Goal: Task Accomplishment & Management: Manage account settings

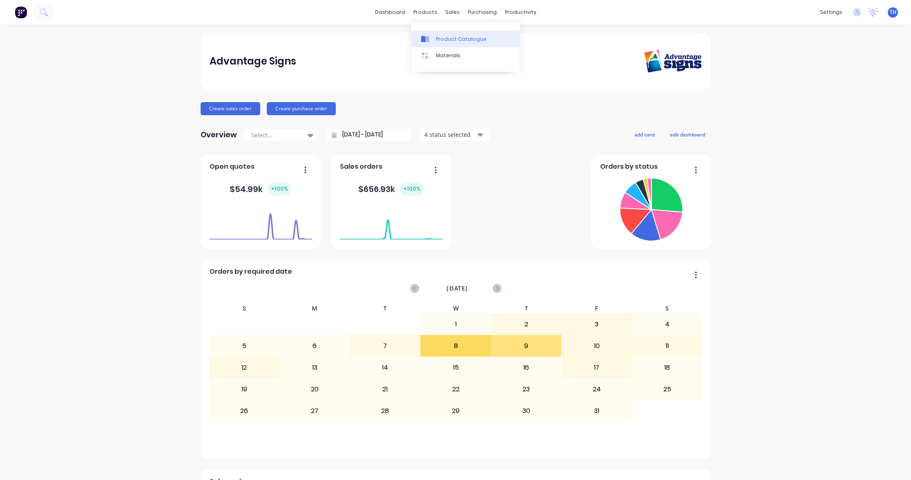
click at [447, 41] on div "Product Catalogue" at bounding box center [461, 39] width 51 height 7
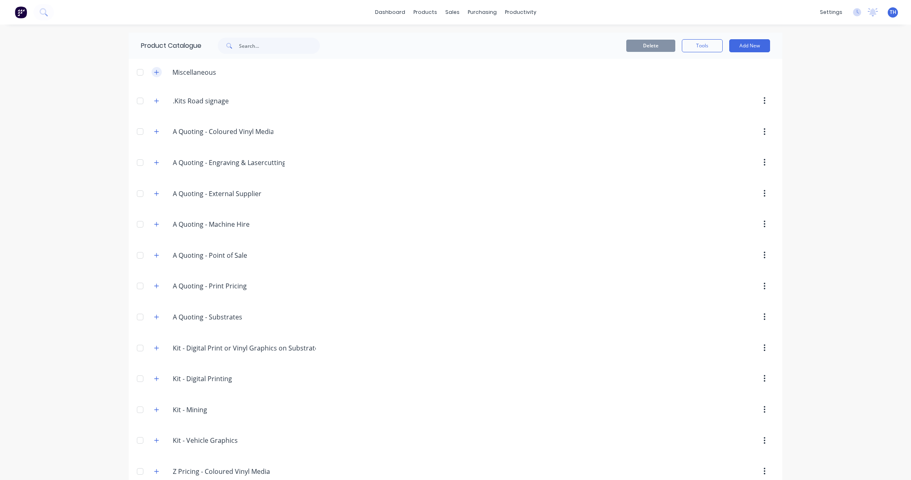
click at [158, 72] on icon "button" at bounding box center [156, 72] width 4 height 4
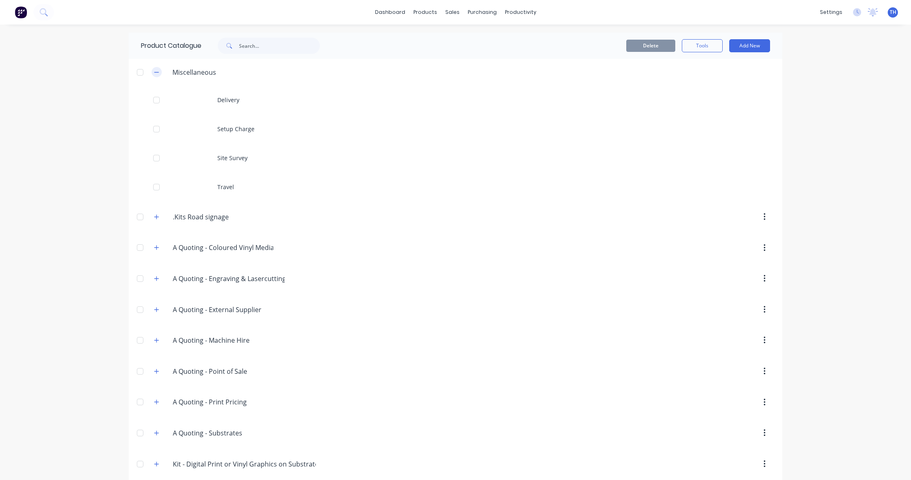
click at [159, 72] on icon "button" at bounding box center [156, 72] width 4 height 0
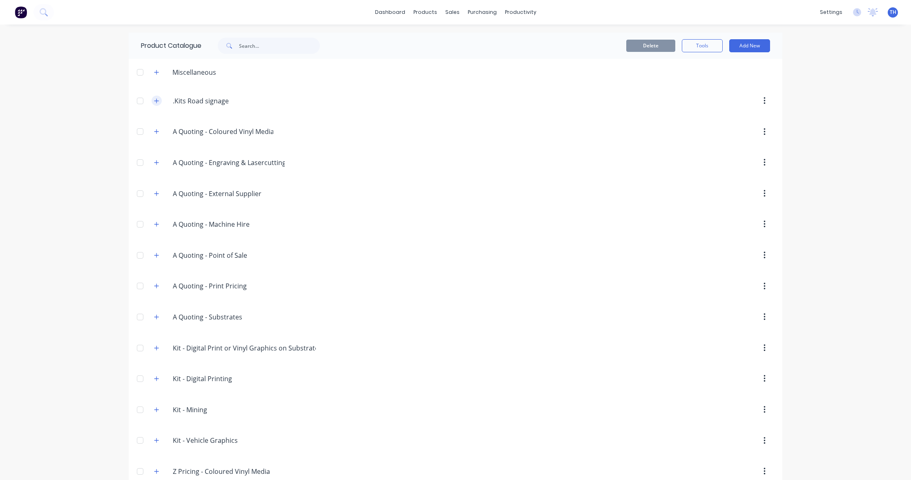
click at [156, 99] on icon "button" at bounding box center [156, 101] width 5 height 6
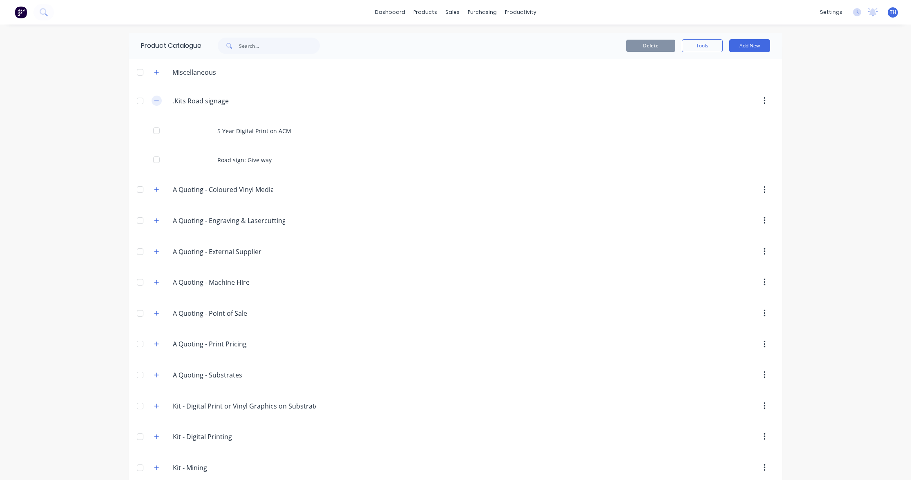
click at [159, 99] on icon "button" at bounding box center [156, 101] width 5 height 6
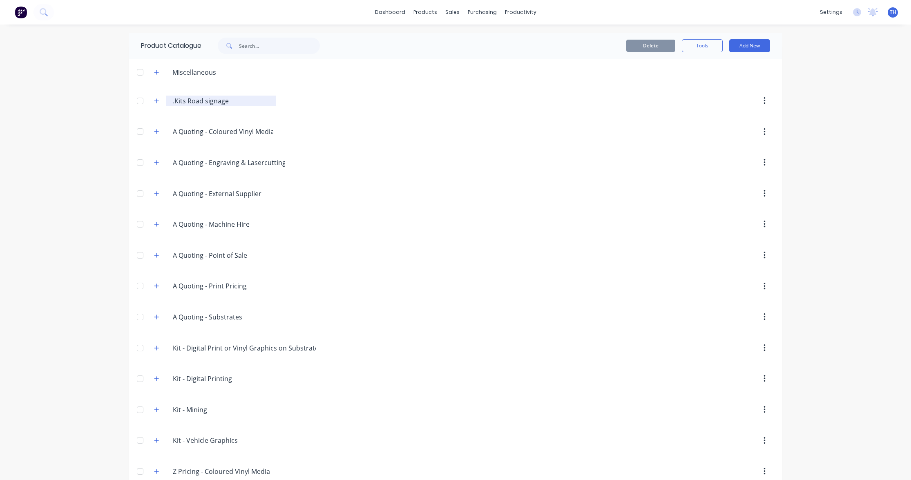
click at [183, 102] on input ".Kits Road signage" at bounding box center [221, 101] width 97 height 10
drag, startPoint x: 173, startPoint y: 101, endPoint x: 168, endPoint y: 101, distance: 4.9
click at [170, 101] on div ".Kits.Road.signage .Kits Road signage" at bounding box center [221, 101] width 110 height 11
click at [205, 101] on input "Kits Road signage" at bounding box center [221, 101] width 97 height 10
type input "Kits Road Signage"
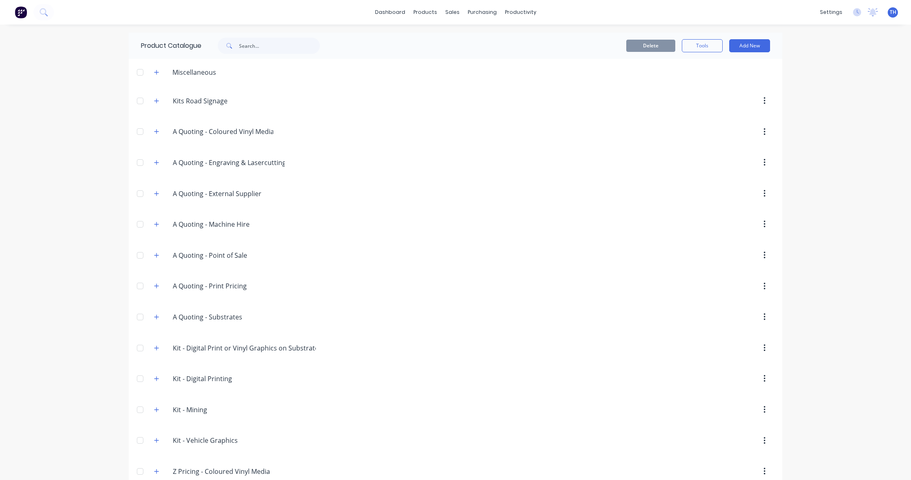
click at [60, 97] on div "dashboard products sales purchasing productivity dashboard products Product Cat…" at bounding box center [455, 240] width 911 height 480
click at [205, 101] on input "Kits Road Signage" at bounding box center [221, 101] width 97 height 10
click at [154, 100] on icon "button" at bounding box center [156, 101] width 5 height 6
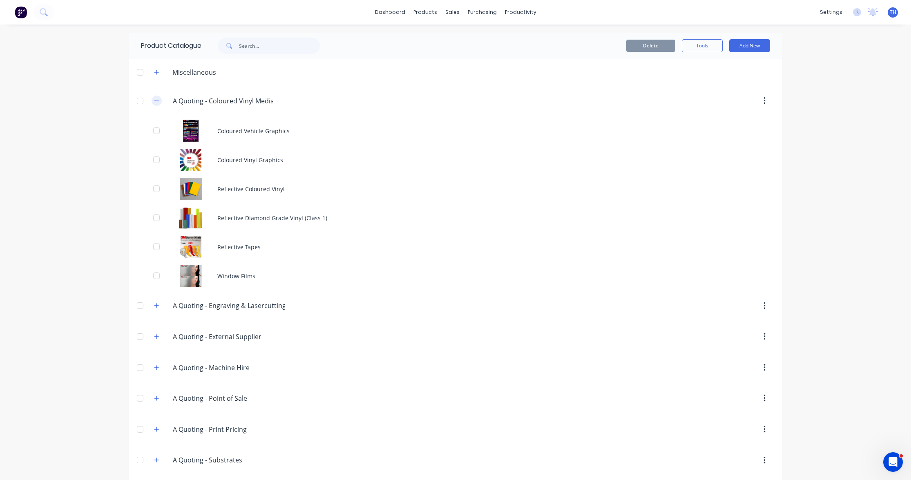
click at [156, 100] on icon "button" at bounding box center [156, 101] width 5 height 6
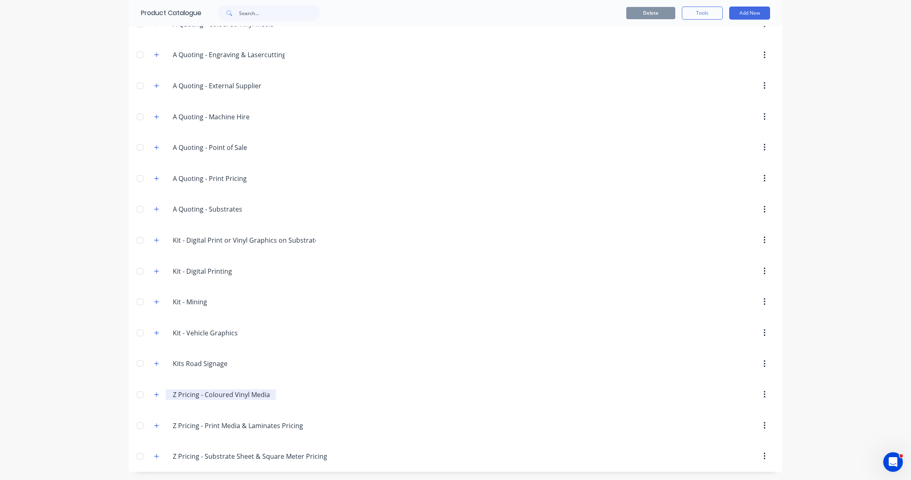
scroll to position [77, 0]
click at [155, 393] on icon "button" at bounding box center [156, 395] width 5 height 6
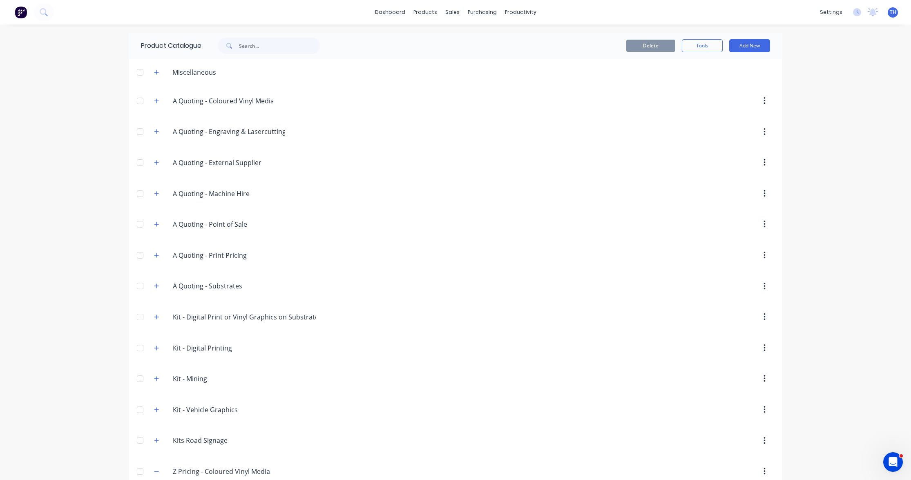
scroll to position [0, 0]
click at [157, 100] on icon "button" at bounding box center [156, 100] width 4 height 4
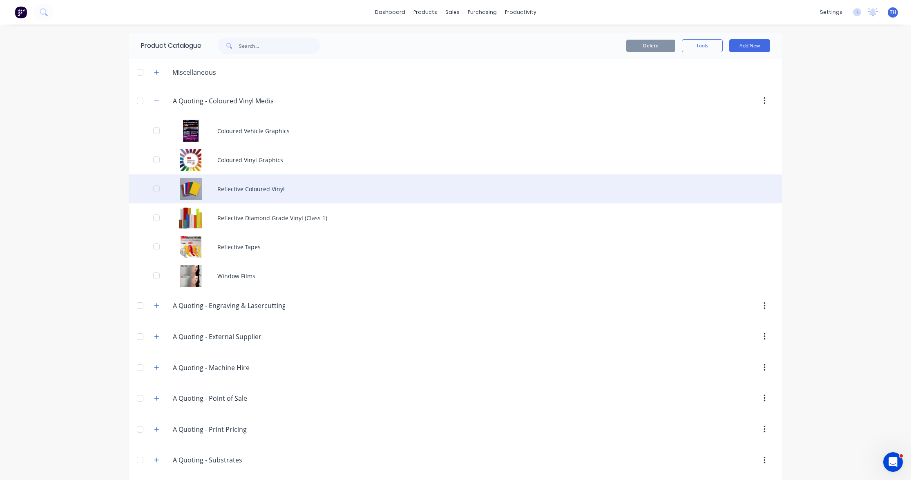
click at [250, 189] on div "Reflective Coloured Vinyl" at bounding box center [456, 188] width 654 height 29
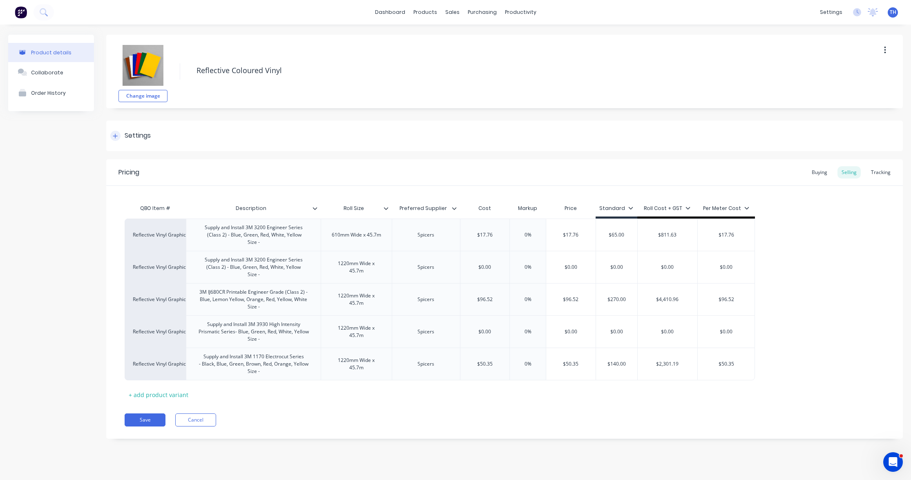
click at [113, 133] on icon at bounding box center [115, 136] width 5 height 6
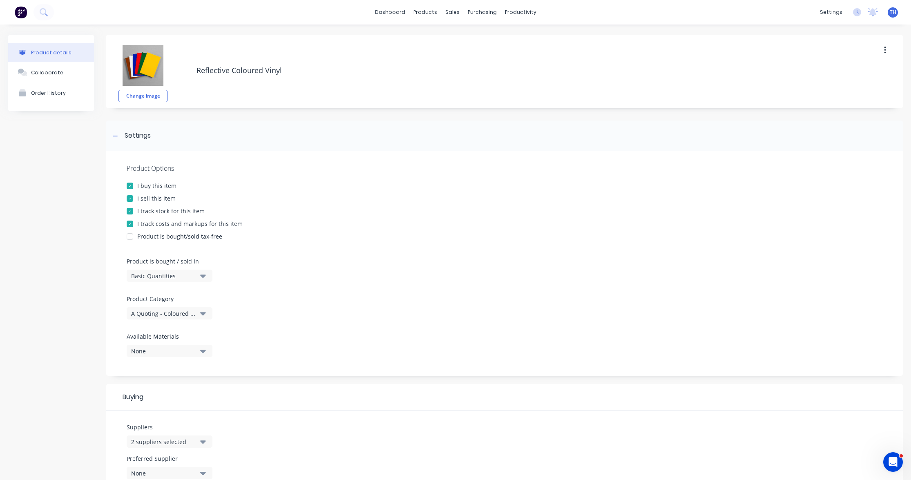
scroll to position [2, 0]
click at [128, 208] on div at bounding box center [130, 209] width 16 height 16
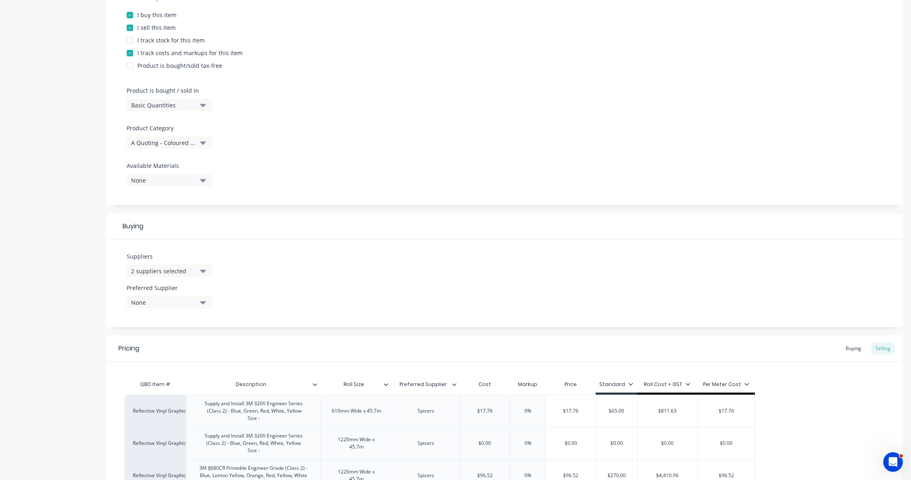
scroll to position [170, 0]
click at [192, 145] on div "A Quoting - Coloured Vinyl Media" at bounding box center [163, 144] width 65 height 9
click at [266, 146] on div "Product Options I buy this item I sell this item I track stock for this item I …" at bounding box center [504, 94] width 797 height 225
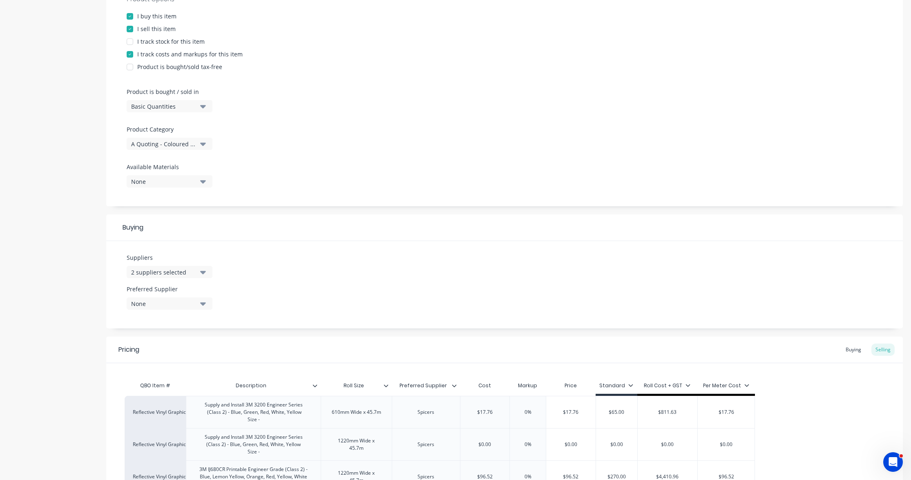
click at [196, 107] on div "Basic Quantities" at bounding box center [163, 106] width 65 height 9
click at [192, 171] on div "Square Metres" at bounding box center [188, 175] width 123 height 16
click at [301, 156] on div at bounding box center [505, 159] width 756 height 6
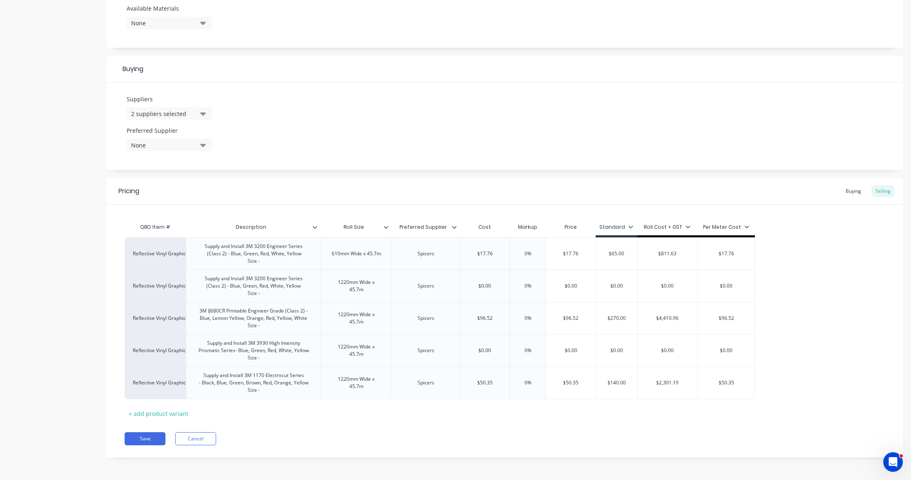
scroll to position [328, 0]
click at [149, 440] on button "Save" at bounding box center [145, 438] width 41 height 13
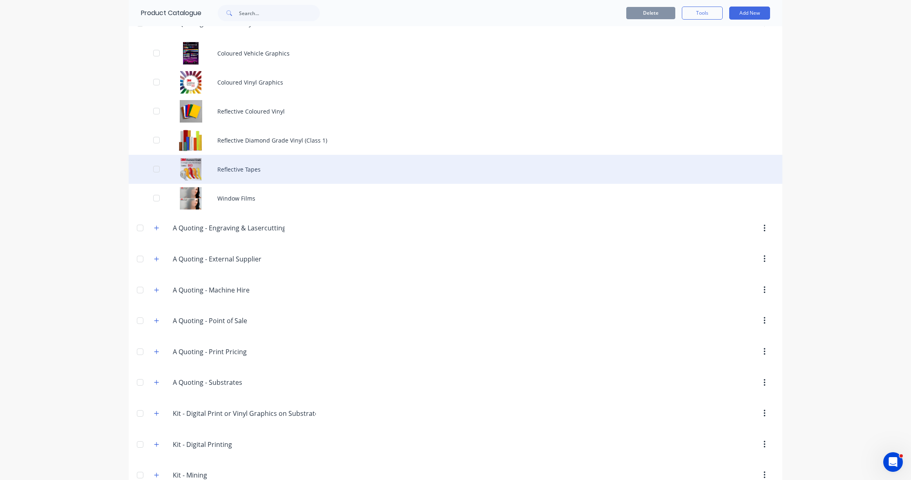
scroll to position [213, 0]
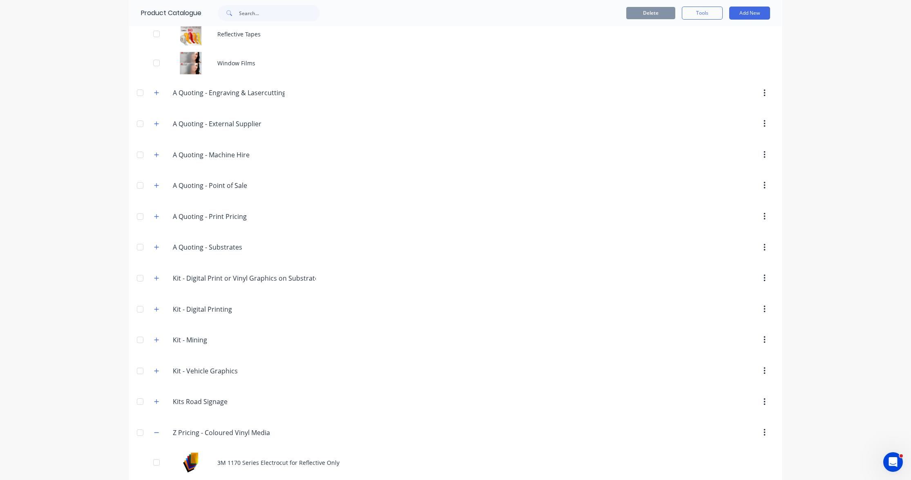
click at [816, 183] on div "dashboard products sales purchasing productivity dashboard products Product Cat…" at bounding box center [455, 240] width 911 height 480
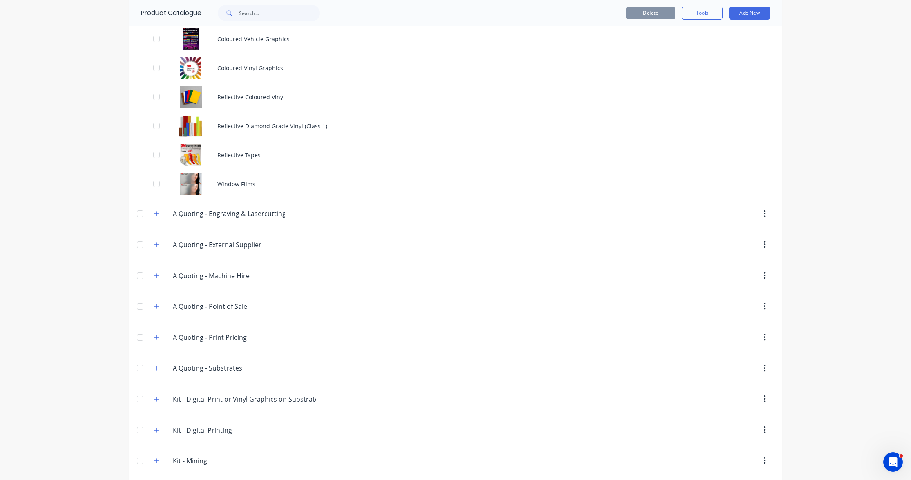
scroll to position [0, 0]
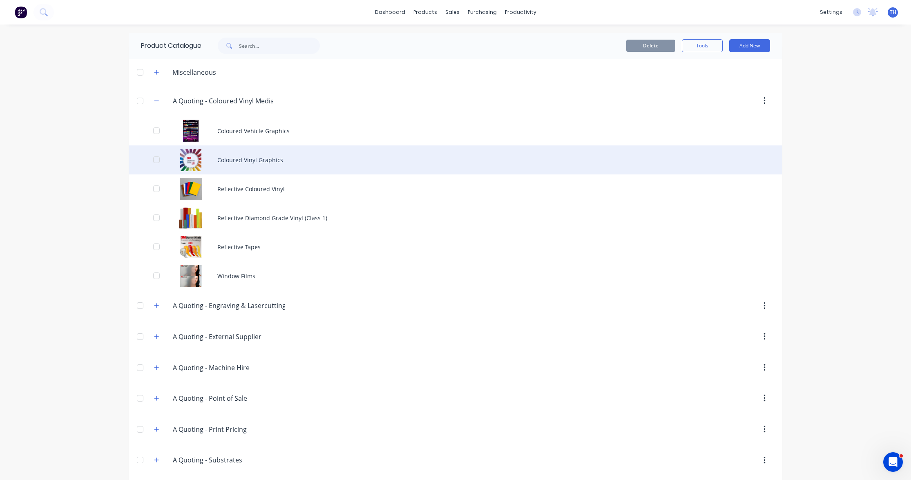
click at [234, 160] on div "Coloured Vinyl Graphics" at bounding box center [456, 159] width 654 height 29
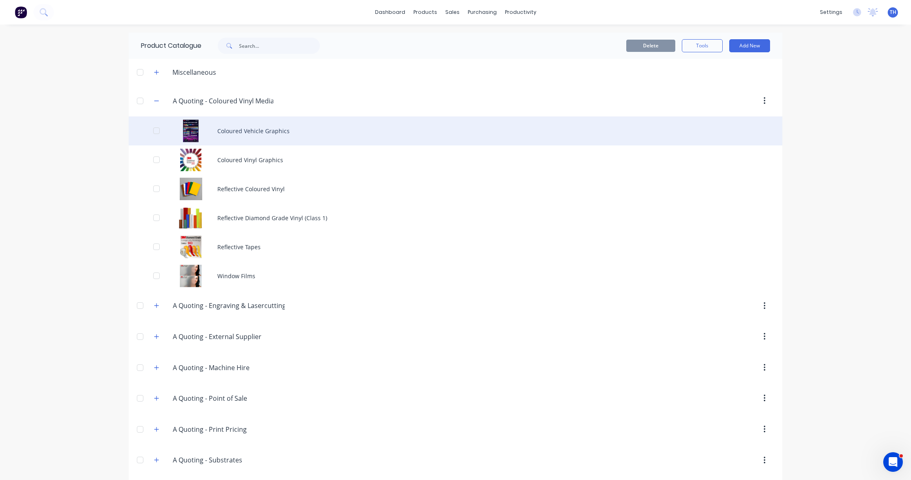
click at [257, 134] on div "Coloured Vehicle Graphics" at bounding box center [456, 130] width 654 height 29
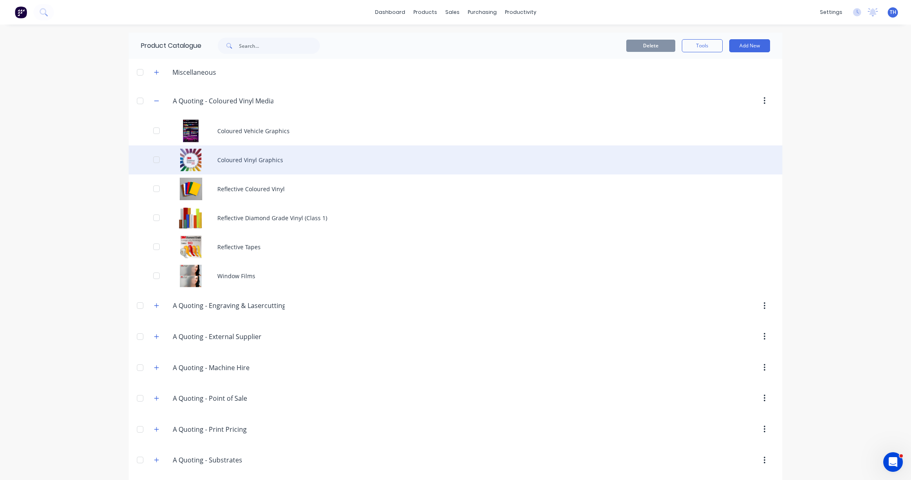
click at [244, 160] on div "Coloured Vinyl Graphics" at bounding box center [456, 159] width 654 height 29
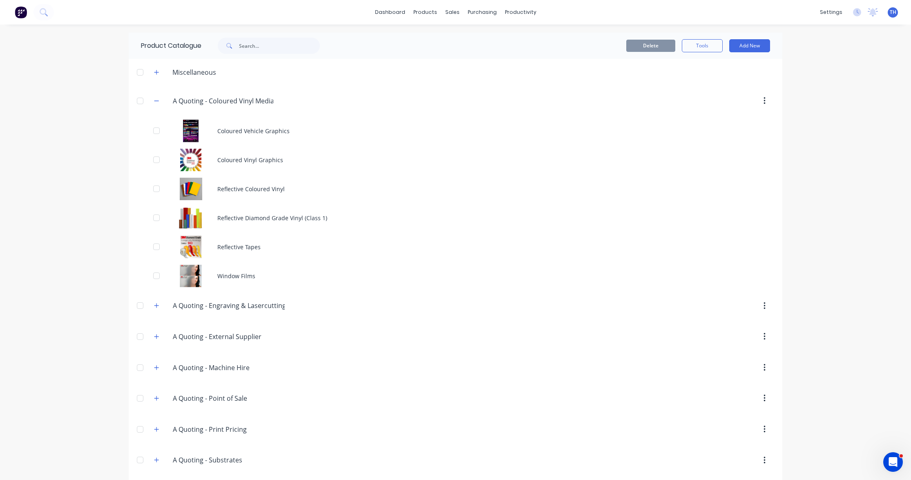
click at [443, 281] on div "Window Films" at bounding box center [456, 275] width 654 height 29
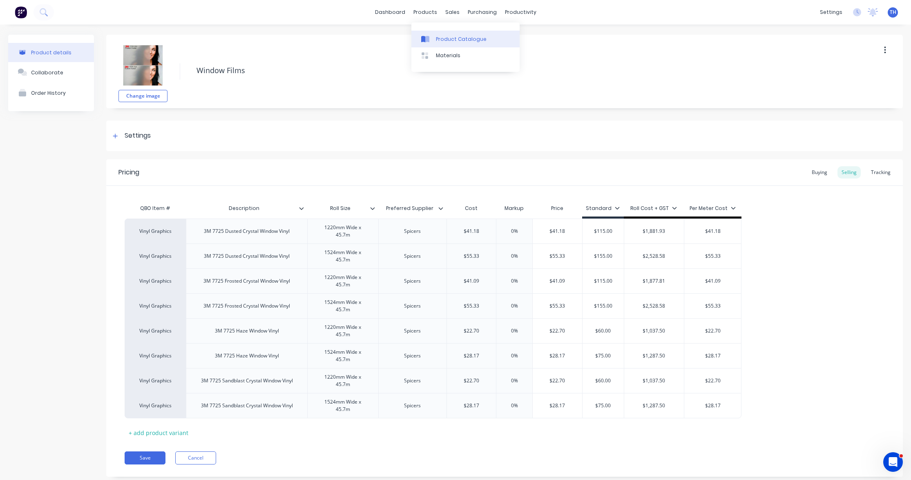
click at [446, 40] on div "Product Catalogue" at bounding box center [461, 39] width 51 height 7
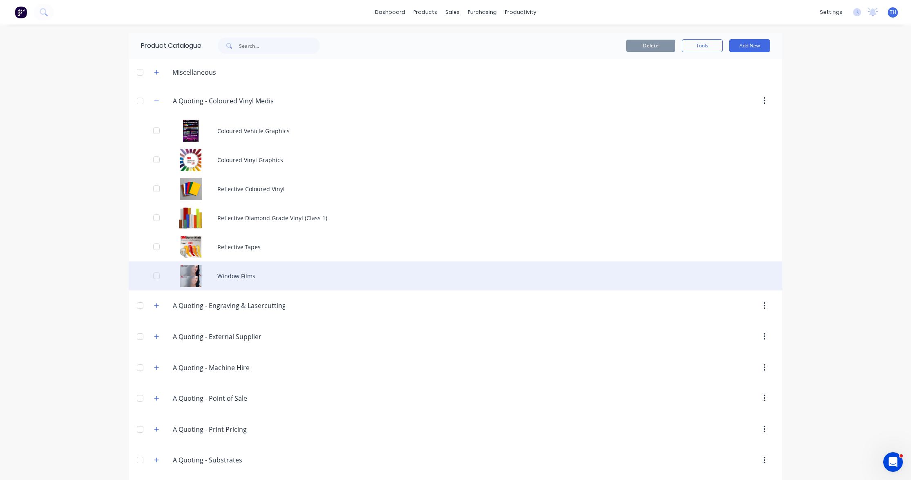
click at [252, 277] on div "Window Films" at bounding box center [456, 275] width 654 height 29
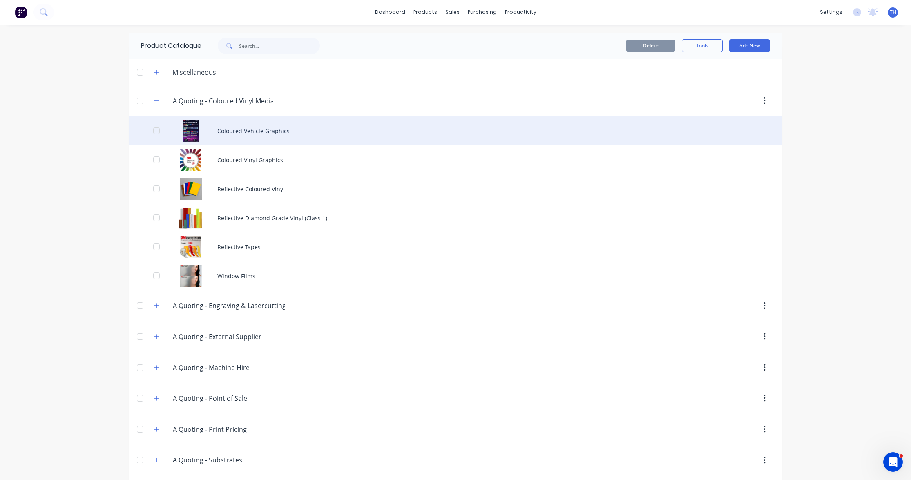
click at [264, 131] on div "Coloured Vehicle Graphics" at bounding box center [456, 130] width 654 height 29
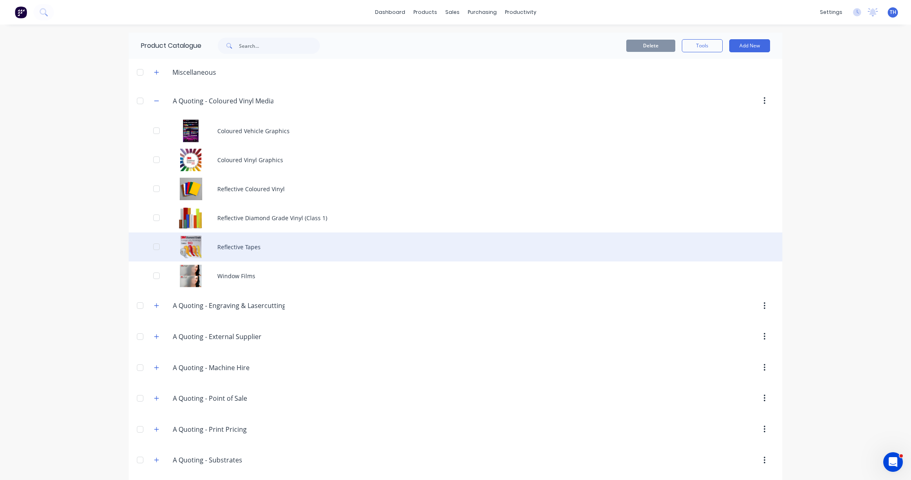
click at [244, 247] on div "Reflective Tapes" at bounding box center [456, 246] width 654 height 29
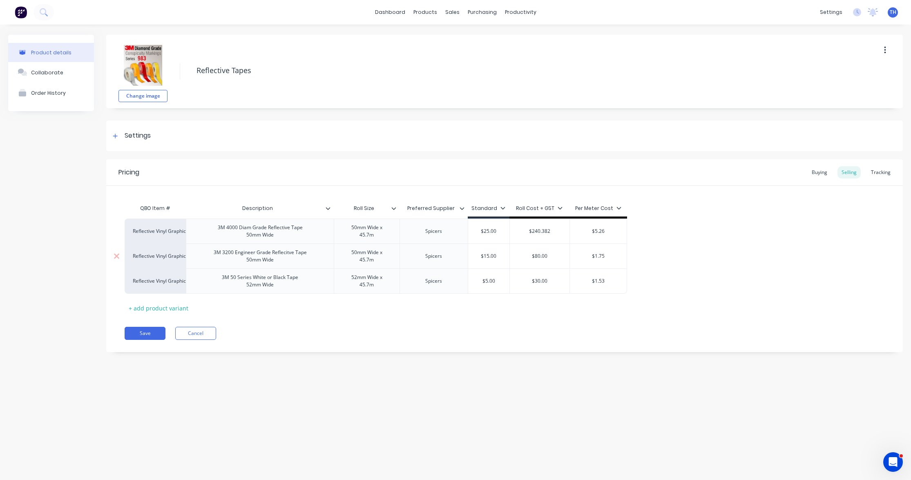
type textarea "x"
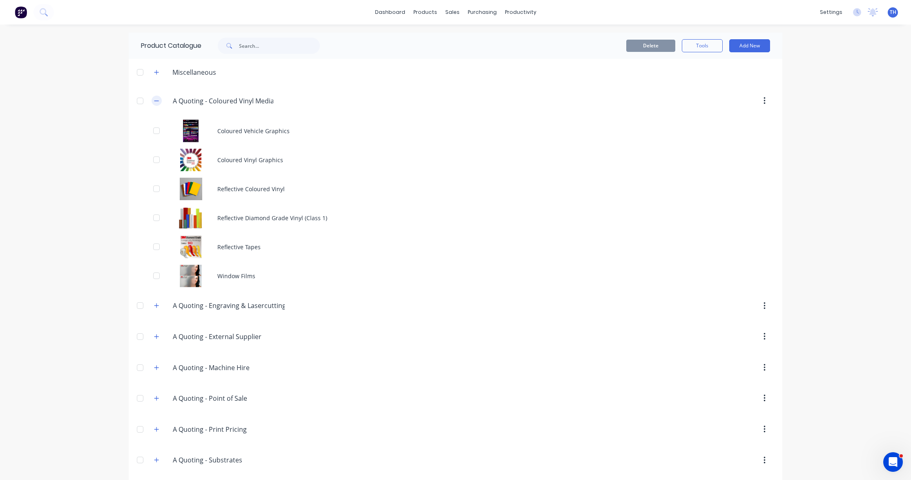
click at [159, 100] on icon "button" at bounding box center [156, 101] width 5 height 6
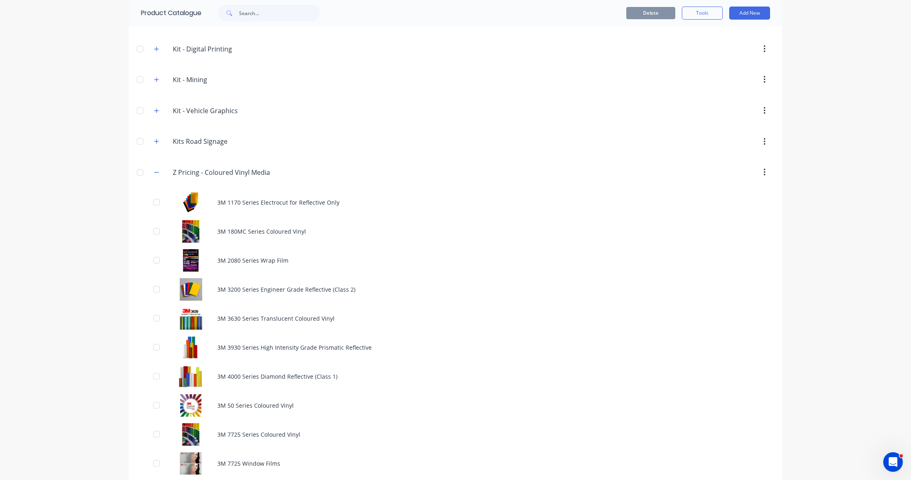
scroll to position [319, 0]
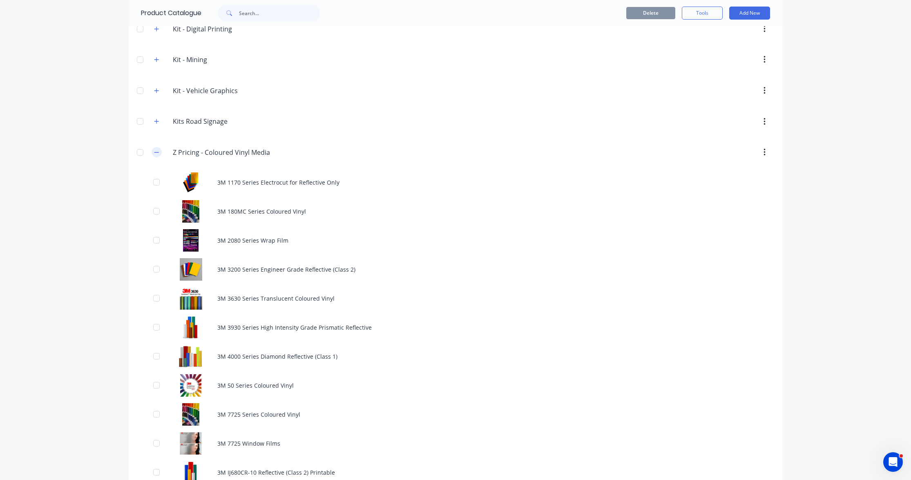
click at [156, 152] on icon "button" at bounding box center [156, 152] width 4 height 0
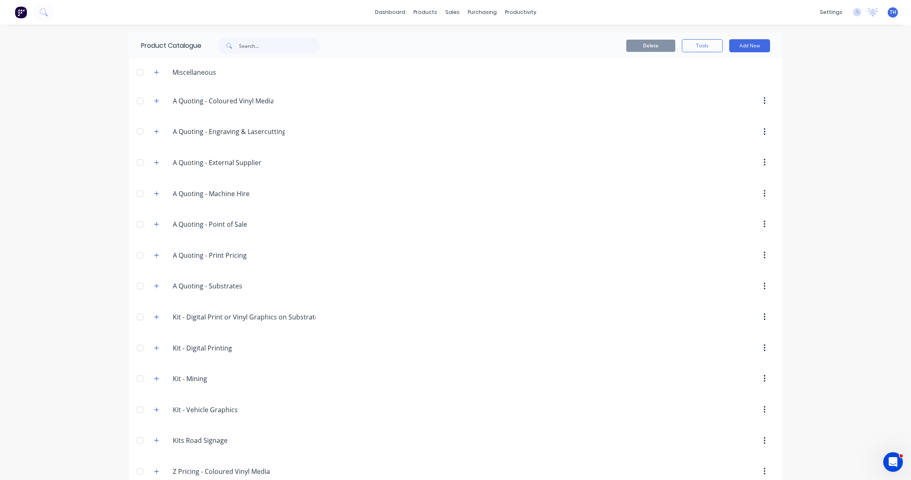
scroll to position [0, 0]
click at [156, 100] on icon "button" at bounding box center [156, 101] width 5 height 6
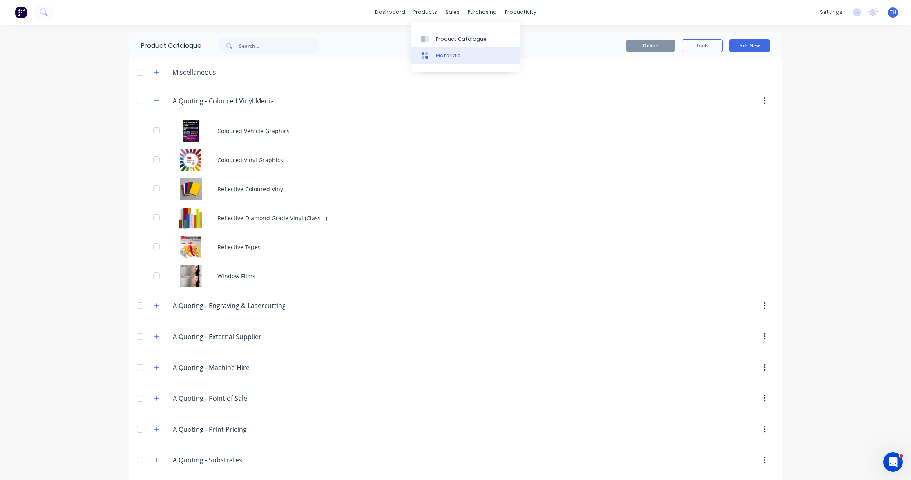
click at [456, 56] on div "Materials" at bounding box center [448, 55] width 25 height 7
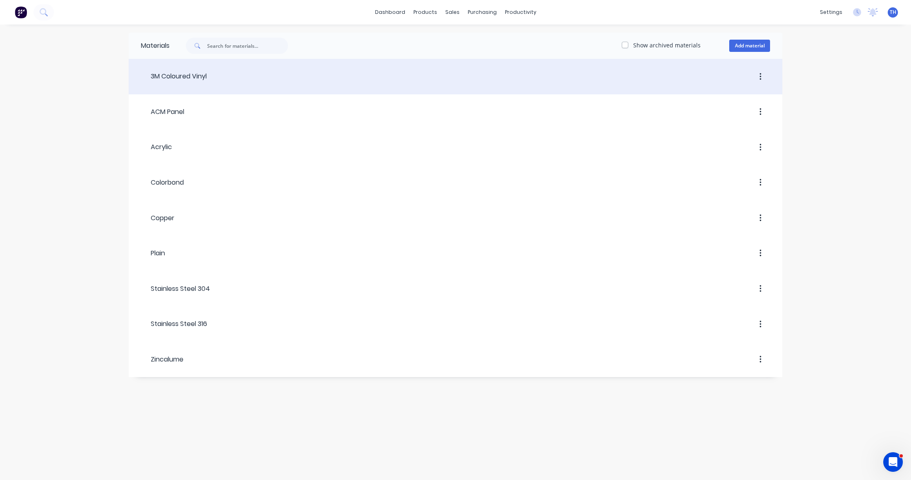
click at [218, 76] on div at bounding box center [488, 76] width 563 height 15
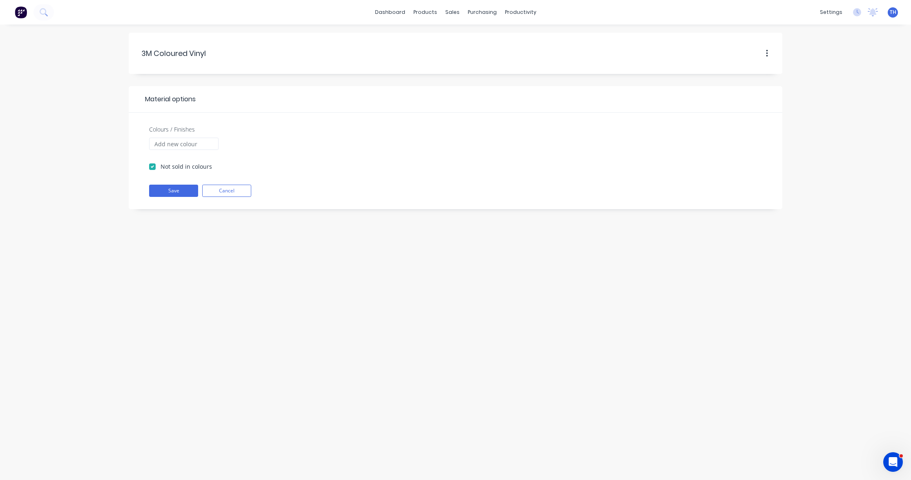
click at [161, 166] on label "Not sold in colours" at bounding box center [186, 166] width 51 height 9
click at [151, 166] on input "Not sold in colours" at bounding box center [152, 166] width 7 height 8
checkbox input "false"
click at [185, 139] on input "Colours / Finishes" at bounding box center [183, 144] width 69 height 12
click at [235, 192] on button "Cancel" at bounding box center [226, 191] width 49 height 12
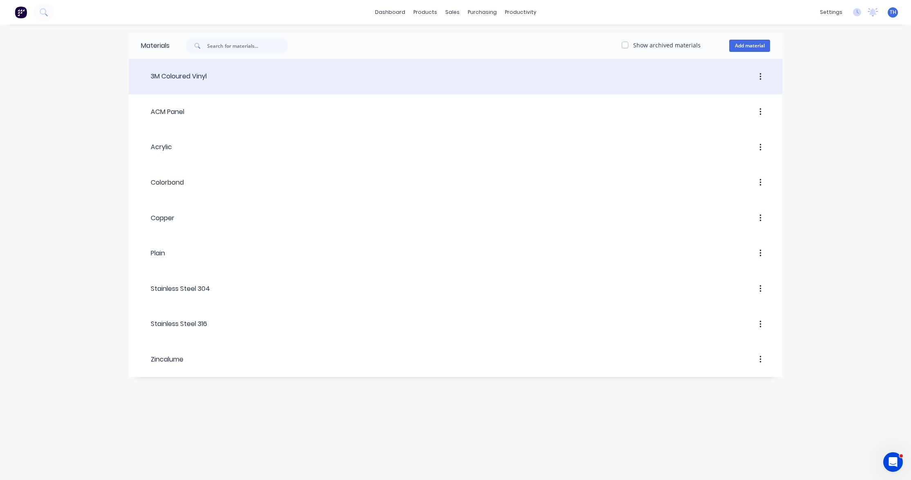
click at [193, 80] on div "3M Coloured Vinyl" at bounding box center [174, 76] width 66 height 10
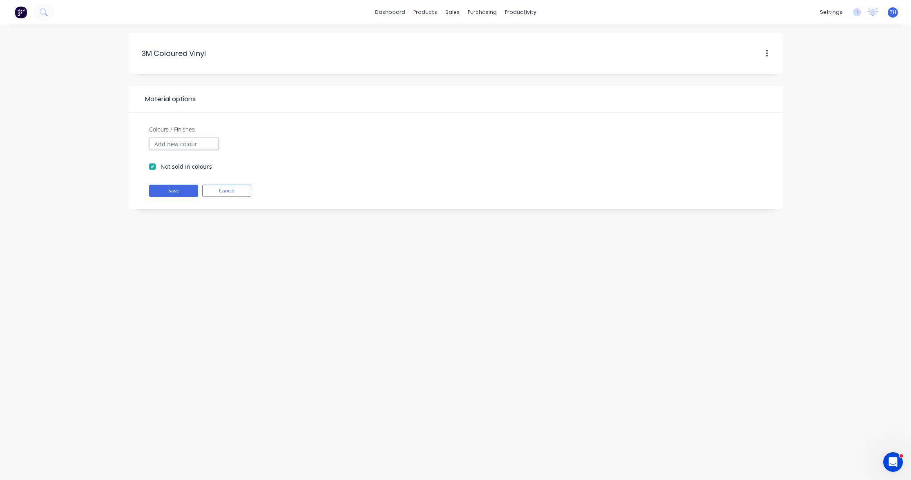
click at [176, 143] on input "Colours / Finishes" at bounding box center [183, 144] width 69 height 12
click at [454, 54] on div "Materials" at bounding box center [448, 55] width 25 height 7
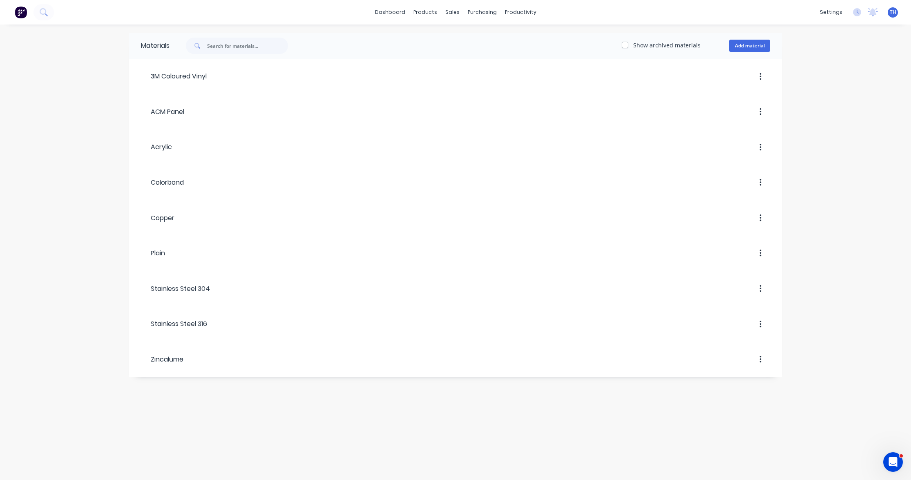
click at [824, 318] on div "Materials Show archived materials Add material 3M Coloured Vinyl ACM Panel Acry…" at bounding box center [455, 253] width 911 height 456
click at [443, 36] on div "Product Catalogue" at bounding box center [461, 39] width 51 height 7
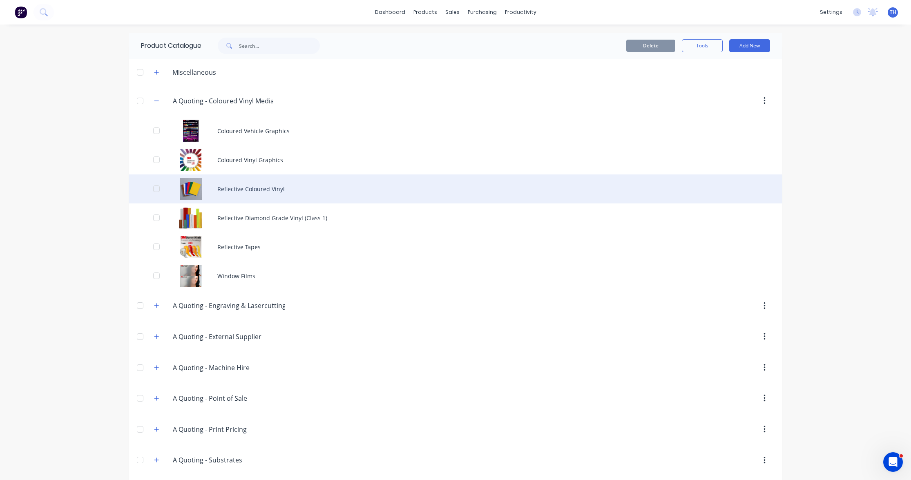
click at [246, 183] on div "Reflective Coloured Vinyl" at bounding box center [456, 188] width 654 height 29
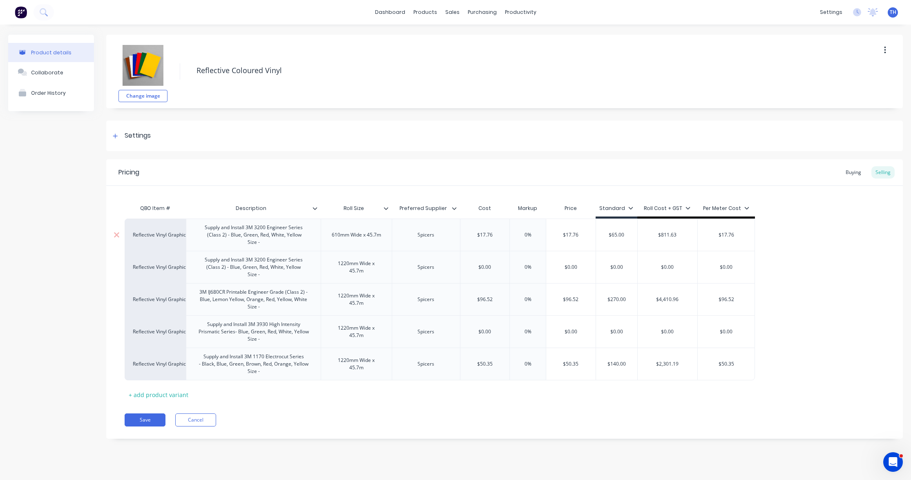
click at [263, 237] on div "Supply and Install 3M 3200 Engineer Series (Class 2) - Blue, Green, Red, White,…" at bounding box center [253, 234] width 111 height 25
click at [851, 174] on div "Buying" at bounding box center [854, 172] width 24 height 12
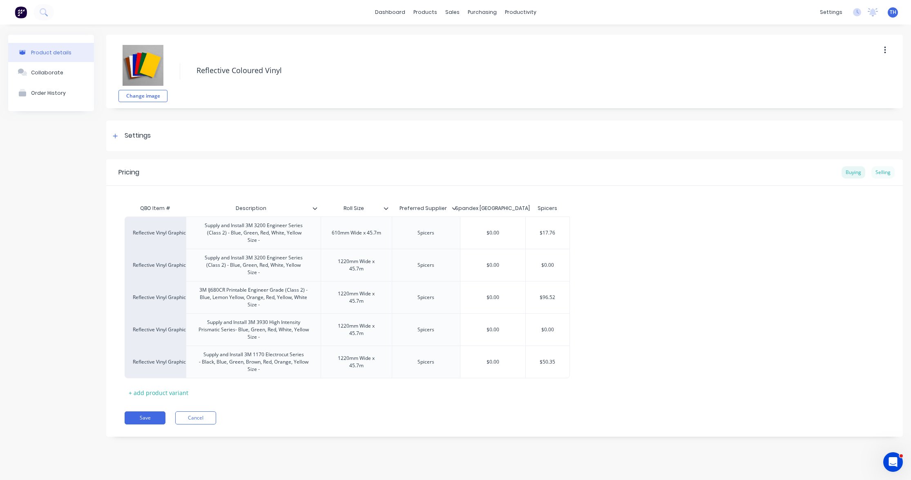
click at [885, 172] on div "Selling" at bounding box center [882, 172] width 23 height 12
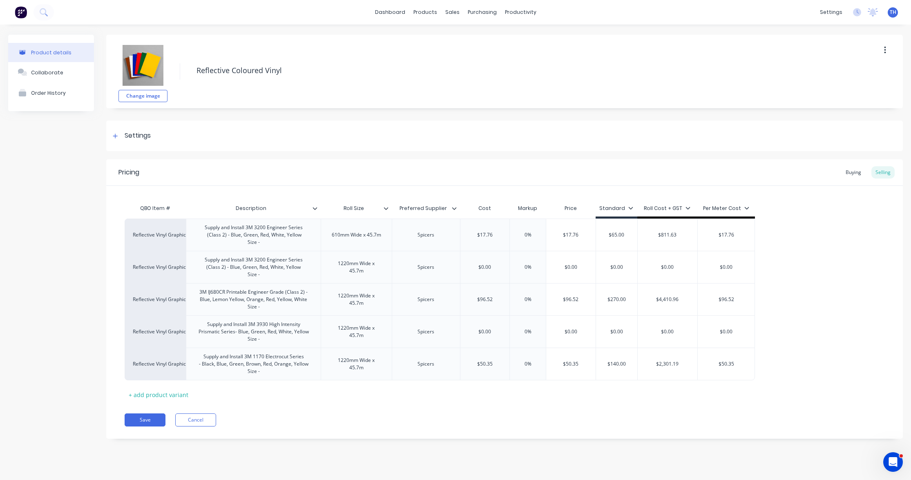
click at [315, 208] on icon at bounding box center [315, 208] width 5 height 5
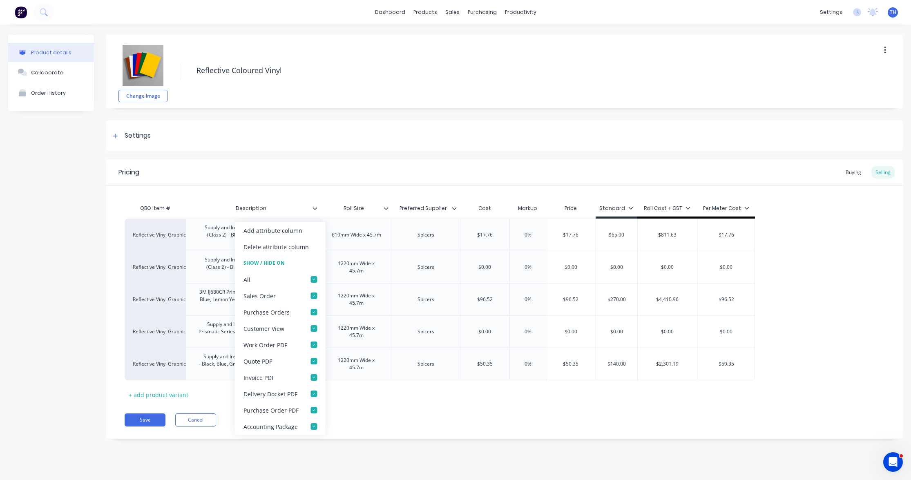
type textarea "x"
click at [818, 247] on div "Reflective Vinyl Graphics Supply and Install 3M 3200 Engineer Series (Class 2) …" at bounding box center [505, 300] width 760 height 162
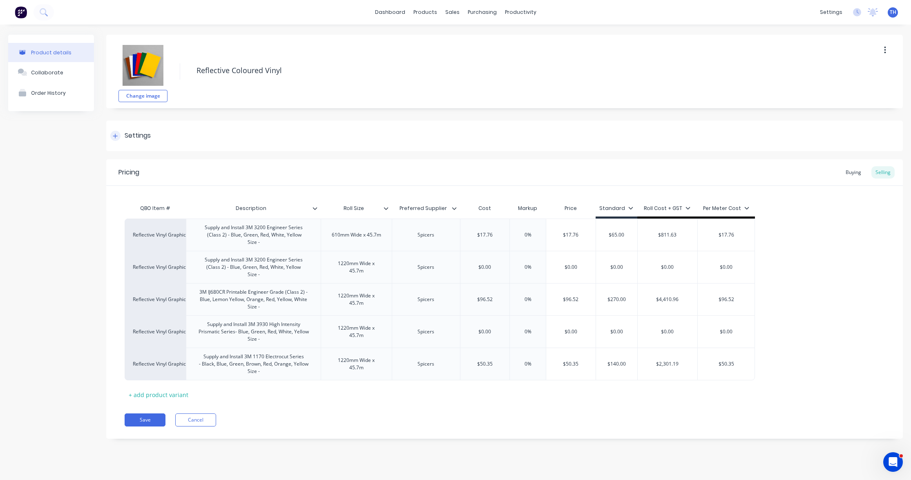
click at [116, 135] on icon at bounding box center [115, 136] width 5 height 6
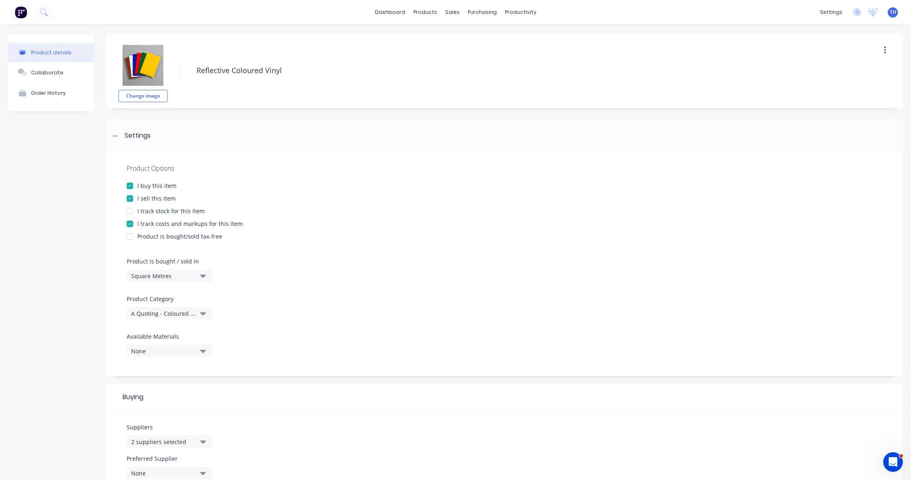
click at [207, 353] on button "None" at bounding box center [170, 351] width 86 height 12
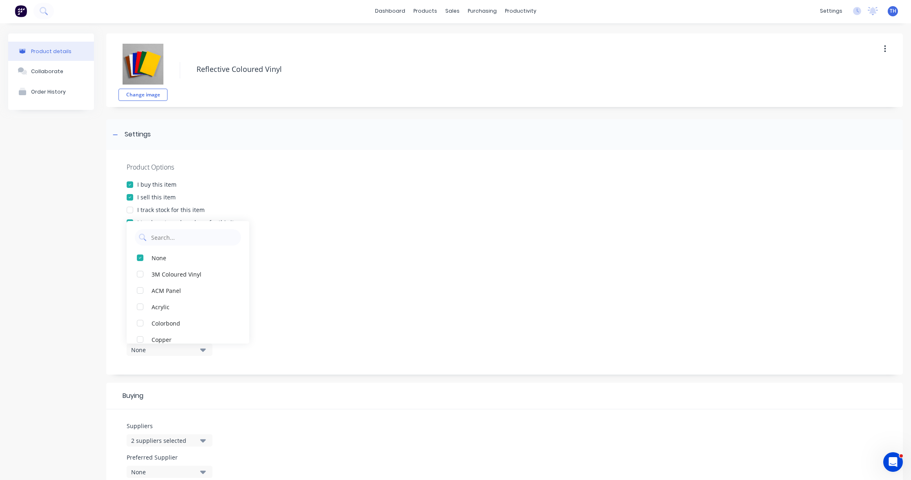
scroll to position [0, 0]
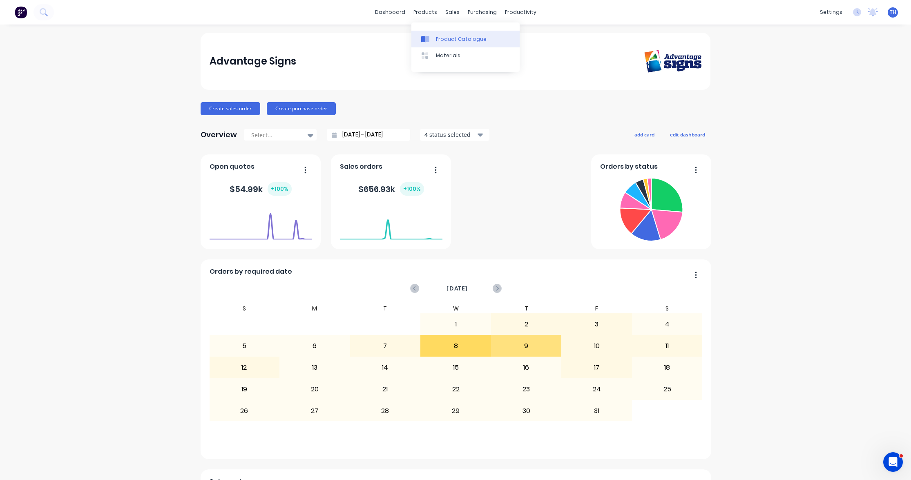
click at [440, 38] on div "Product Catalogue" at bounding box center [461, 39] width 51 height 7
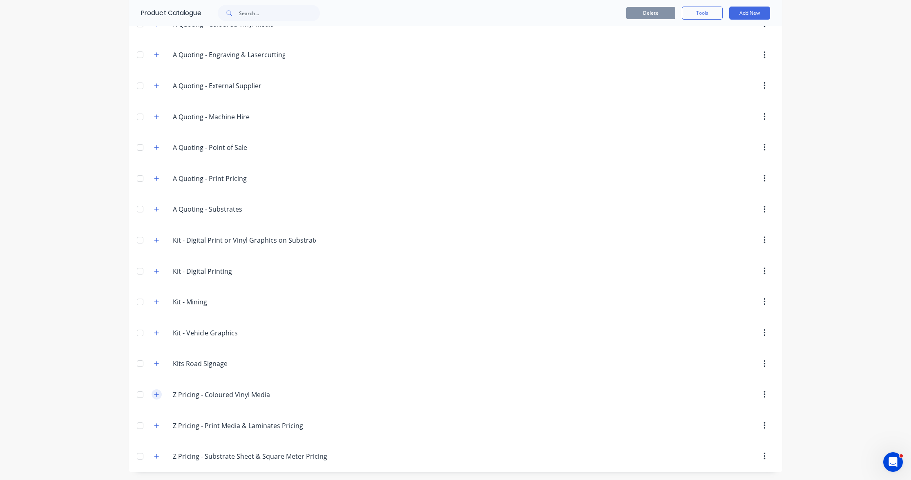
click at [157, 395] on icon "button" at bounding box center [156, 395] width 5 height 6
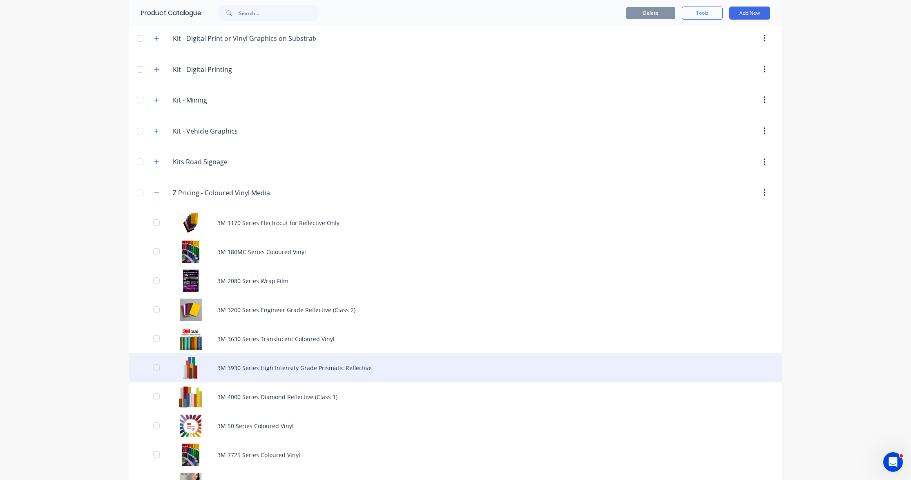
scroll to position [279, 0]
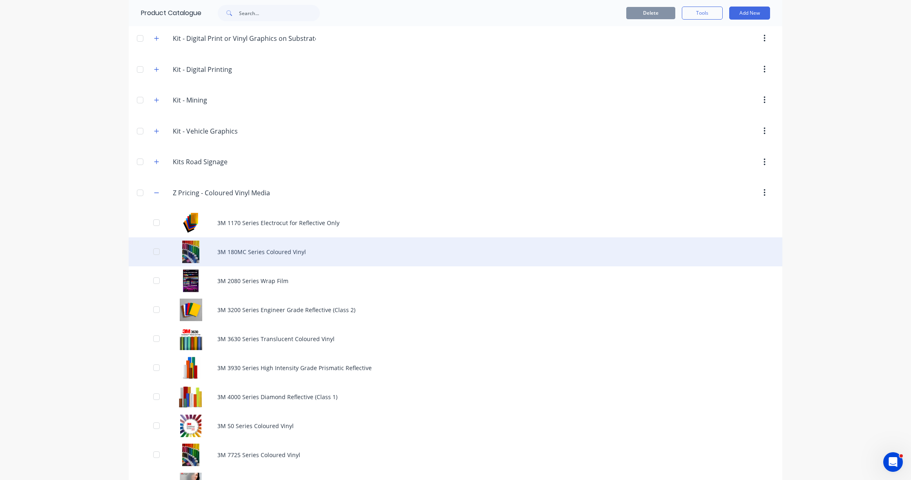
click at [255, 252] on div "3M 180MC Series Coloured Vinyl" at bounding box center [456, 251] width 654 height 29
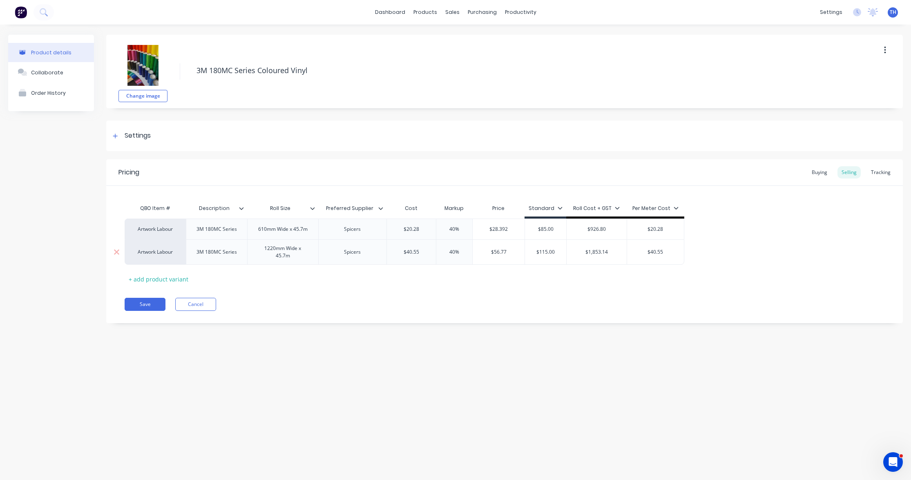
type textarea "x"
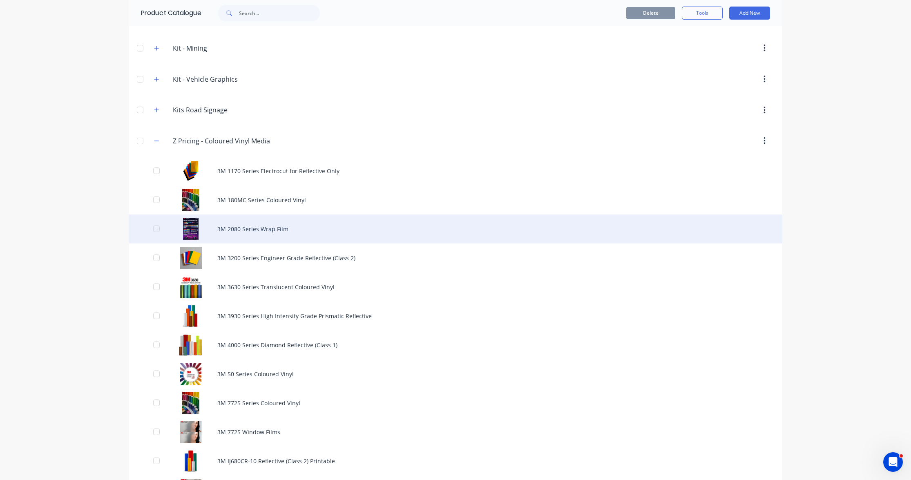
scroll to position [327, 0]
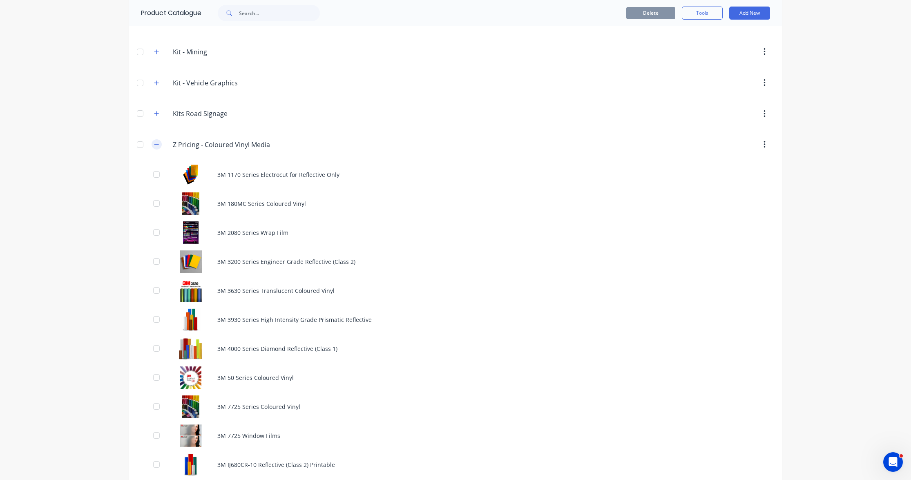
click at [157, 145] on icon "button" at bounding box center [156, 145] width 5 height 6
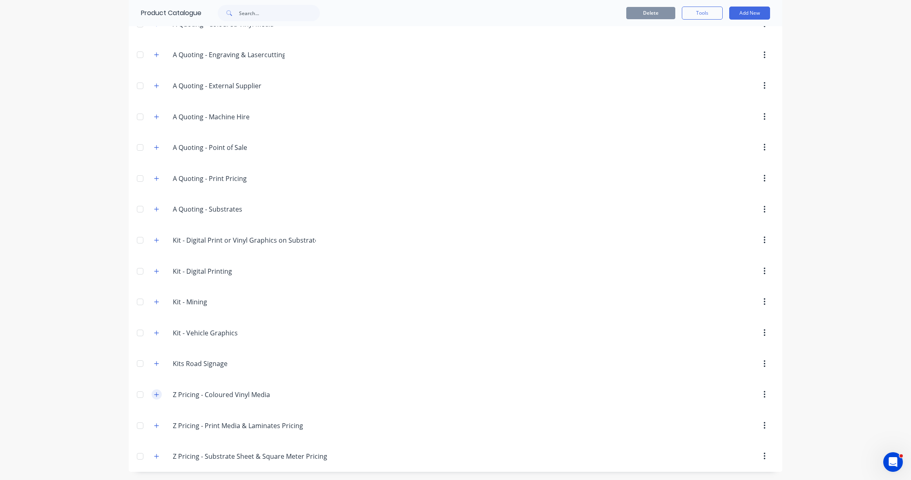
scroll to position [77, 0]
click at [156, 394] on icon "button" at bounding box center [156, 395] width 5 height 6
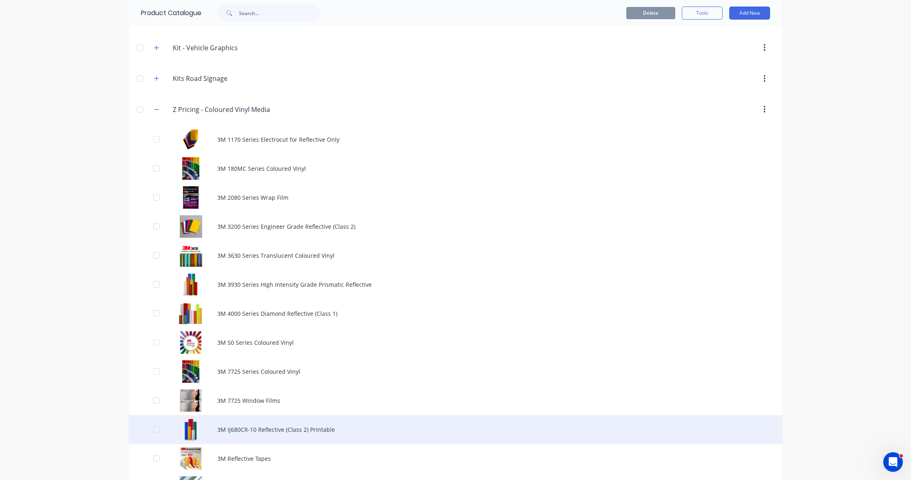
scroll to position [361, 0]
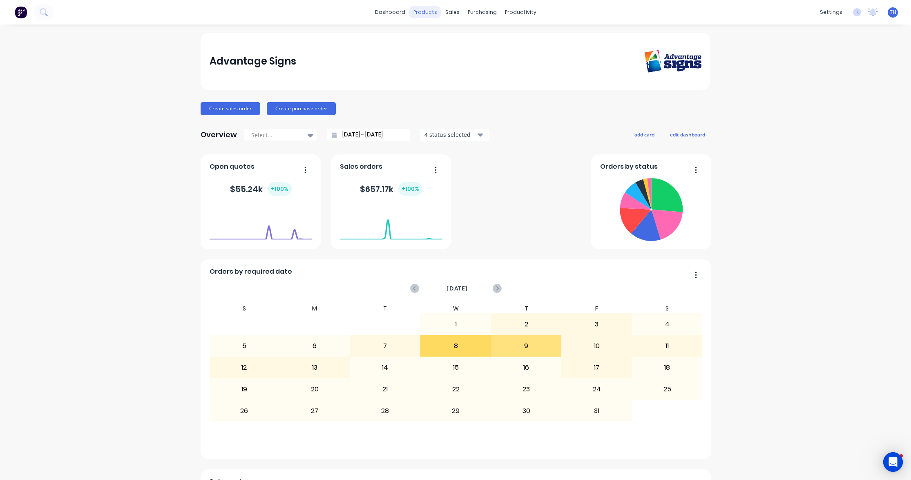
click at [428, 12] on div "products" at bounding box center [425, 12] width 32 height 12
click at [446, 54] on div "Materials" at bounding box center [448, 55] width 25 height 7
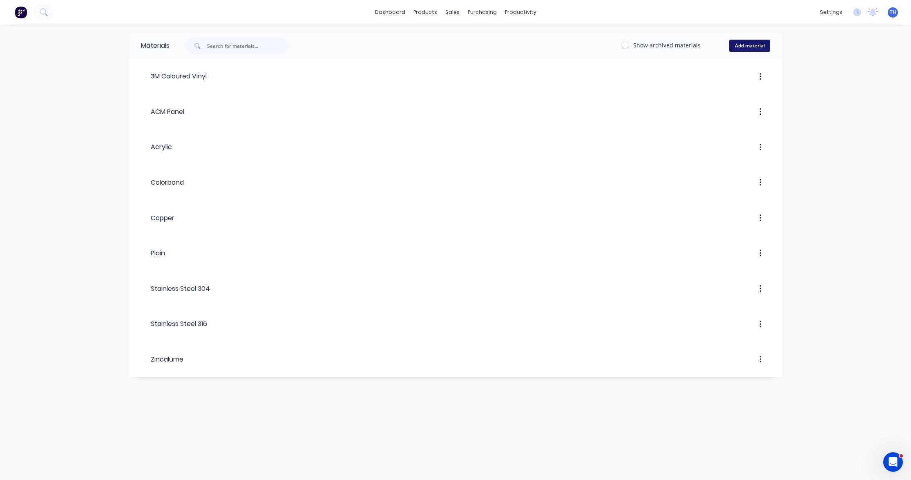
click at [750, 45] on button "Add material" at bounding box center [749, 46] width 41 height 12
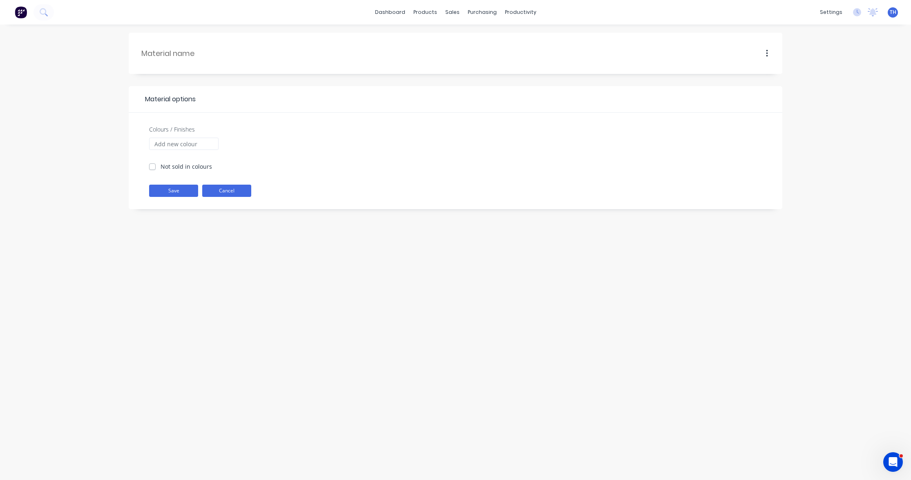
click at [218, 190] on button "Cancel" at bounding box center [226, 191] width 49 height 12
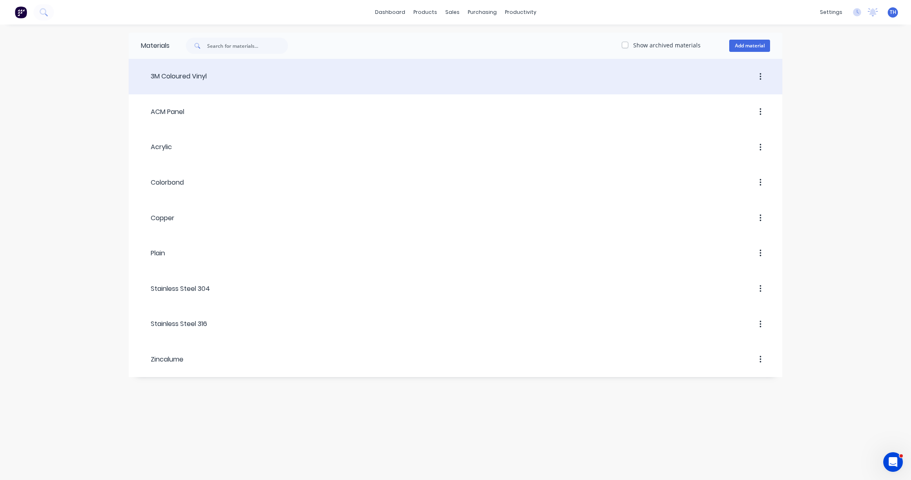
click at [758, 77] on button "button" at bounding box center [760, 76] width 19 height 15
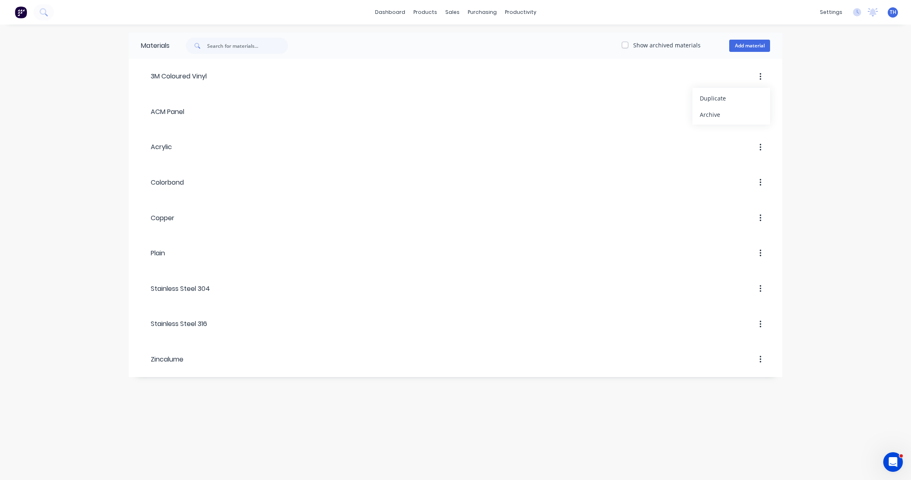
click at [801, 77] on div "Materials Show archived materials Add material 3M Coloured Vinyl Duplicate Arch…" at bounding box center [455, 253] width 911 height 456
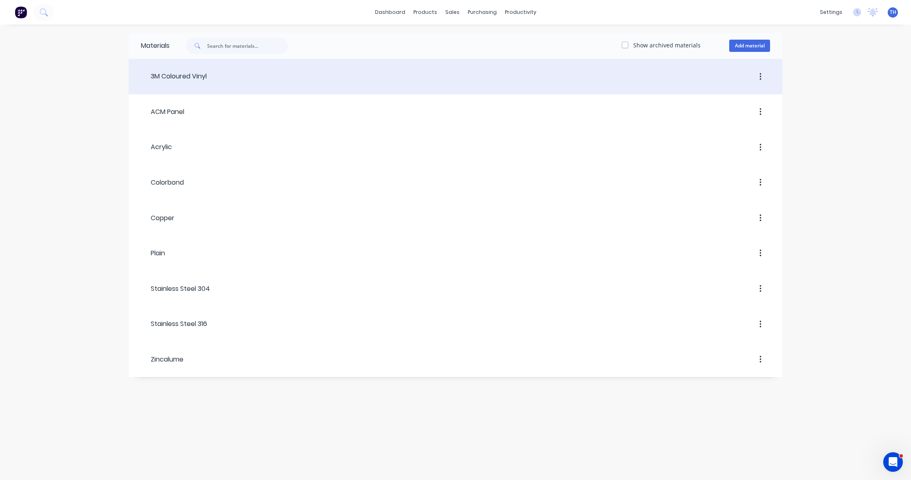
click at [395, 86] on header "3M Coloured Vinyl" at bounding box center [456, 76] width 654 height 31
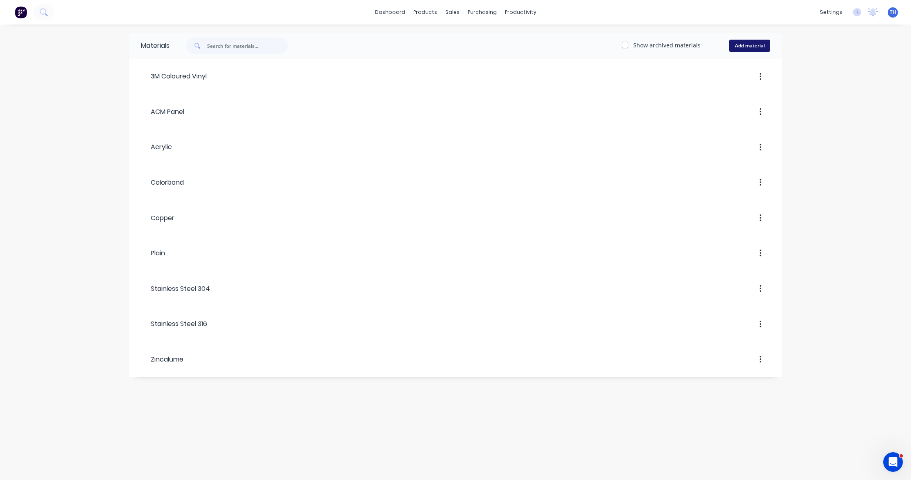
click at [749, 45] on button "Add material" at bounding box center [749, 46] width 41 height 12
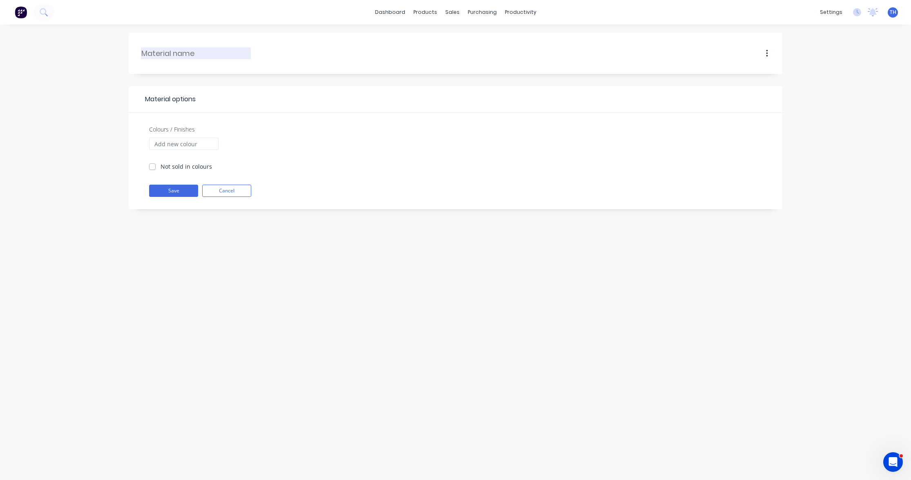
click at [188, 55] on input "text" at bounding box center [196, 53] width 110 height 11
type input "3M 3200 Engineer (Series Class 2)"
click at [187, 149] on input "Colours / Finishes" at bounding box center [183, 144] width 69 height 12
type input "Blue"
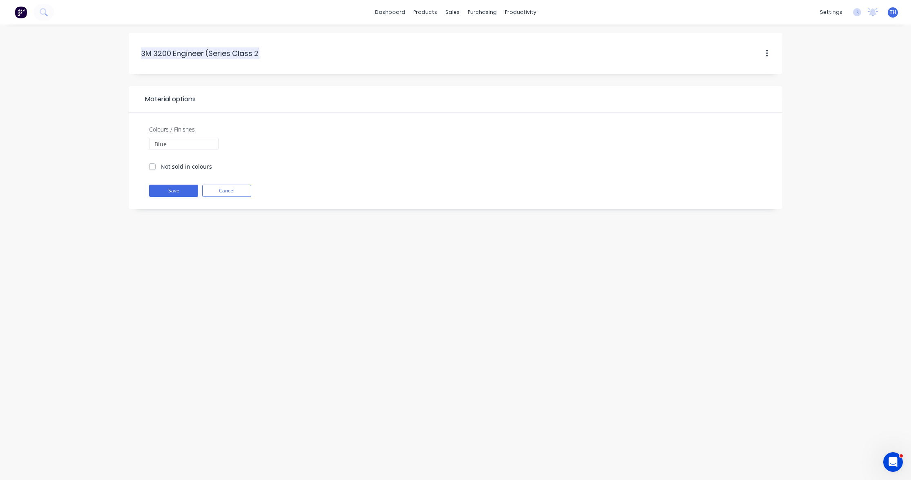
click at [256, 54] on input "3M 3200 Engineer (Series Class 2)" at bounding box center [200, 53] width 118 height 11
click at [175, 191] on button "Save" at bounding box center [173, 191] width 49 height 12
checkbox input "true"
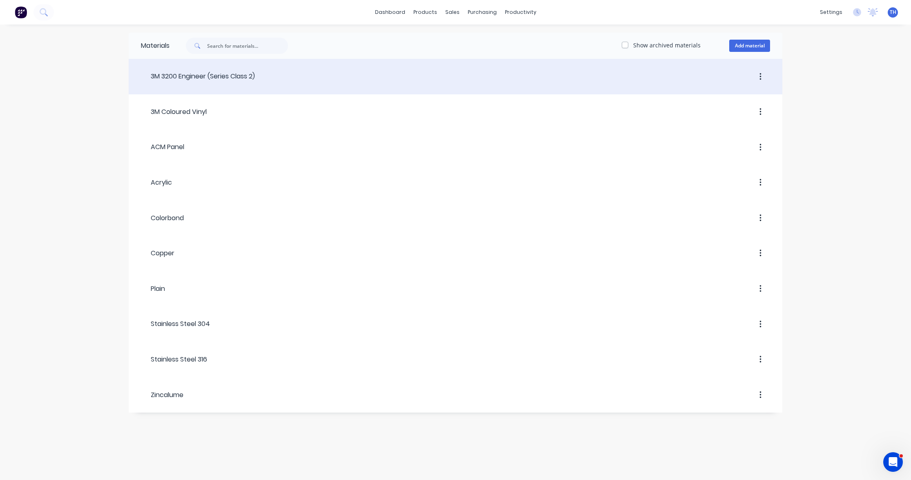
click at [242, 74] on div "3M 3200 Engineer (Series Class 2)" at bounding box center [198, 76] width 114 height 10
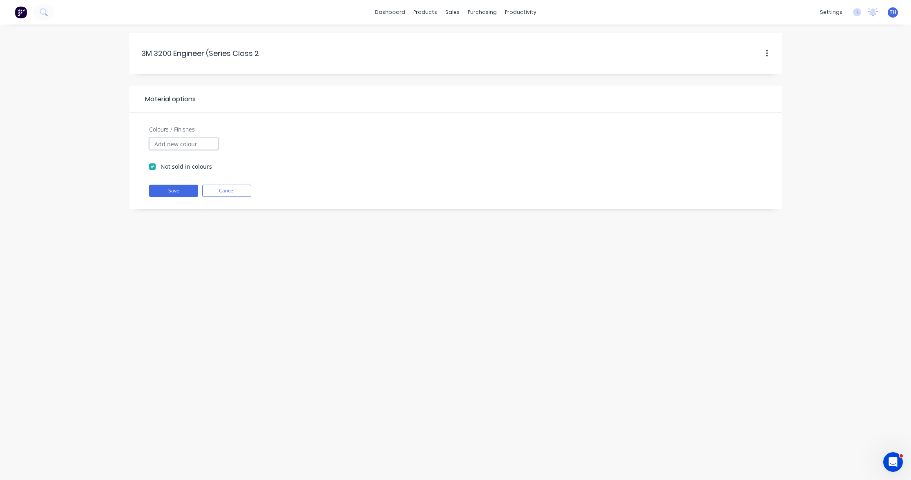
click at [182, 144] on input "Colours / Finishes" at bounding box center [183, 144] width 69 height 12
click at [161, 166] on label "Not sold in colours" at bounding box center [186, 166] width 51 height 9
click at [152, 166] on input "Not sold in colours" at bounding box center [152, 166] width 7 height 8
checkbox input "false"
click at [181, 144] on input "Colours / Finishes" at bounding box center [183, 144] width 69 height 12
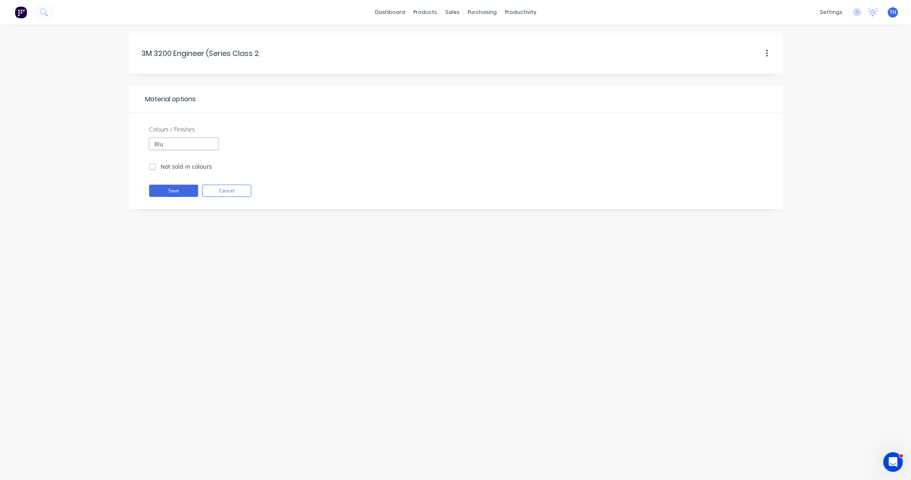
type input "Blue"
type input "Green"
type input "Red"
type input "White"
type input "Yellow"
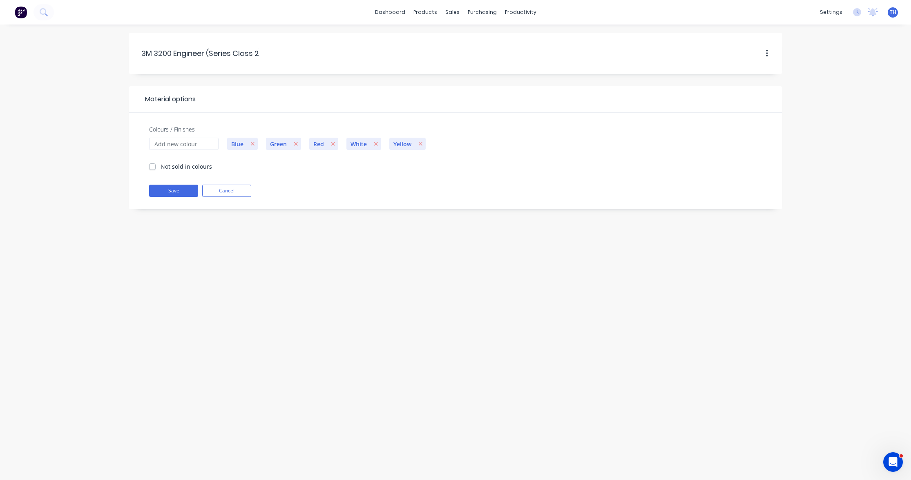
click at [331, 241] on div "3M.3200.Engineer.(Series.Class.2) 3M 3200 Engineer (Series Class 2) Material op…" at bounding box center [455, 253] width 911 height 456
click at [179, 190] on button "Save" at bounding box center [173, 191] width 49 height 12
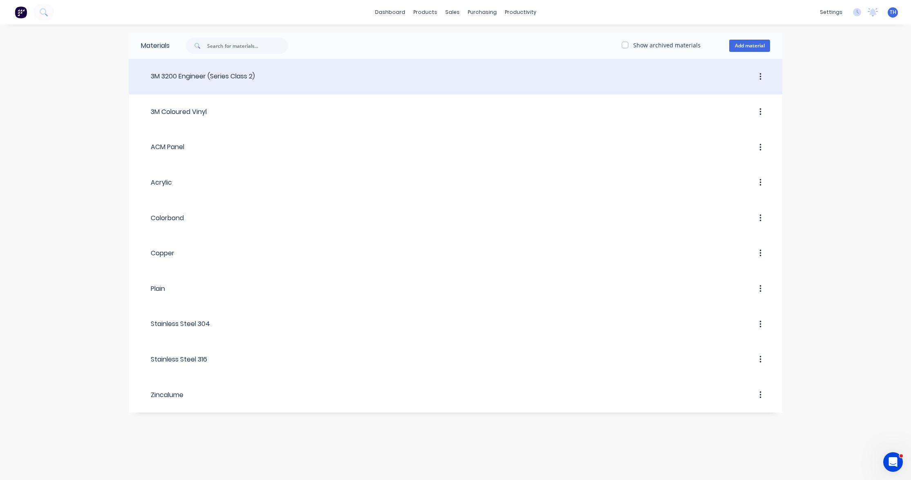
click at [237, 75] on div "3M 3200 Engineer (Series Class 2)" at bounding box center [198, 76] width 114 height 10
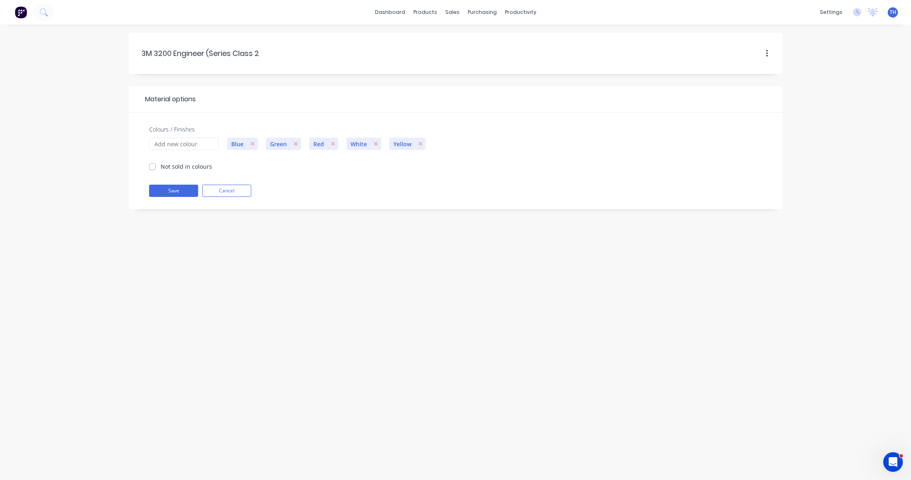
click at [241, 144] on span "Blue" at bounding box center [237, 144] width 20 height 9
click at [226, 194] on button "Cancel" at bounding box center [226, 191] width 49 height 12
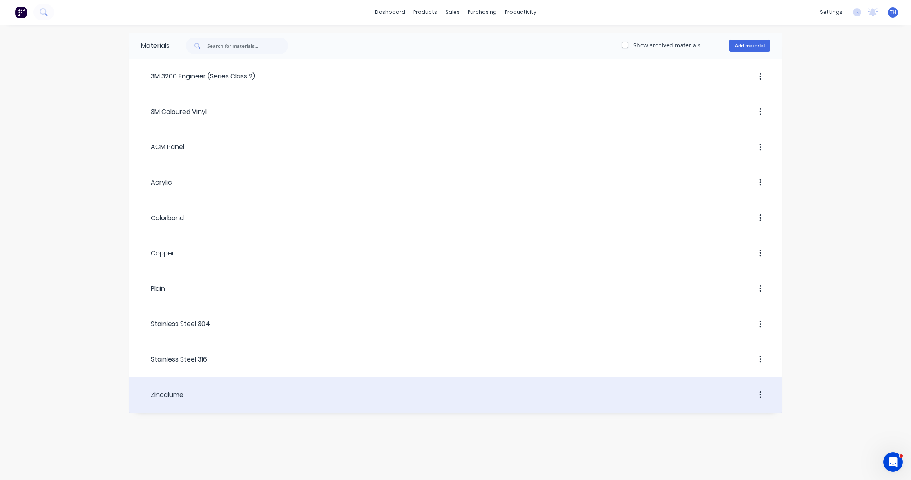
click at [194, 393] on div at bounding box center [476, 395] width 587 height 15
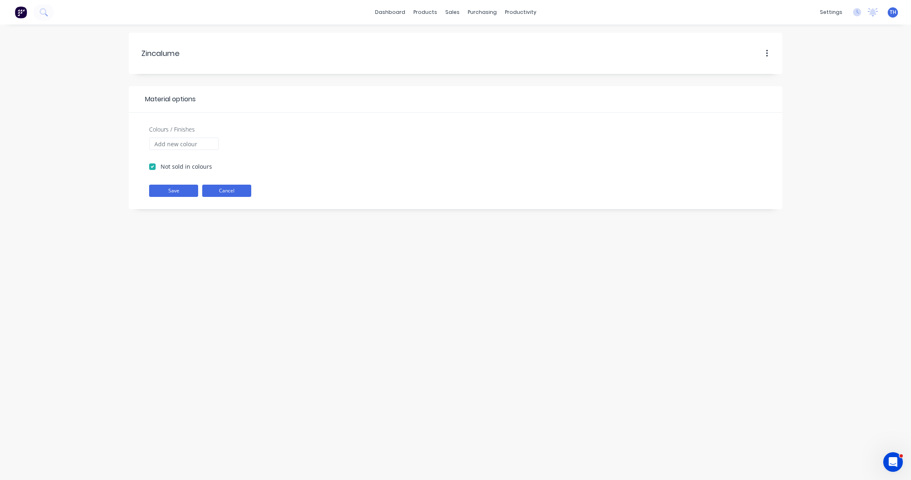
click at [235, 194] on button "Cancel" at bounding box center [226, 191] width 49 height 12
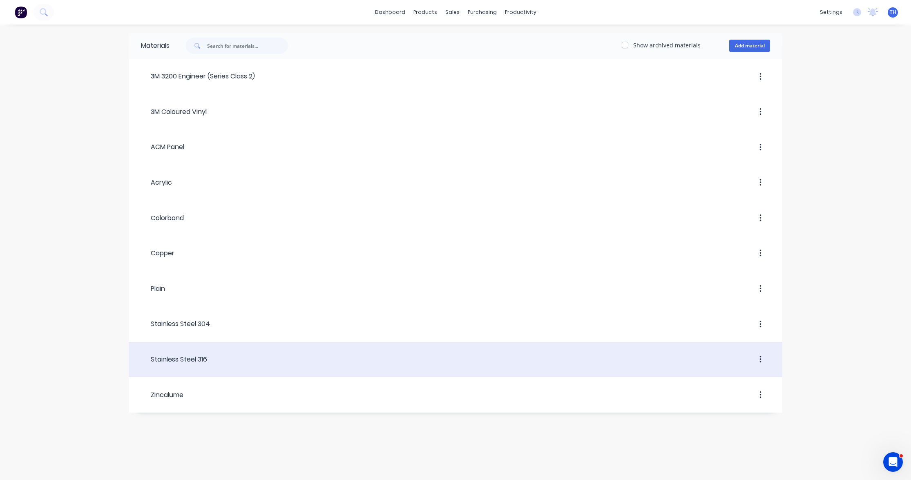
click at [197, 362] on div "Stainless Steel 316" at bounding box center [174, 360] width 66 height 10
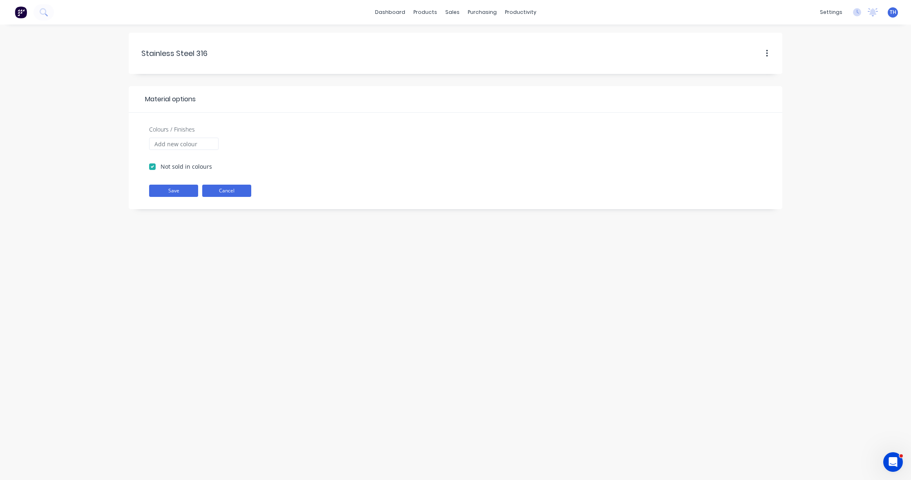
click at [226, 192] on button "Cancel" at bounding box center [226, 191] width 49 height 12
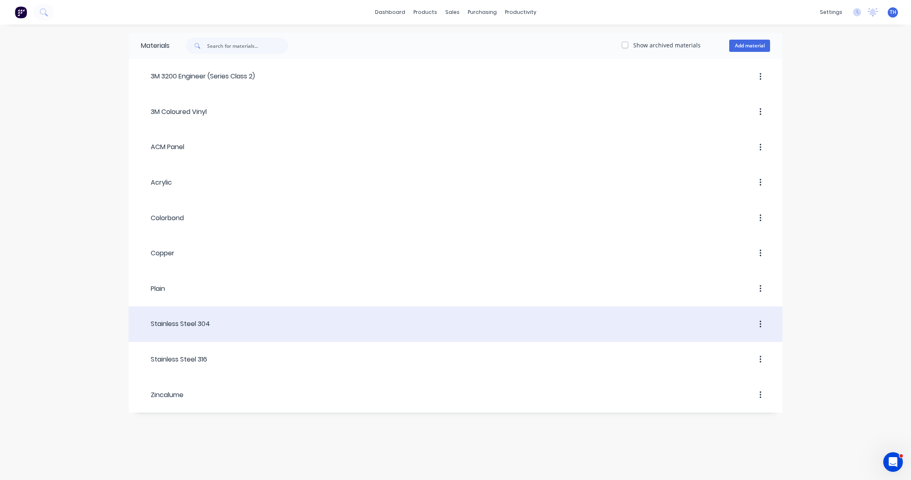
click at [199, 323] on div "Stainless Steel 304" at bounding box center [175, 324] width 69 height 10
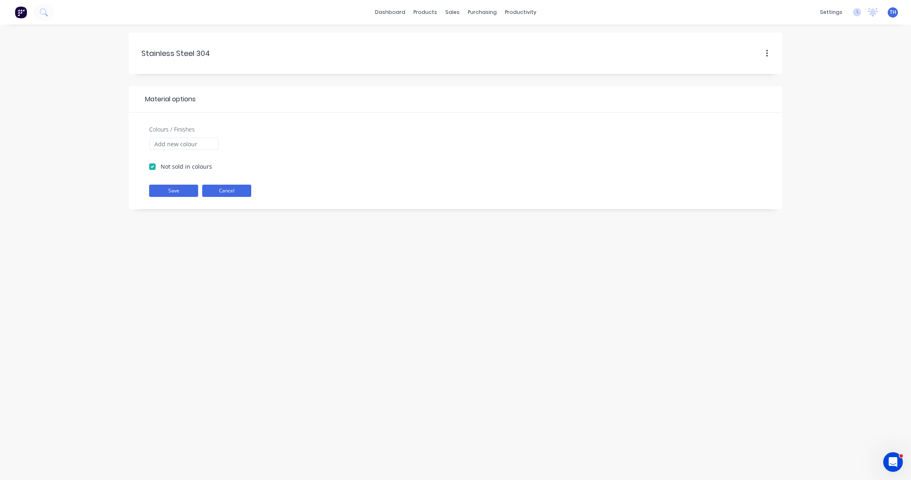
click at [238, 186] on button "Cancel" at bounding box center [226, 191] width 49 height 12
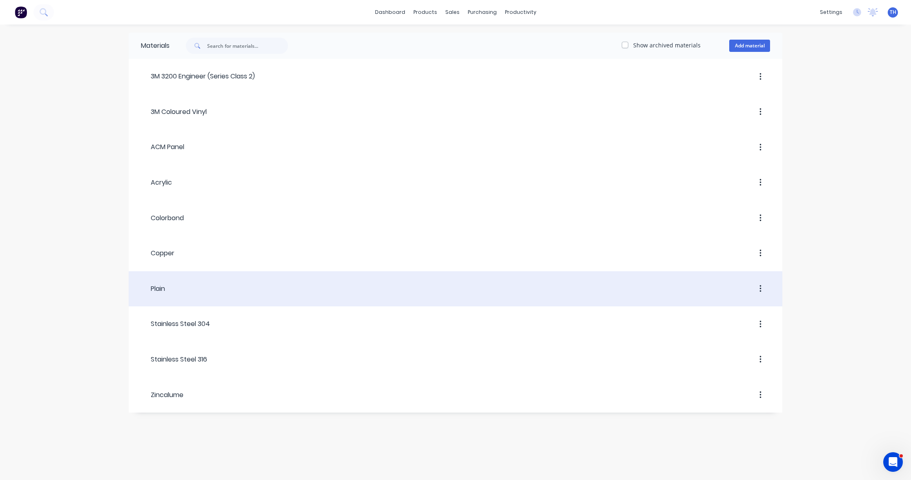
click at [185, 292] on div at bounding box center [467, 288] width 605 height 15
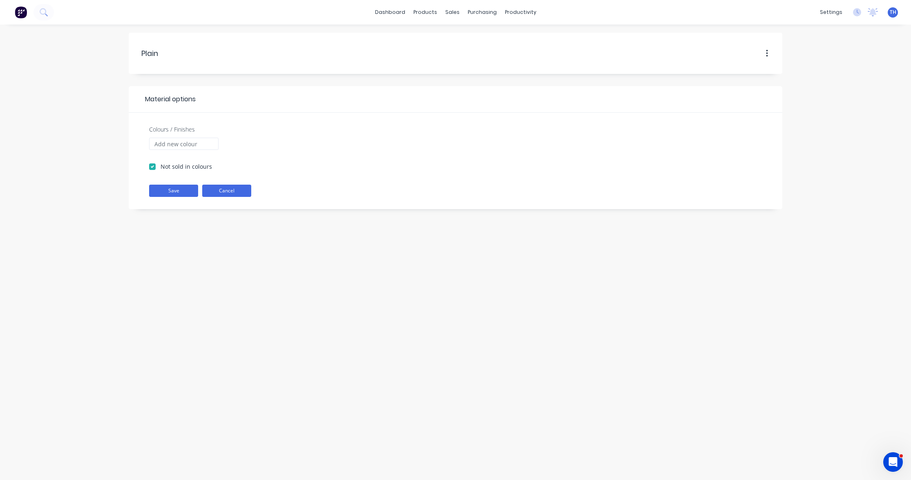
click at [235, 187] on button "Cancel" at bounding box center [226, 191] width 49 height 12
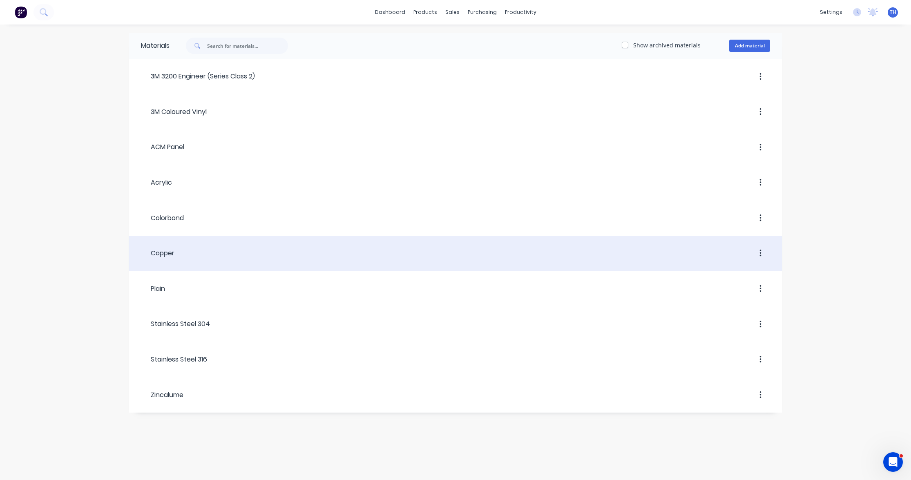
click at [188, 254] on div at bounding box center [472, 253] width 596 height 15
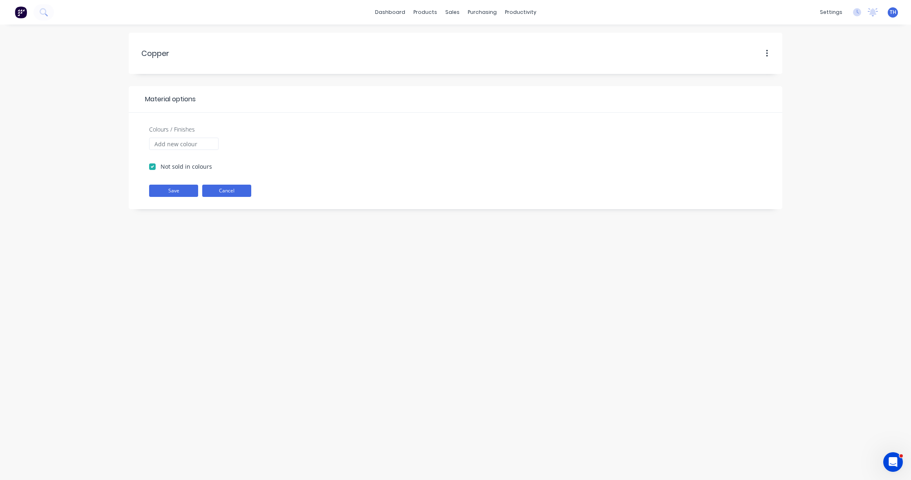
click at [231, 187] on button "Cancel" at bounding box center [226, 191] width 49 height 12
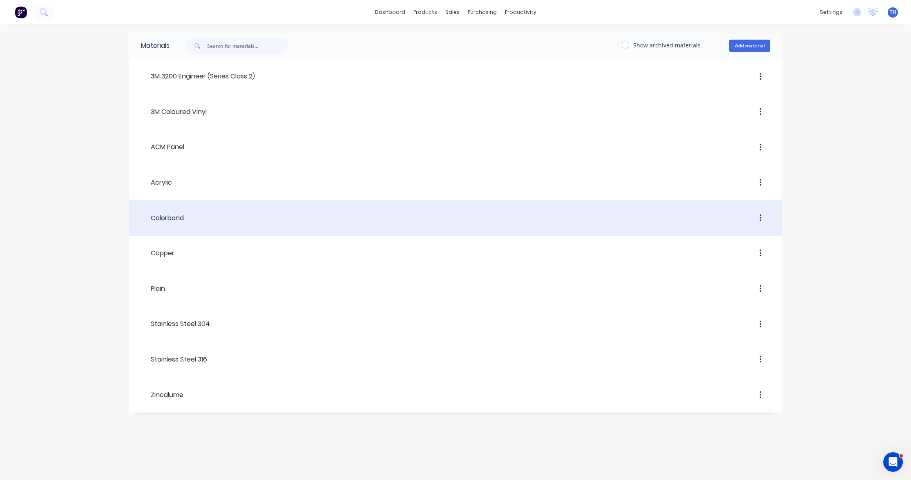
click at [190, 219] on div at bounding box center [477, 218] width 586 height 15
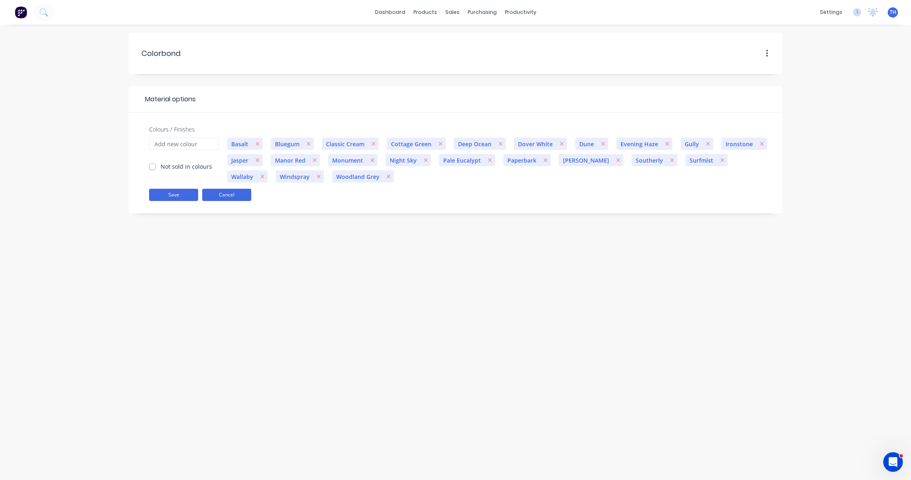
click at [230, 195] on button "Cancel" at bounding box center [226, 195] width 49 height 12
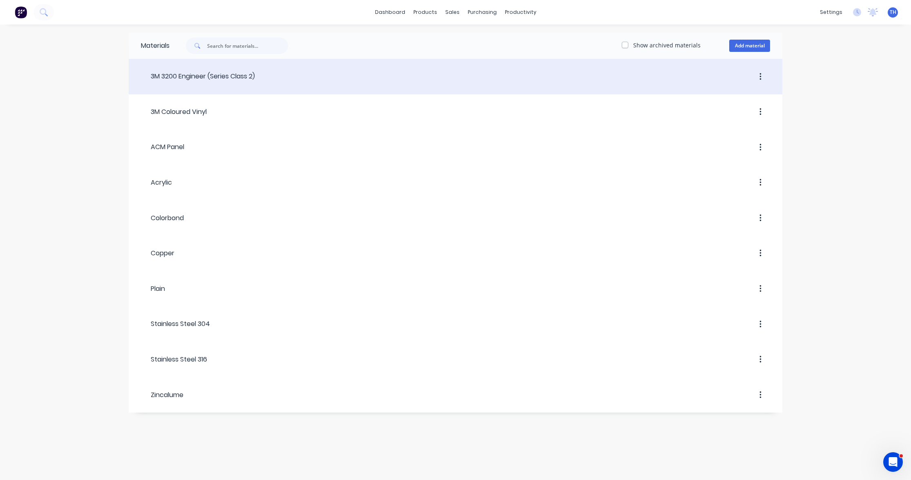
click at [240, 76] on div "3M 3200 Engineer (Series Class 2)" at bounding box center [198, 76] width 114 height 10
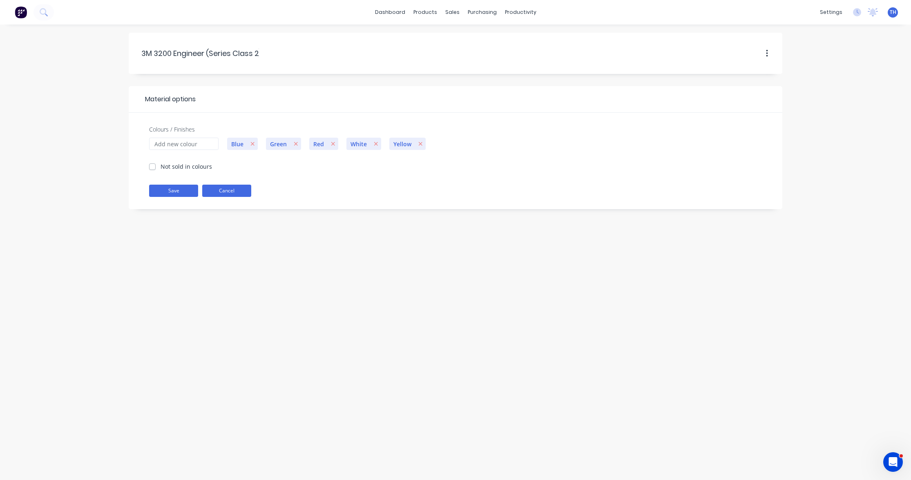
click at [227, 188] on button "Cancel" at bounding box center [226, 191] width 49 height 12
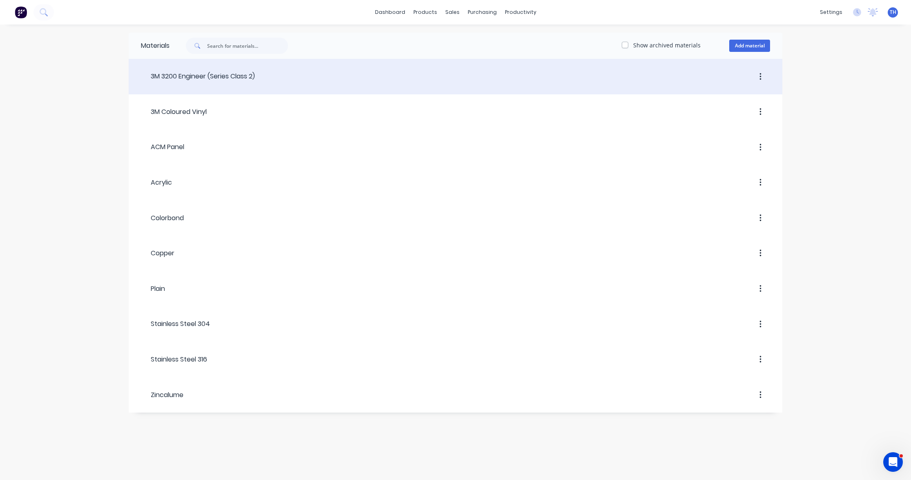
click at [218, 76] on div "3M 3200 Engineer (Series Class 2)" at bounding box center [198, 76] width 114 height 10
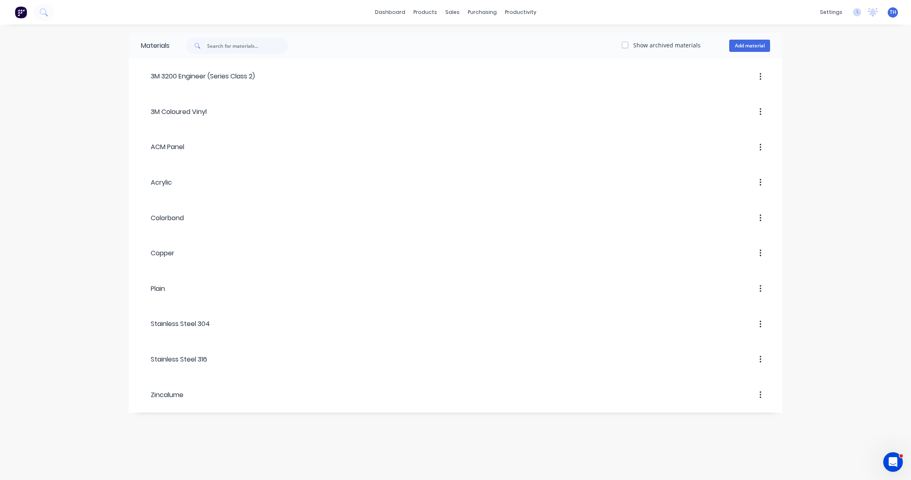
click at [83, 75] on div "Materials Show archived materials Add material 3M 3200 Engineer (Series Class 2…" at bounding box center [455, 253] width 911 height 456
click at [453, 40] on div "Product Catalogue" at bounding box center [461, 39] width 51 height 7
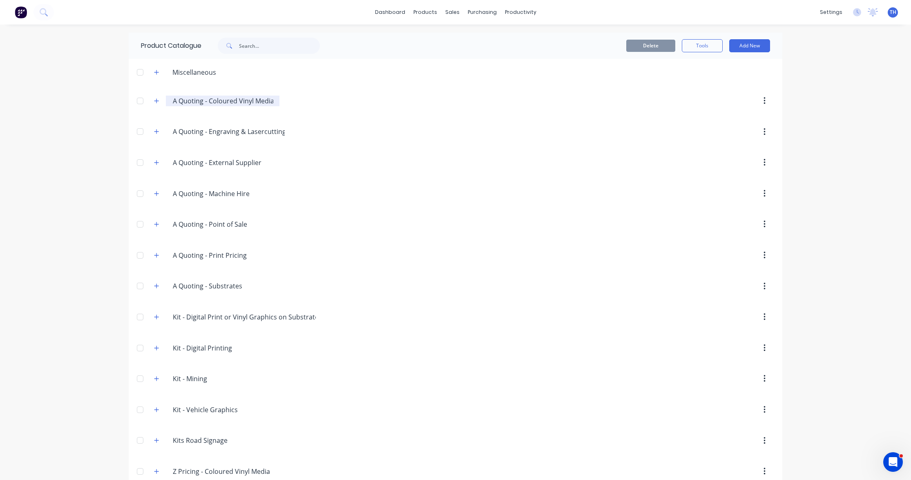
click at [208, 101] on input "A Quoting - Coloured Vinyl Media" at bounding box center [223, 101] width 100 height 10
click at [158, 162] on icon "button" at bounding box center [156, 163] width 5 height 6
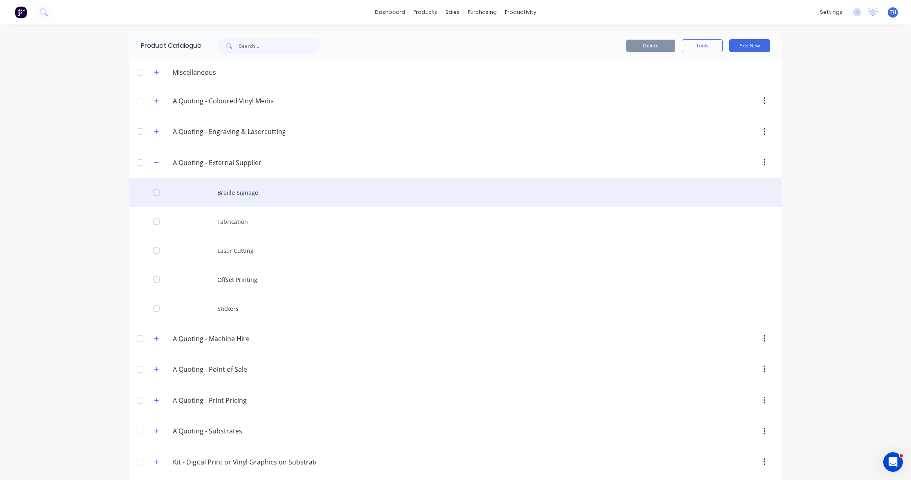
click at [232, 192] on div "Braille Signage" at bounding box center [456, 192] width 654 height 29
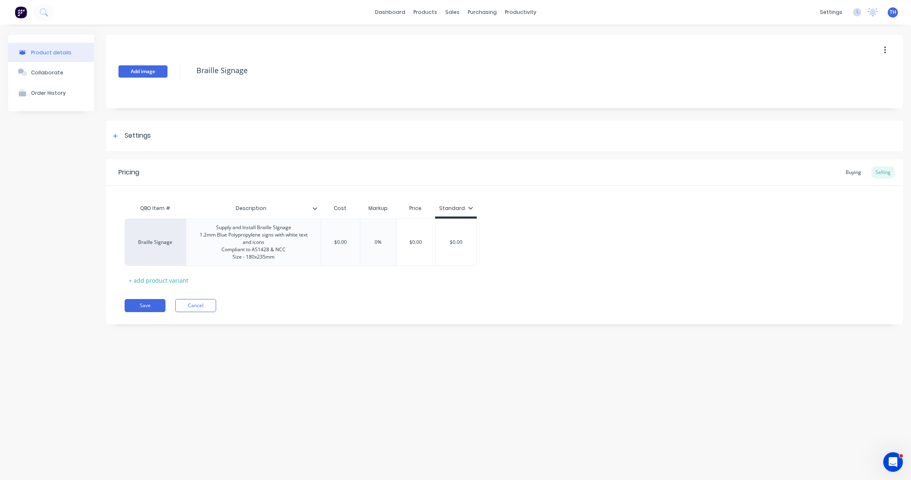
click at [143, 72] on button "Add image" at bounding box center [142, 71] width 49 height 12
click at [290, 92] on div "Change image Braille Signage" at bounding box center [504, 72] width 797 height 74
click at [147, 305] on button "Save" at bounding box center [145, 305] width 41 height 13
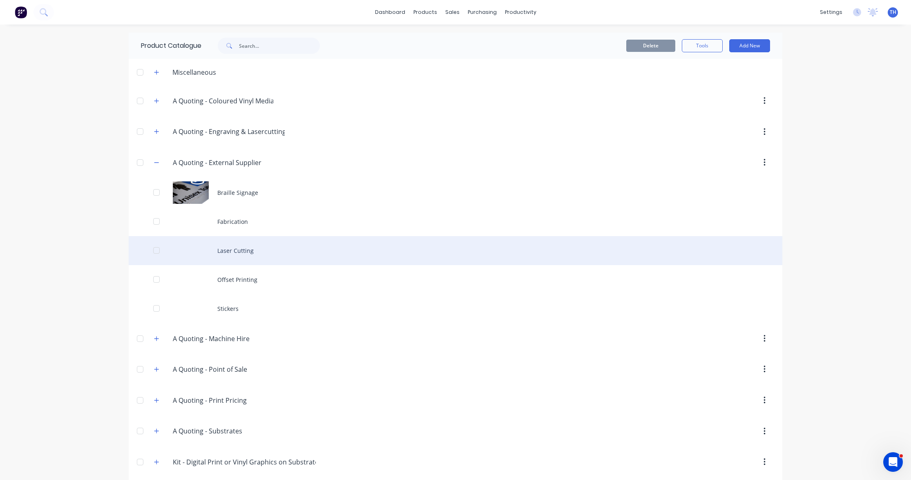
click at [238, 252] on div "Laser Cutting" at bounding box center [456, 250] width 654 height 29
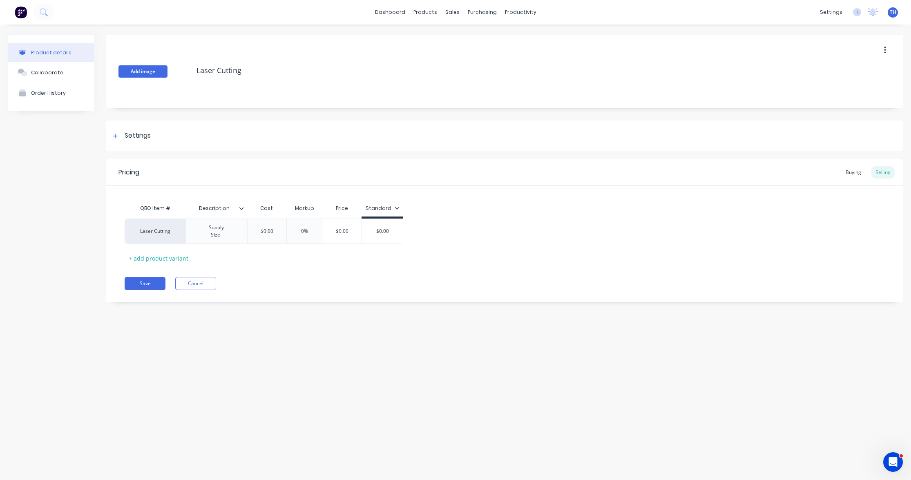
click at [143, 71] on button "Add image" at bounding box center [142, 71] width 49 height 12
click at [150, 283] on button "Save" at bounding box center [145, 283] width 41 height 13
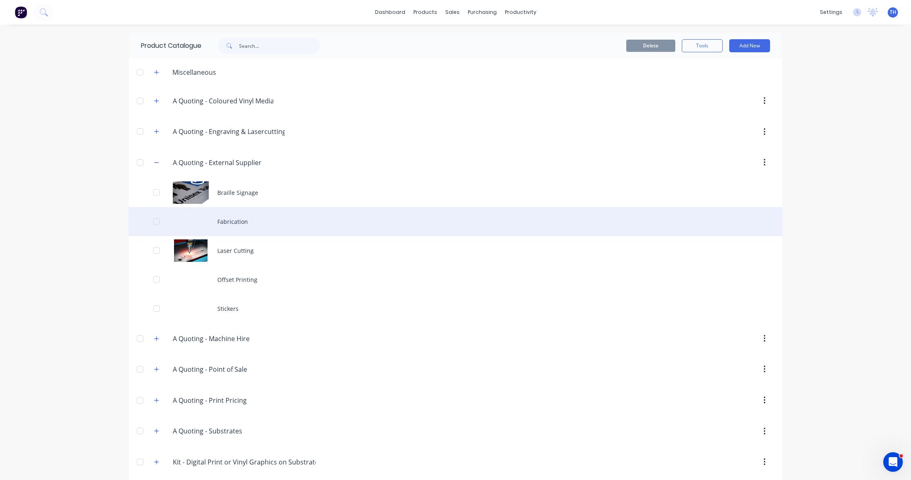
click at [238, 222] on div "Fabrication" at bounding box center [456, 221] width 654 height 29
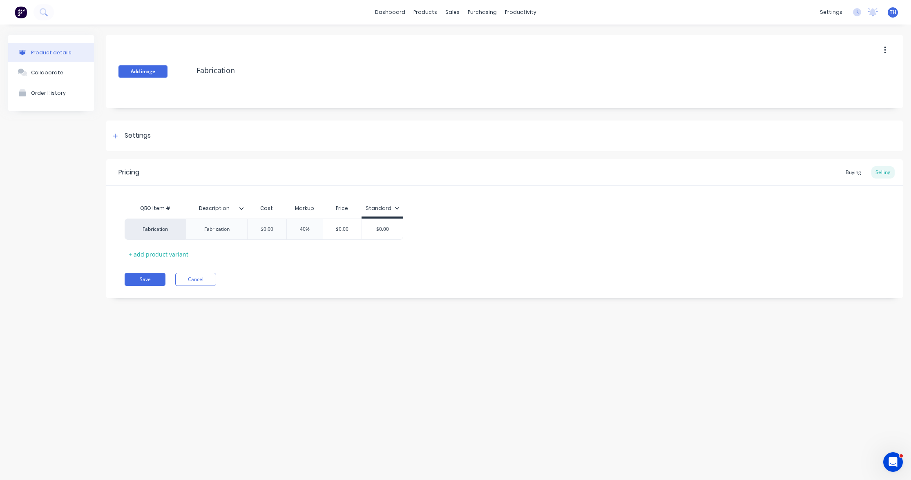
click at [142, 70] on button "Add image" at bounding box center [142, 71] width 49 height 12
click at [152, 279] on button "Save" at bounding box center [145, 279] width 41 height 13
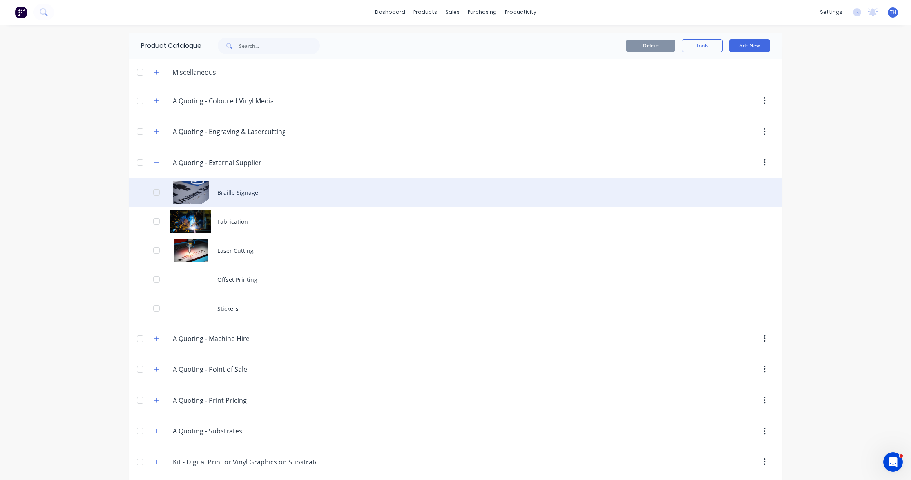
click at [236, 187] on div "Braille Signage" at bounding box center [456, 192] width 654 height 29
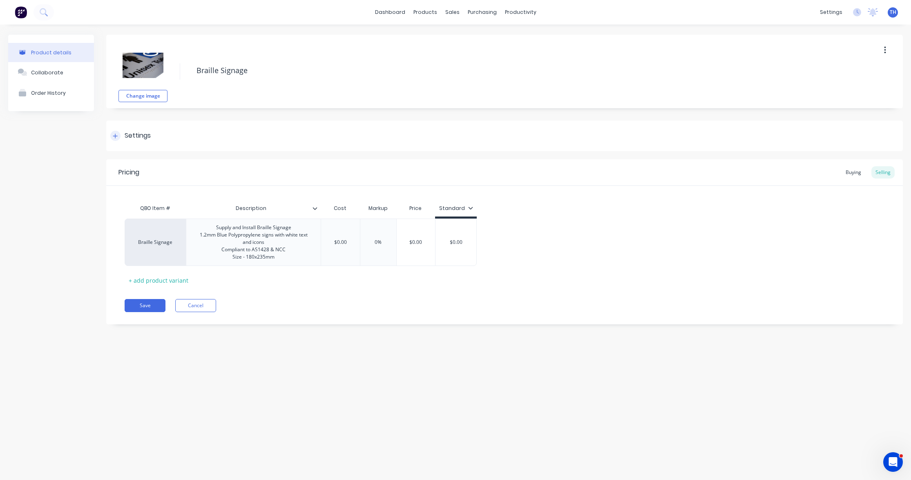
click at [115, 135] on icon at bounding box center [115, 136] width 5 height 6
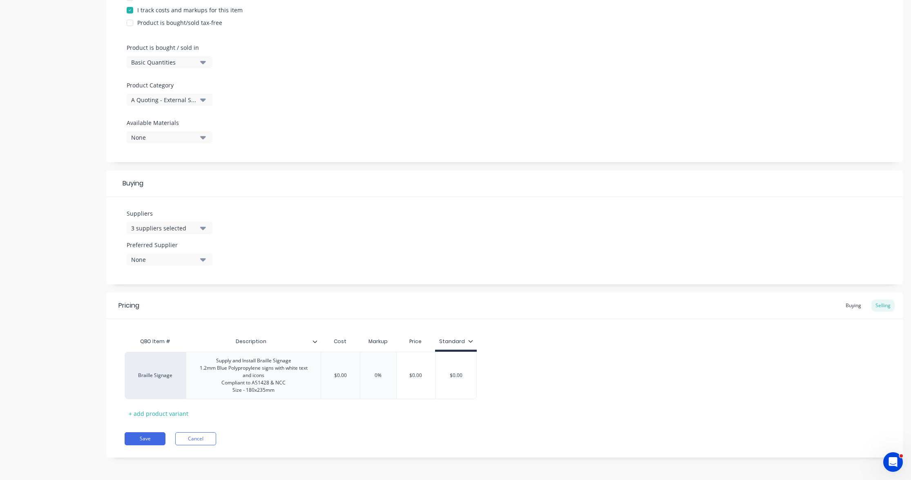
scroll to position [214, 0]
click at [148, 438] on button "Save" at bounding box center [145, 438] width 41 height 13
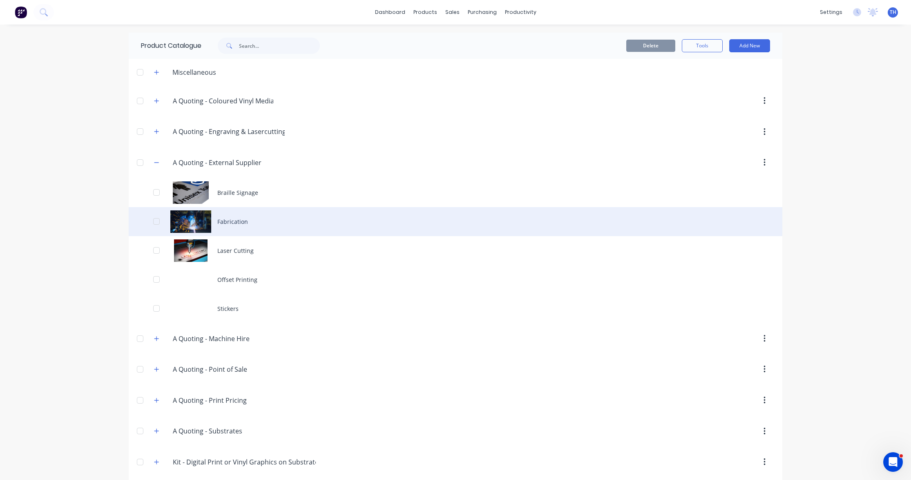
click at [235, 227] on div "Fabrication" at bounding box center [456, 221] width 654 height 29
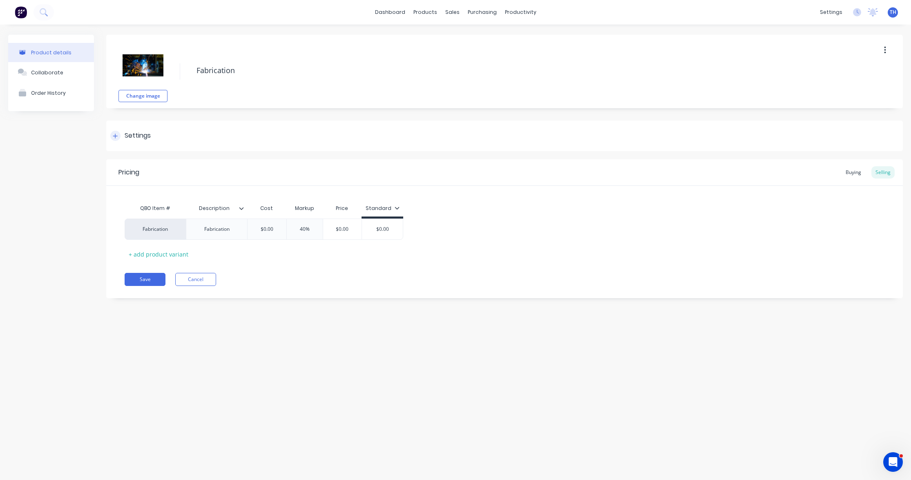
click at [114, 136] on icon at bounding box center [115, 136] width 5 height 6
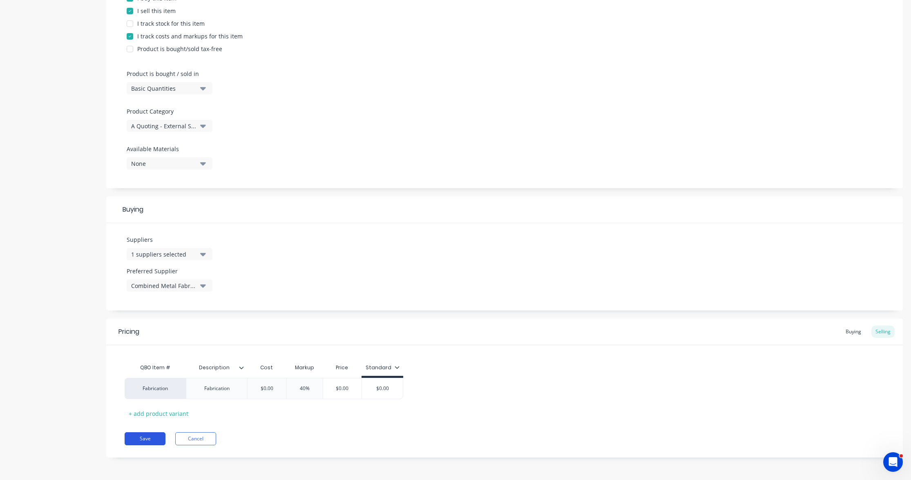
scroll to position [188, 0]
click at [147, 437] on button "Save" at bounding box center [145, 438] width 41 height 13
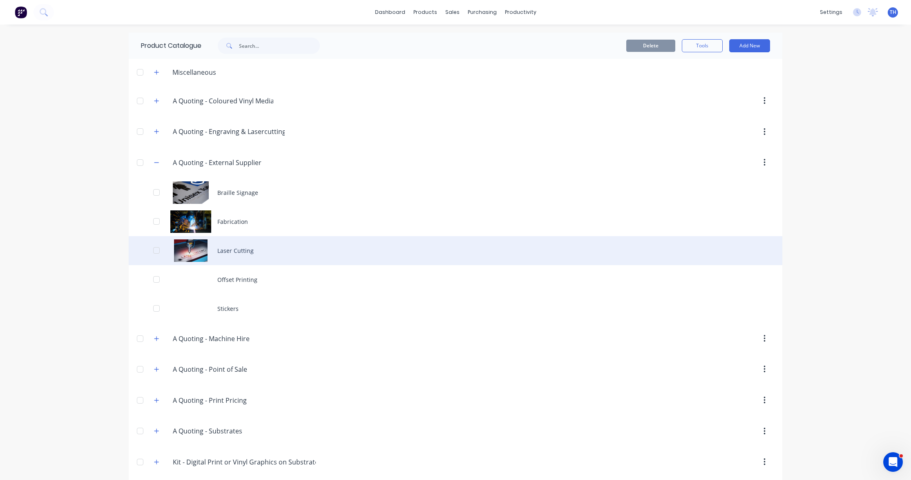
click at [232, 252] on div "Laser Cutting" at bounding box center [456, 250] width 654 height 29
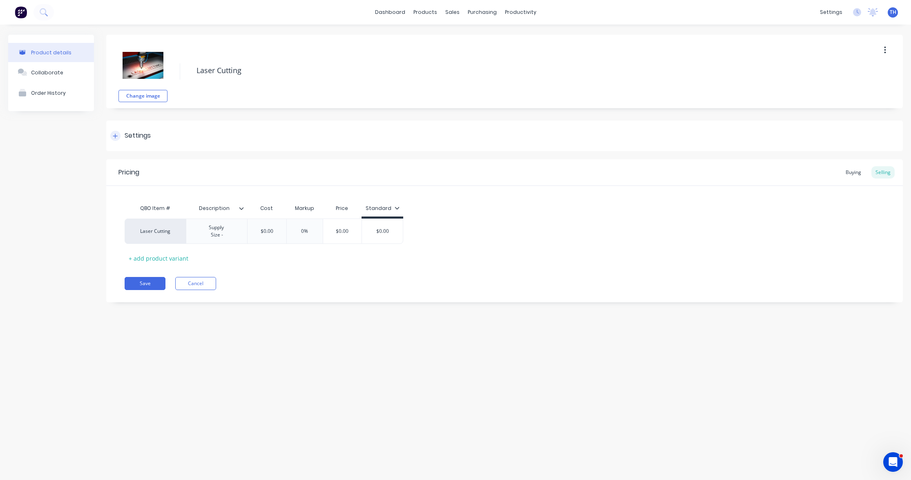
click at [113, 135] on icon at bounding box center [115, 136] width 5 height 6
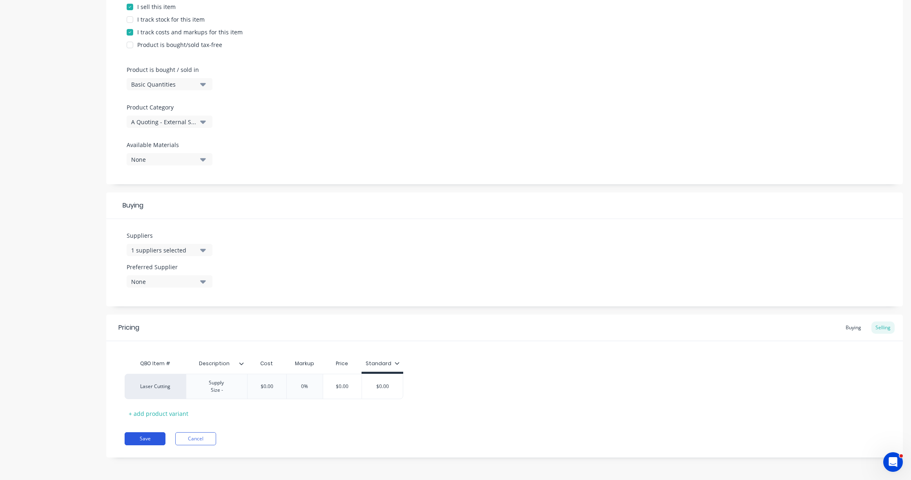
scroll to position [192, 0]
click at [146, 439] on button "Save" at bounding box center [145, 438] width 41 height 13
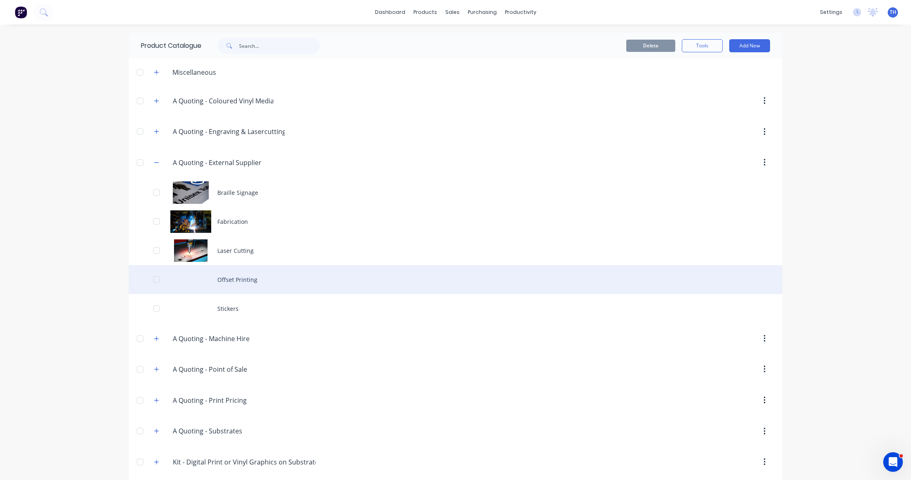
click at [227, 279] on div "Offset Printing" at bounding box center [456, 279] width 654 height 29
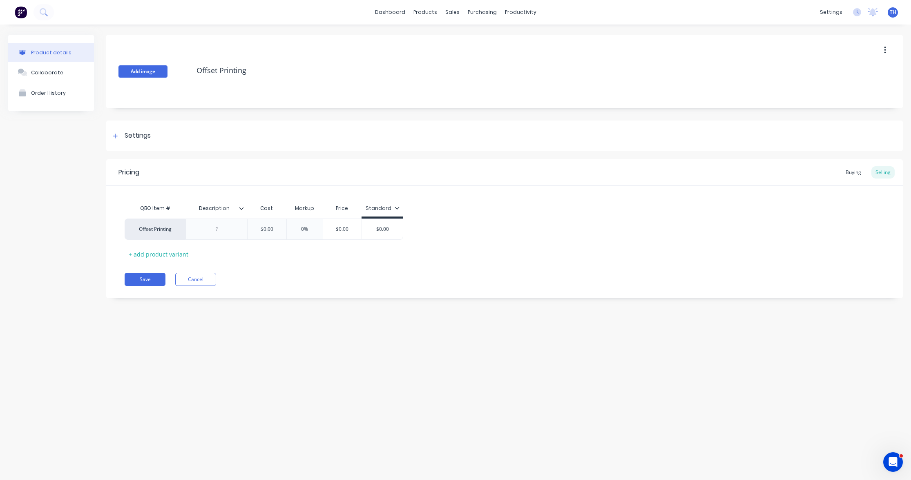
click at [149, 72] on button "Add image" at bounding box center [142, 71] width 49 height 12
click at [112, 136] on div at bounding box center [115, 136] width 10 height 10
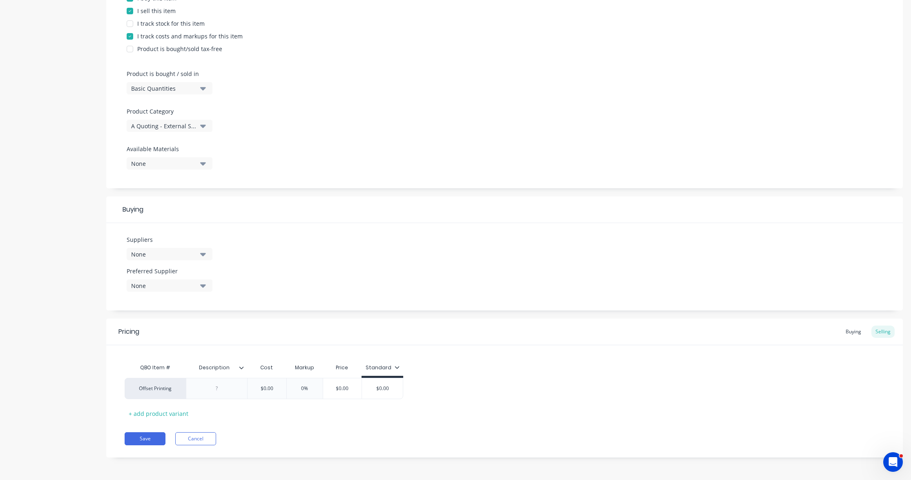
scroll to position [188, 0]
click at [147, 442] on button "Save" at bounding box center [145, 438] width 41 height 13
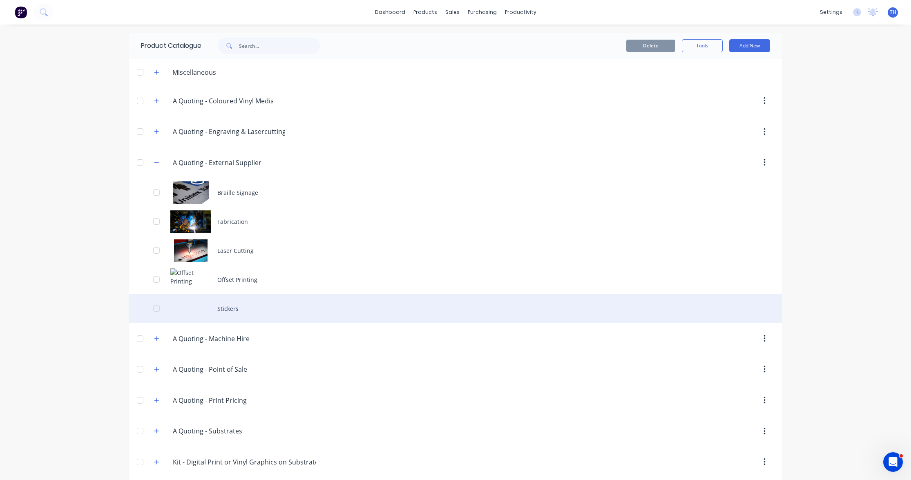
click at [224, 310] on div "Stickers" at bounding box center [456, 308] width 654 height 29
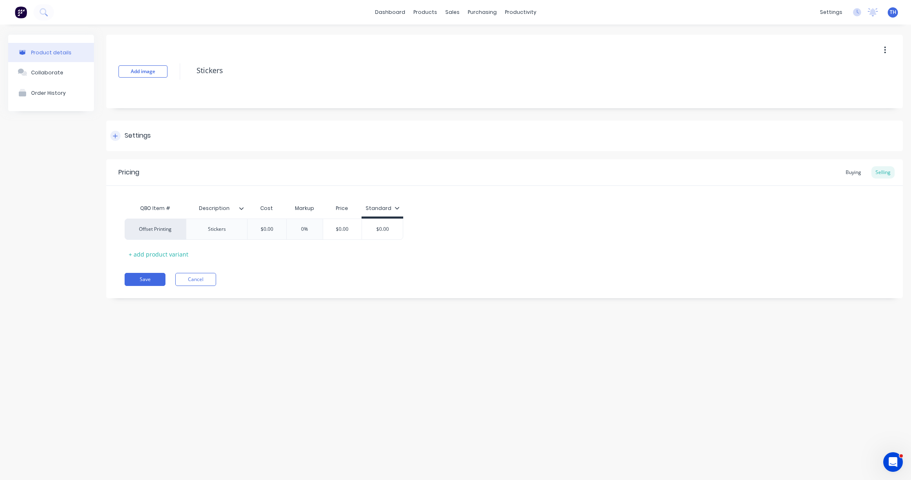
click at [118, 133] on div at bounding box center [115, 136] width 10 height 10
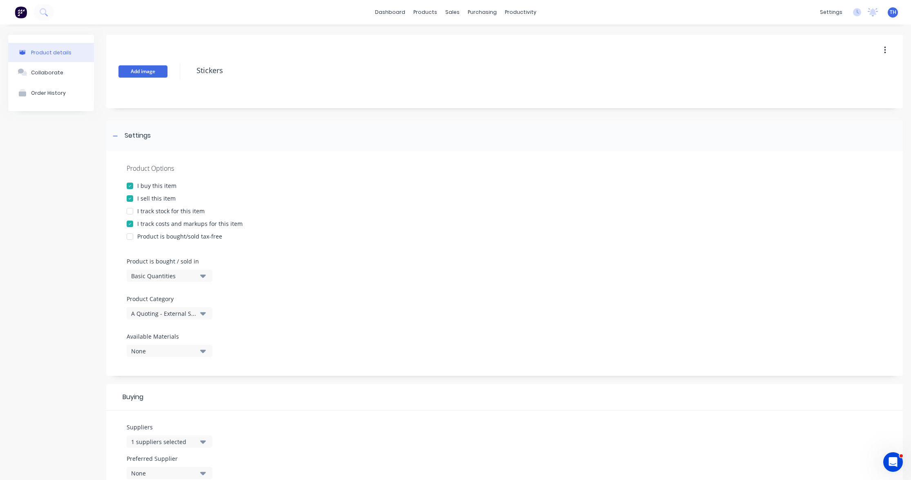
click at [143, 75] on button "Add image" at bounding box center [142, 71] width 49 height 12
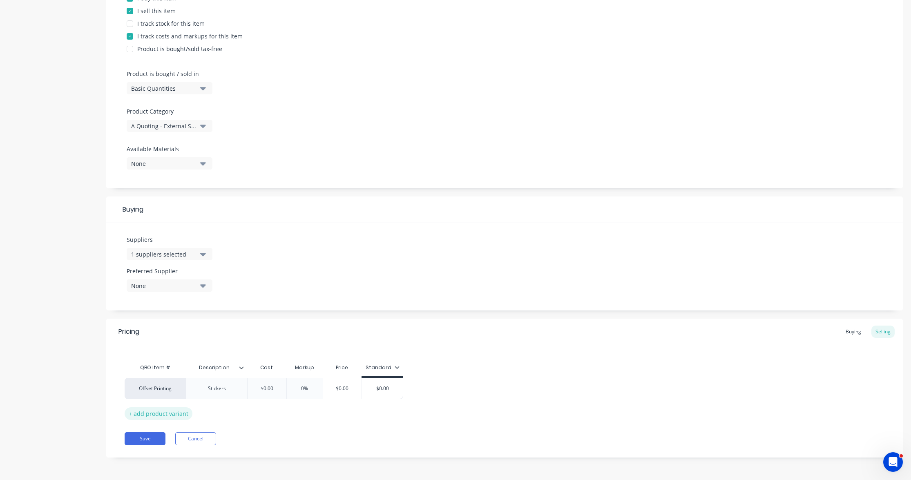
scroll to position [188, 0]
click at [150, 438] on button "Save" at bounding box center [145, 438] width 41 height 13
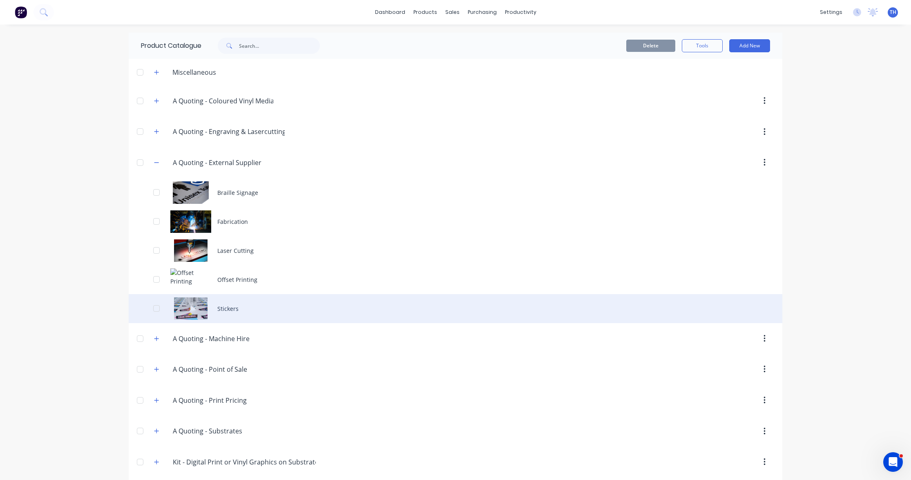
click at [231, 308] on div "Stickers" at bounding box center [456, 308] width 654 height 29
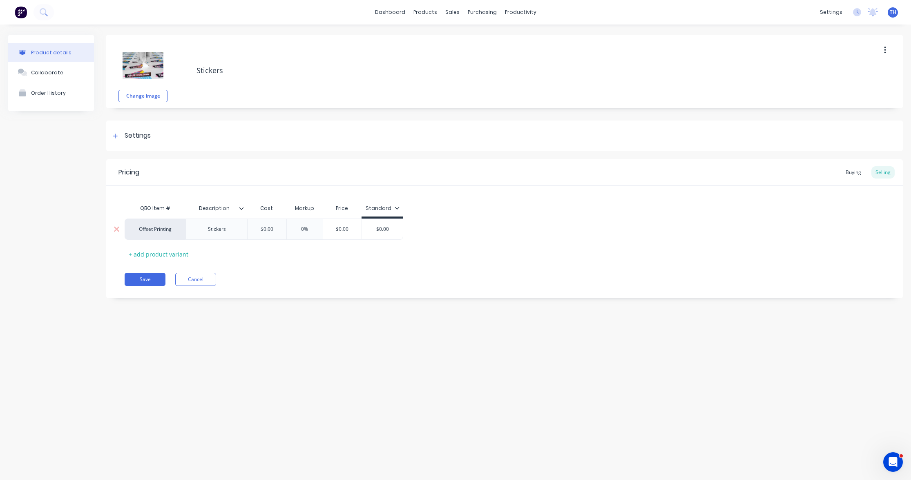
click at [311, 228] on input "0%" at bounding box center [304, 229] width 41 height 7
drag, startPoint x: 313, startPoint y: 228, endPoint x: 302, endPoint y: 234, distance: 12.5
click at [297, 227] on input "0%" at bounding box center [304, 229] width 41 height 7
drag, startPoint x: 315, startPoint y: 230, endPoint x: 297, endPoint y: 233, distance: 17.8
click at [286, 227] on input "40" at bounding box center [304, 229] width 41 height 7
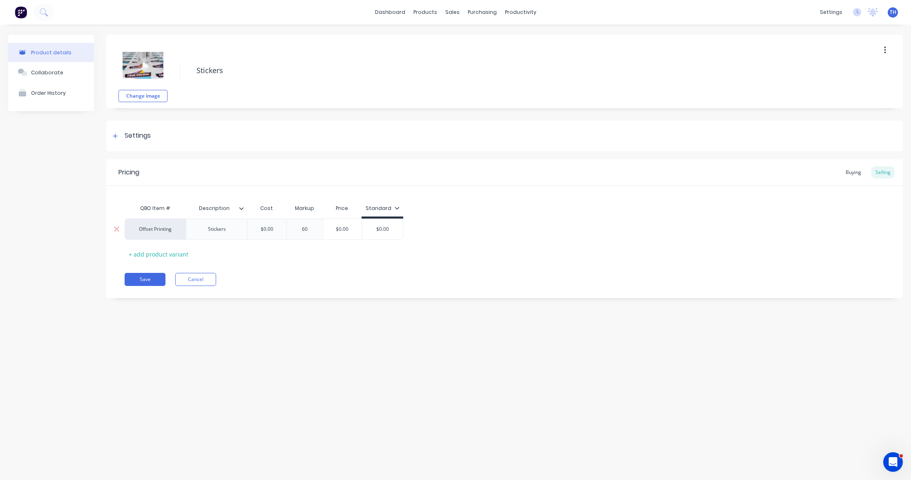
drag, startPoint x: 312, startPoint y: 231, endPoint x: 297, endPoint y: 238, distance: 17.0
click at [295, 229] on input "60" at bounding box center [304, 229] width 41 height 7
type input "40"
click at [309, 259] on div "QBO Item # Description Cost Markup Price Standard Offset Printing Stickers $0.0…" at bounding box center [505, 230] width 760 height 60
click at [150, 280] on button "Save" at bounding box center [145, 279] width 41 height 13
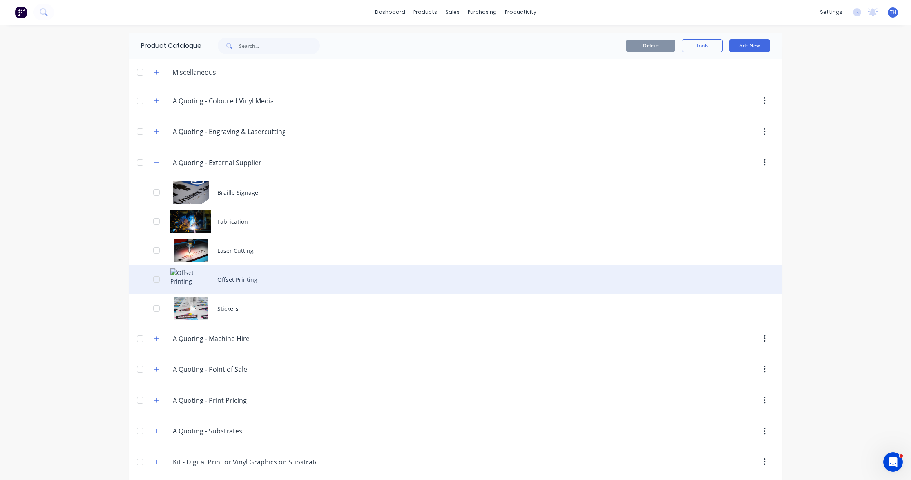
click at [230, 279] on div "Offset Printing" at bounding box center [456, 279] width 654 height 29
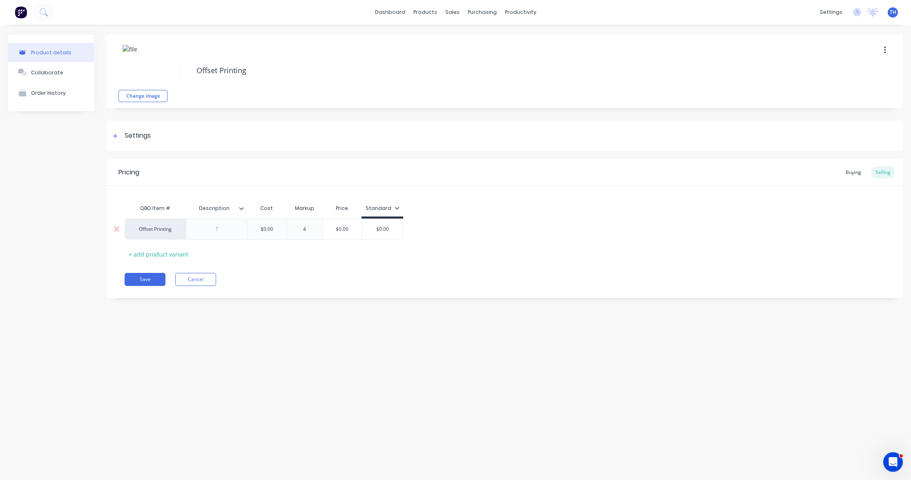
drag, startPoint x: 310, startPoint y: 229, endPoint x: 299, endPoint y: 234, distance: 12.8
click at [293, 227] on input "4" at bounding box center [304, 229] width 41 height 7
type input "40"
click at [150, 280] on button "Save" at bounding box center [145, 279] width 41 height 13
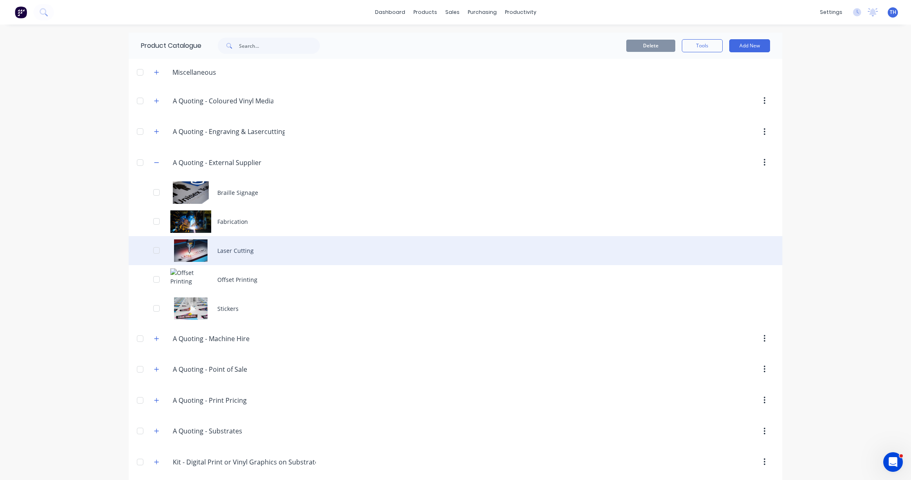
click at [248, 245] on div "Laser Cutting" at bounding box center [456, 250] width 654 height 29
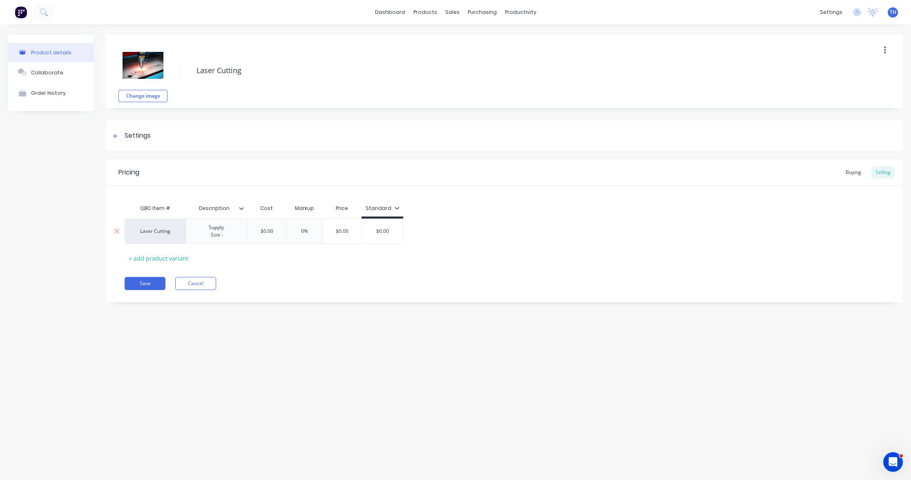
drag, startPoint x: 301, startPoint y: 229, endPoint x: 292, endPoint y: 234, distance: 10.4
click at [289, 229] on input "0%" at bounding box center [304, 231] width 41 height 7
type input "40"
click at [299, 264] on div "QBO Item # Description Cost Markup Price Standard Laser Cutting Supply Size - $…" at bounding box center [505, 232] width 760 height 65
click at [153, 283] on button "Save" at bounding box center [145, 283] width 41 height 13
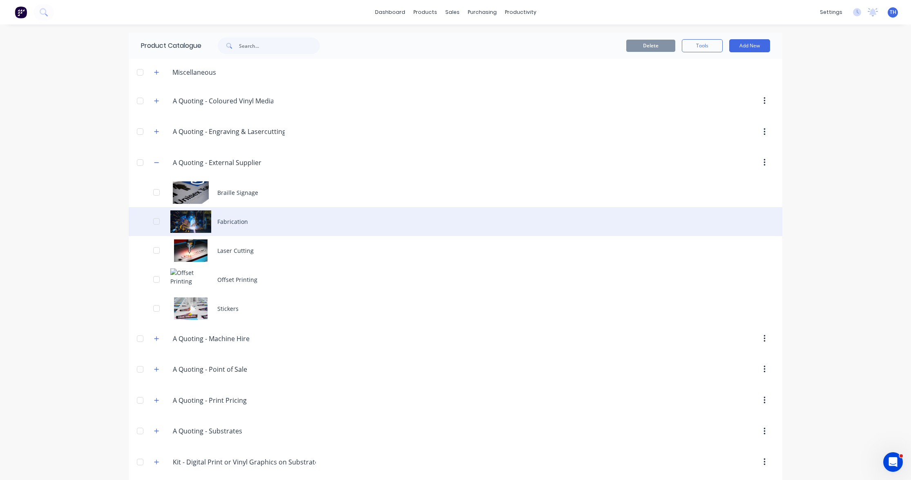
click at [236, 221] on div "Fabrication" at bounding box center [456, 221] width 654 height 29
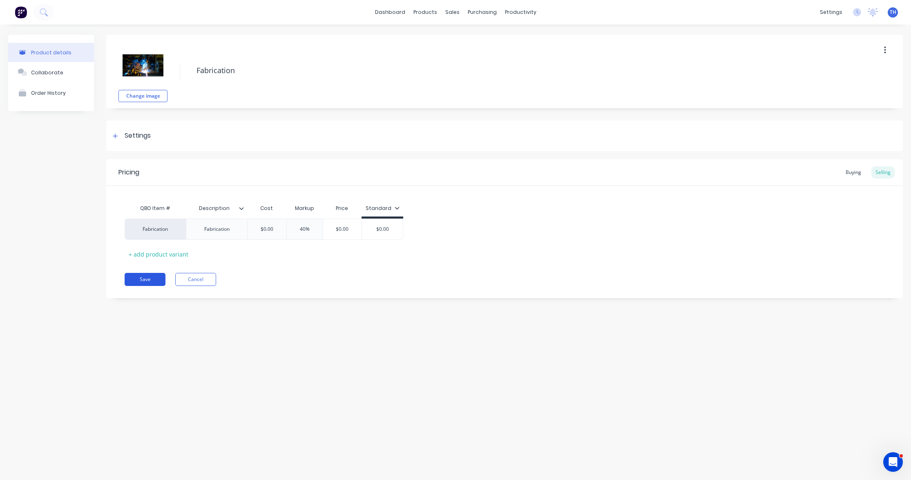
click at [149, 278] on button "Save" at bounding box center [145, 279] width 41 height 13
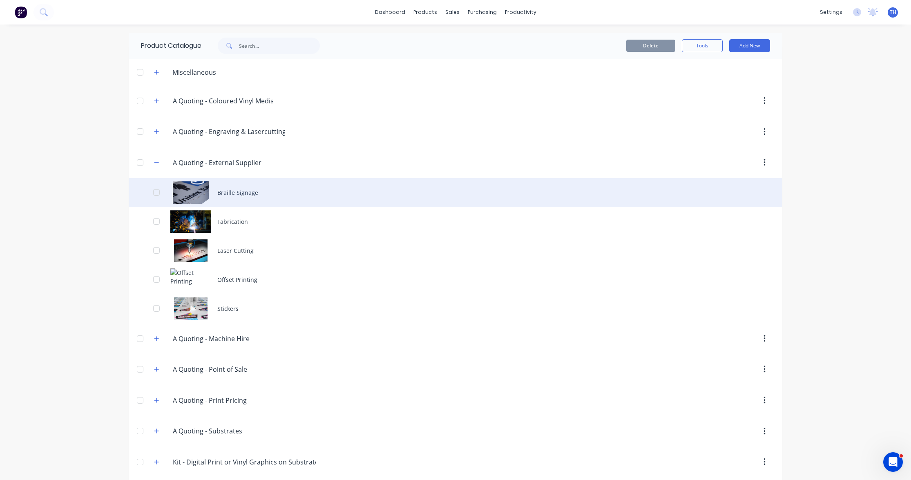
click at [251, 197] on div "Braille Signage" at bounding box center [456, 192] width 654 height 29
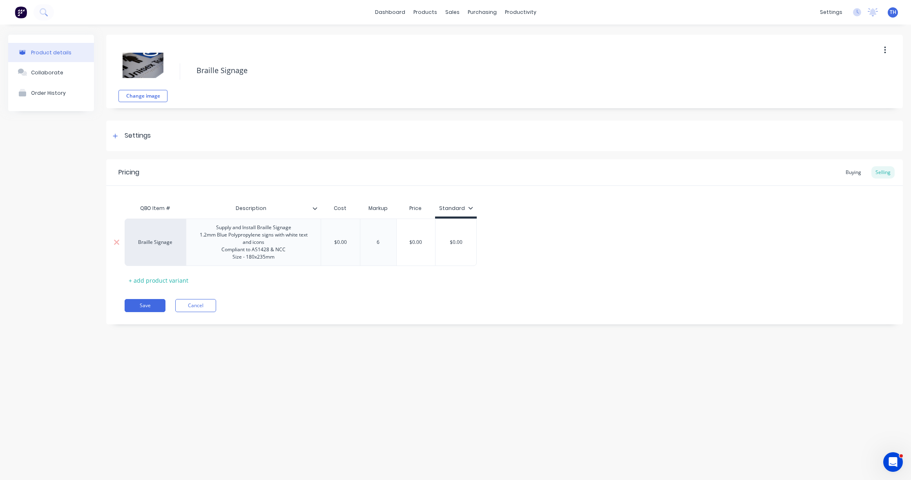
drag, startPoint x: 389, startPoint y: 243, endPoint x: 355, endPoint y: 241, distance: 33.9
click at [359, 238] on div "0% 6" at bounding box center [378, 242] width 41 height 20
drag, startPoint x: 385, startPoint y: 242, endPoint x: 369, endPoint y: 240, distance: 16.1
click at [370, 240] on input "640" at bounding box center [378, 242] width 41 height 7
type input "40"
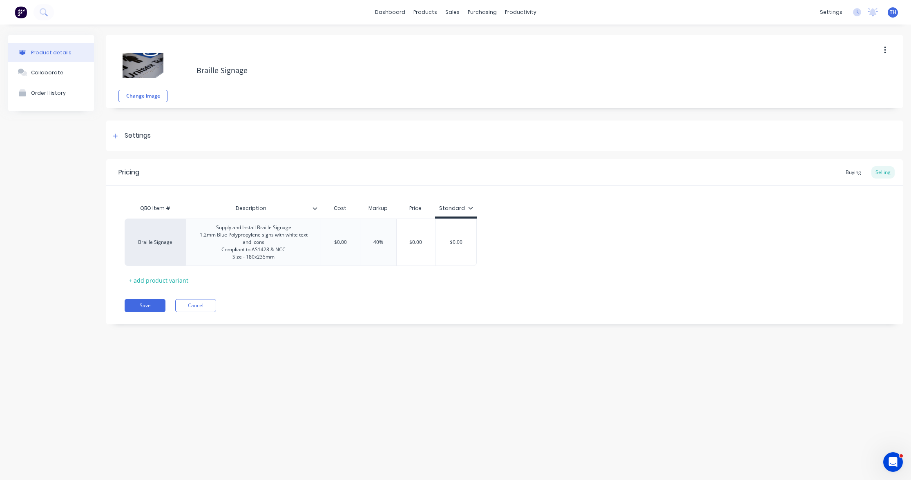
click at [330, 274] on div "QBO Item # Description Cost Markup Price Standard Braille Signage Supply and In…" at bounding box center [505, 243] width 760 height 87
click at [149, 303] on button "Save" at bounding box center [145, 305] width 41 height 13
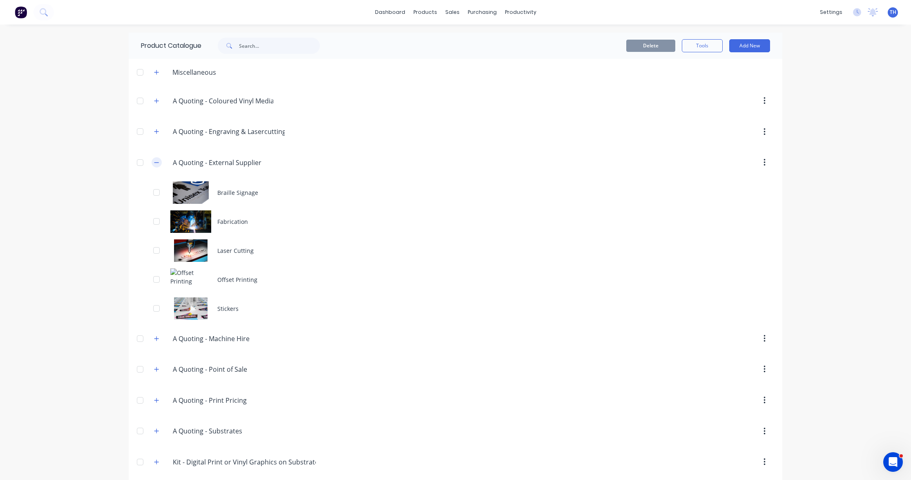
click at [157, 162] on icon "button" at bounding box center [156, 163] width 5 height 6
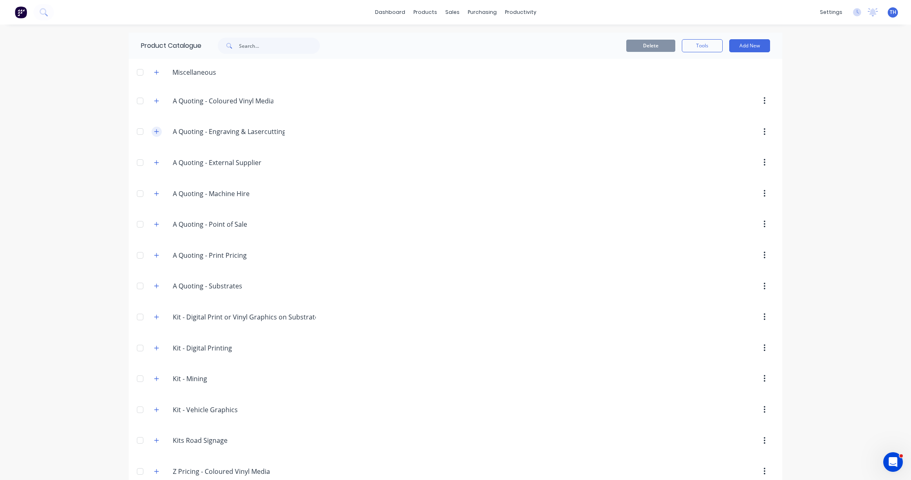
click at [160, 131] on button "button" at bounding box center [157, 132] width 10 height 10
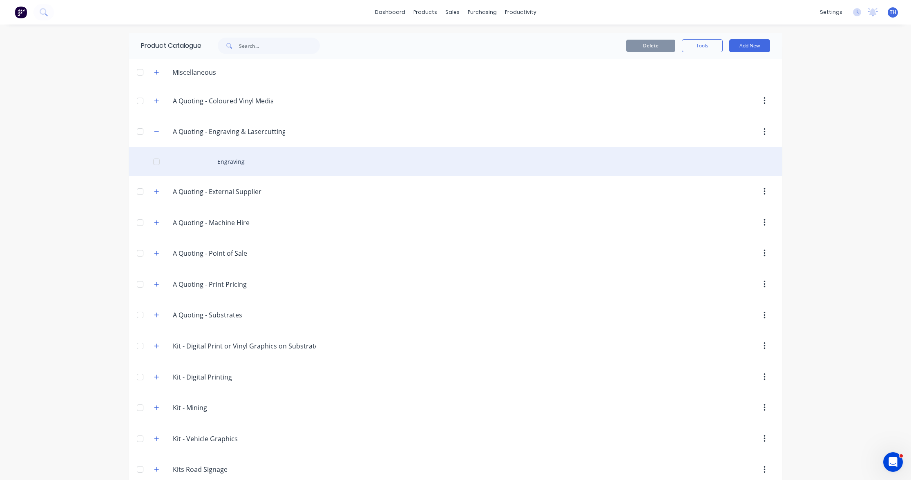
click at [231, 163] on div "Engraving" at bounding box center [456, 161] width 654 height 29
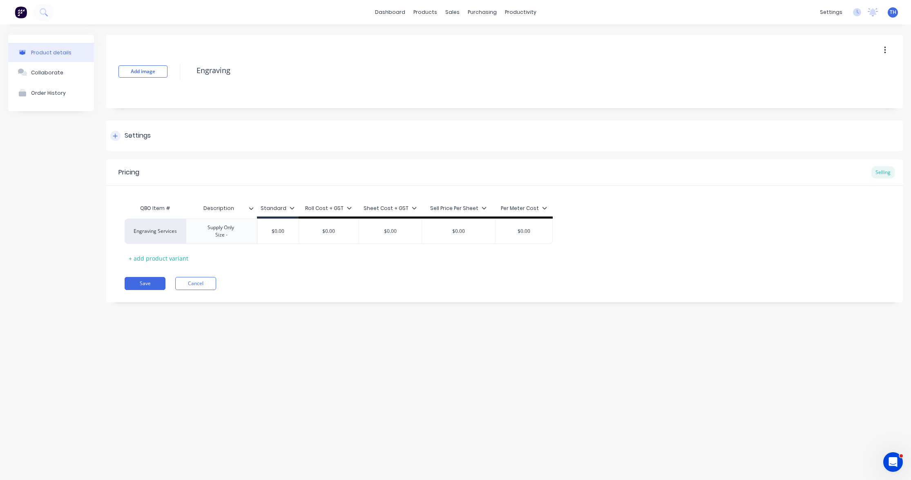
click at [116, 137] on icon at bounding box center [115, 136] width 5 height 6
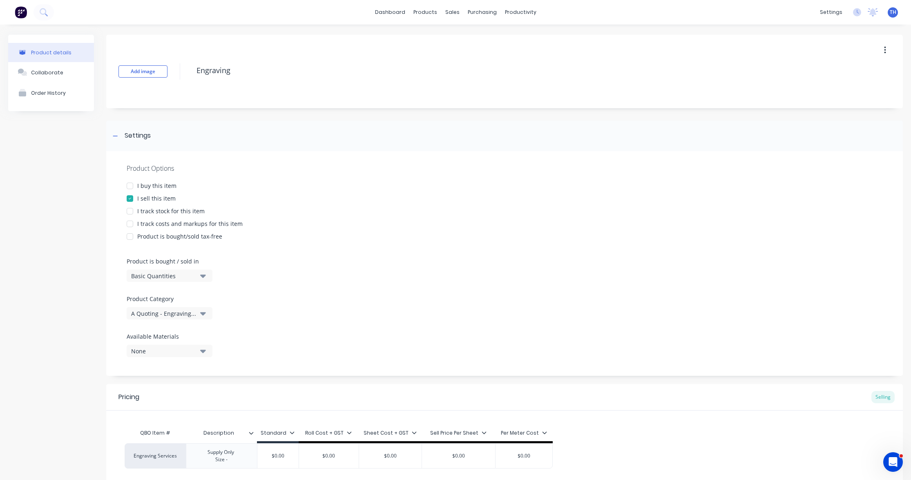
click at [133, 185] on div at bounding box center [130, 186] width 16 height 16
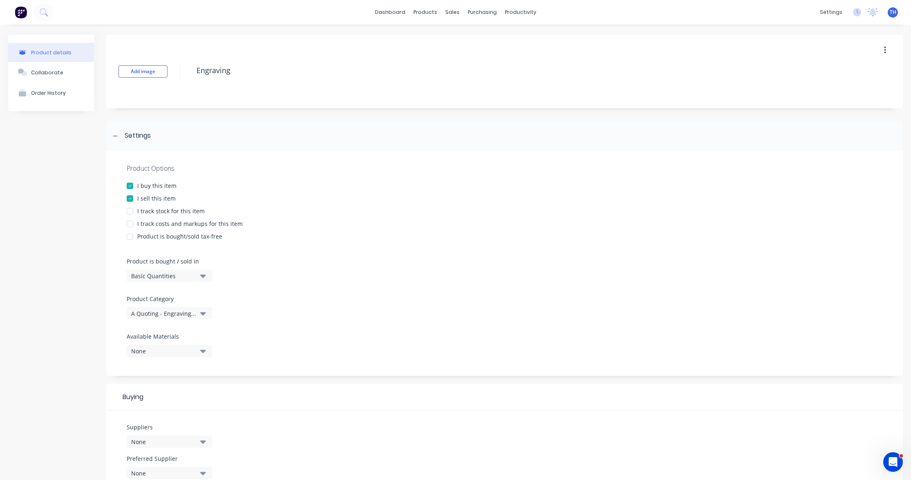
click at [132, 186] on div at bounding box center [130, 186] width 16 height 16
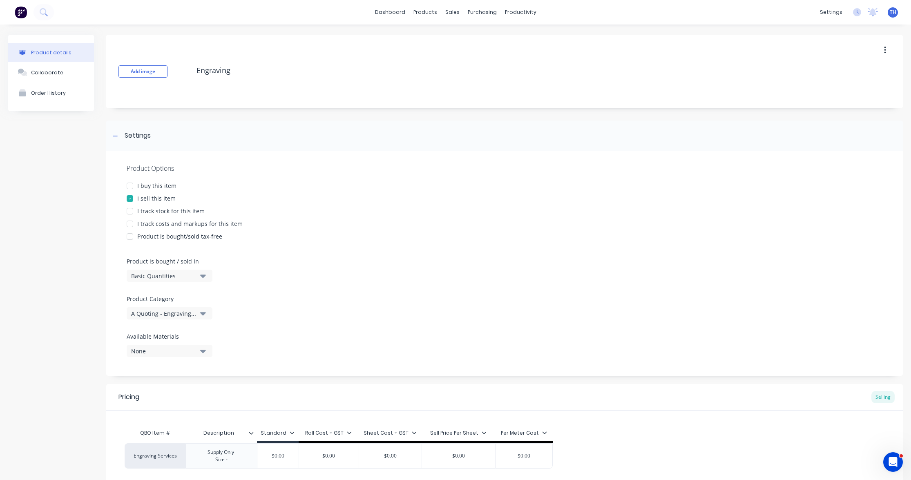
click at [130, 224] on div at bounding box center [130, 224] width 16 height 16
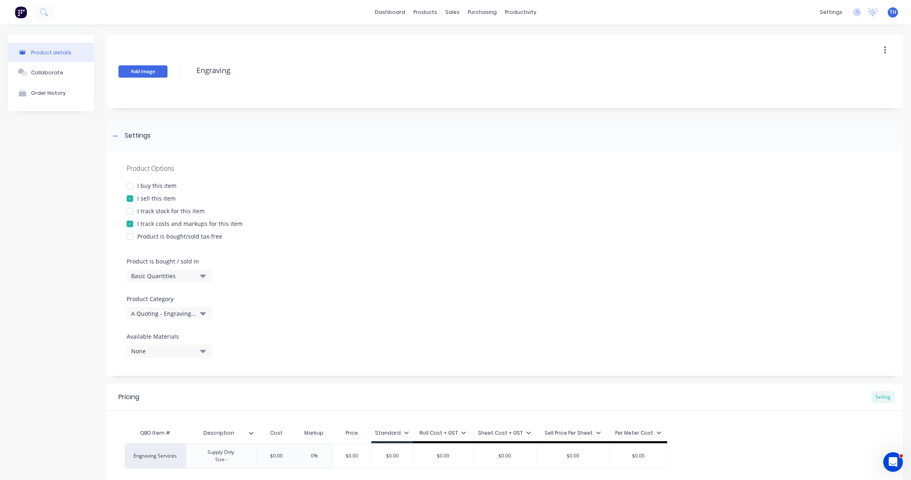
click at [146, 77] on button "Add image" at bounding box center [142, 71] width 49 height 12
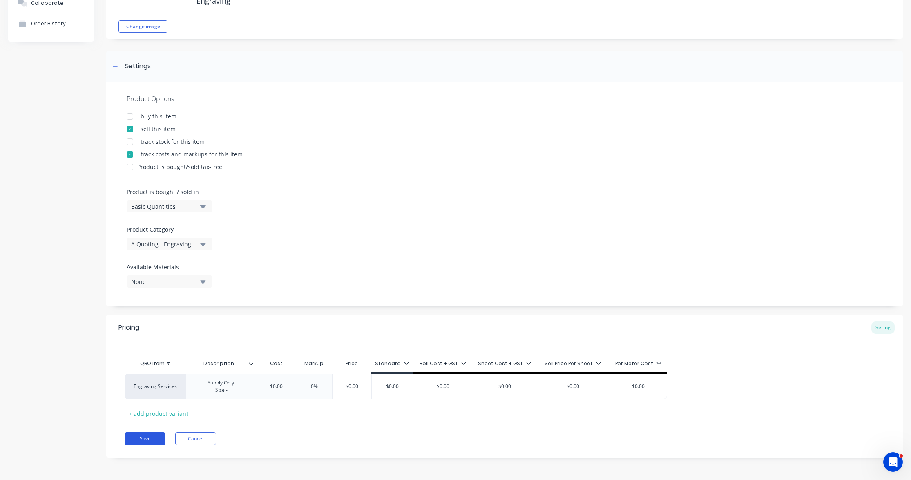
click at [150, 439] on button "Save" at bounding box center [145, 438] width 41 height 13
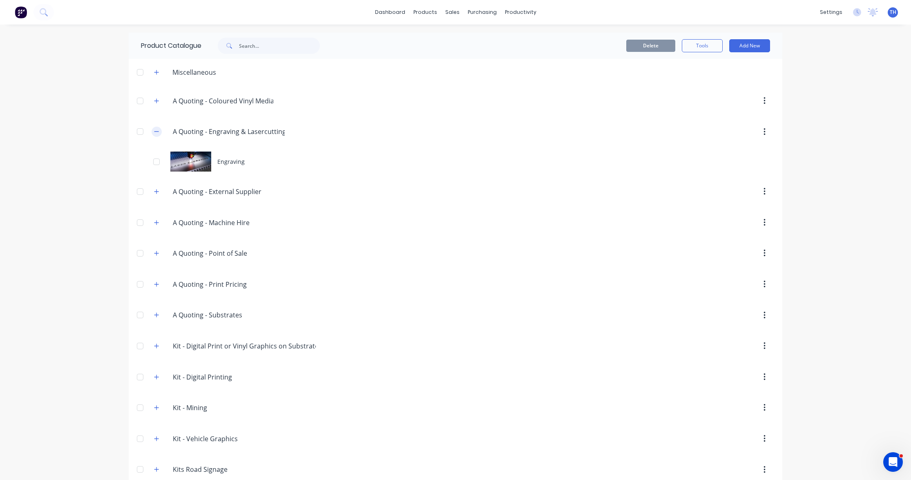
click at [157, 132] on icon "button" at bounding box center [156, 132] width 4 height 0
click at [157, 162] on icon "button" at bounding box center [156, 163] width 5 height 6
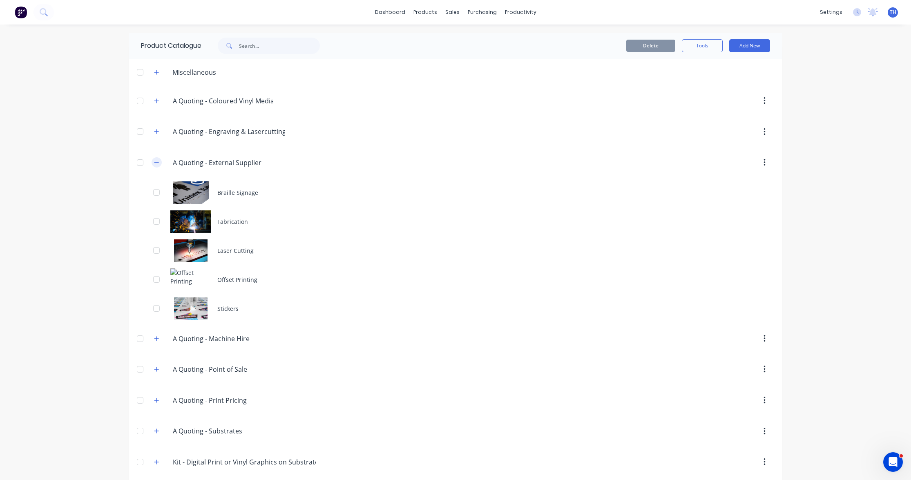
click at [156, 163] on icon "button" at bounding box center [156, 162] width 4 height 0
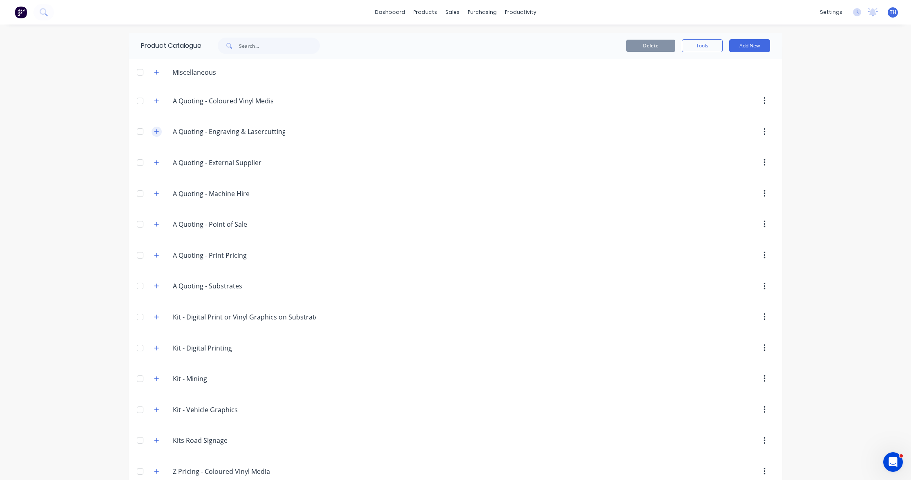
click at [158, 130] on icon "button" at bounding box center [156, 132] width 5 height 6
click at [157, 130] on icon "button" at bounding box center [156, 132] width 5 height 6
click at [157, 193] on icon "button" at bounding box center [156, 193] width 4 height 4
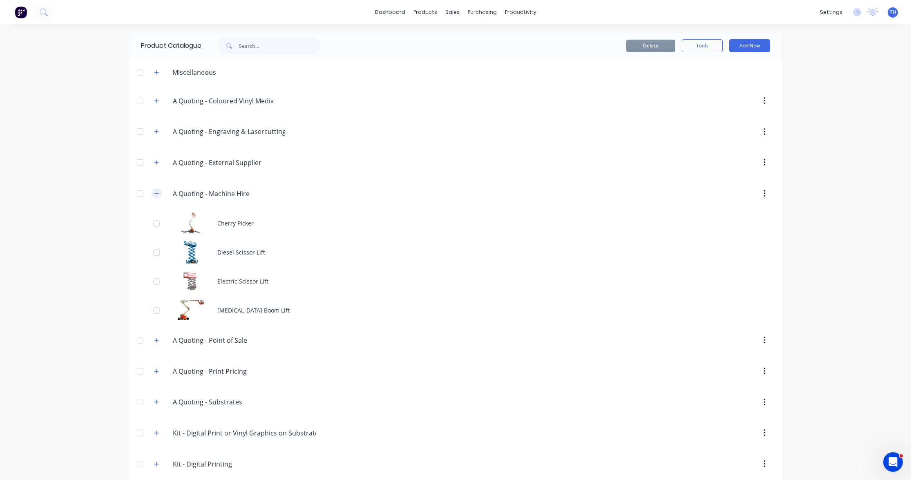
click at [157, 193] on icon "button" at bounding box center [156, 194] width 5 height 6
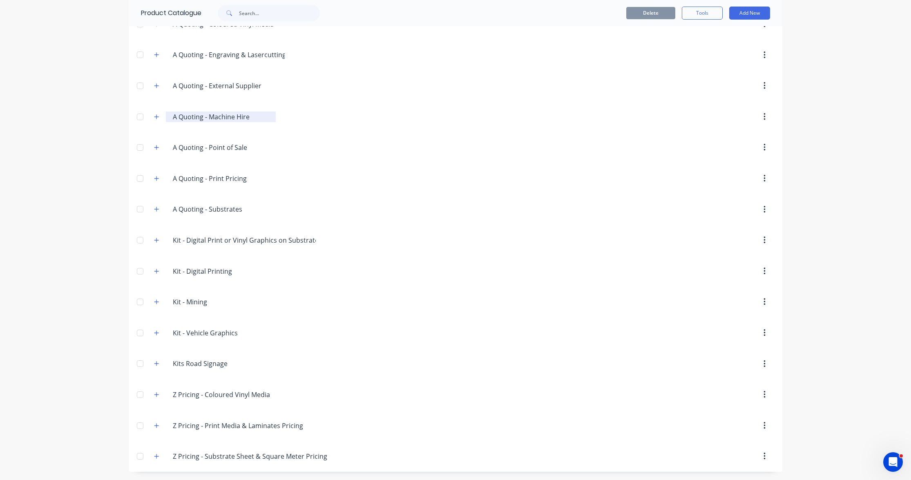
scroll to position [77, 0]
click at [156, 395] on icon "button" at bounding box center [156, 394] width 4 height 4
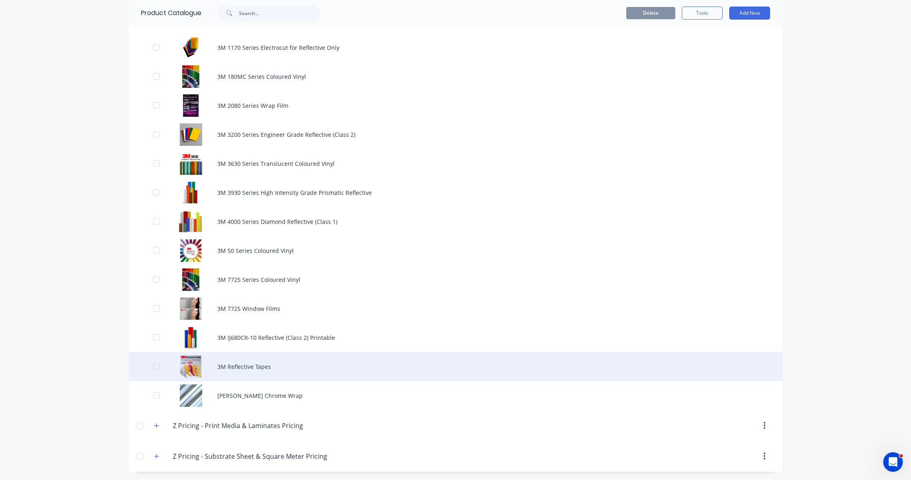
scroll to position [454, 0]
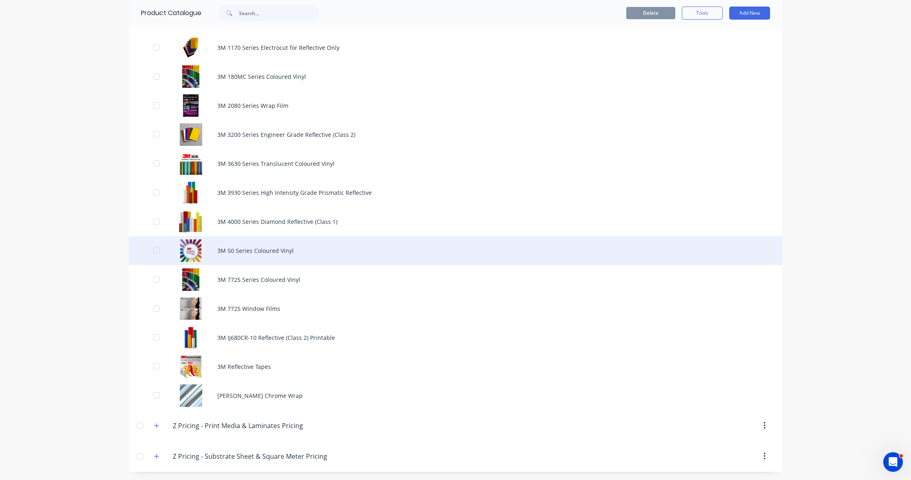
click at [245, 248] on div "3M 50 Series Coloured Vinyl" at bounding box center [456, 250] width 654 height 29
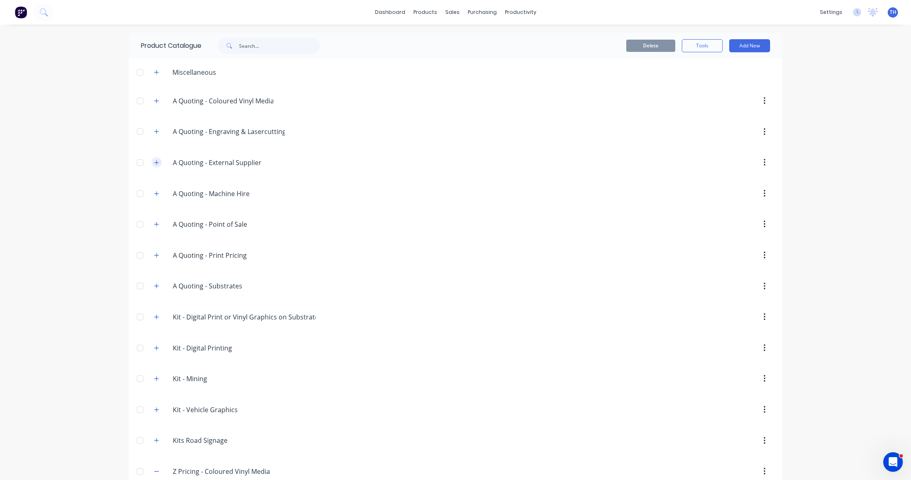
click at [157, 162] on icon "button" at bounding box center [156, 163] width 5 height 6
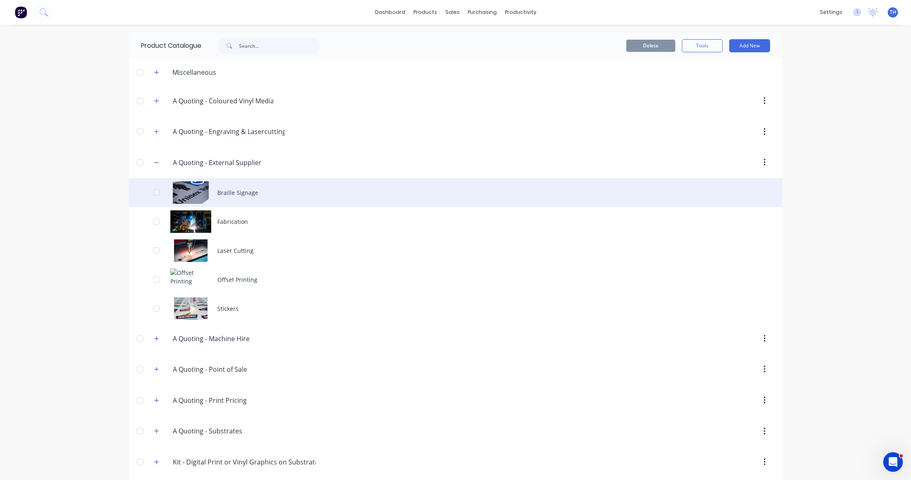
click at [226, 192] on div "Braille Signage" at bounding box center [456, 192] width 654 height 29
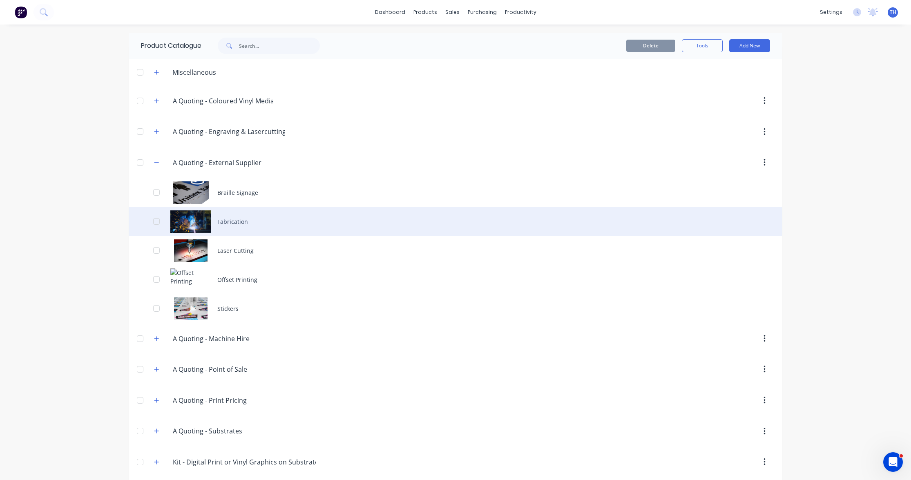
click at [238, 220] on div "Fabrication" at bounding box center [456, 221] width 654 height 29
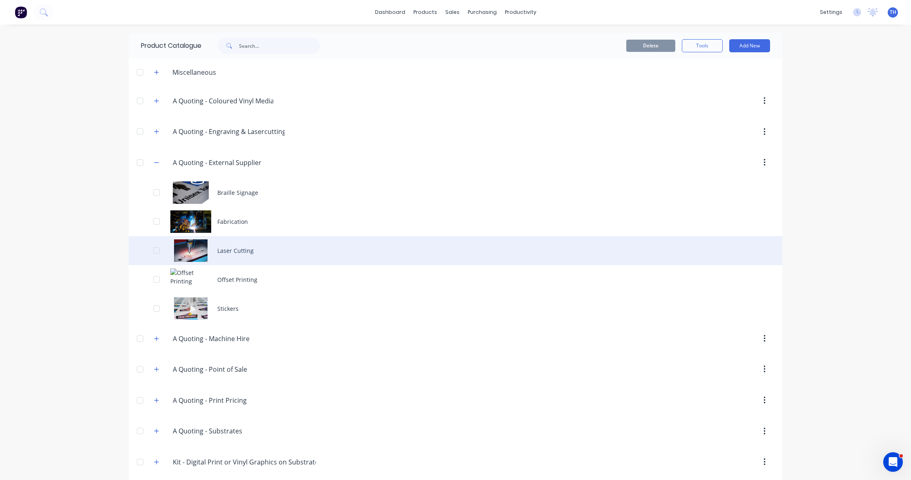
click at [246, 253] on div "Laser Cutting" at bounding box center [456, 250] width 654 height 29
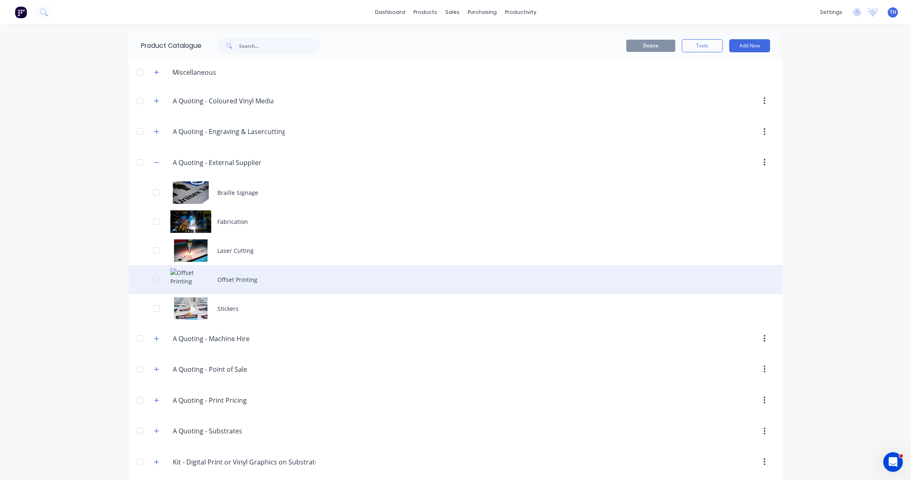
click at [248, 272] on div "Offset Printing" at bounding box center [456, 279] width 654 height 29
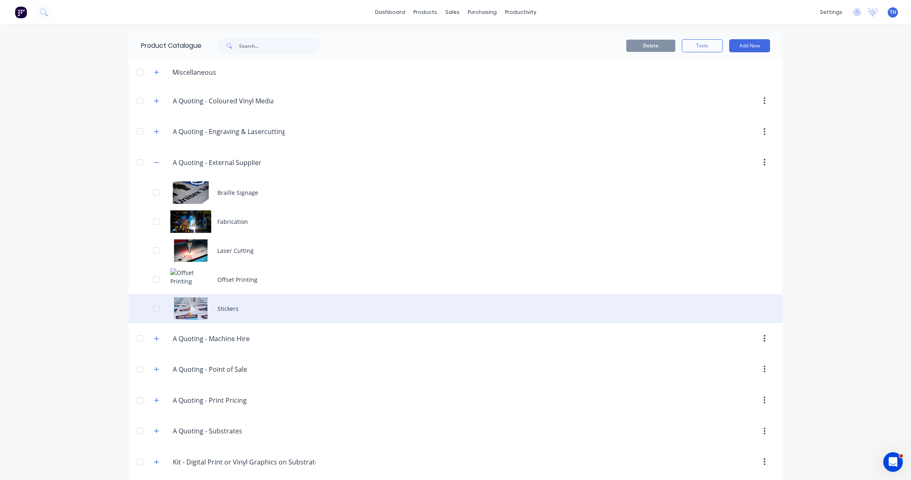
click at [240, 303] on div "Stickers" at bounding box center [456, 308] width 654 height 29
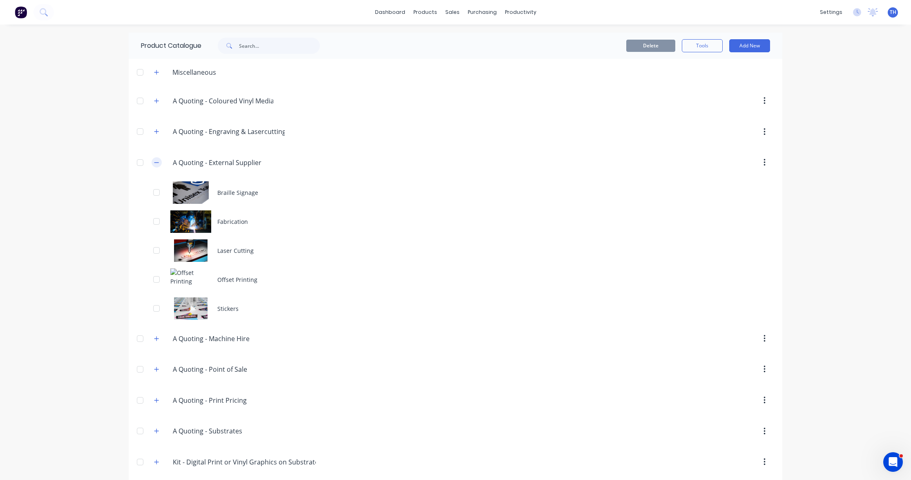
click at [159, 162] on button "button" at bounding box center [157, 162] width 10 height 10
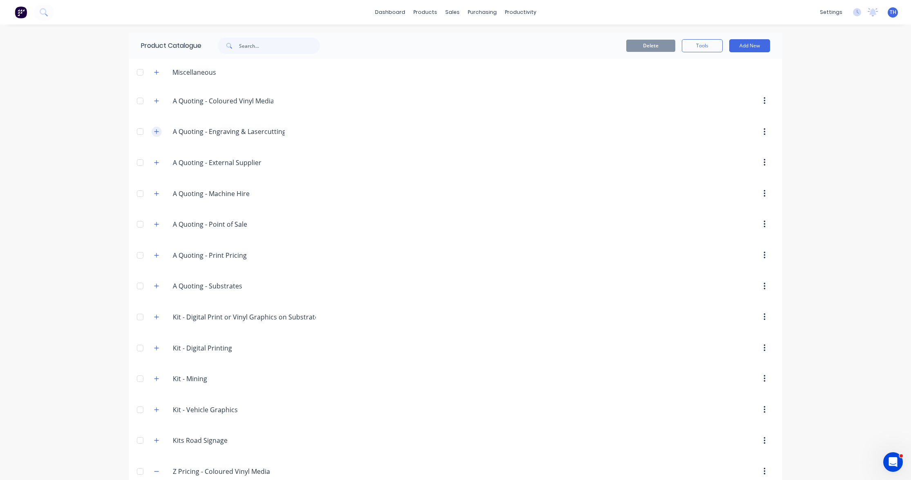
click at [154, 132] on icon "button" at bounding box center [156, 132] width 5 height 6
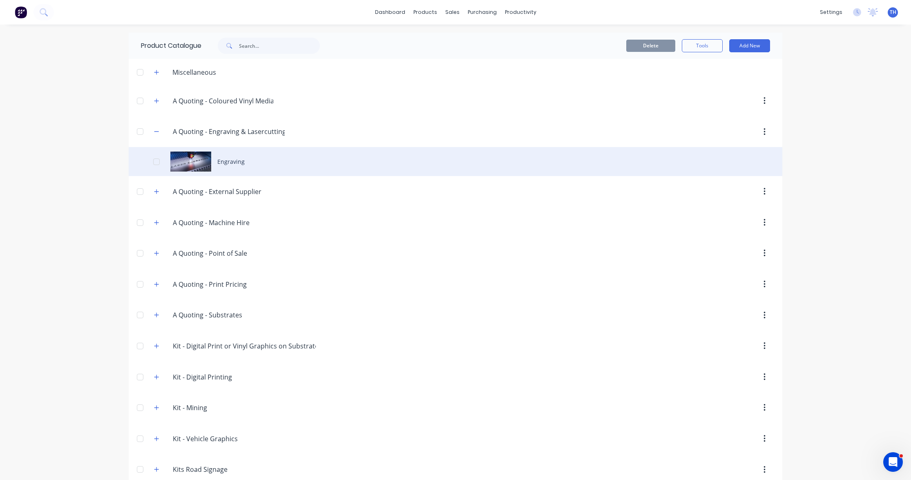
click at [224, 159] on div "Engraving" at bounding box center [456, 161] width 654 height 29
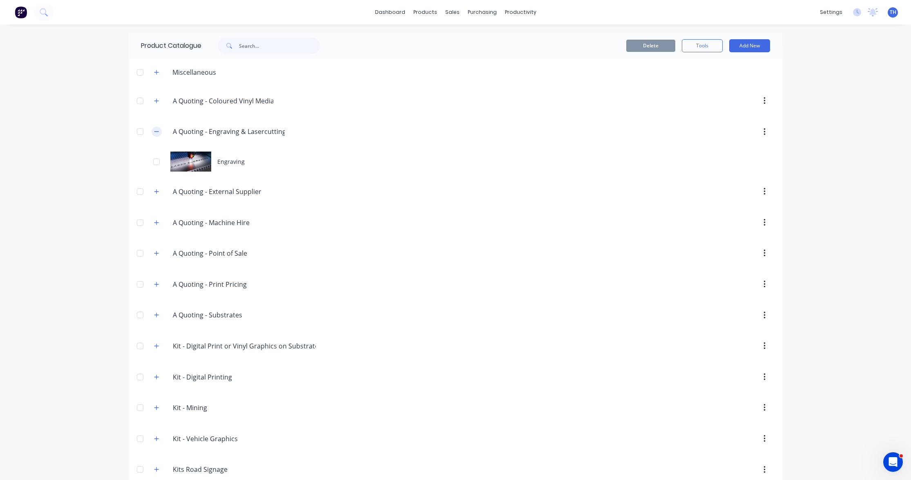
click at [156, 130] on icon "button" at bounding box center [156, 132] width 5 height 6
click at [158, 73] on icon "button" at bounding box center [156, 72] width 5 height 6
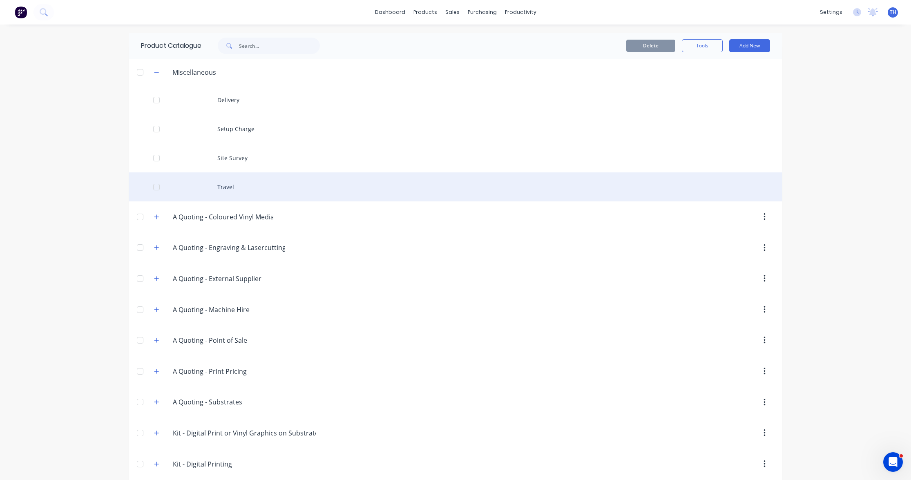
click at [233, 188] on div "Travel" at bounding box center [456, 186] width 654 height 29
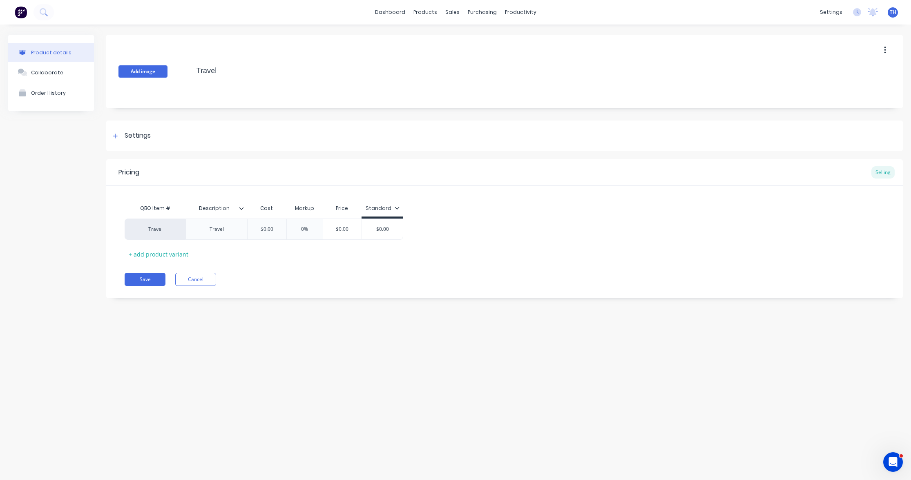
click at [145, 70] on button "Add image" at bounding box center [142, 71] width 49 height 12
click at [116, 134] on icon at bounding box center [115, 136] width 5 height 6
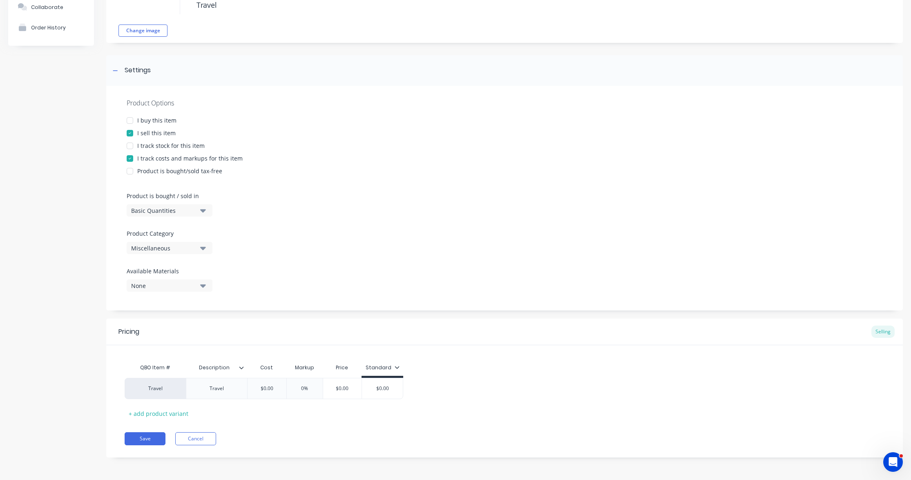
scroll to position [65, 0]
click at [151, 439] on button "Save" at bounding box center [145, 438] width 41 height 13
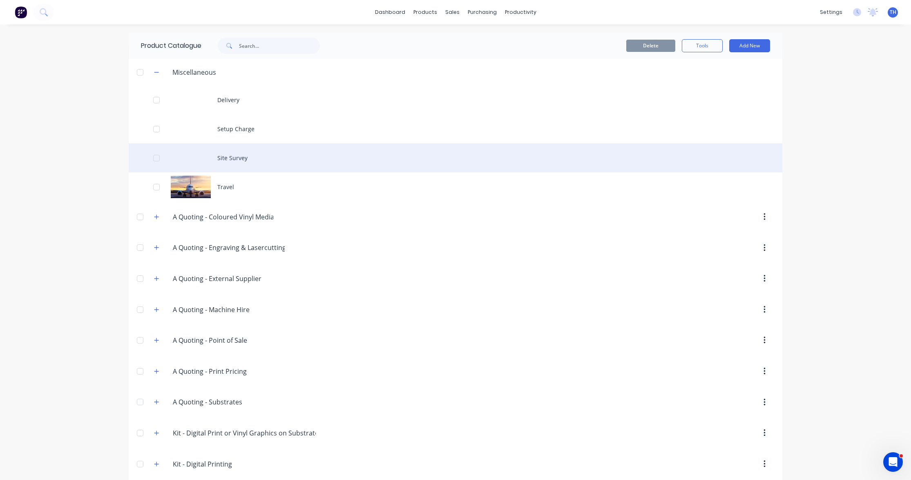
click at [194, 156] on div "Site Survey" at bounding box center [456, 157] width 654 height 29
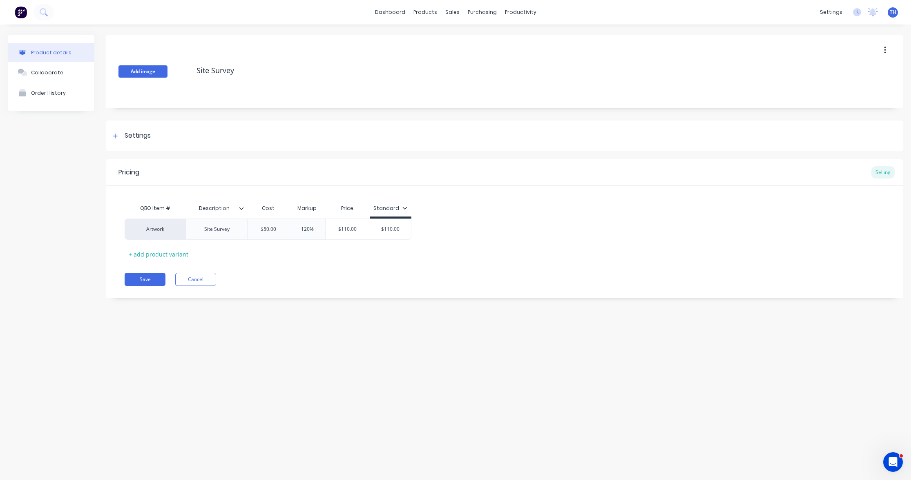
click at [146, 72] on button "Add image" at bounding box center [142, 71] width 49 height 12
click at [116, 137] on icon at bounding box center [115, 136] width 5 height 6
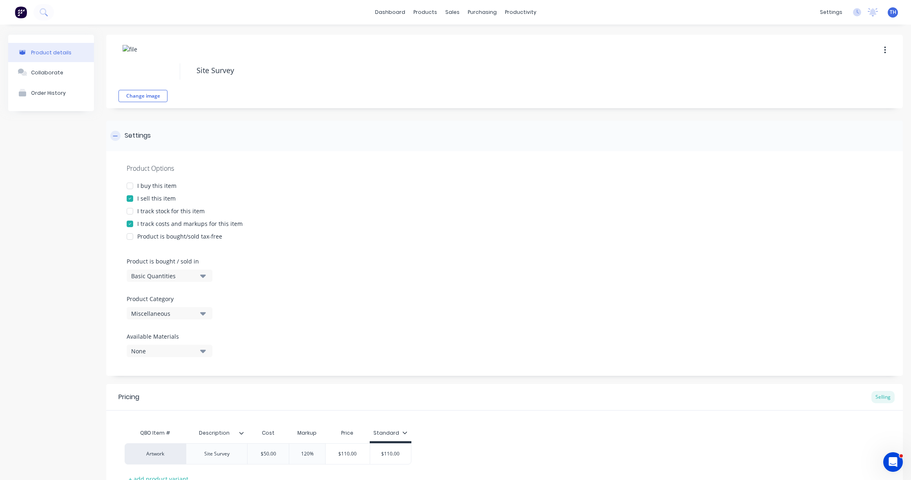
click at [116, 137] on icon at bounding box center [115, 136] width 5 height 6
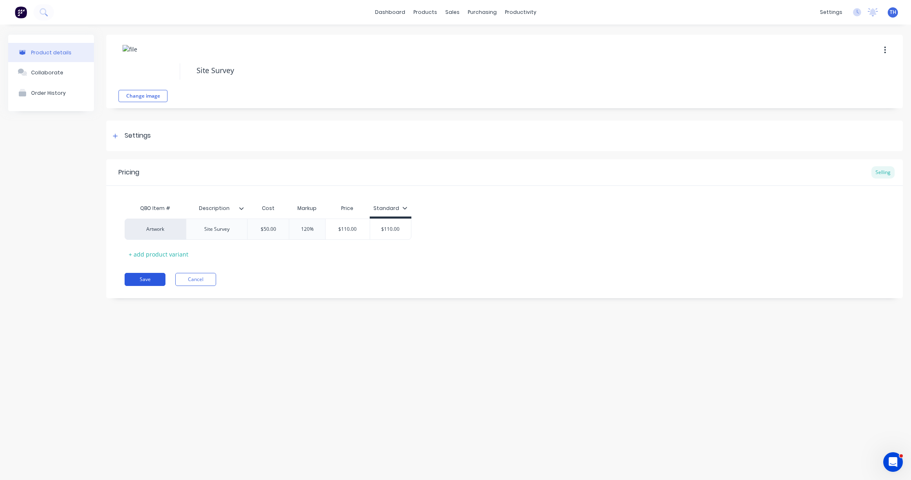
click at [144, 284] on button "Save" at bounding box center [145, 279] width 41 height 13
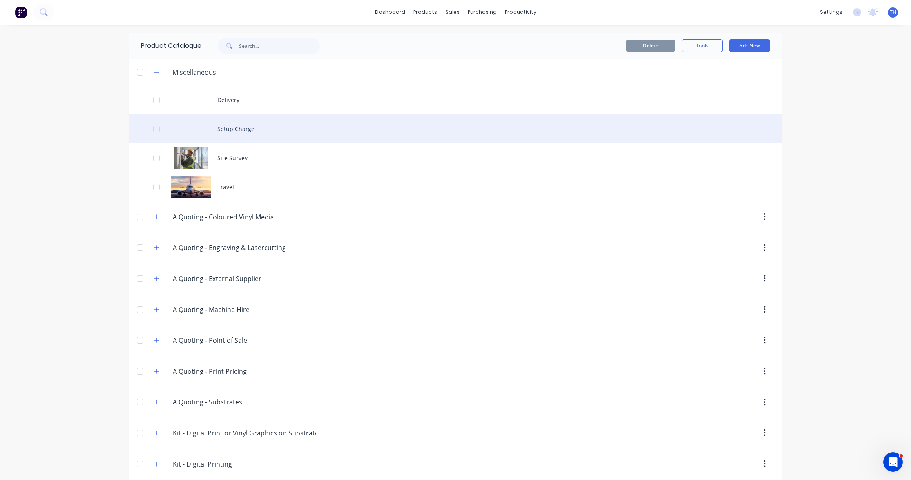
click at [194, 129] on div "Setup Charge" at bounding box center [456, 128] width 654 height 29
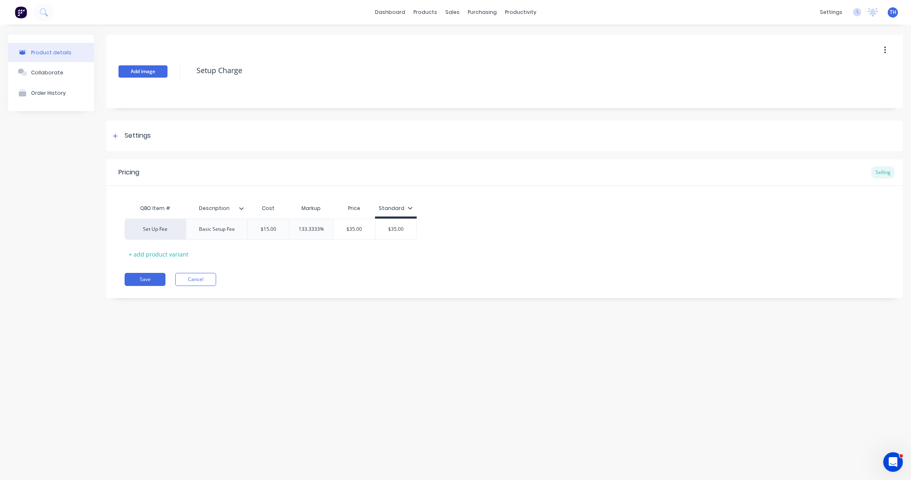
click at [145, 74] on button "Add image" at bounding box center [142, 71] width 49 height 12
click at [114, 136] on icon at bounding box center [115, 136] width 5 height 6
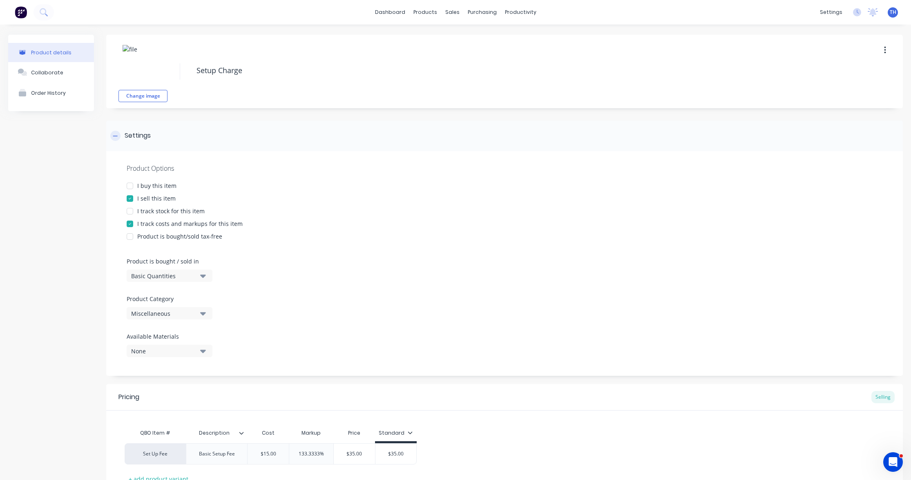
click at [115, 136] on icon at bounding box center [115, 136] width 4 height 0
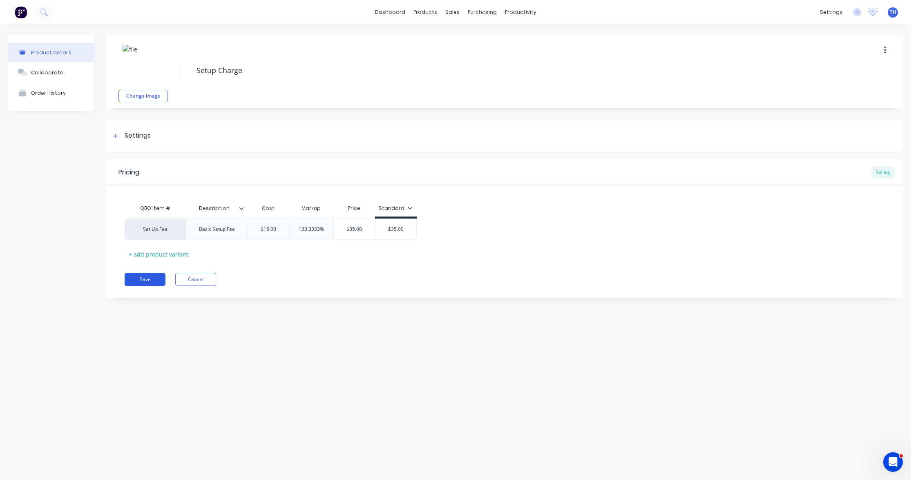
click at [152, 276] on button "Save" at bounding box center [145, 279] width 41 height 13
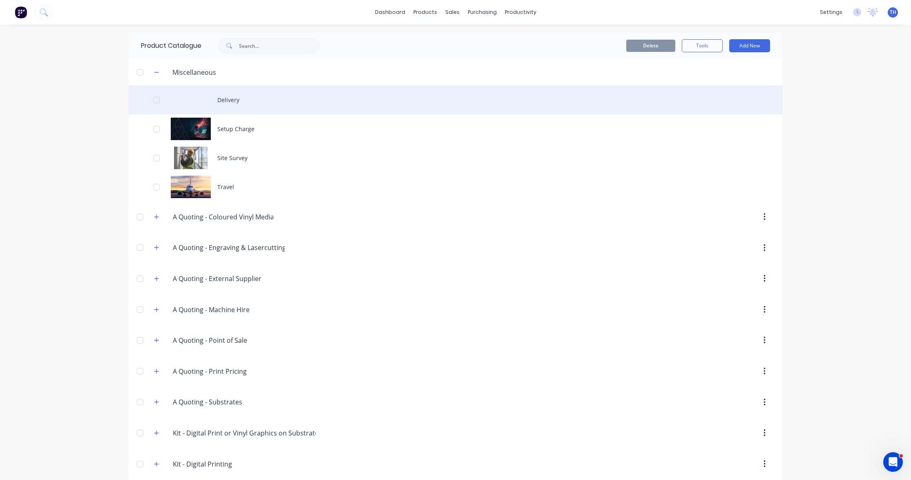
click at [210, 101] on div "Delivery" at bounding box center [456, 99] width 654 height 29
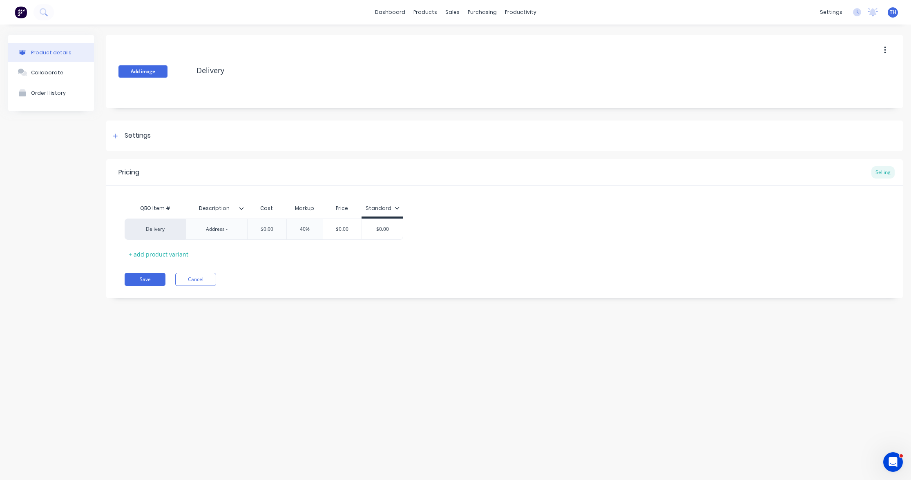
click at [141, 70] on button "Add image" at bounding box center [142, 71] width 49 height 12
click at [116, 136] on icon at bounding box center [115, 136] width 4 height 4
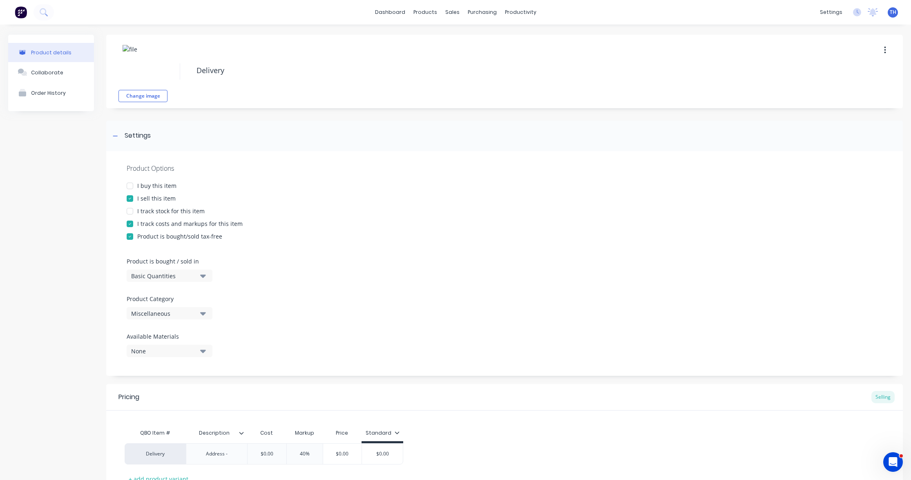
click at [129, 237] on div at bounding box center [130, 236] width 16 height 16
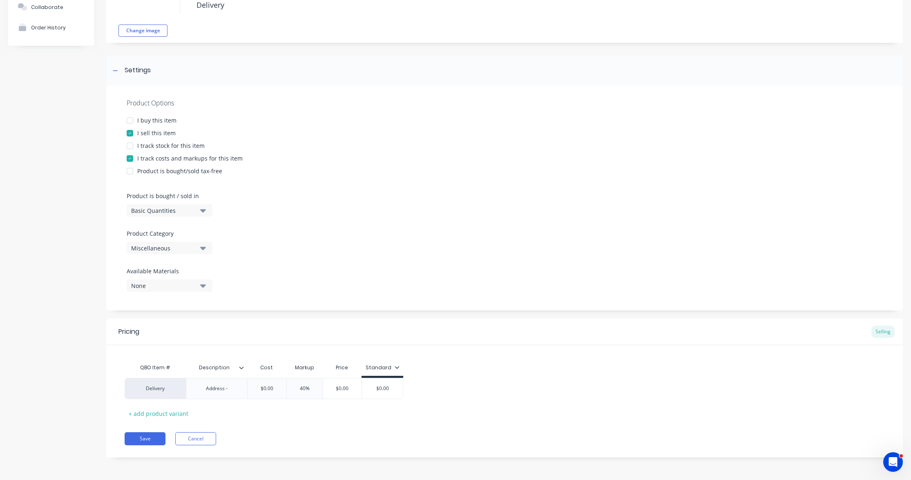
scroll to position [65, 0]
click at [152, 437] on button "Save" at bounding box center [145, 438] width 41 height 13
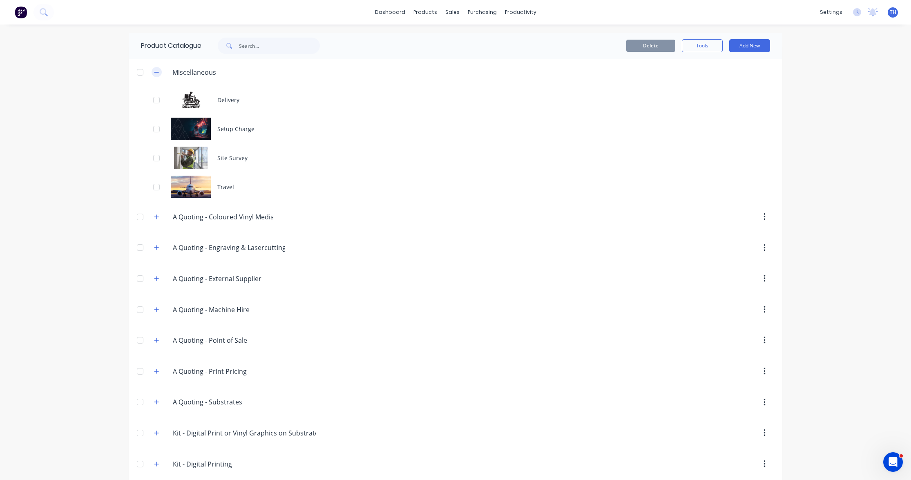
click at [158, 72] on icon "button" at bounding box center [156, 72] width 4 height 0
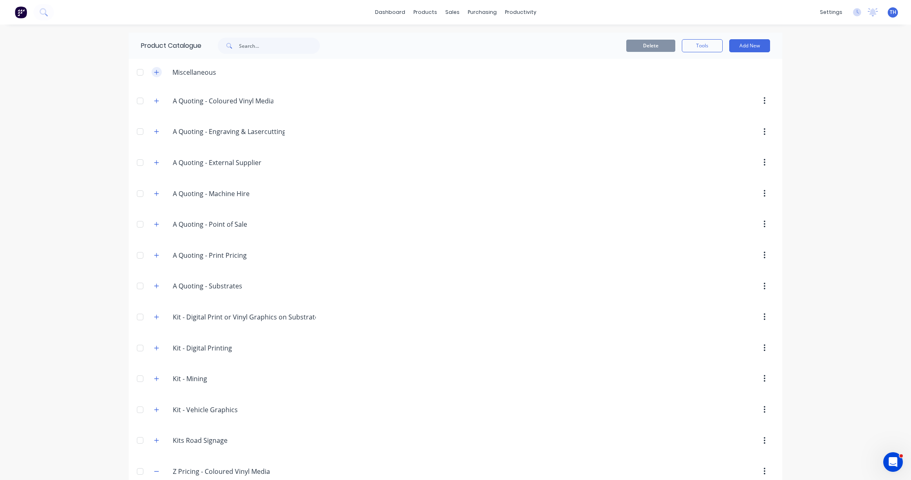
click at [158, 71] on icon "button" at bounding box center [156, 72] width 5 height 6
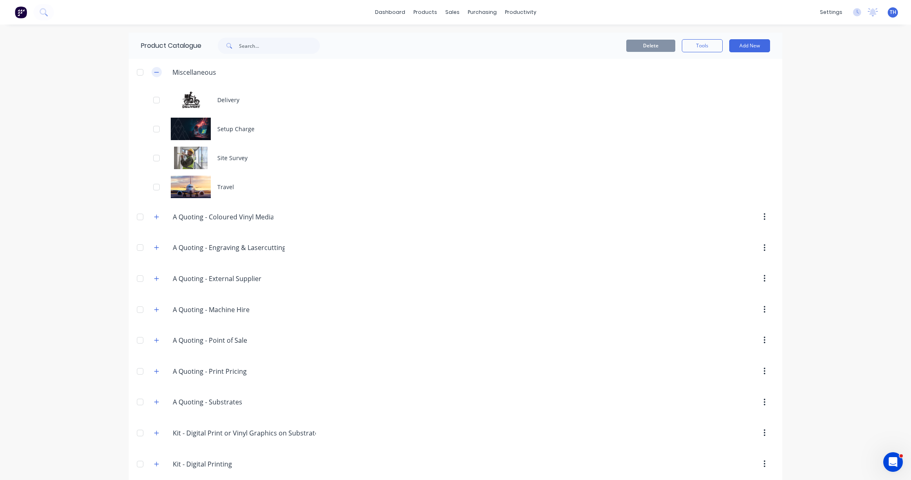
click at [158, 71] on icon "button" at bounding box center [156, 72] width 5 height 6
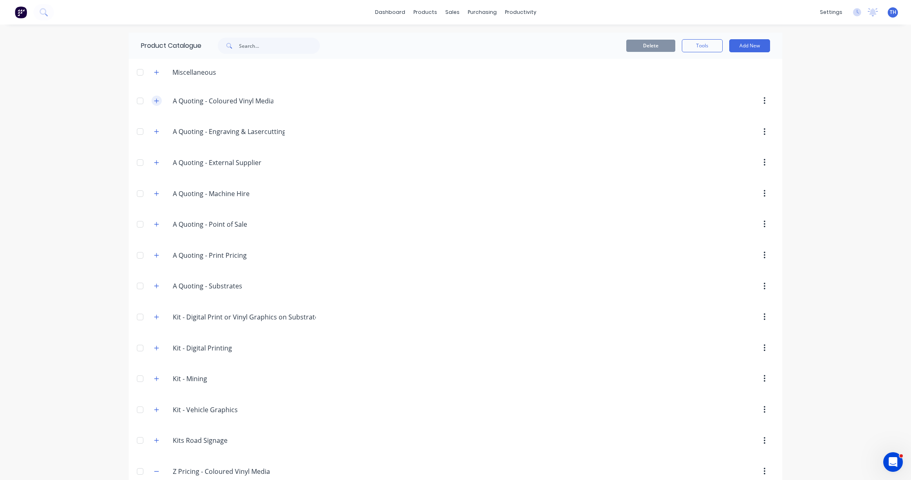
click at [154, 102] on icon "button" at bounding box center [156, 101] width 5 height 6
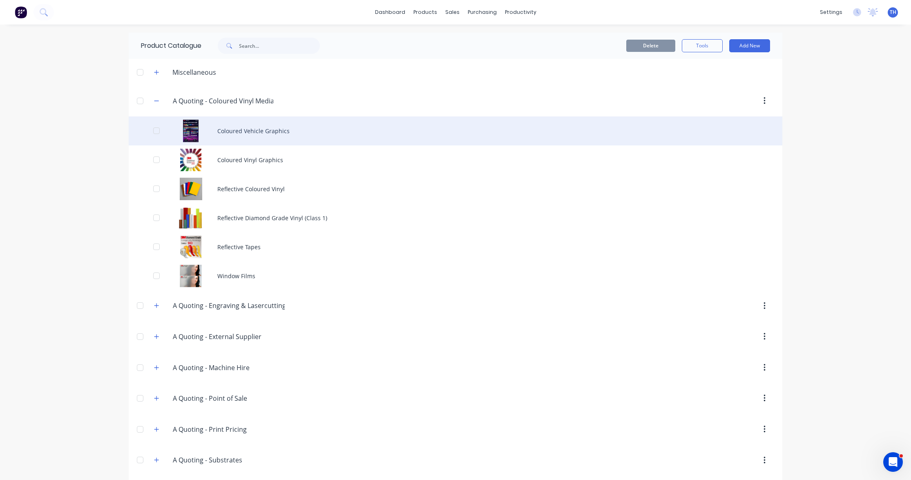
click at [248, 129] on div "Coloured Vehicle Graphics" at bounding box center [456, 130] width 654 height 29
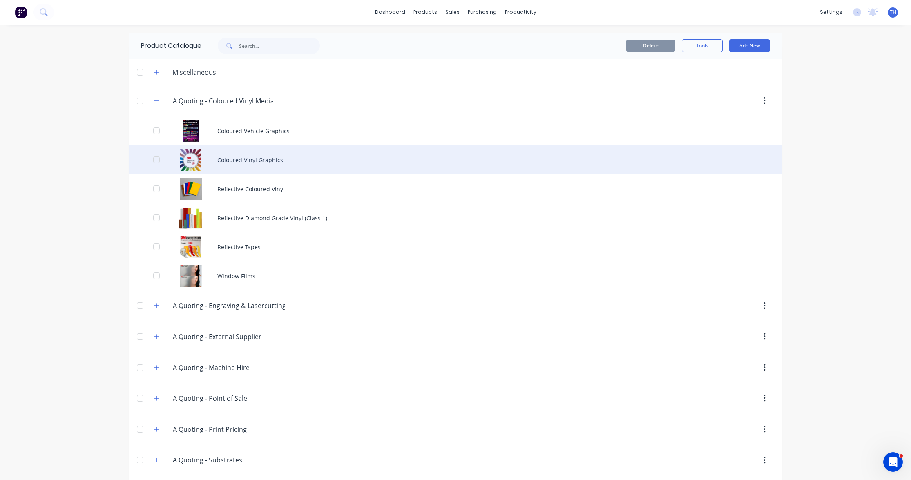
click at [259, 159] on div "Coloured Vinyl Graphics" at bounding box center [456, 159] width 654 height 29
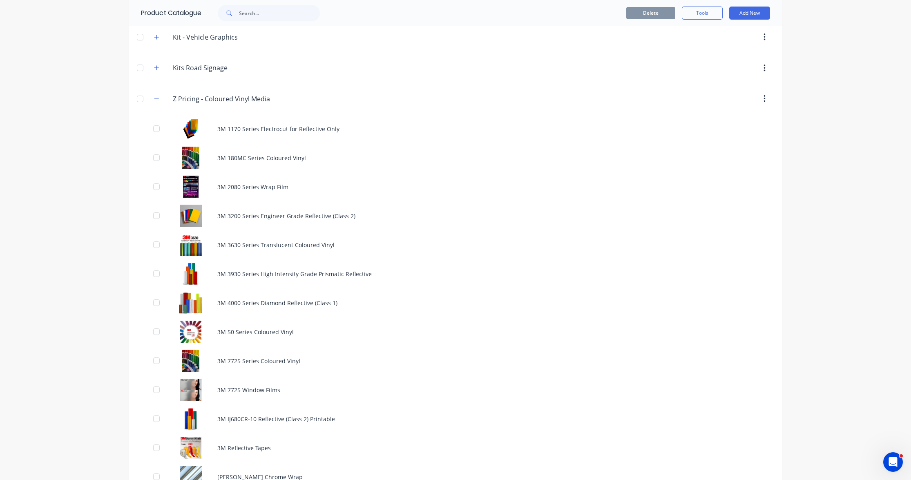
scroll to position [603, 0]
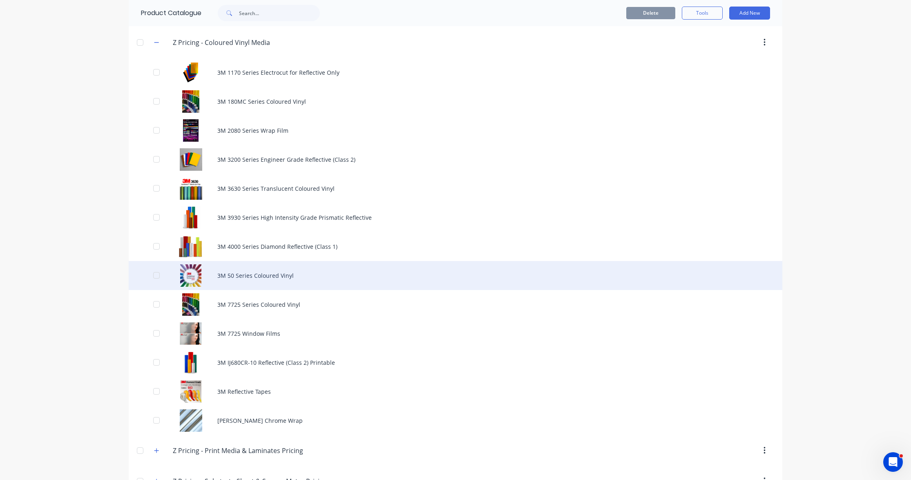
click at [259, 276] on div "3M 50 Series Coloured Vinyl" at bounding box center [456, 275] width 654 height 29
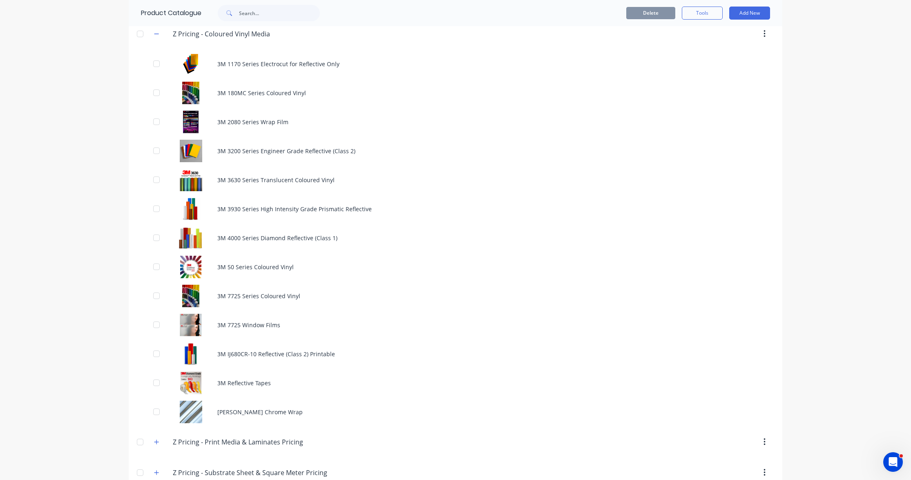
scroll to position [611, 0]
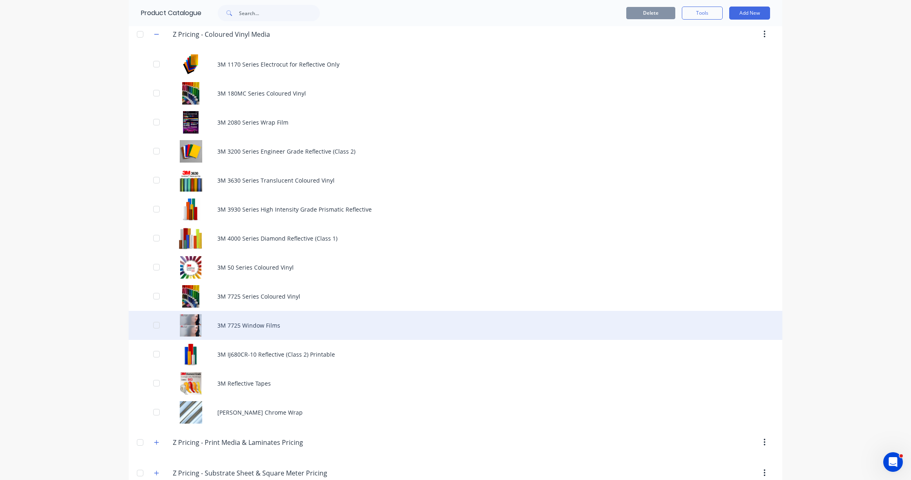
click at [251, 327] on div "3M 7725 Window Films" at bounding box center [456, 325] width 654 height 29
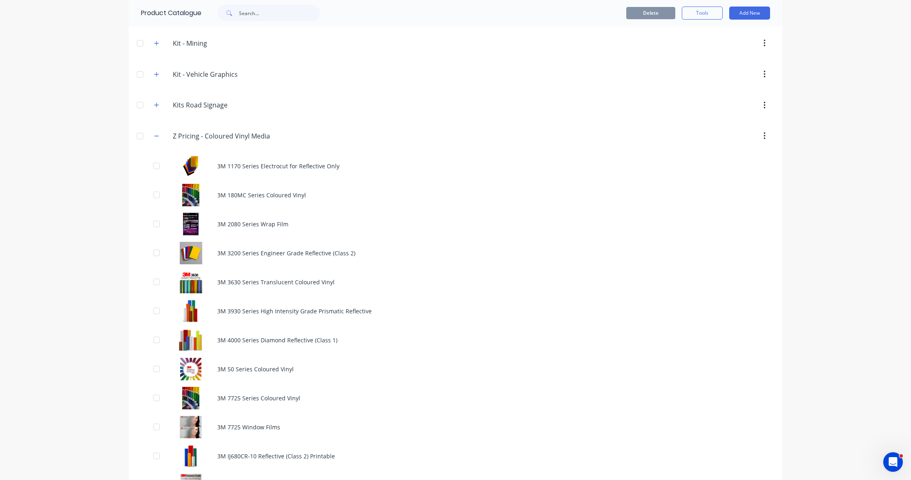
scroll to position [545, 0]
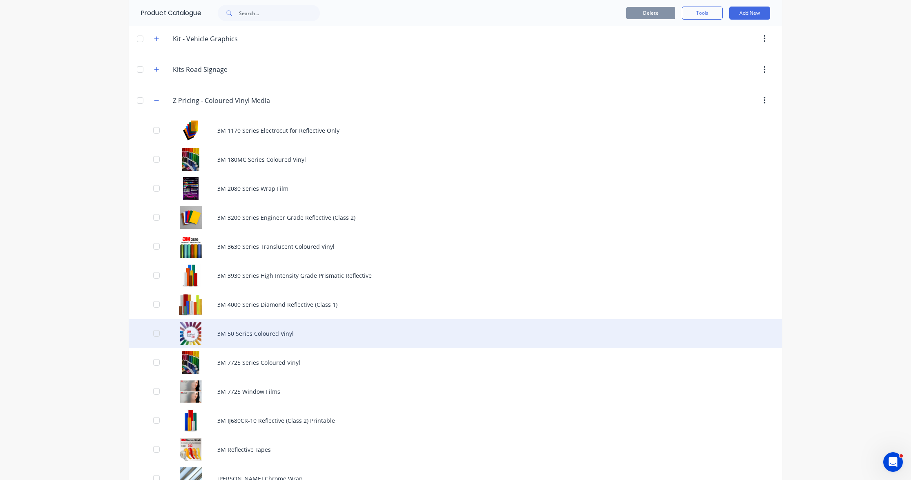
click at [269, 330] on div "3M 50 Series Coloured Vinyl" at bounding box center [456, 333] width 654 height 29
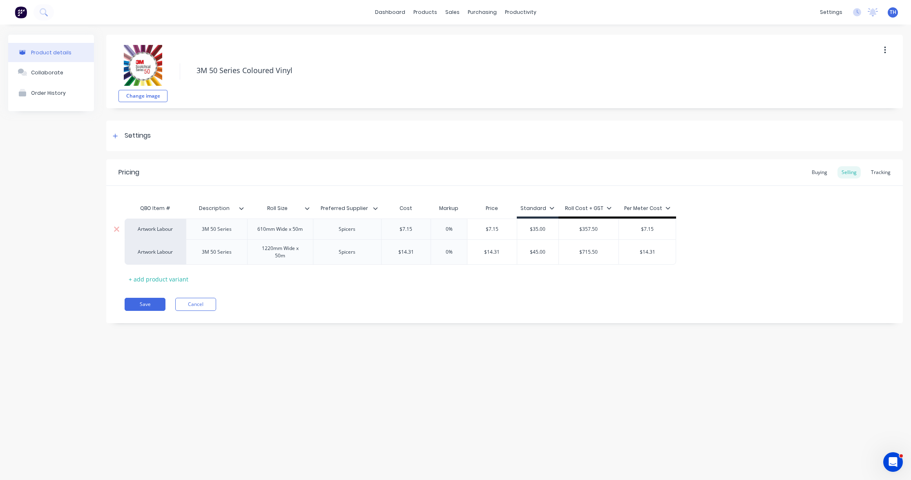
click at [160, 231] on div "Artwork Labour" at bounding box center [155, 229] width 45 height 7
type input "vinyl"
click at [172, 209] on button "Standard Vinyl Graphics" at bounding box center [165, 209] width 65 height 12
click at [163, 260] on div "Artwork Labour" at bounding box center [155, 251] width 61 height 25
click at [165, 256] on div "Artwork Labour" at bounding box center [155, 251] width 45 height 7
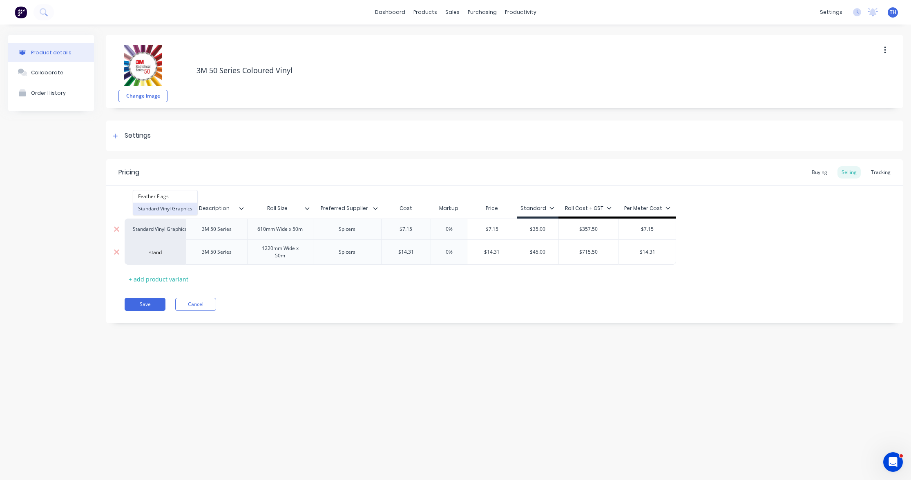
type input "stand"
click at [180, 207] on button "Standard Vinyl Graphics" at bounding box center [165, 209] width 64 height 12
click at [116, 136] on icon at bounding box center [115, 136] width 5 height 6
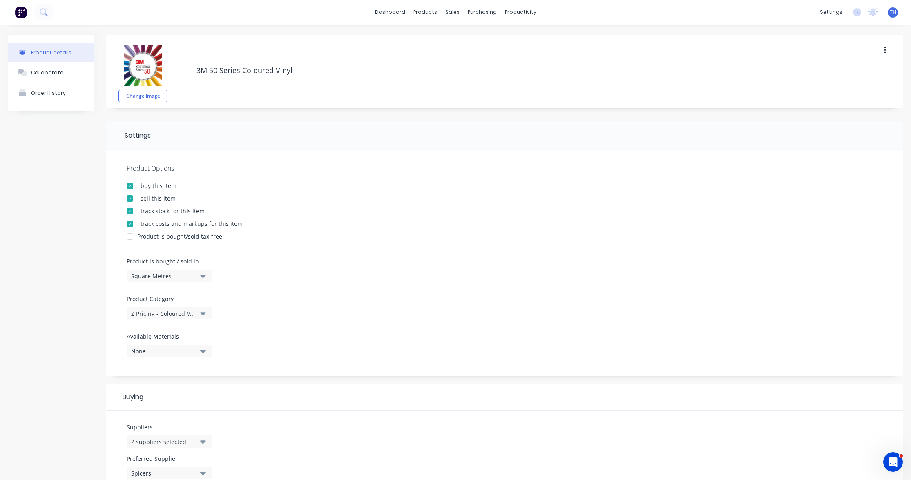
click at [130, 211] on div at bounding box center [130, 211] width 16 height 16
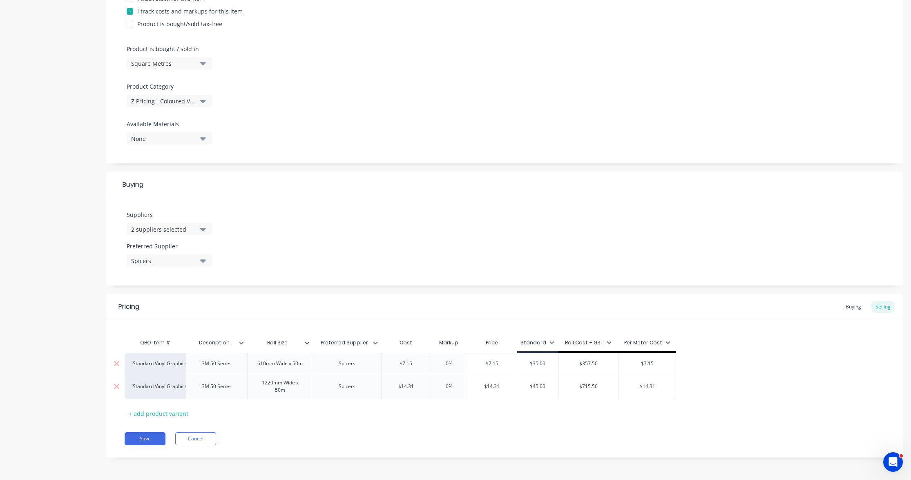
scroll to position [217, 0]
click at [148, 440] on button "Save" at bounding box center [145, 438] width 41 height 13
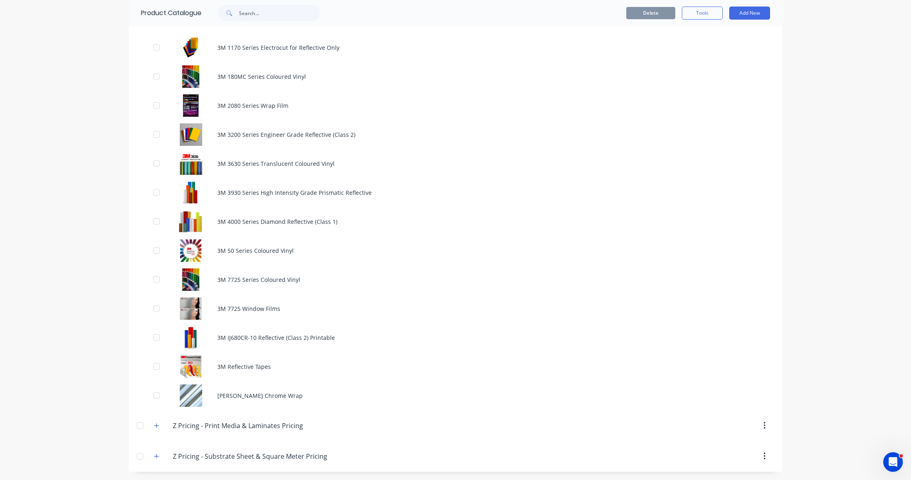
scroll to position [628, 0]
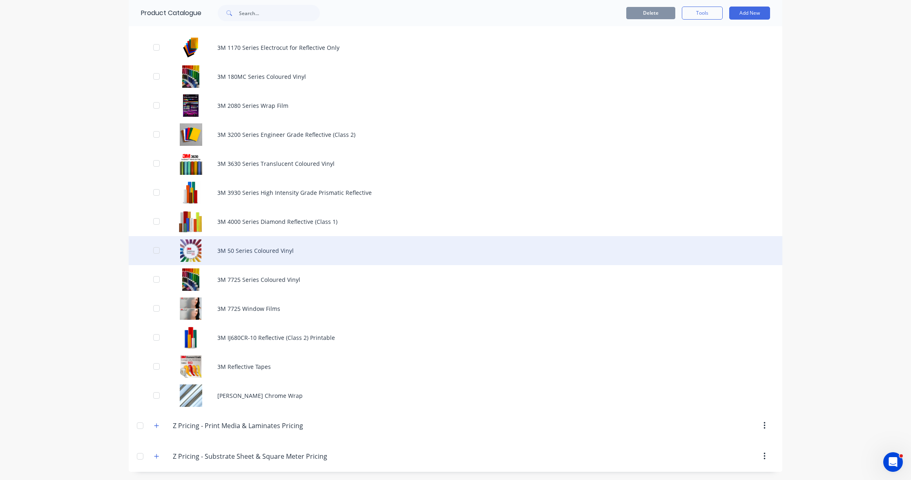
click at [254, 251] on div "3M 50 Series Coloured Vinyl" at bounding box center [456, 250] width 654 height 29
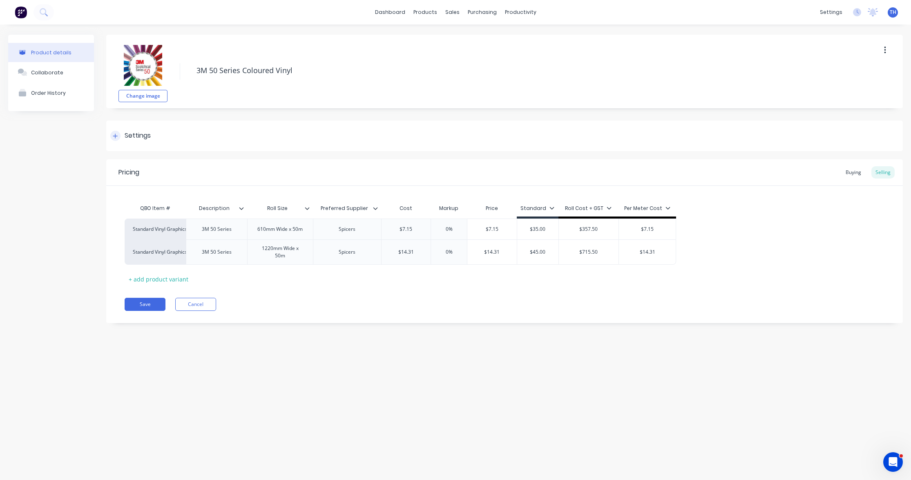
click at [114, 138] on icon at bounding box center [115, 136] width 5 height 6
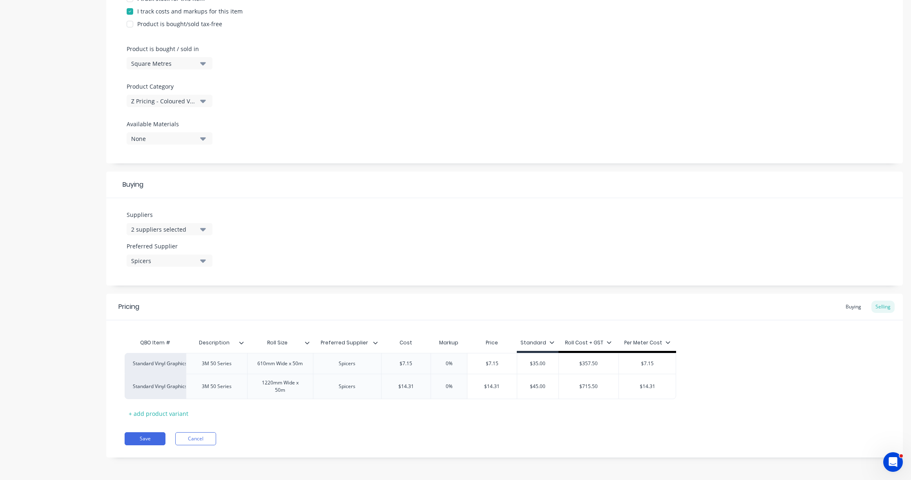
scroll to position [217, 0]
click at [172, 59] on div "Square Metres" at bounding box center [163, 63] width 65 height 9
click at [175, 101] on div "Lineal Metres" at bounding box center [188, 100] width 123 height 16
click at [274, 122] on div "Product Options I buy this item I sell this item I track stock for this item I …" at bounding box center [504, 51] width 797 height 225
click at [150, 438] on button "Save" at bounding box center [145, 438] width 41 height 13
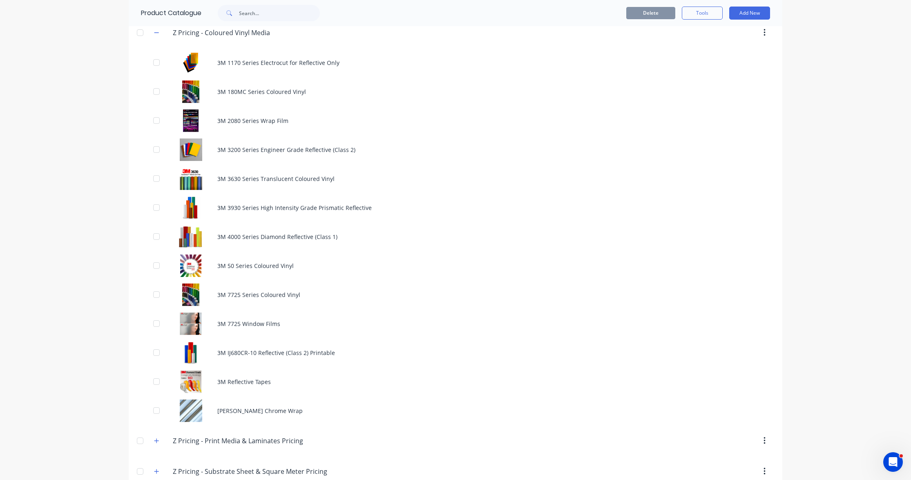
scroll to position [613, 0]
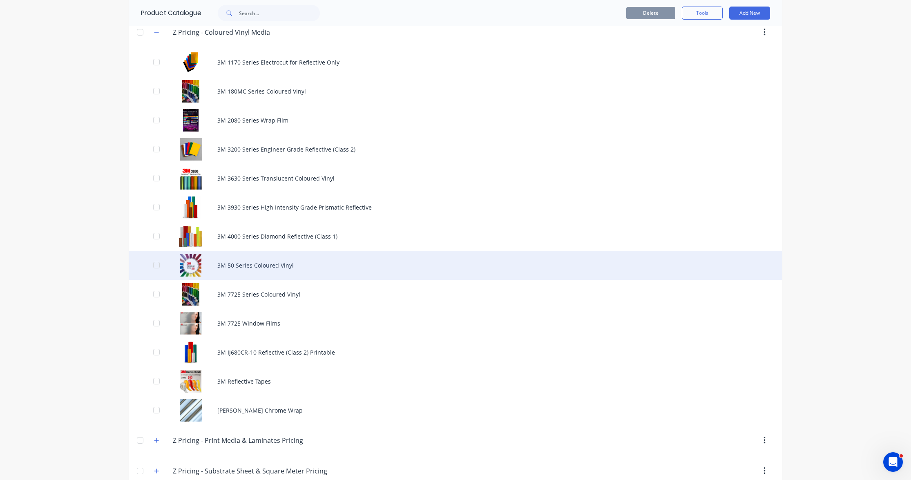
click at [254, 269] on div "3M 50 Series Coloured Vinyl" at bounding box center [456, 265] width 654 height 29
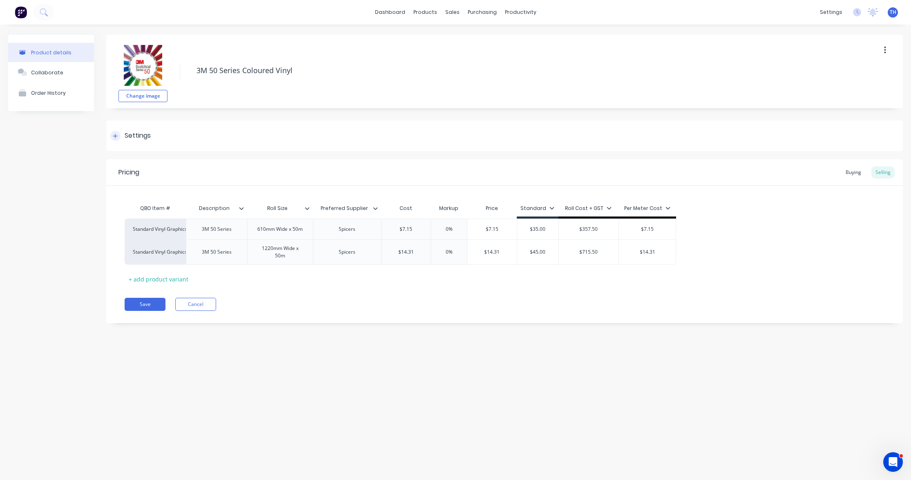
click at [115, 138] on icon at bounding box center [115, 136] width 5 height 6
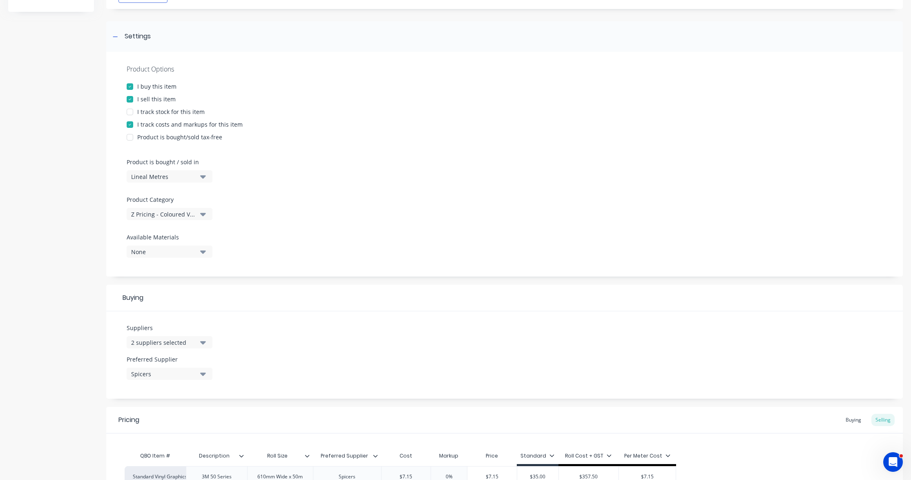
scroll to position [97, 0]
click at [192, 179] on div "Lineal Metres" at bounding box center [163, 178] width 65 height 9
click at [287, 181] on div "Product Options I buy this item I sell this item I track stock for this item I …" at bounding box center [504, 166] width 797 height 225
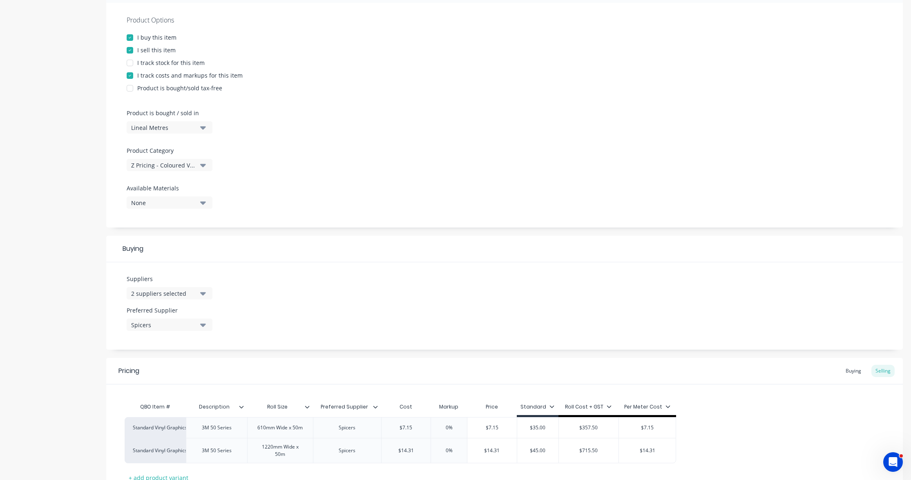
scroll to position [184, 0]
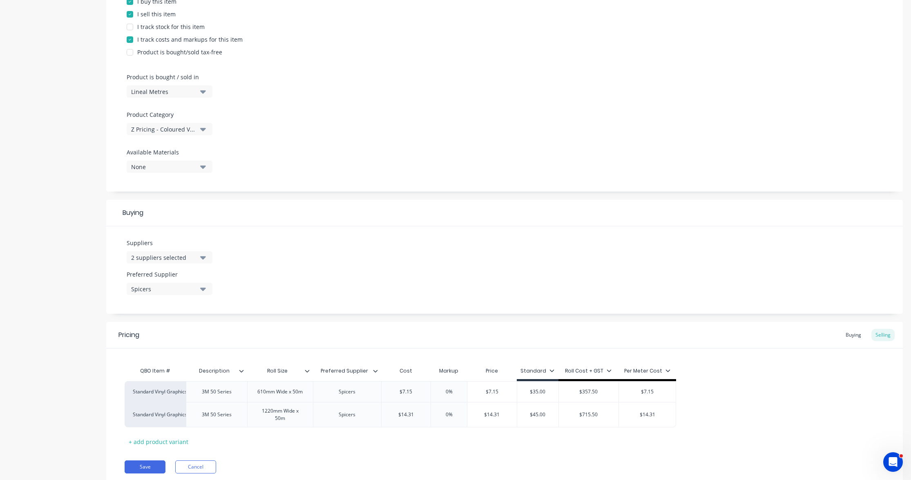
click at [669, 371] on div "Per Meter Cost" at bounding box center [648, 371] width 58 height 7
click at [667, 371] on icon at bounding box center [667, 370] width 5 height 5
click at [722, 372] on div "QBO Item # Description Roll Size Preferred Supplier Cost Markup Price Standard …" at bounding box center [505, 405] width 760 height 85
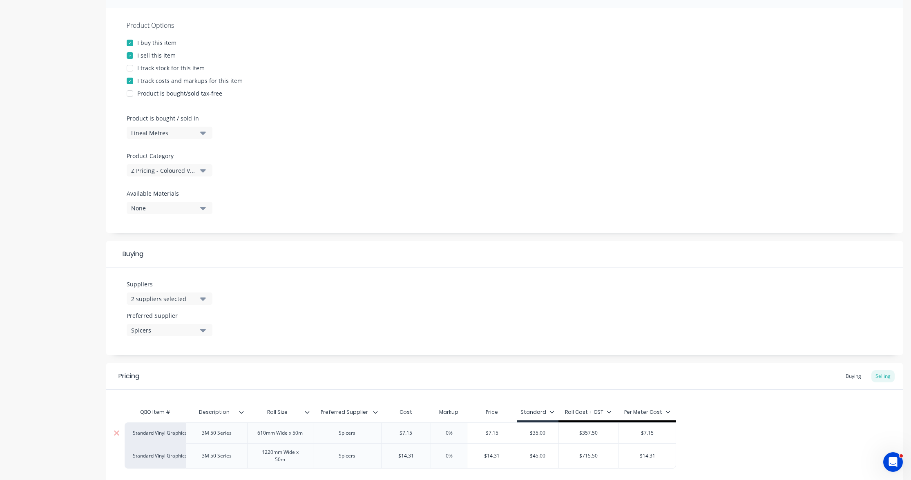
scroll to position [0, 0]
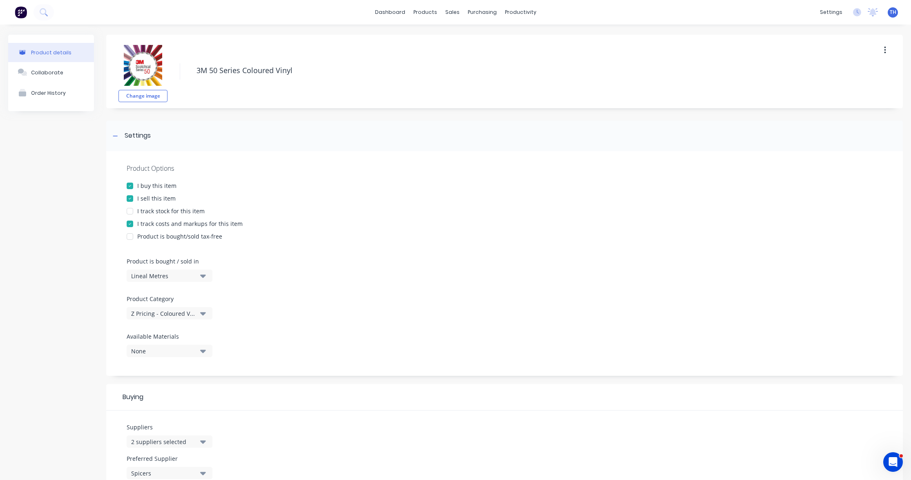
click at [203, 312] on icon "button" at bounding box center [203, 313] width 6 height 9
click at [259, 313] on div "Product Options I buy this item I sell this item I track stock for this item I …" at bounding box center [504, 263] width 797 height 225
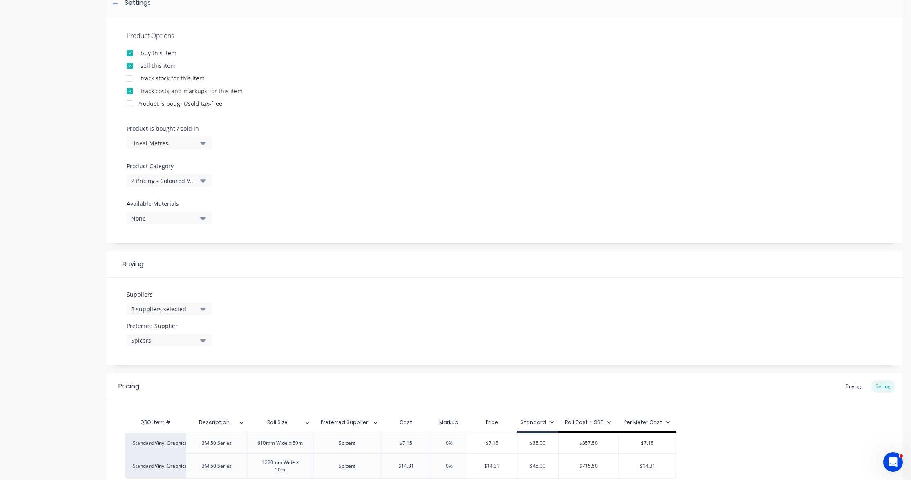
scroll to position [131, 0]
click at [188, 145] on div "Lineal Metres" at bounding box center [163, 145] width 65 height 9
click at [188, 212] on div "Square Metres" at bounding box center [188, 214] width 123 height 16
click at [271, 197] on div at bounding box center [505, 198] width 756 height 6
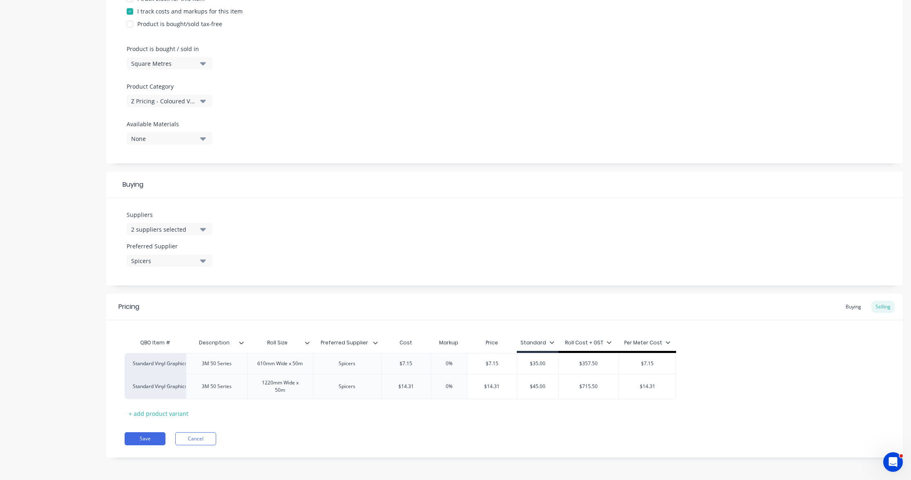
scroll to position [217, 0]
click at [158, 438] on button "Save" at bounding box center [145, 438] width 41 height 13
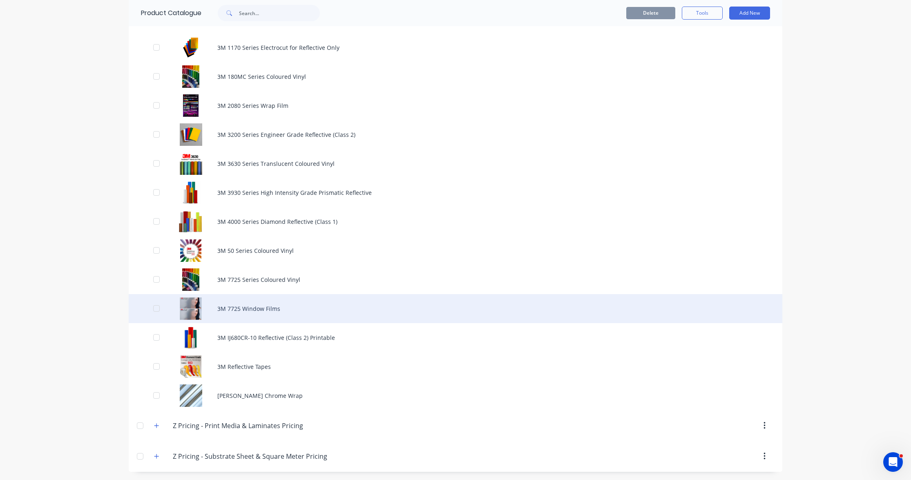
scroll to position [628, 0]
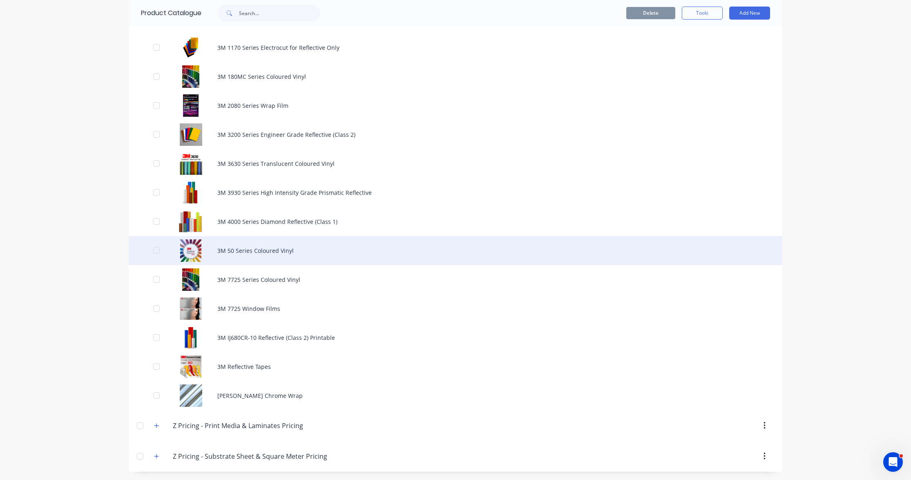
click at [264, 251] on div "3M 50 Series Coloured Vinyl" at bounding box center [456, 250] width 654 height 29
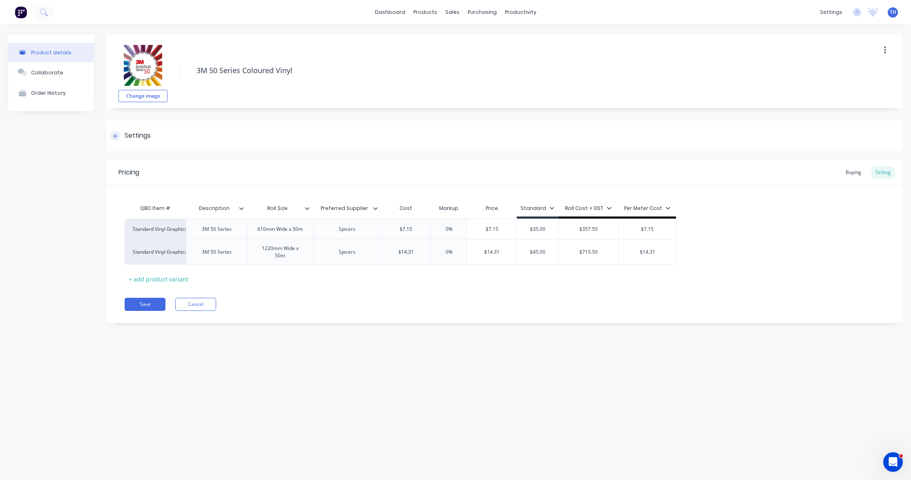
click at [116, 137] on icon at bounding box center [115, 136] width 5 height 6
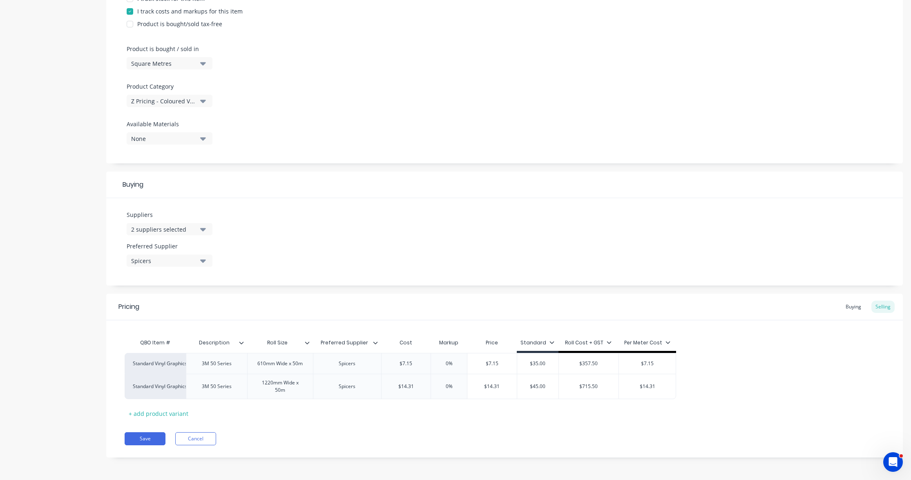
scroll to position [217, 0]
click at [310, 339] on div at bounding box center [310, 342] width 5 height 7
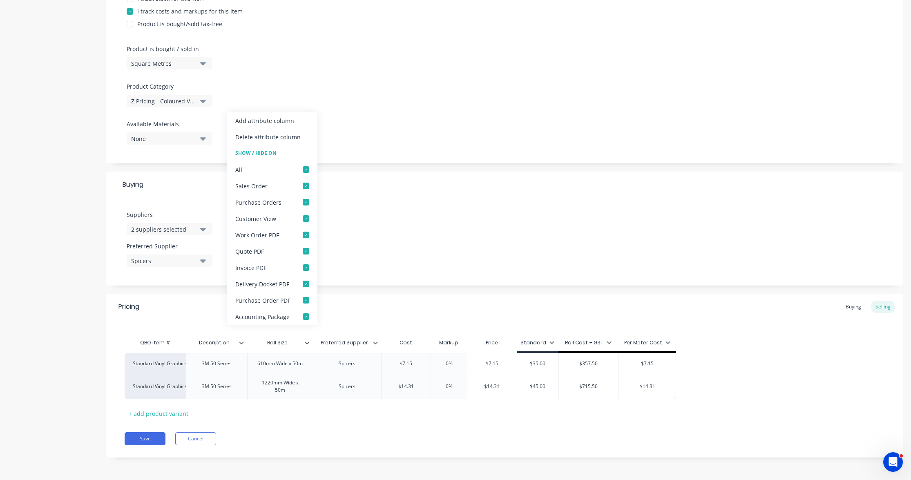
click at [310, 339] on div at bounding box center [310, 342] width 5 height 7
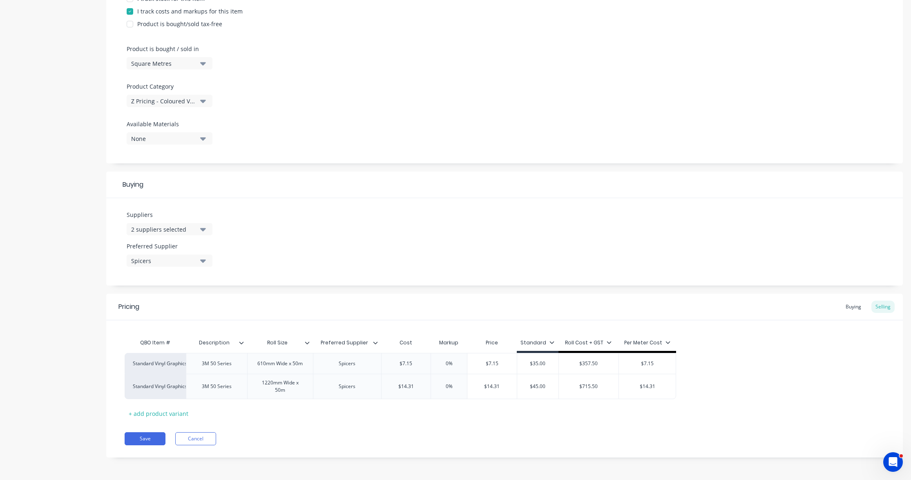
scroll to position [0, 0]
click at [490, 362] on input "$7.15" at bounding box center [491, 363] width 49 height 7
drag, startPoint x: 501, startPoint y: 360, endPoint x: 471, endPoint y: 360, distance: 29.8
click at [474, 360] on input "$7.15" at bounding box center [491, 363] width 49 height 7
type input "57.377"
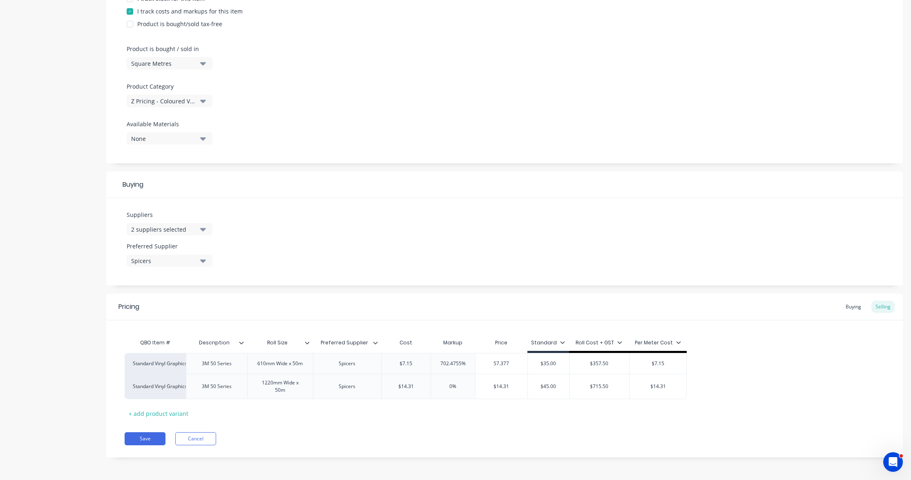
click at [713, 366] on div "Standard Vinyl Graphics 3M 50 Series 610mm Wide x 50m Spicers $7.15 702.4755% $…" at bounding box center [505, 376] width 760 height 46
click at [507, 385] on input "$14.31" at bounding box center [502, 386] width 52 height 7
drag, startPoint x: 510, startPoint y: 386, endPoint x: 476, endPoint y: 383, distance: 33.6
click at [481, 384] on input "$14.31" at bounding box center [502, 386] width 52 height 7
click at [569, 413] on div "QBO Item # Description Roll Size Preferred Supplier Cost Markup Price Standard …" at bounding box center [505, 377] width 760 height 85
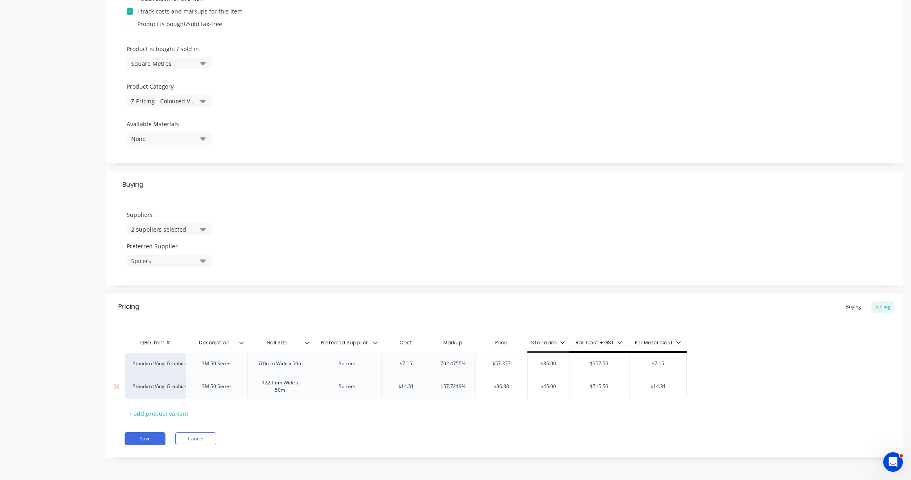
click at [511, 386] on input "$36.88" at bounding box center [502, 386] width 52 height 7
type input "$36.885"
click at [545, 412] on div "QBO Item # Description Roll Size Preferred Supplier Cost Markup Price Standard …" at bounding box center [505, 377] width 760 height 85
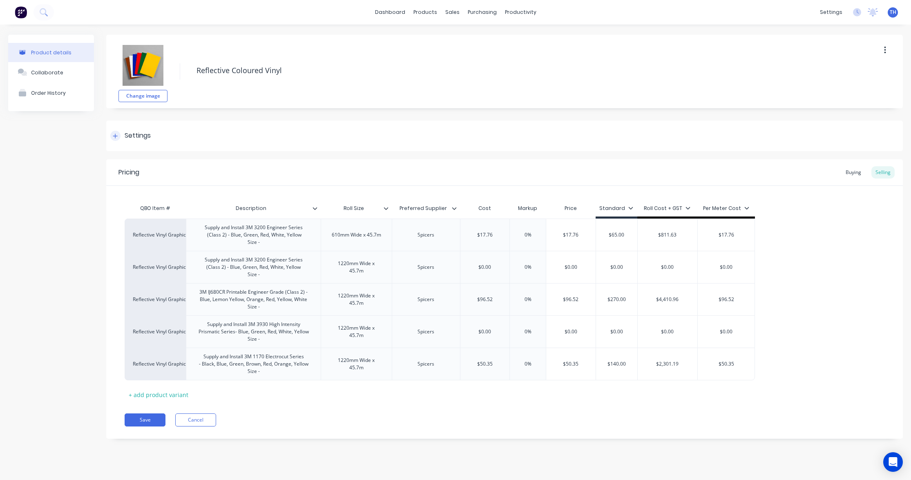
click at [114, 135] on icon at bounding box center [115, 136] width 5 height 6
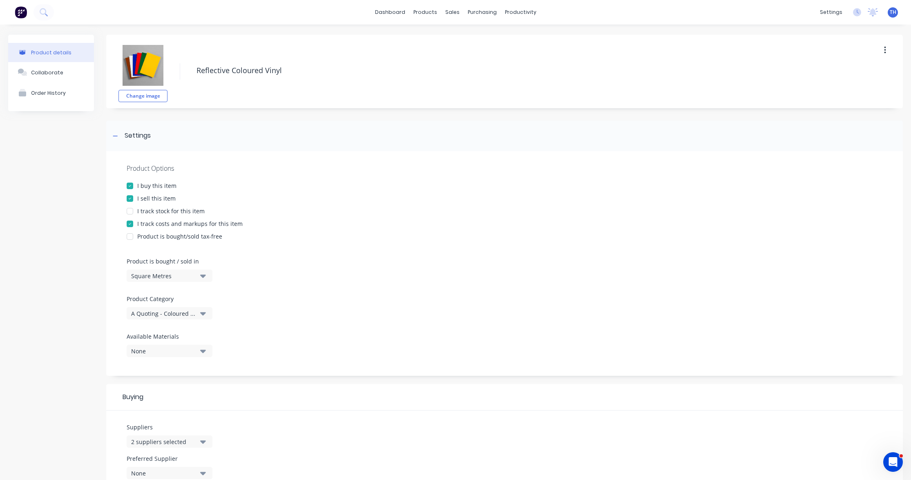
click at [166, 348] on div "None" at bounding box center [163, 351] width 65 height 9
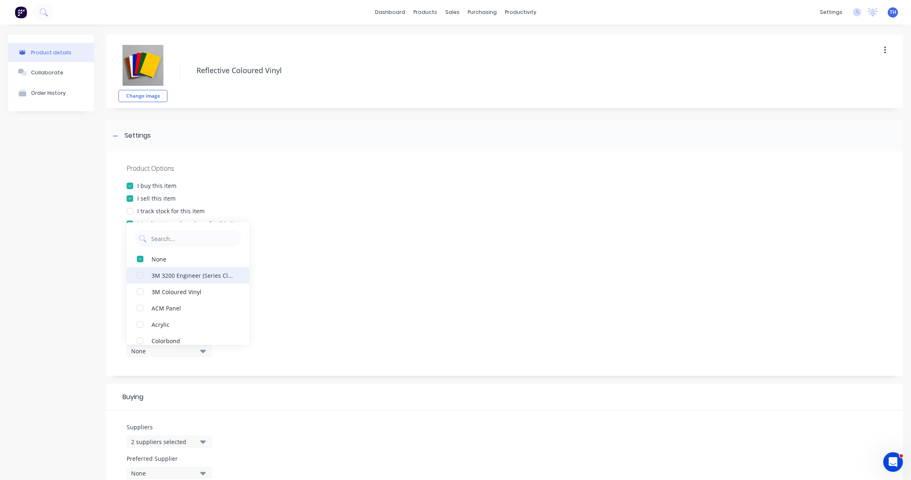
click at [168, 276] on div "3M 3200 Engineer (Series Class 2)" at bounding box center [193, 275] width 82 height 9
click at [67, 301] on div "Product details Collaborate Order History" at bounding box center [51, 357] width 86 height 645
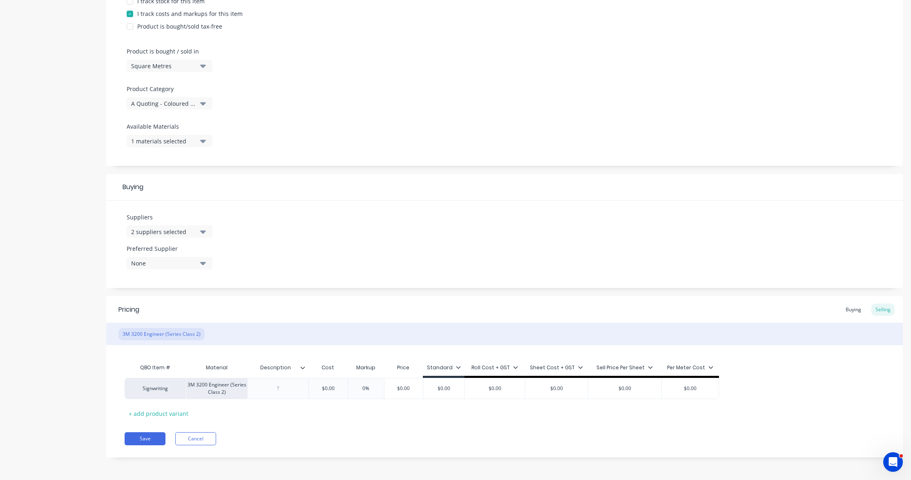
scroll to position [210, 0]
click at [283, 390] on div at bounding box center [278, 388] width 41 height 11
click at [303, 368] on icon at bounding box center [303, 367] width 4 height 2
click at [185, 140] on div "1 materials selected" at bounding box center [163, 141] width 65 height 9
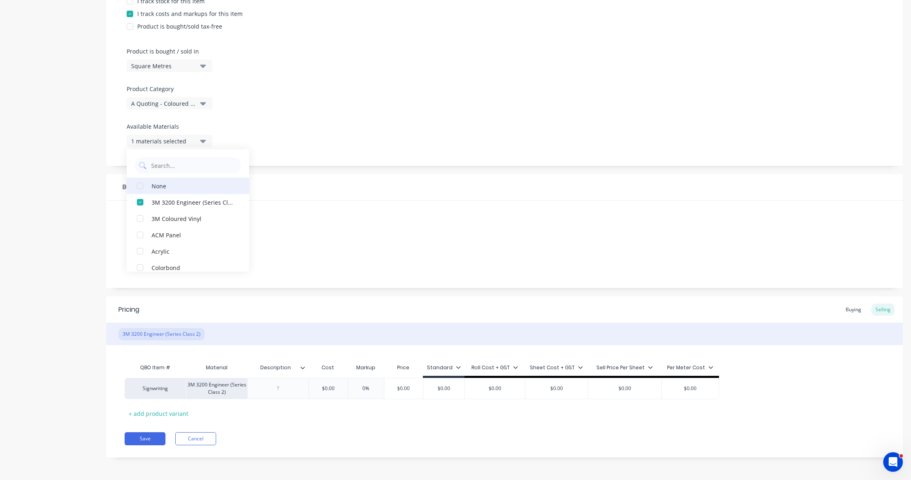
click at [169, 186] on div "None" at bounding box center [193, 185] width 82 height 9
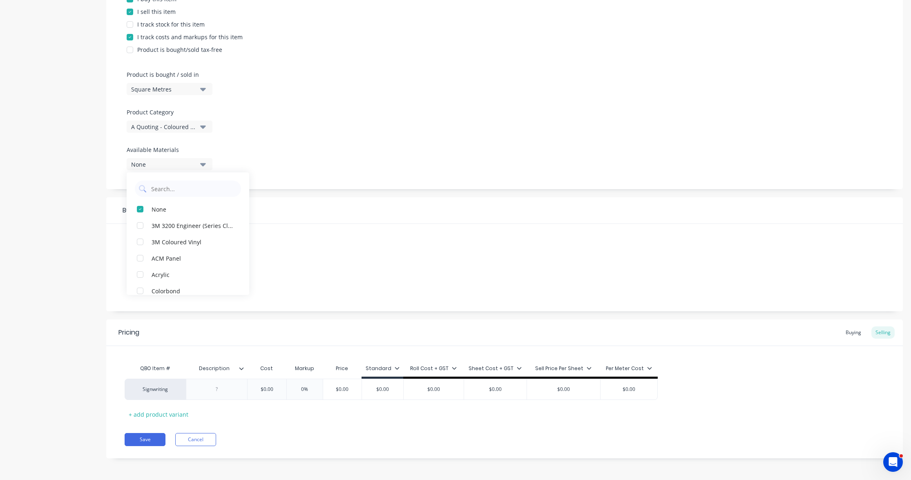
click at [189, 164] on div "None" at bounding box center [163, 164] width 65 height 9
click at [201, 224] on div "3M 3200 Engineer (Series Class 2)" at bounding box center [193, 225] width 82 height 9
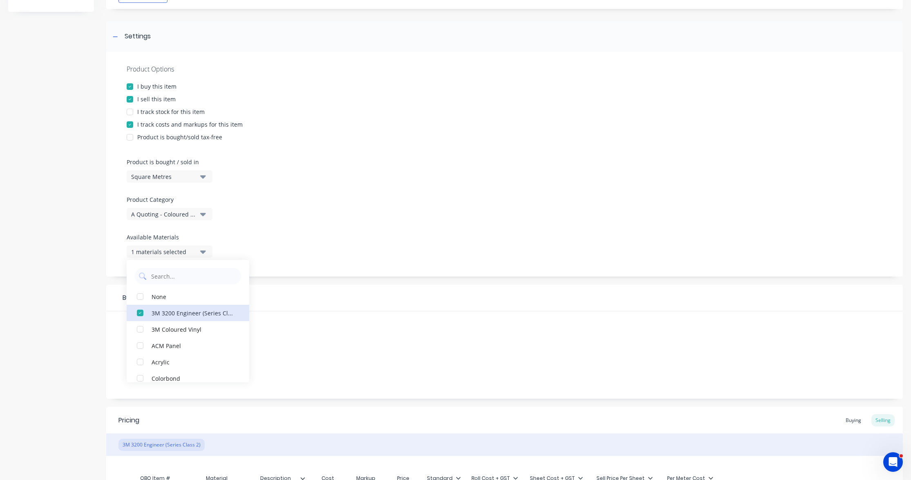
scroll to position [105, 0]
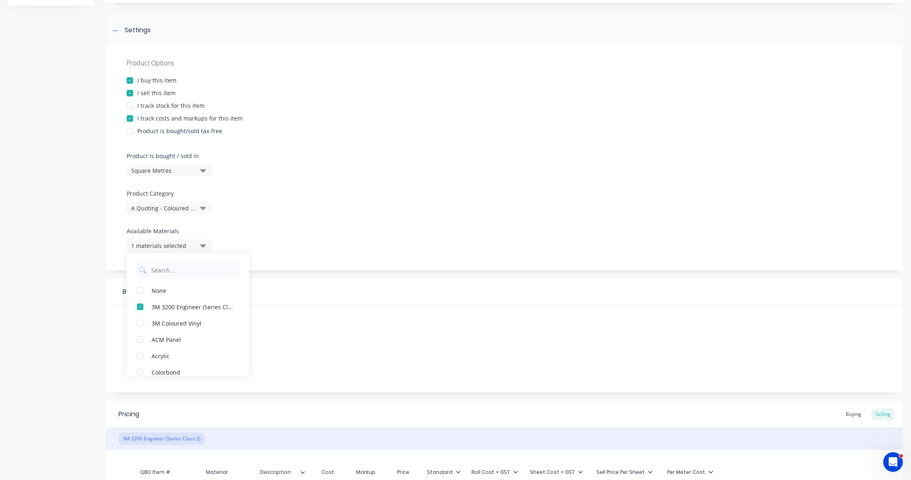
click at [95, 223] on div "Product details Collaborate Order History Change image Reflective Coloured Viny…" at bounding box center [455, 251] width 895 height 645
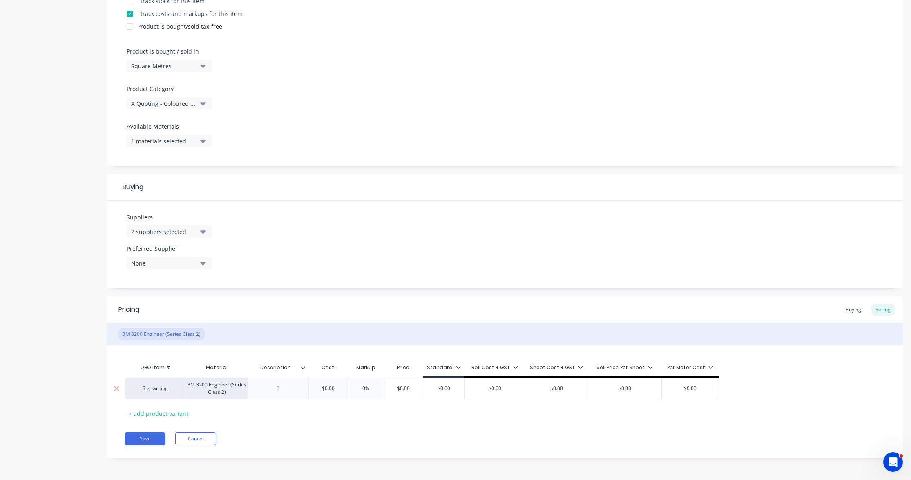
scroll to position [210, 0]
click at [200, 439] on button "Cancel" at bounding box center [195, 438] width 41 height 13
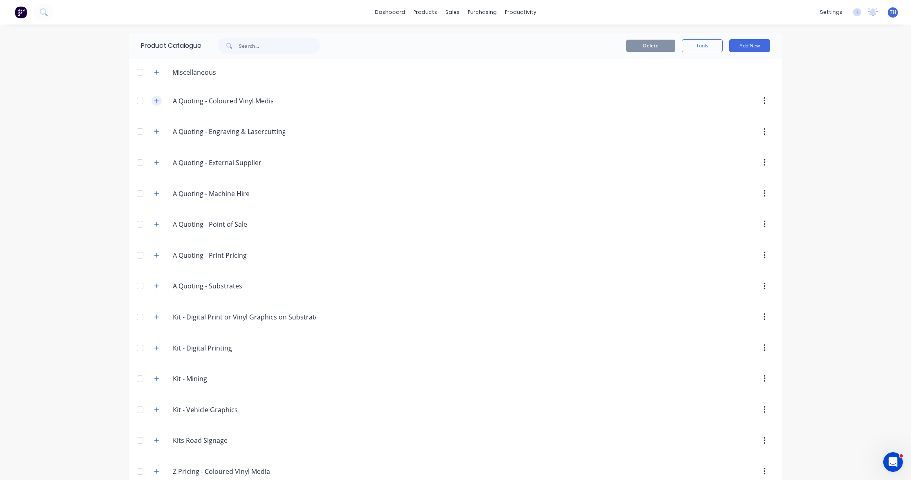
click at [154, 99] on icon "button" at bounding box center [156, 101] width 5 height 6
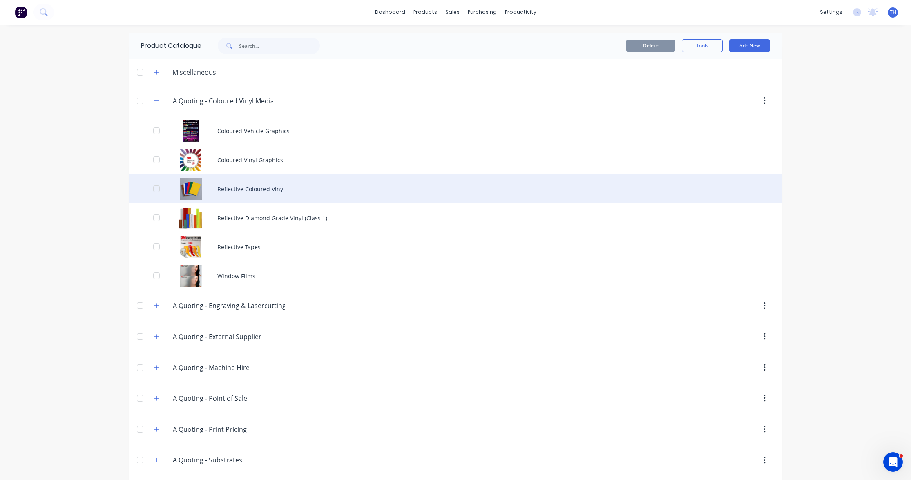
click at [250, 188] on div "Reflective Coloured Vinyl" at bounding box center [456, 188] width 654 height 29
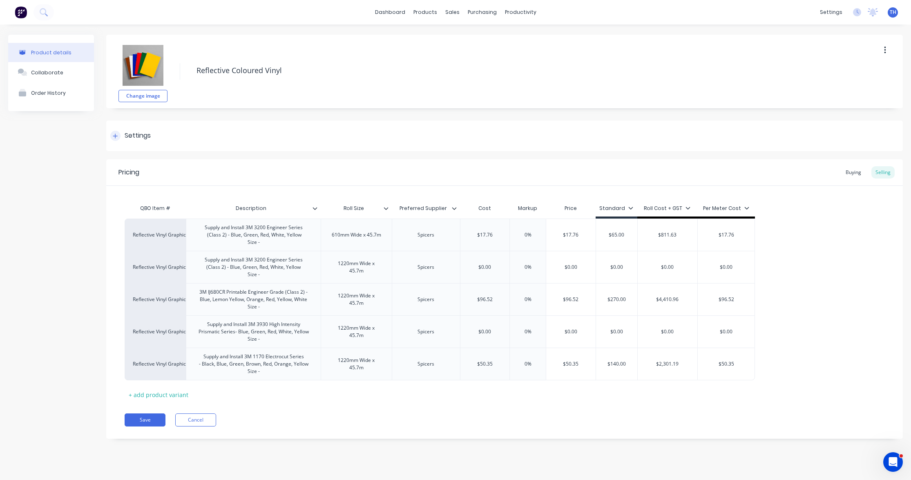
click at [115, 134] on icon at bounding box center [115, 136] width 4 height 4
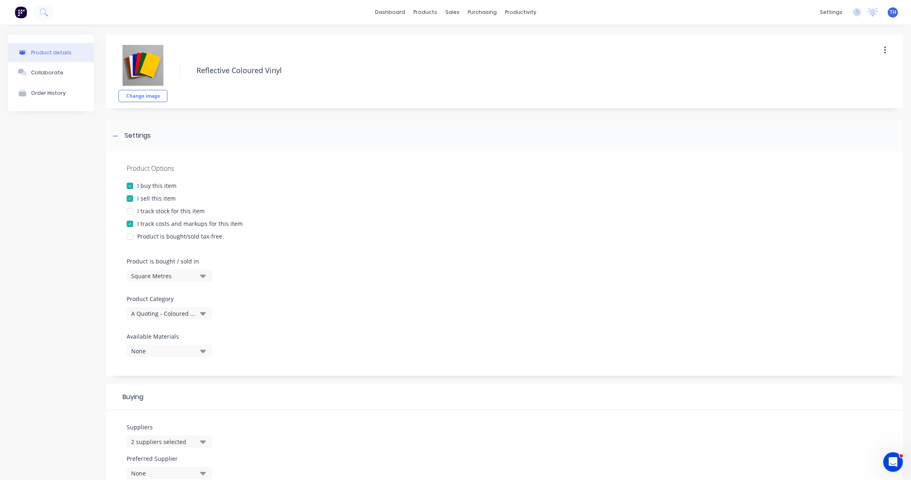
click at [176, 348] on div "None" at bounding box center [163, 351] width 65 height 9
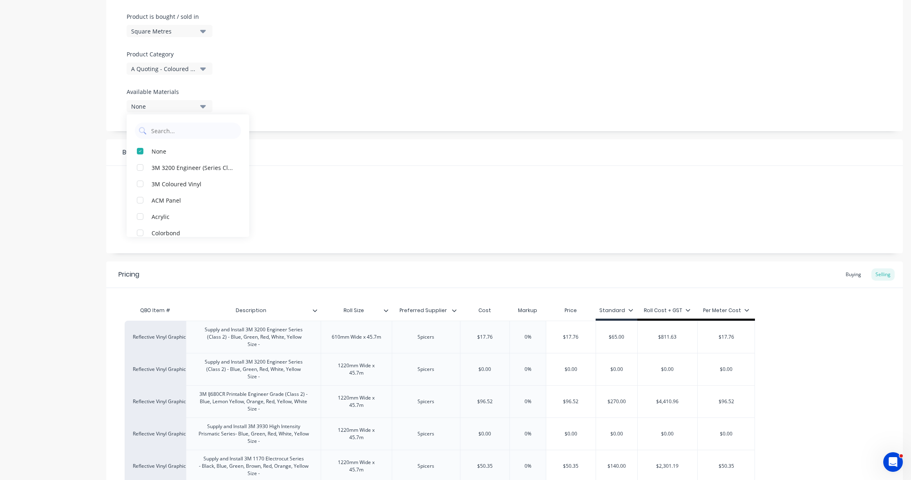
scroll to position [224, 0]
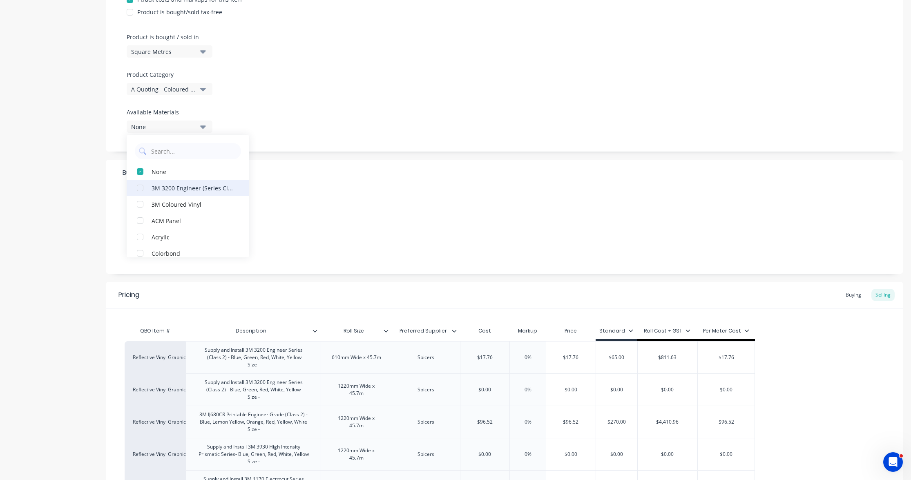
click at [178, 190] on div "3M 3200 Engineer (Series Class 2)" at bounding box center [193, 187] width 82 height 9
type textarea "x"
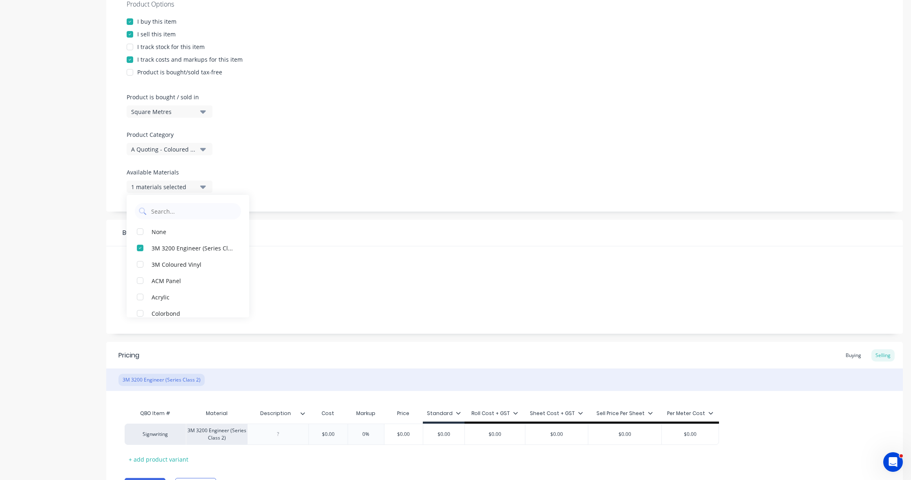
click at [415, 279] on div "Suppliers 2 suppliers selected Preferred Supplier None" at bounding box center [504, 289] width 797 height 87
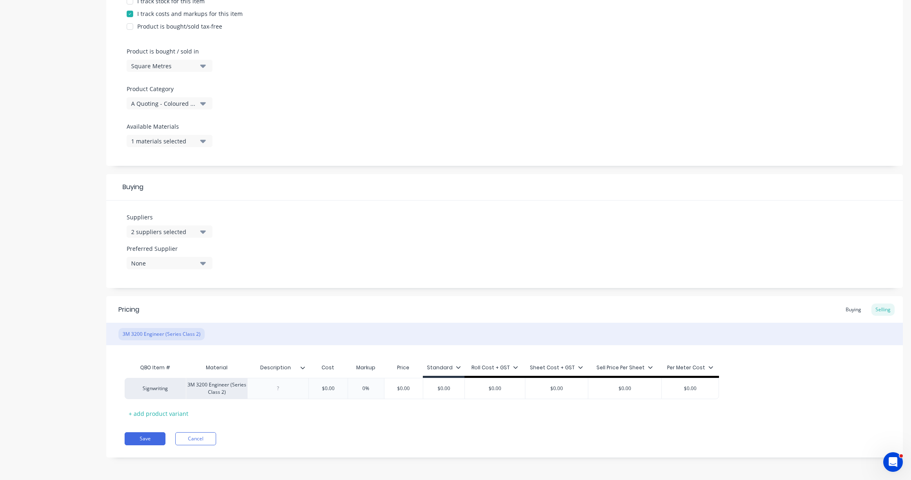
scroll to position [210, 0]
type input "Description"
click at [287, 366] on input "Description" at bounding box center [275, 367] width 56 height 7
click at [234, 390] on div "3M 3200 Engineer (Series Class 2)" at bounding box center [216, 388] width 61 height 21
click at [279, 389] on div at bounding box center [278, 388] width 41 height 11
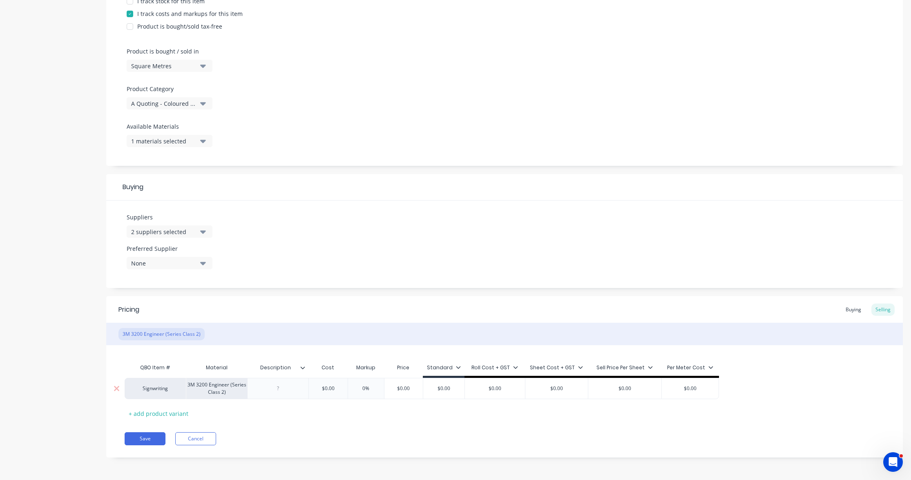
click at [278, 387] on div at bounding box center [278, 388] width 41 height 11
click at [304, 370] on icon at bounding box center [302, 367] width 5 height 5
click at [268, 411] on div "QBO Item # Material Description Cost Markup Price Standard Roll Cost + GST Shee…" at bounding box center [505, 390] width 760 height 60
click at [194, 438] on button "Cancel" at bounding box center [195, 438] width 41 height 13
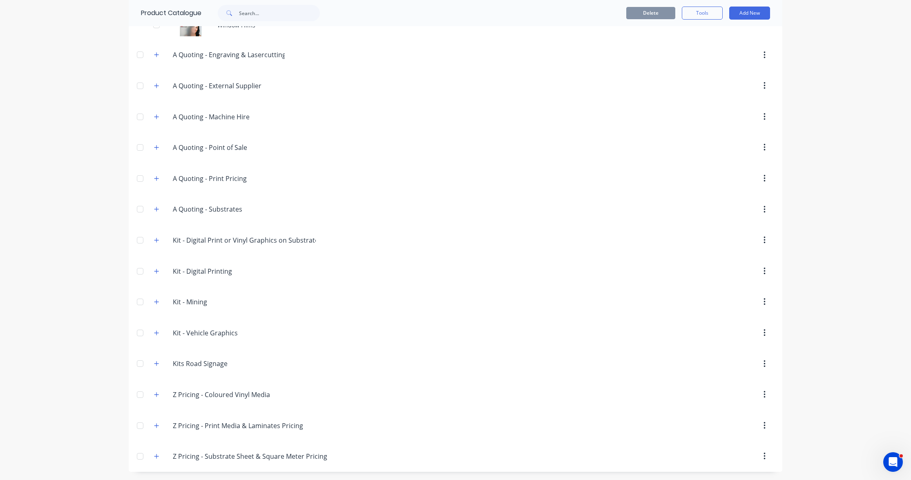
scroll to position [2, 0]
click at [156, 393] on icon "button" at bounding box center [156, 394] width 4 height 4
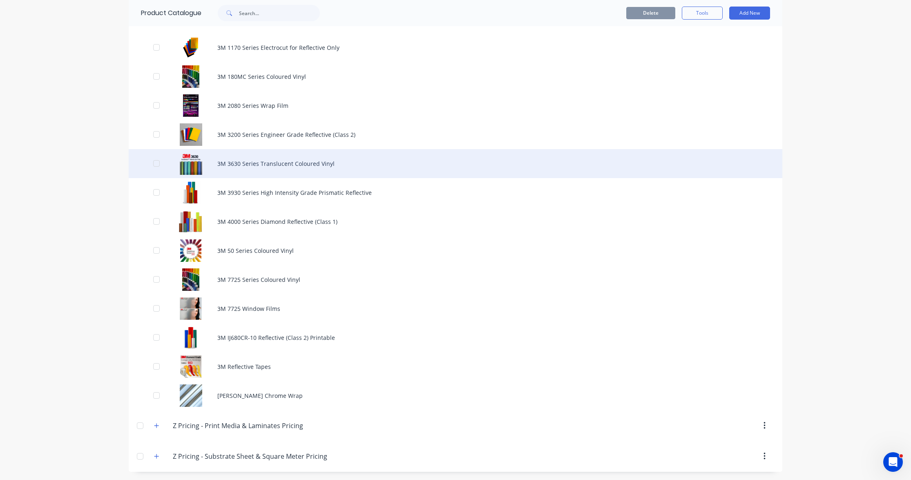
scroll to position [628, 0]
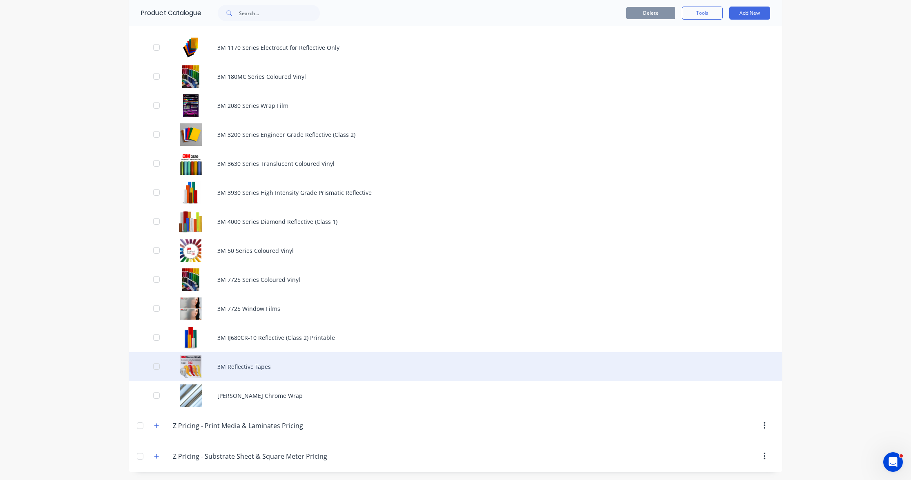
click at [257, 367] on div "3M Reflective Tapes" at bounding box center [456, 366] width 654 height 29
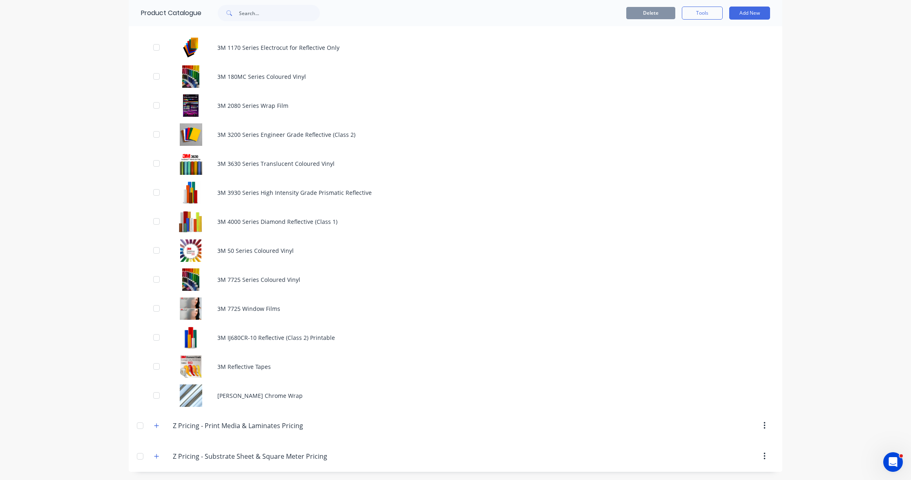
scroll to position [628, 0]
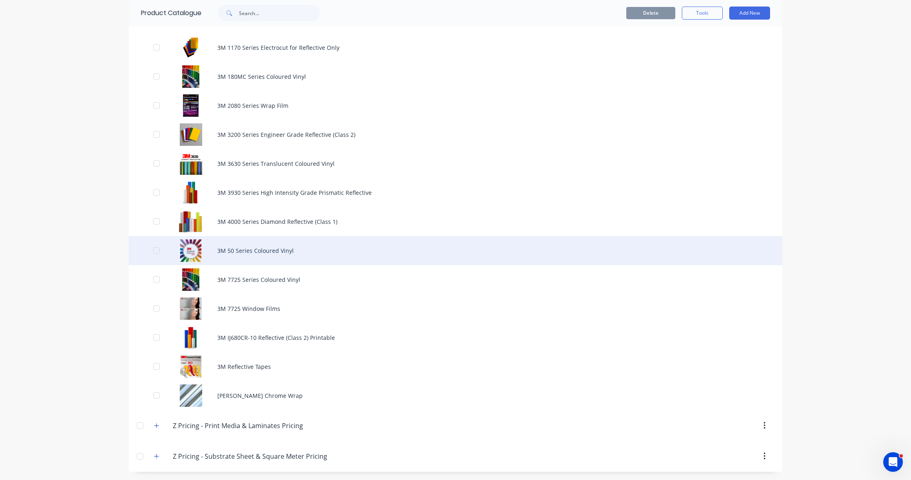
click at [279, 254] on div "3M 50 Series Coloured Vinyl" at bounding box center [456, 250] width 654 height 29
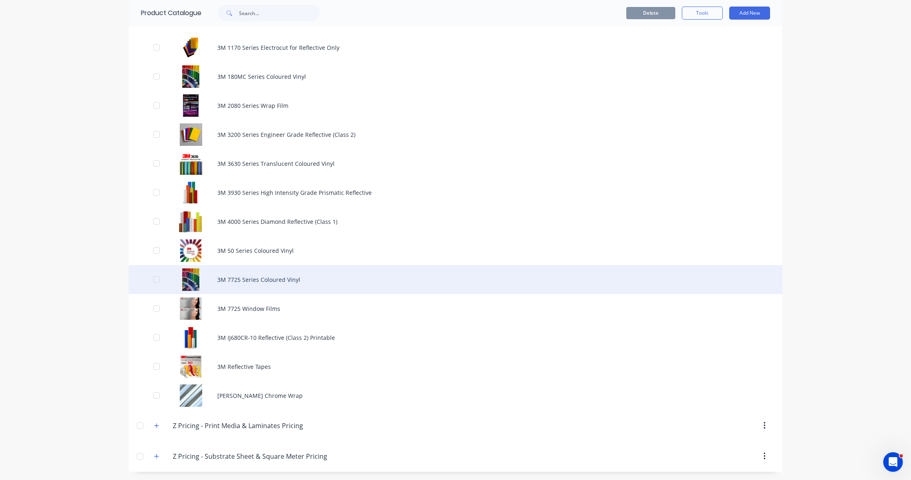
scroll to position [628, 0]
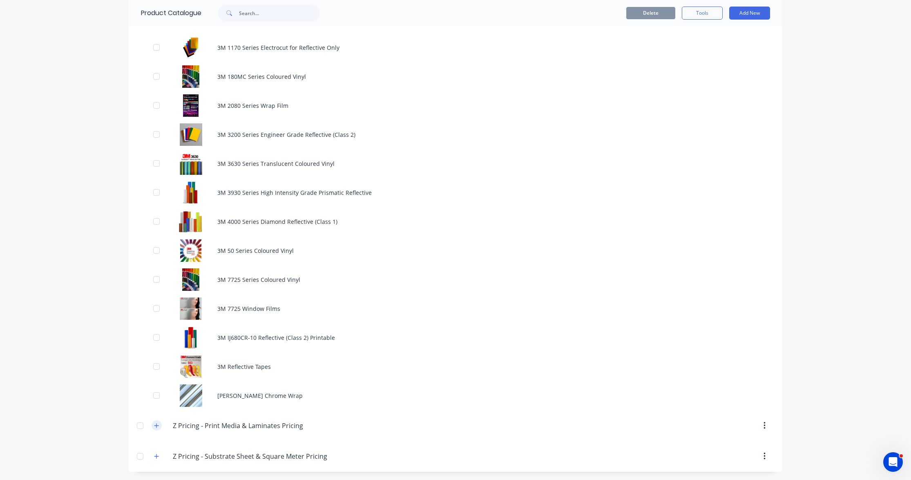
click at [156, 425] on icon "button" at bounding box center [156, 425] width 4 height 4
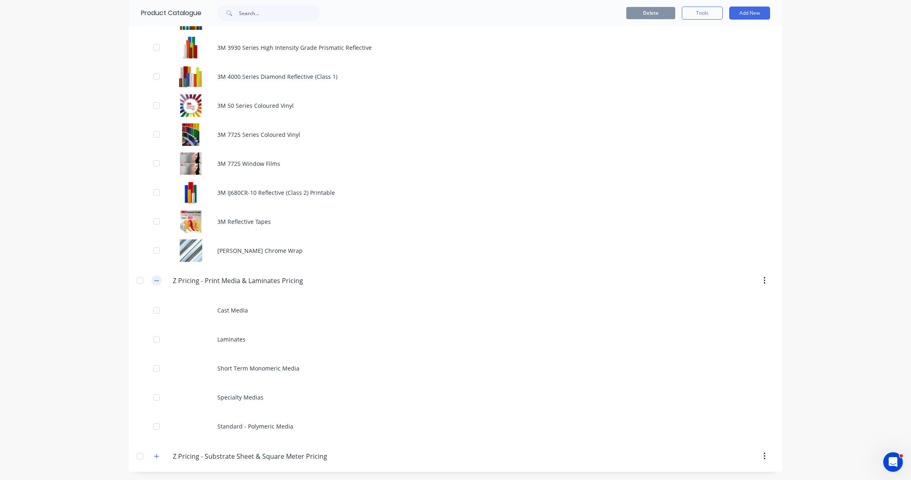
click at [157, 280] on icon "button" at bounding box center [156, 280] width 4 height 0
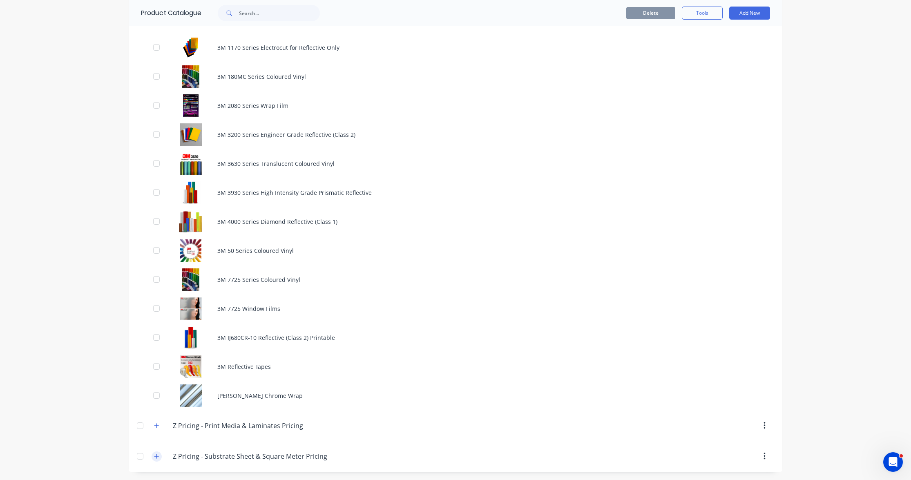
click at [156, 456] on icon "button" at bounding box center [156, 456] width 4 height 4
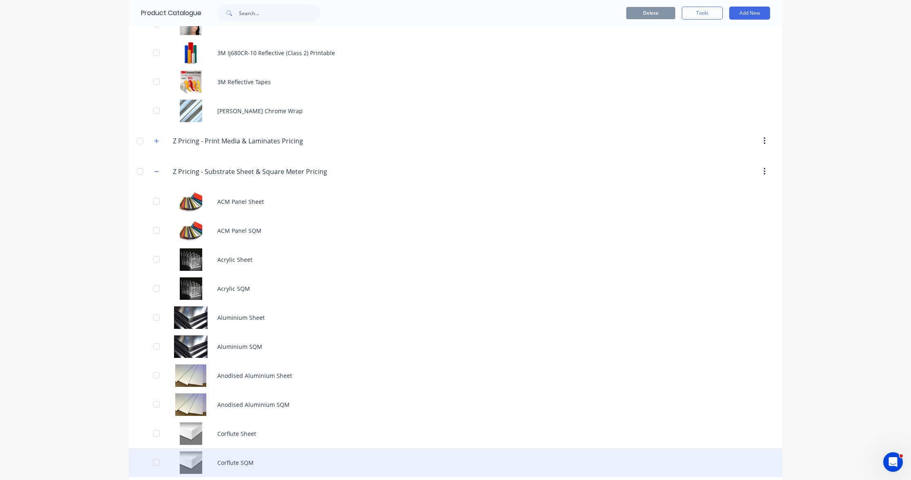
scroll to position [912, 0]
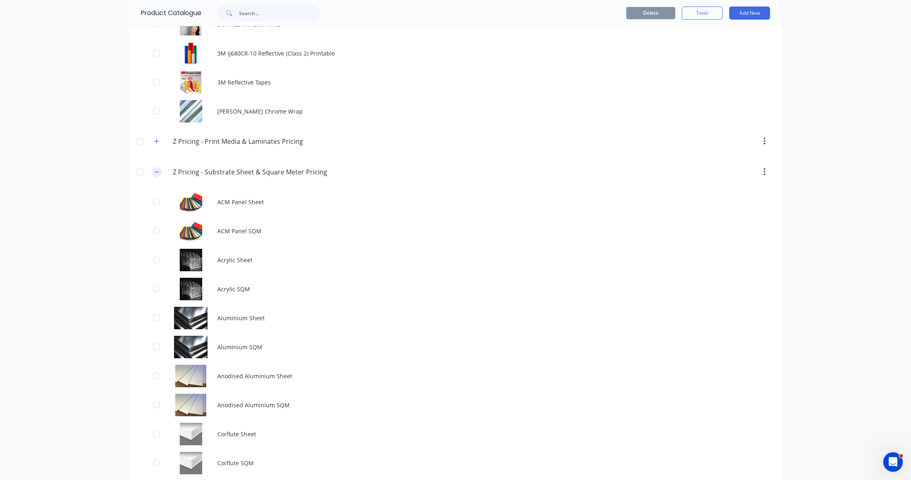
click at [156, 171] on icon "button" at bounding box center [156, 172] width 5 height 6
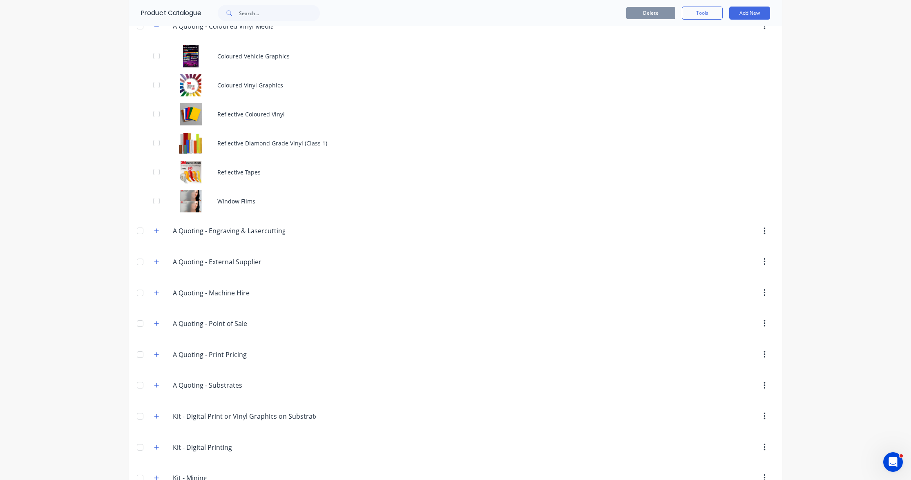
scroll to position [2, 0]
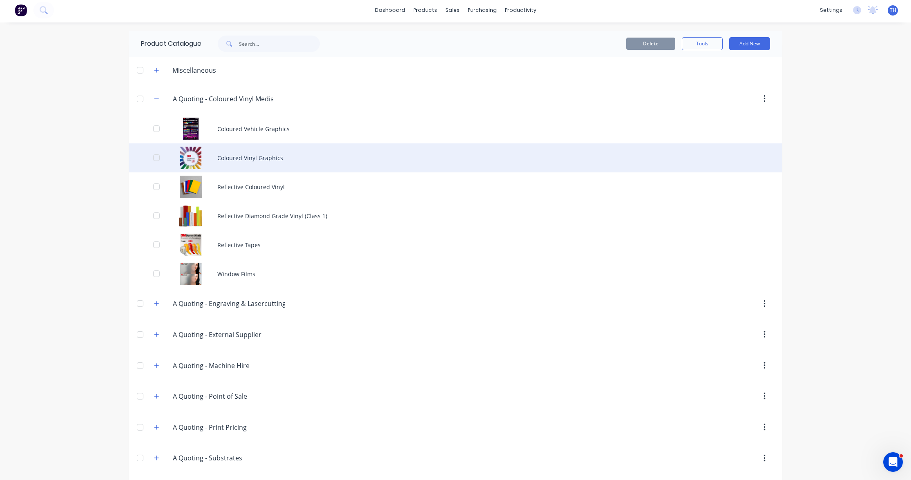
click at [256, 157] on div "Coloured Vinyl Graphics" at bounding box center [456, 157] width 654 height 29
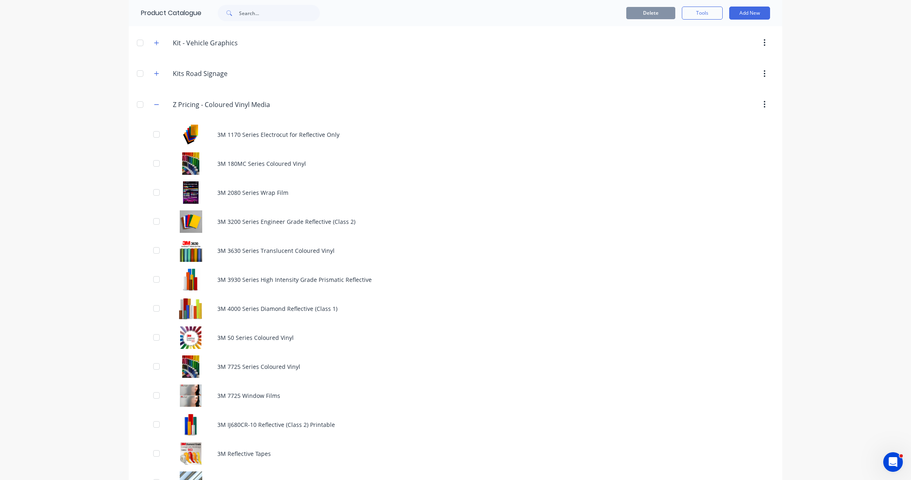
scroll to position [551, 0]
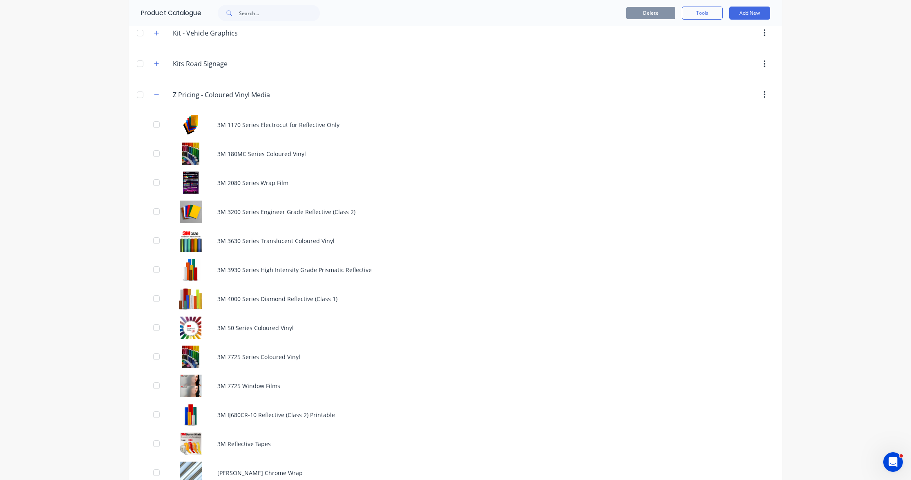
click at [155, 93] on icon "button" at bounding box center [156, 95] width 5 height 6
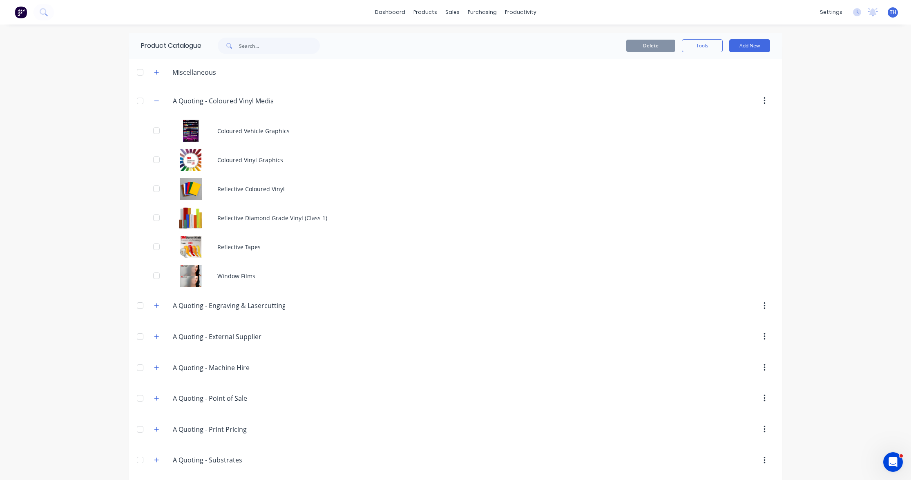
scroll to position [0, 0]
click at [837, 98] on div "dashboard products sales purchasing productivity dashboard products Product Cat…" at bounding box center [455, 240] width 911 height 480
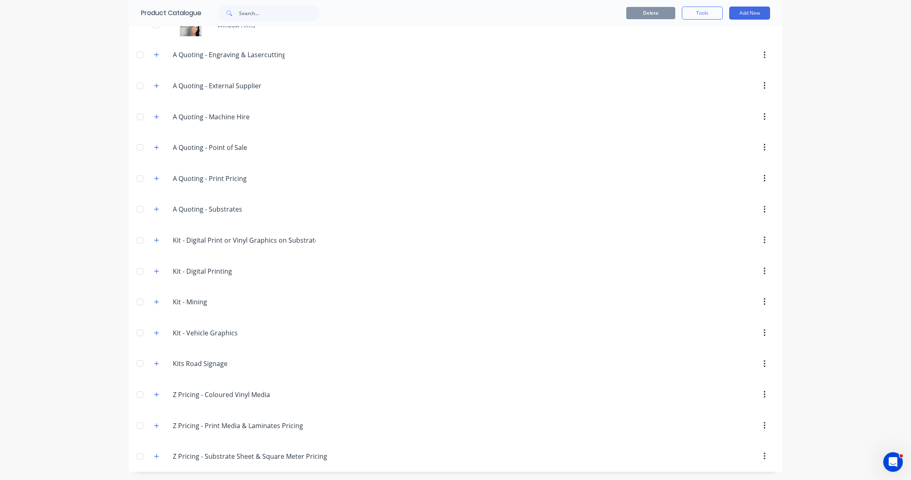
scroll to position [251, 0]
click at [155, 393] on icon "button" at bounding box center [156, 395] width 5 height 6
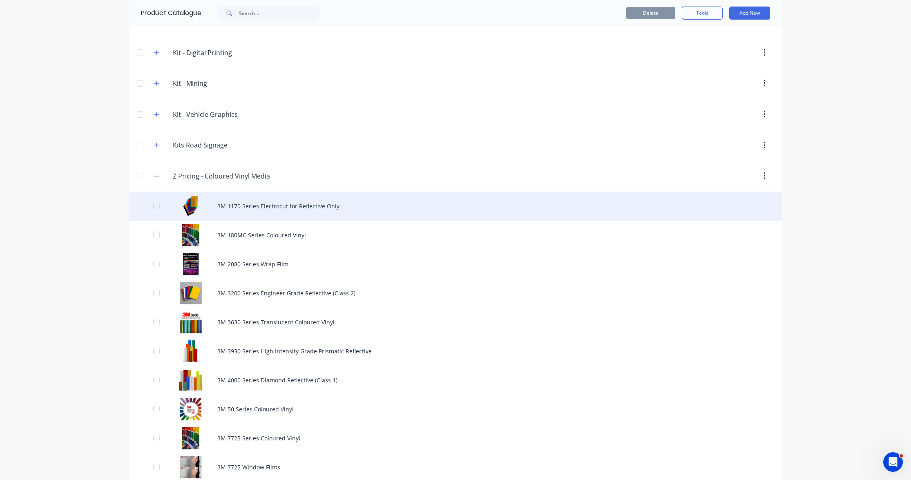
scroll to position [304, 0]
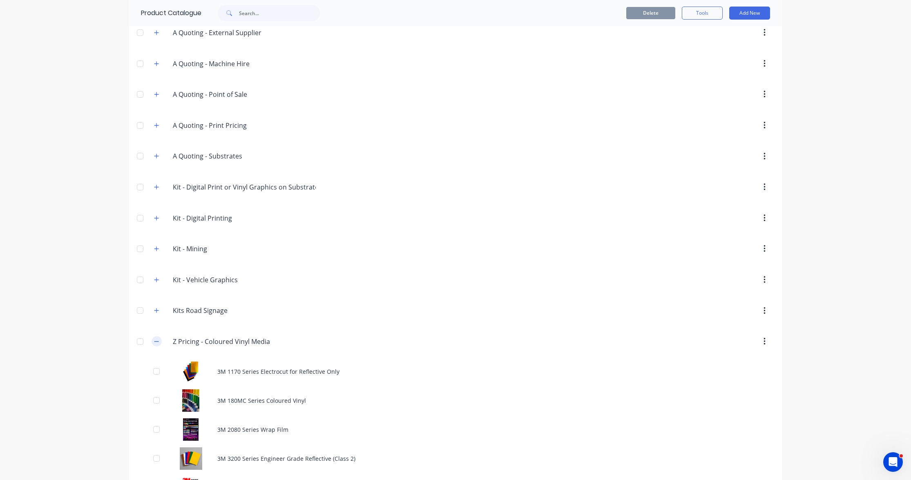
click at [158, 341] on icon "button" at bounding box center [156, 342] width 5 height 6
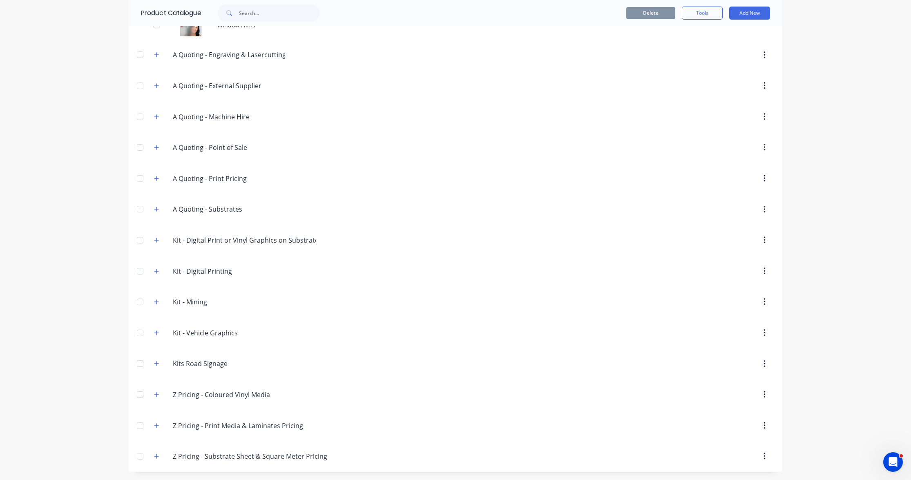
scroll to position [0, 0]
click at [156, 393] on icon "button" at bounding box center [156, 395] width 5 height 6
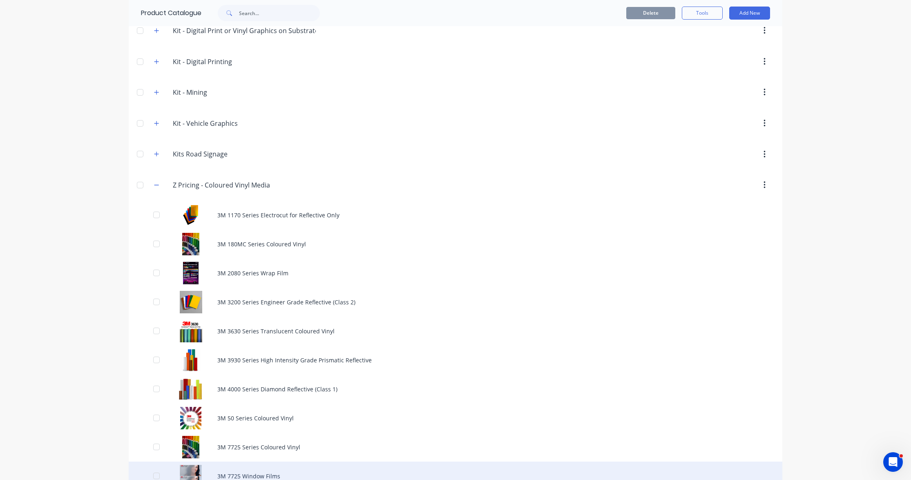
scroll to position [452, 0]
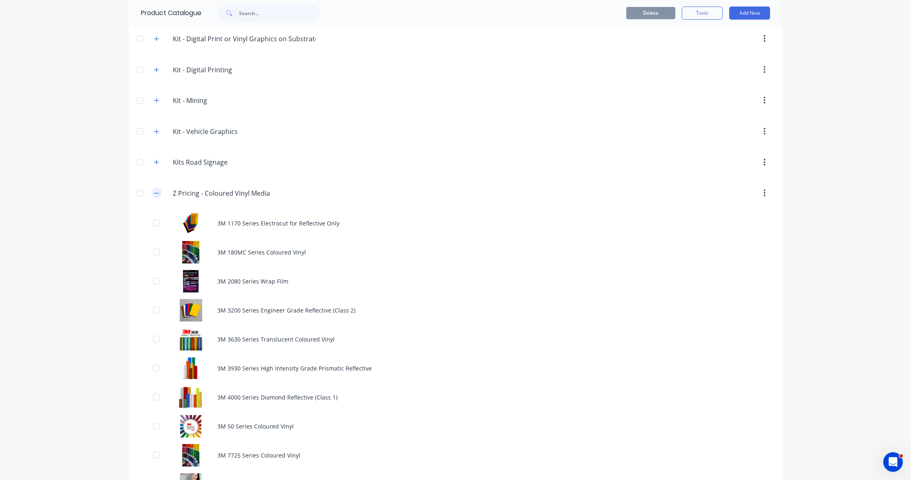
click at [156, 193] on icon "button" at bounding box center [156, 193] width 5 height 6
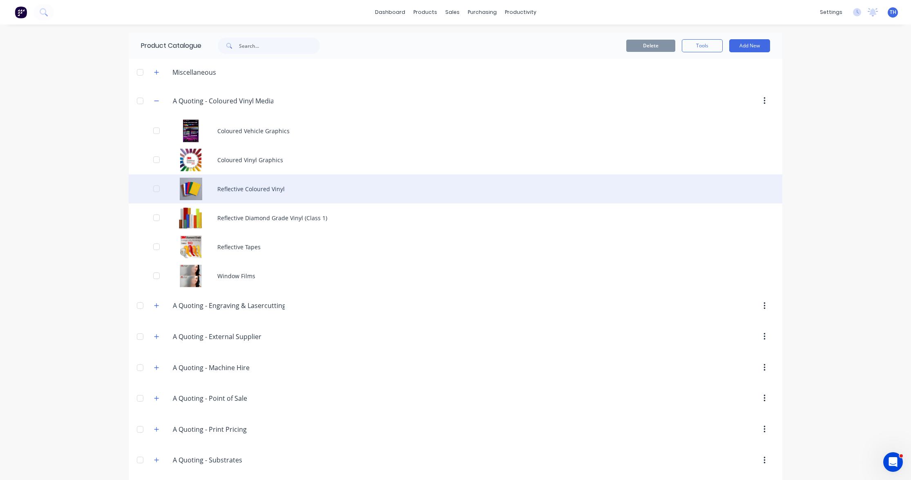
scroll to position [0, 0]
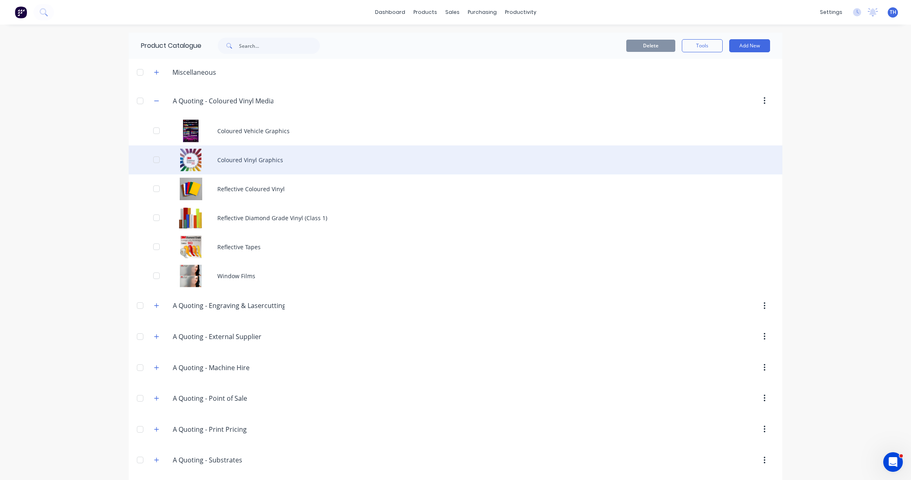
click at [229, 160] on div "Coloured Vinyl Graphics" at bounding box center [456, 159] width 654 height 29
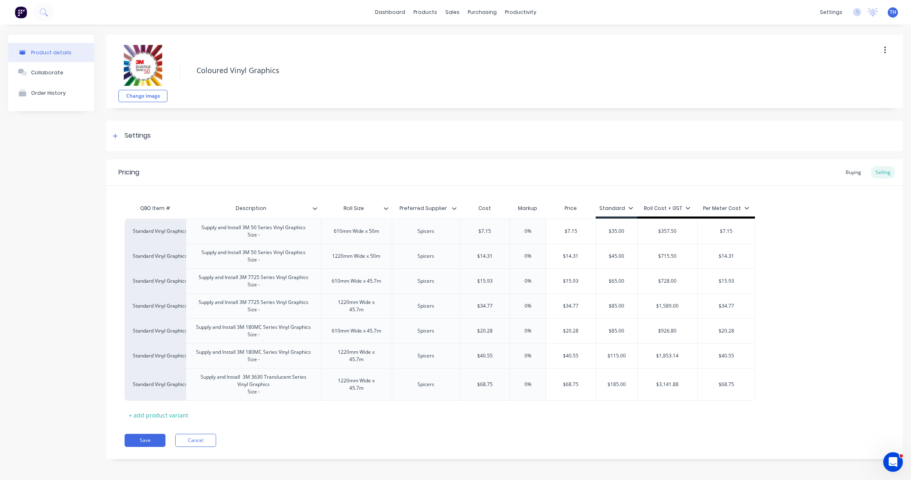
type textarea "x"
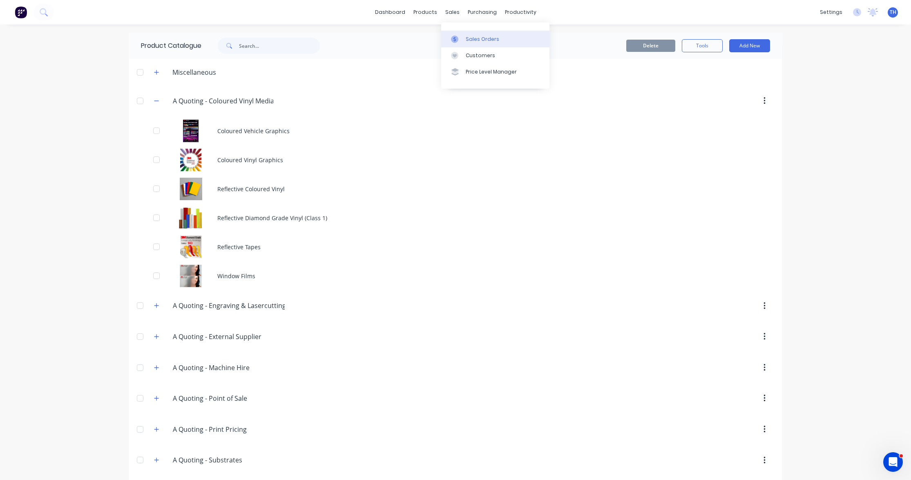
click at [486, 41] on div "Sales Orders" at bounding box center [482, 39] width 33 height 7
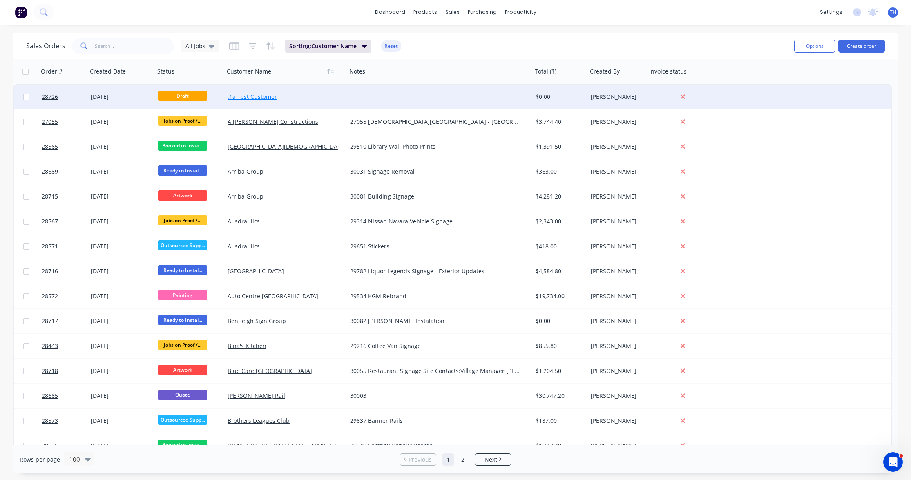
click at [243, 97] on link ".1a Test Customer" at bounding box center [252, 97] width 49 height 8
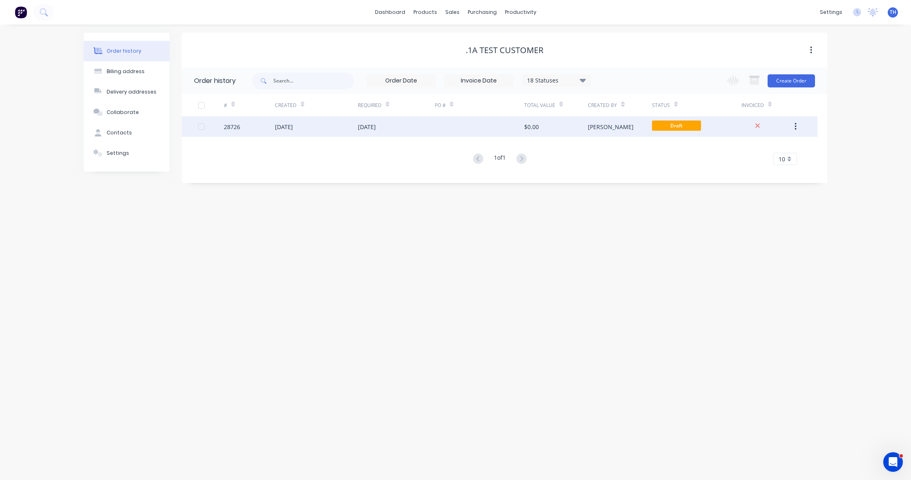
click at [610, 124] on div "[PERSON_NAME]" at bounding box center [620, 126] width 64 height 20
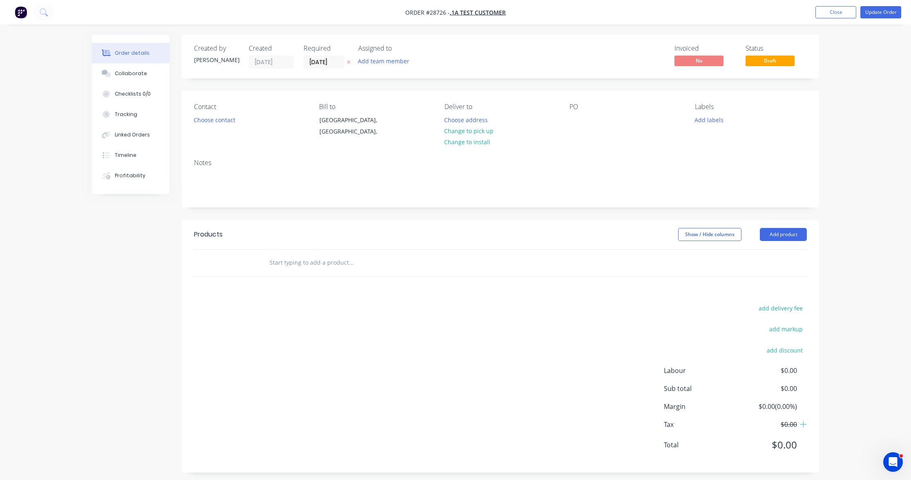
click at [342, 265] on input "text" at bounding box center [350, 263] width 163 height 16
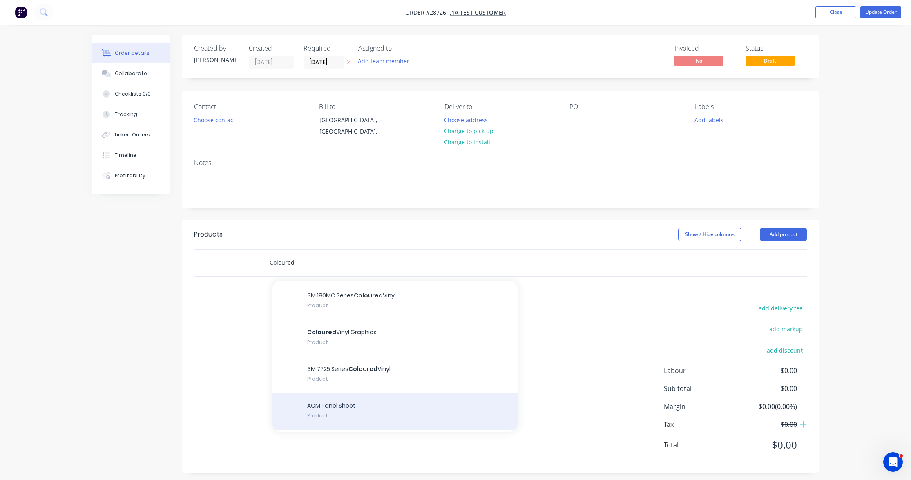
scroll to position [2480, 0]
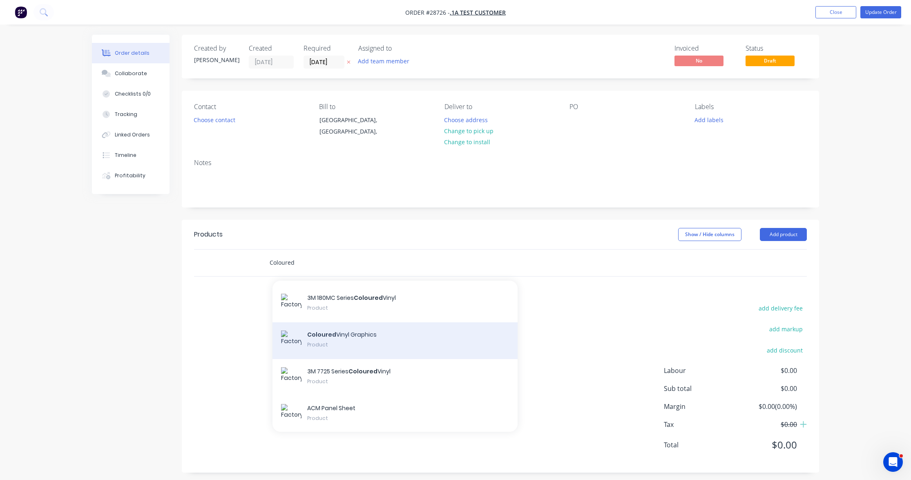
type input "Coloured"
click at [356, 328] on div "Coloured Vinyl Graphics Product" at bounding box center [394, 340] width 245 height 37
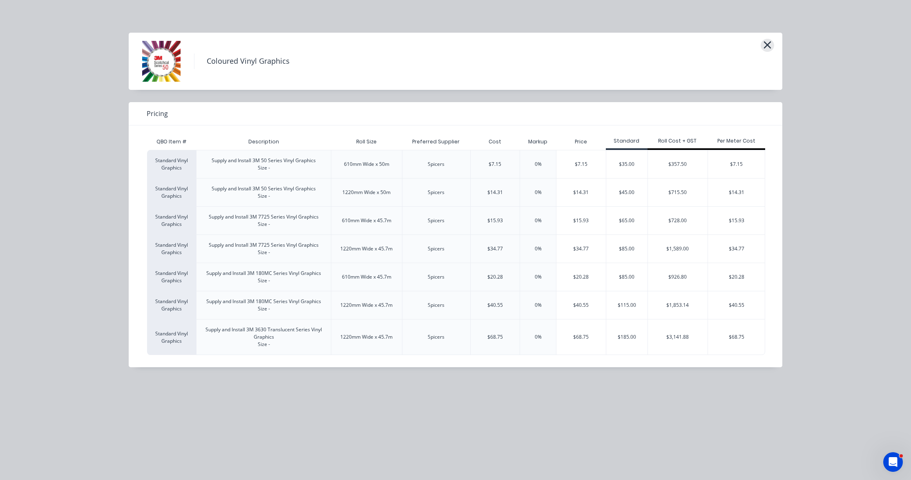
click at [769, 49] on icon "button" at bounding box center [767, 44] width 9 height 11
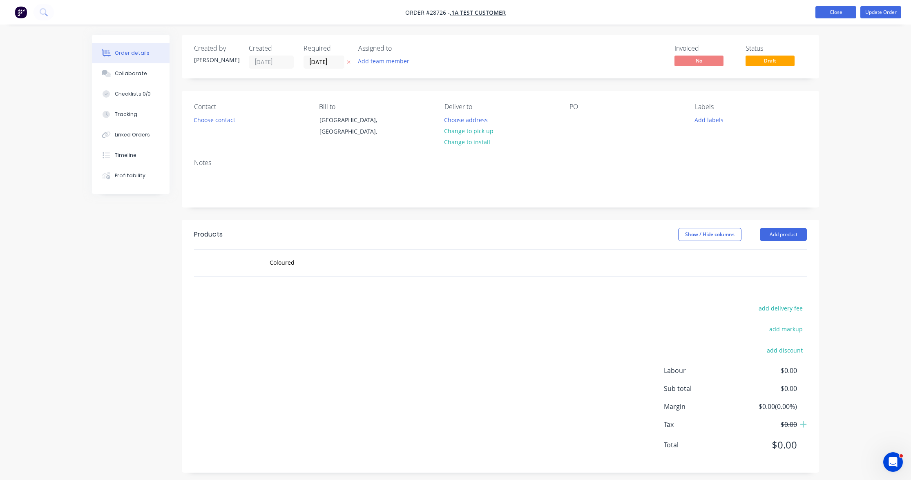
click at [835, 11] on button "Close" at bounding box center [835, 12] width 41 height 12
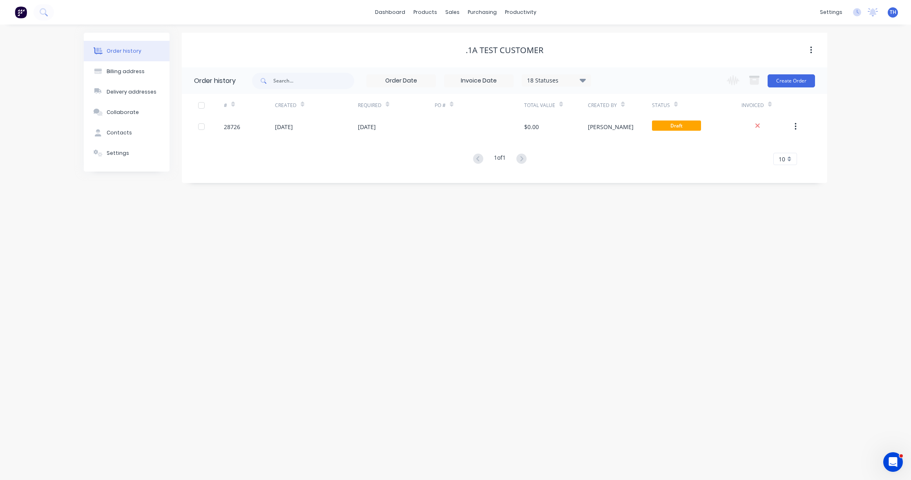
click at [873, 55] on div "Order history Billing address Delivery addresses Collaborate Contacts Settings …" at bounding box center [455, 253] width 911 height 456
click at [480, 39] on div "Sales Orders" at bounding box center [482, 39] width 33 height 7
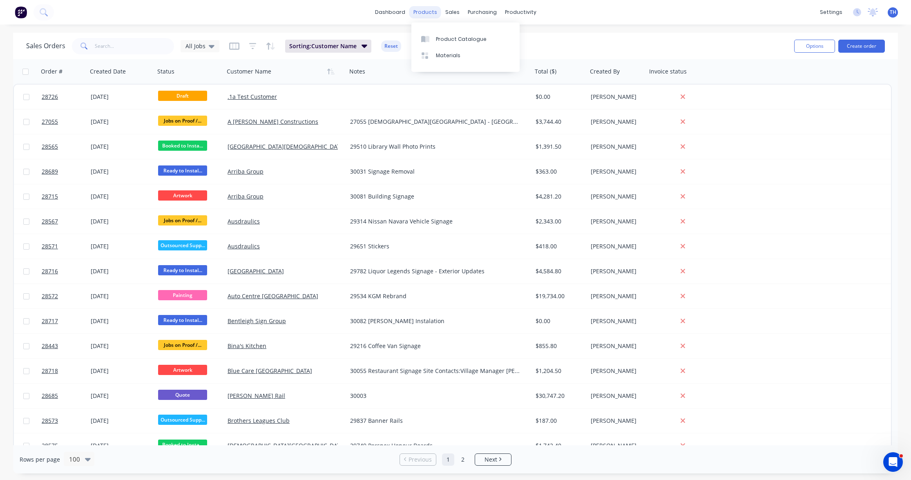
click at [431, 11] on div "products" at bounding box center [425, 12] width 32 height 12
click at [446, 40] on div "Product Catalogue" at bounding box center [461, 39] width 51 height 7
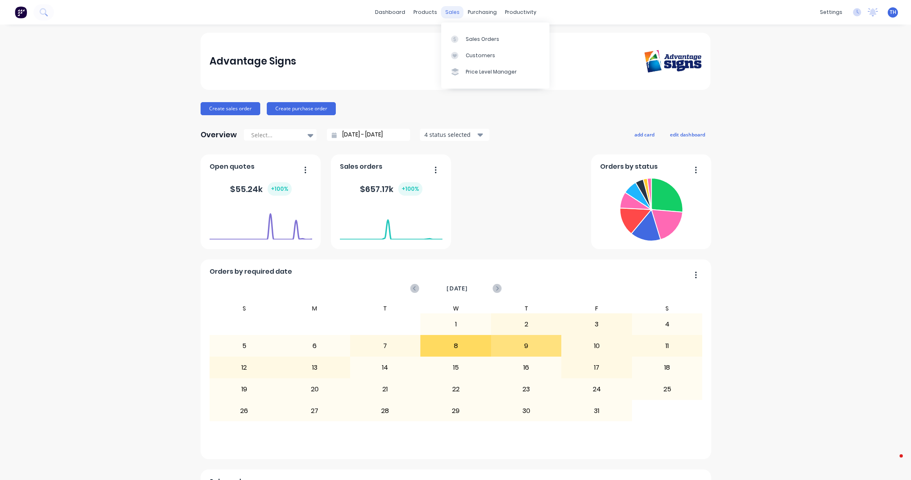
click at [453, 13] on div "sales" at bounding box center [452, 12] width 22 height 12
click at [459, 35] on link "Sales Orders" at bounding box center [495, 39] width 108 height 16
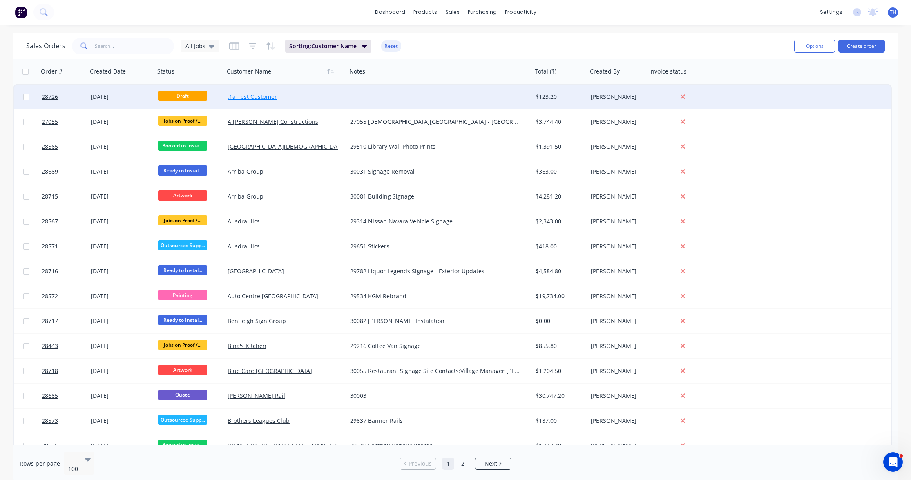
click at [257, 96] on link ".1a Test Customer" at bounding box center [252, 97] width 49 height 8
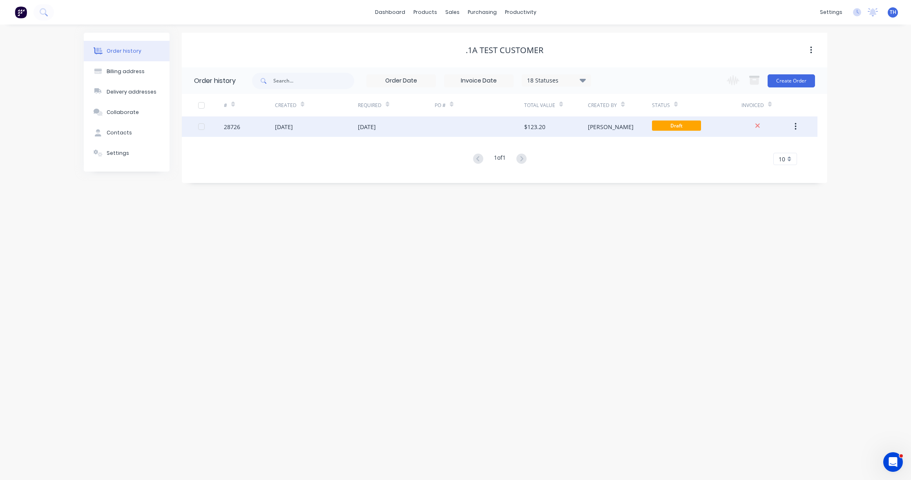
click at [538, 124] on div "$123.20" at bounding box center [534, 127] width 21 height 9
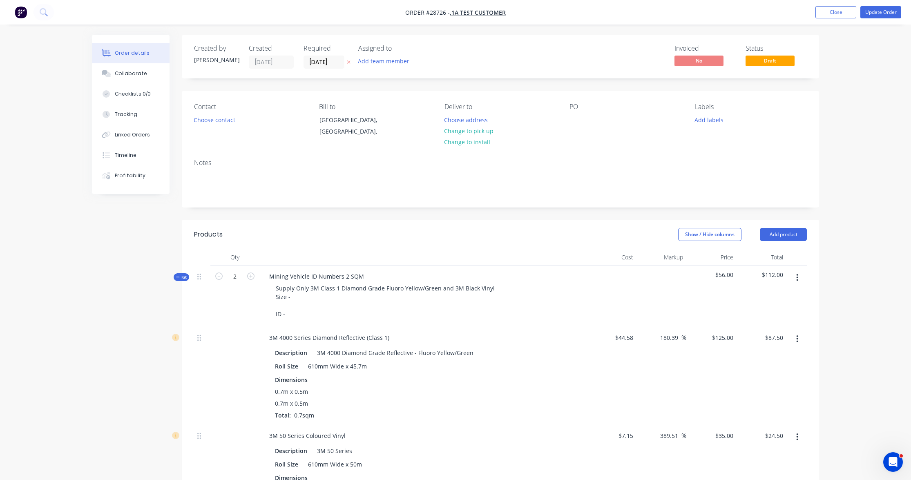
click at [798, 278] on icon "button" at bounding box center [797, 277] width 2 height 9
click at [779, 346] on div "Delete" at bounding box center [768, 348] width 63 height 12
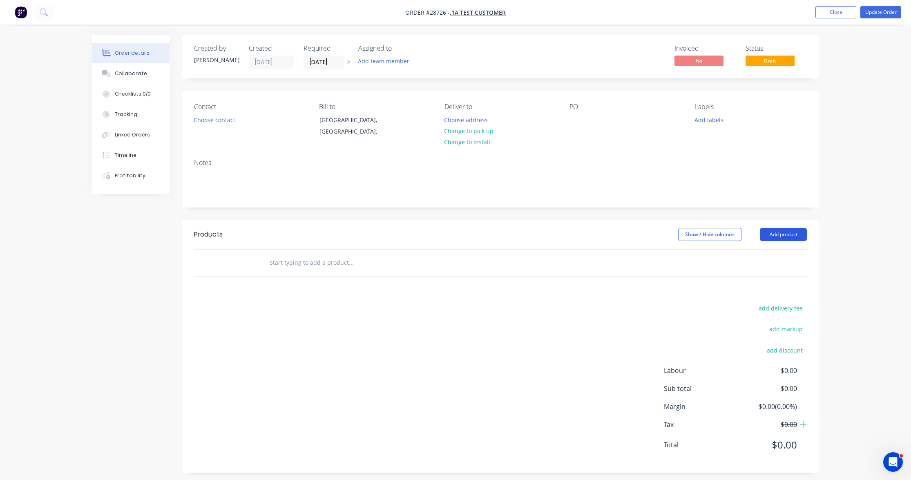
click at [775, 235] on button "Add product" at bounding box center [783, 234] width 47 height 13
click at [355, 261] on input "text" at bounding box center [350, 263] width 163 height 16
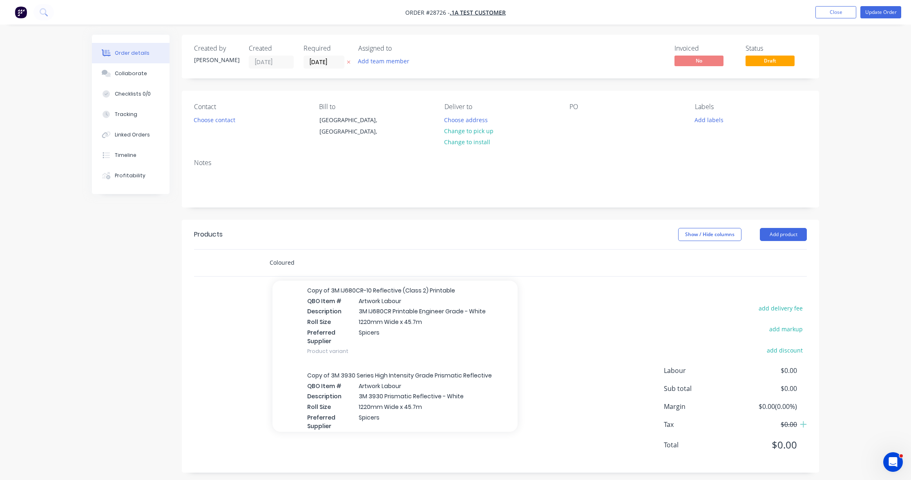
scroll to position [949, 0]
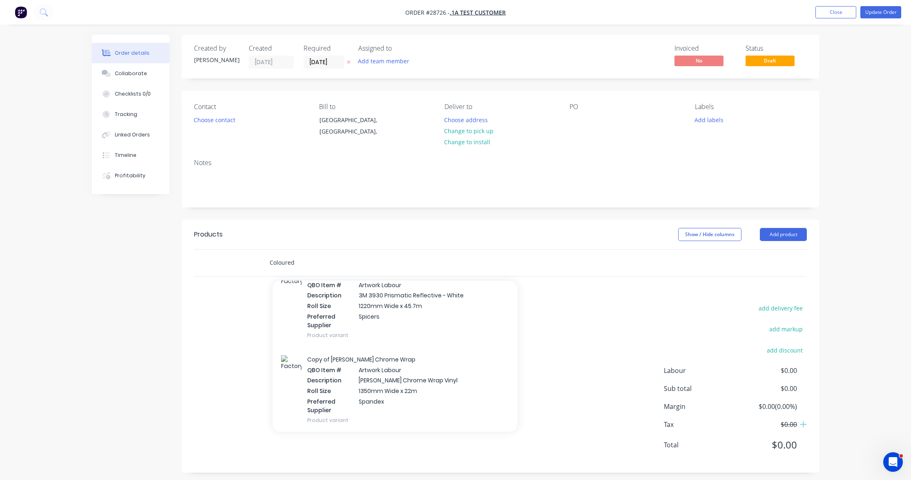
type input "Coloured"
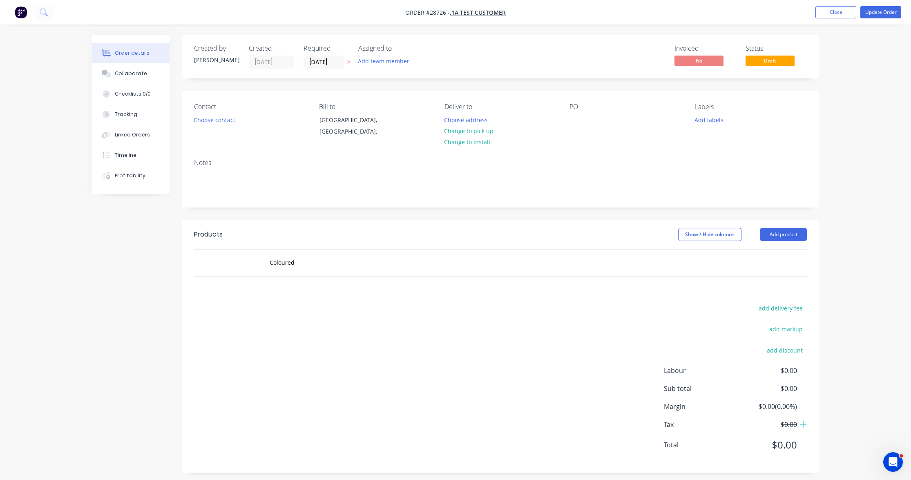
click at [136, 293] on div "Created by [PERSON_NAME] Created [DATE] Required [DATE] Assigned to Add team me…" at bounding box center [455, 260] width 727 height 450
click at [837, 14] on button "Close" at bounding box center [835, 12] width 41 height 12
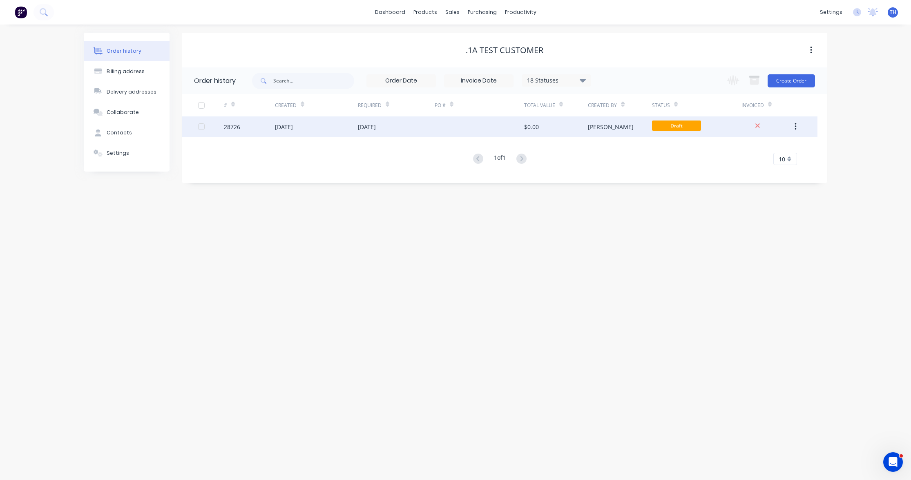
click at [534, 127] on div "$0.00" at bounding box center [531, 127] width 15 height 9
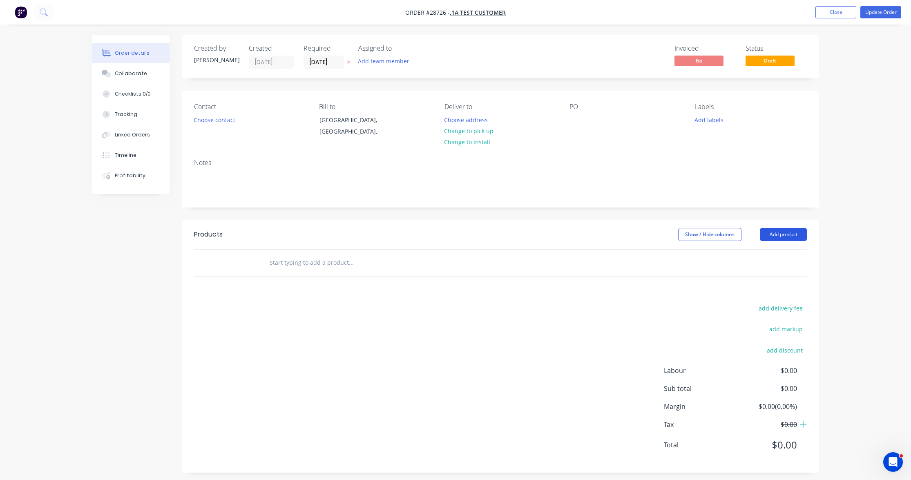
click at [785, 235] on button "Add product" at bounding box center [783, 234] width 47 height 13
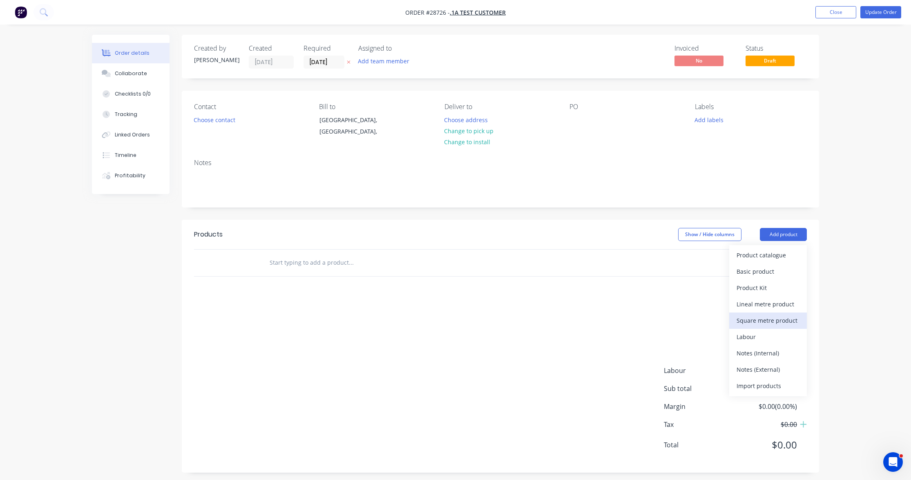
click at [773, 317] on div "Square metre product" at bounding box center [768, 321] width 63 height 12
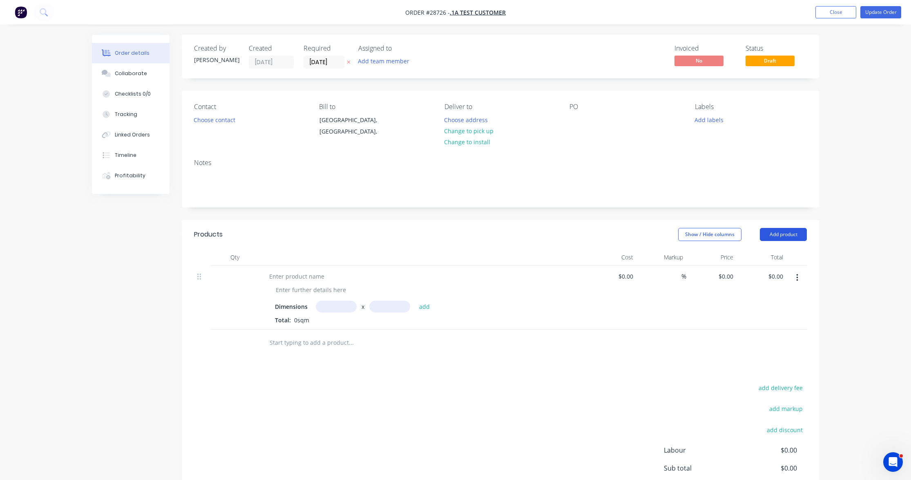
click at [777, 238] on button "Add product" at bounding box center [783, 234] width 47 height 13
click at [828, 285] on div "Order details Collaborate Checklists 0/0 Tracking Linked Orders Timeline Profit…" at bounding box center [455, 282] width 911 height 565
click at [797, 277] on icon "button" at bounding box center [797, 277] width 2 height 9
click at [760, 344] on div "Delete" at bounding box center [768, 347] width 63 height 12
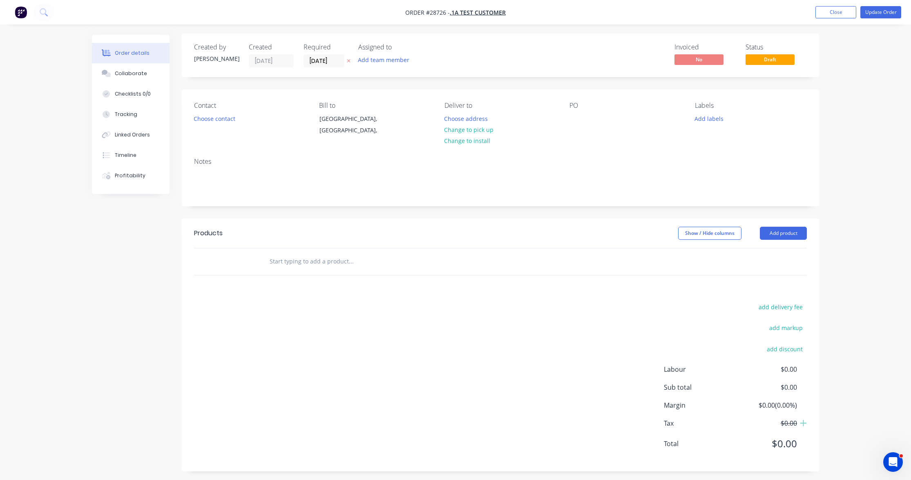
click at [354, 257] on input "text" at bounding box center [350, 261] width 163 height 16
type input "50 Series"
click at [143, 303] on div "Created by [PERSON_NAME] Created [DATE] Required [DATE] Assigned to Add team me…" at bounding box center [455, 258] width 727 height 450
click at [834, 11] on button "Close" at bounding box center [835, 12] width 41 height 12
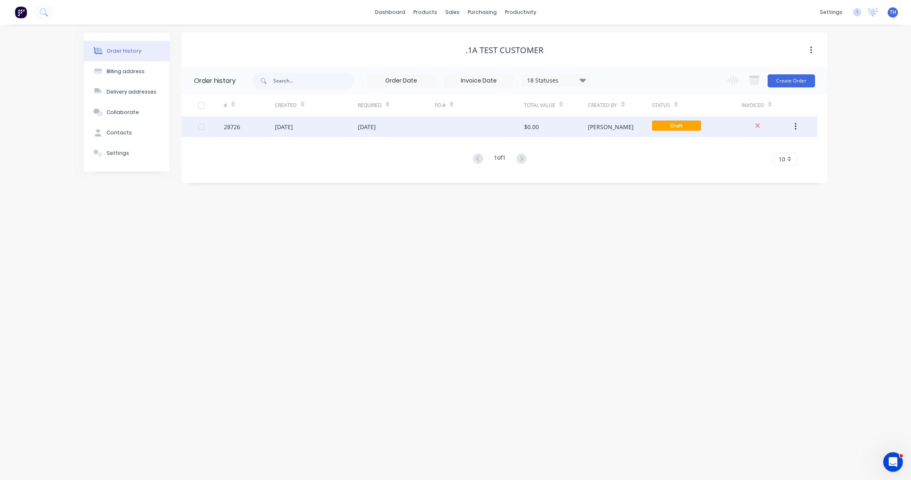
click at [560, 127] on div "$0.00" at bounding box center [556, 126] width 64 height 20
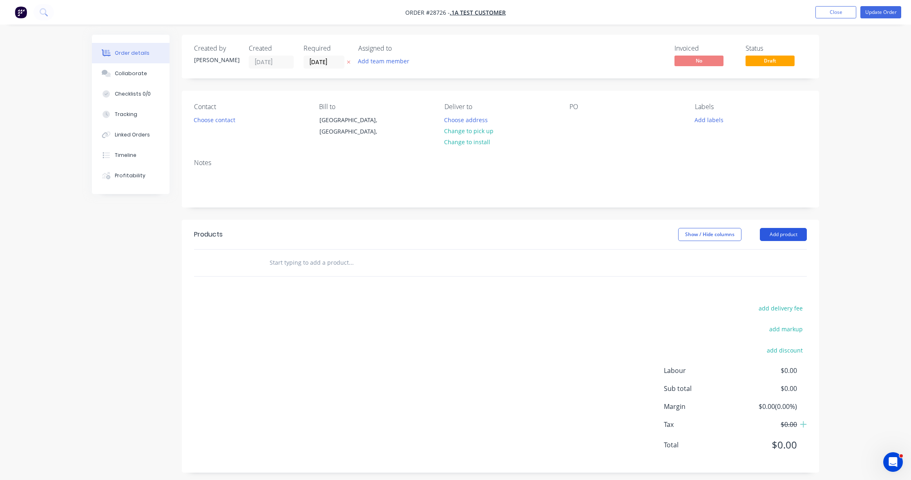
click at [781, 235] on button "Add product" at bounding box center [783, 234] width 47 height 13
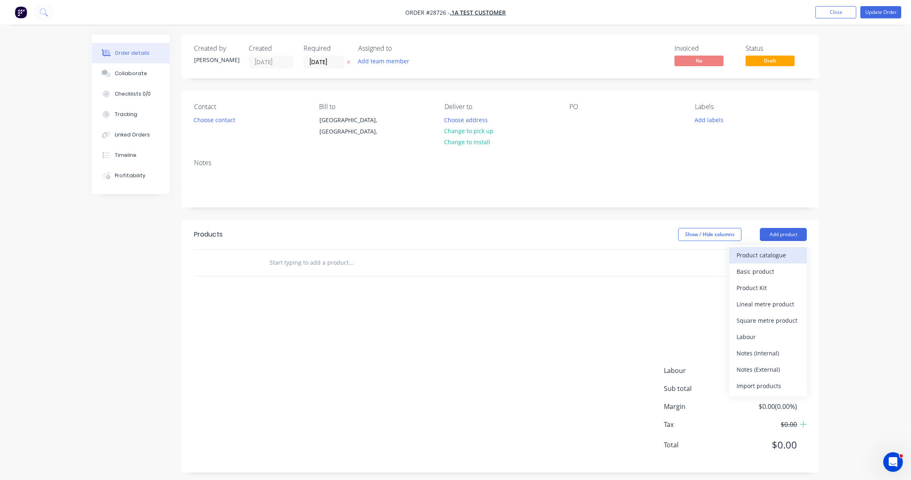
click at [776, 253] on div "Product catalogue" at bounding box center [768, 255] width 63 height 12
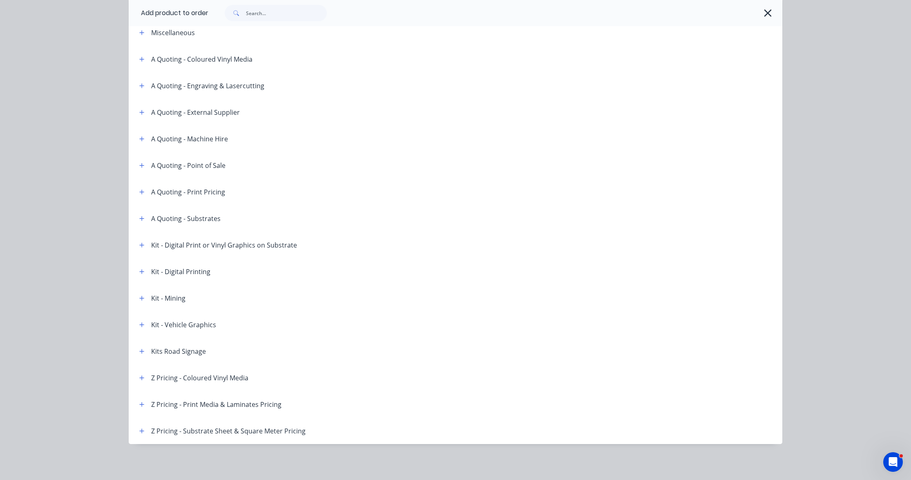
scroll to position [44, 0]
click at [138, 379] on button "button" at bounding box center [142, 378] width 10 height 10
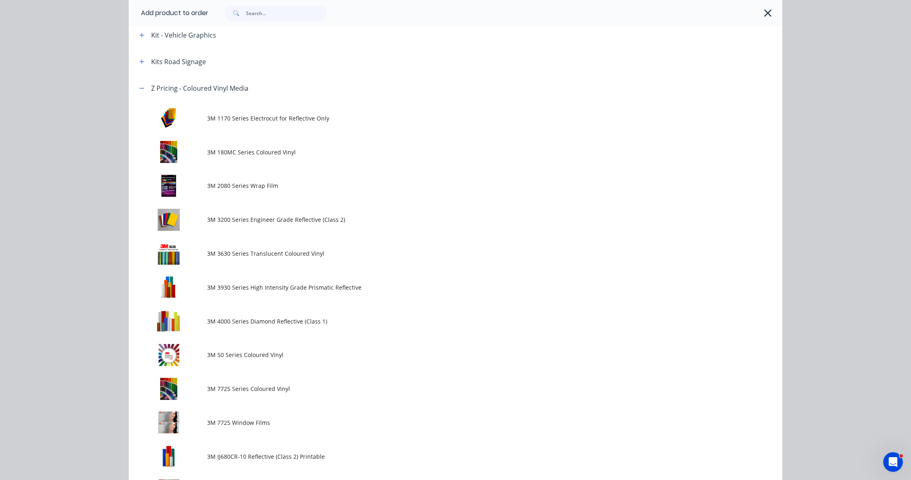
scroll to position [357, 0]
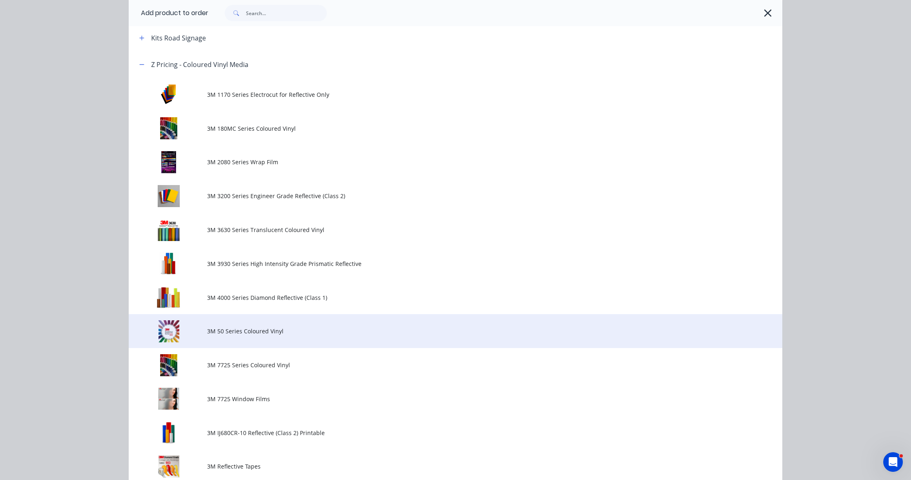
click at [246, 333] on span "3M 50 Series Coloured Vinyl" at bounding box center [437, 331] width 460 height 9
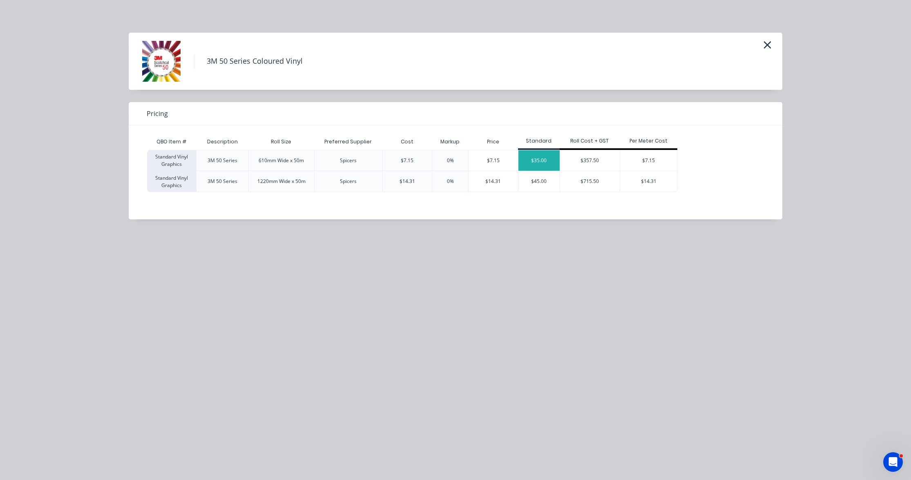
click at [544, 162] on div "$35.00" at bounding box center [538, 160] width 41 height 20
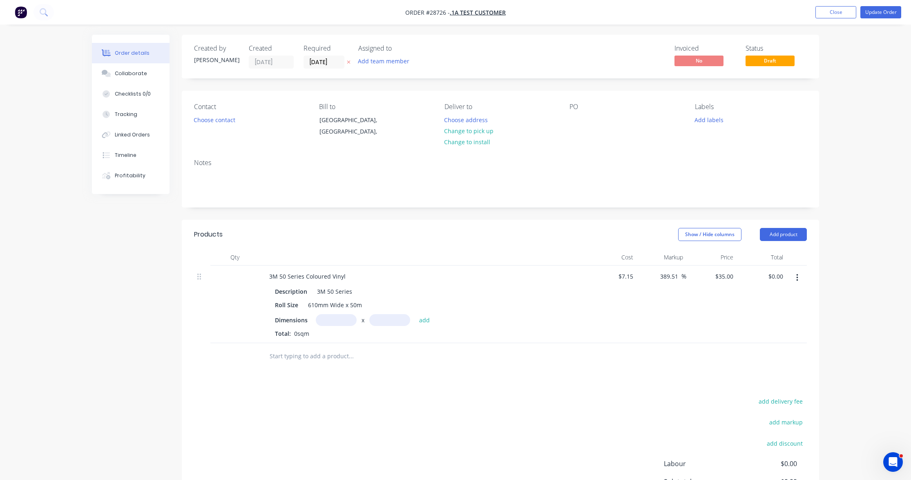
click at [337, 319] on input "text" at bounding box center [336, 320] width 41 height 12
type input "5m"
click at [386, 319] on input "text" at bounding box center [389, 320] width 41 height 12
type input ".6"
click at [424, 318] on button "add" at bounding box center [424, 319] width 19 height 11
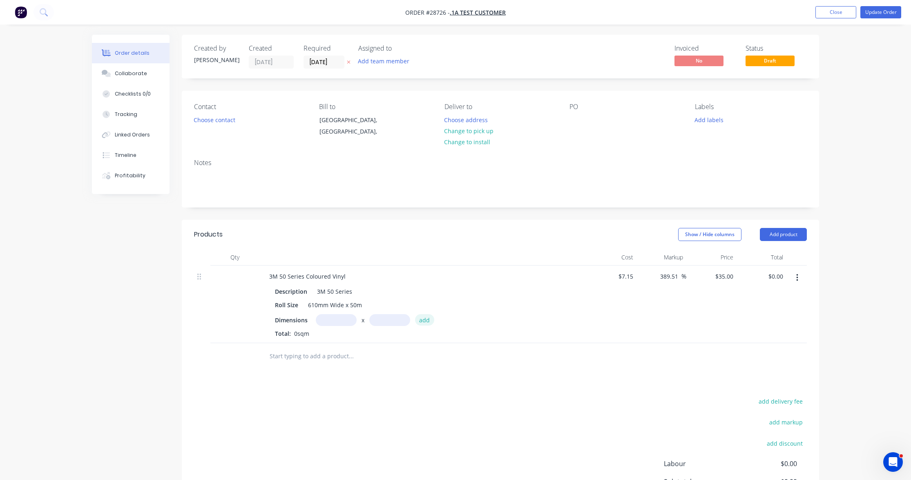
type input "$105.00"
click at [248, 276] on div at bounding box center [234, 311] width 49 height 91
click at [348, 316] on input "text" at bounding box center [336, 320] width 41 height 12
type input "5m"
type input ".61"
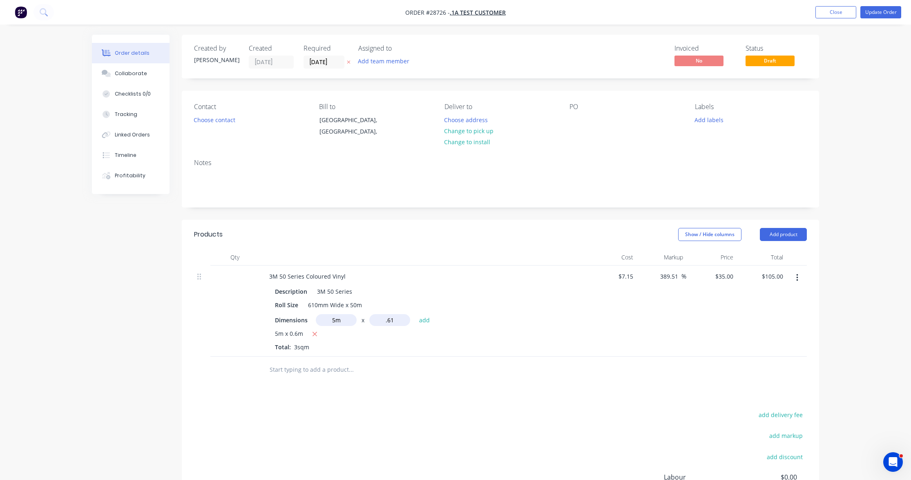
click at [424, 318] on button "add" at bounding box center [424, 319] width 19 height 11
click at [315, 332] on icon "button" at bounding box center [315, 334] width 4 height 4
type input "$106.75"
click at [797, 279] on icon "button" at bounding box center [797, 277] width 2 height 9
click at [766, 345] on div "Delete" at bounding box center [768, 348] width 63 height 12
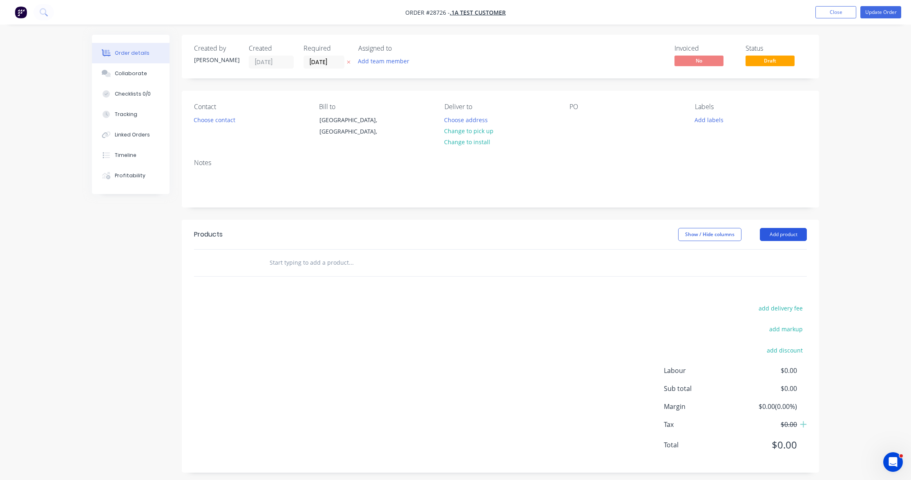
click at [779, 234] on button "Add product" at bounding box center [783, 234] width 47 height 13
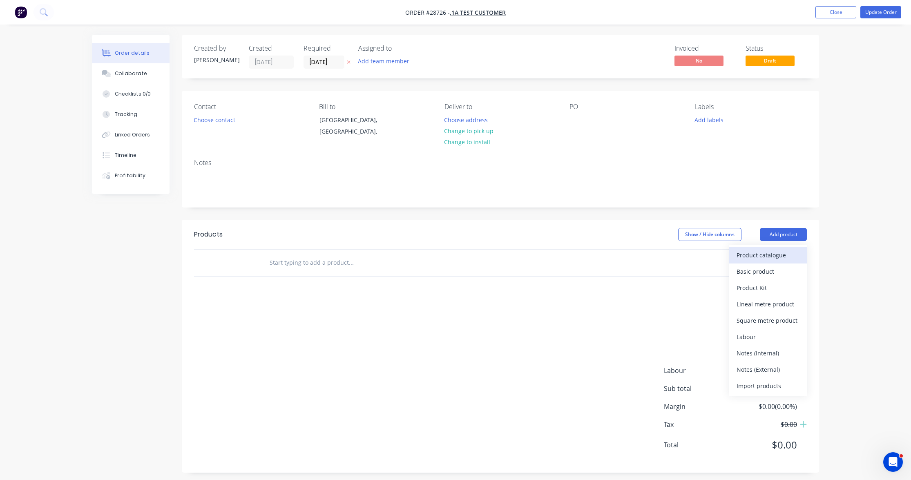
click at [762, 260] on div "Product catalogue" at bounding box center [768, 255] width 63 height 12
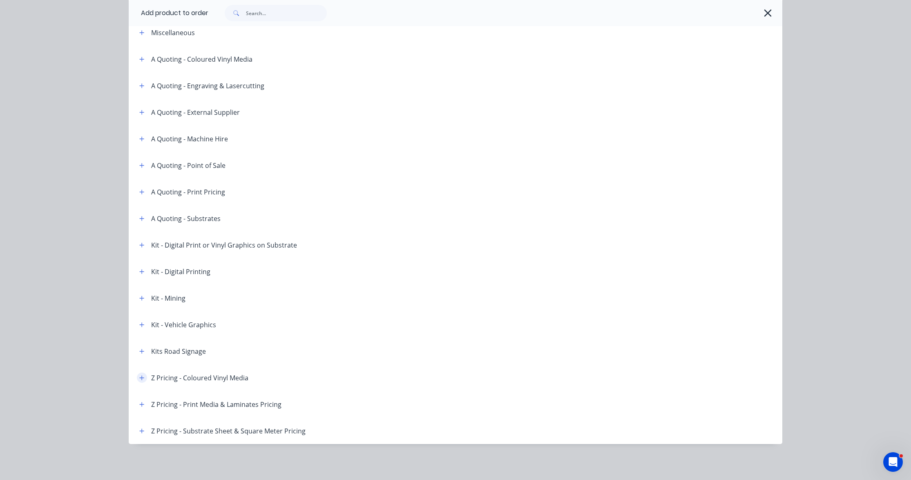
click at [142, 378] on icon "button" at bounding box center [142, 377] width 4 height 4
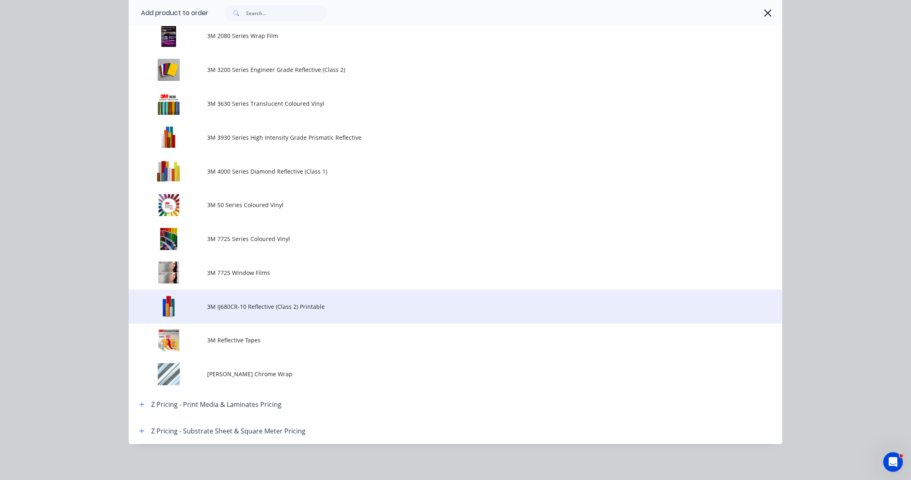
scroll to position [483, 0]
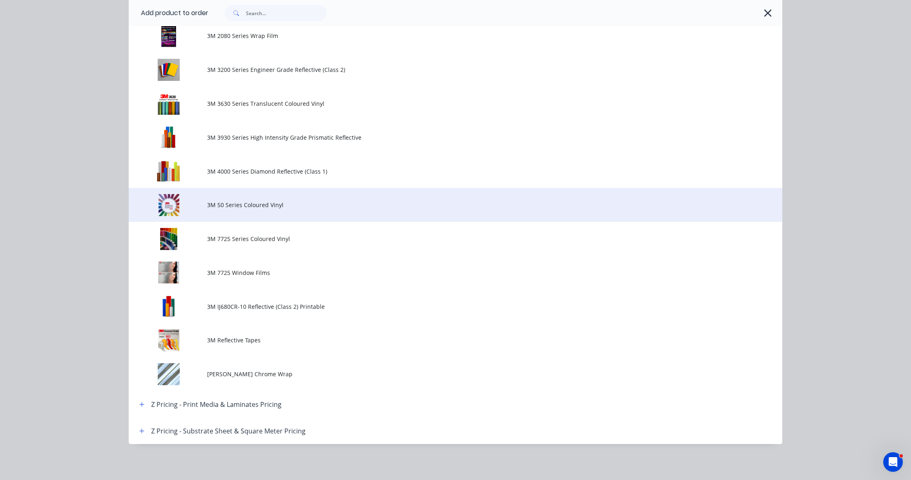
click at [241, 208] on span "3M 50 Series Coloured Vinyl" at bounding box center [437, 205] width 460 height 9
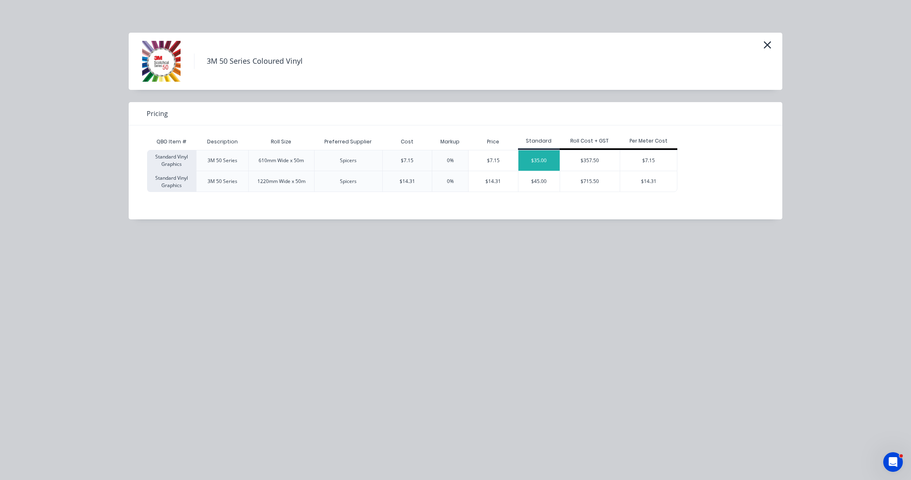
click at [542, 160] on div "$35.00" at bounding box center [538, 160] width 41 height 20
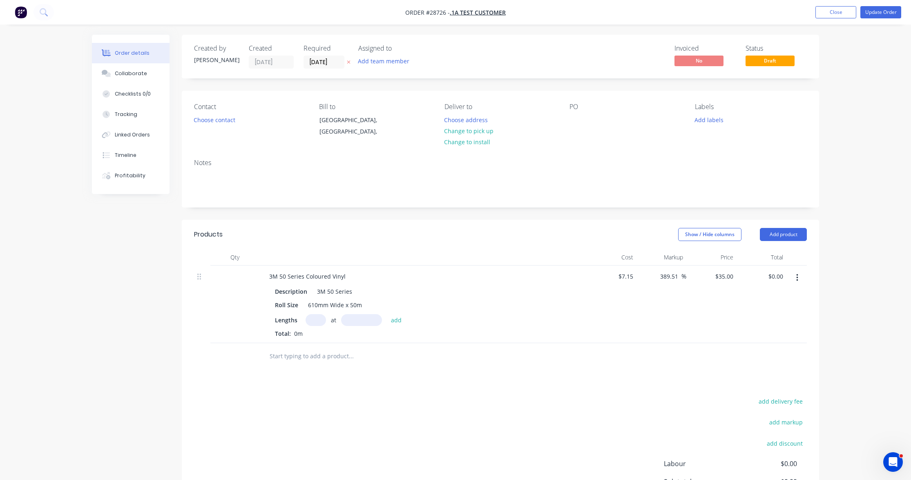
click at [318, 319] on input "text" at bounding box center [316, 320] width 20 height 12
type input "5"
type input ".61"
click at [395, 318] on button "add" at bounding box center [396, 319] width 19 height 11
type input "$0.11"
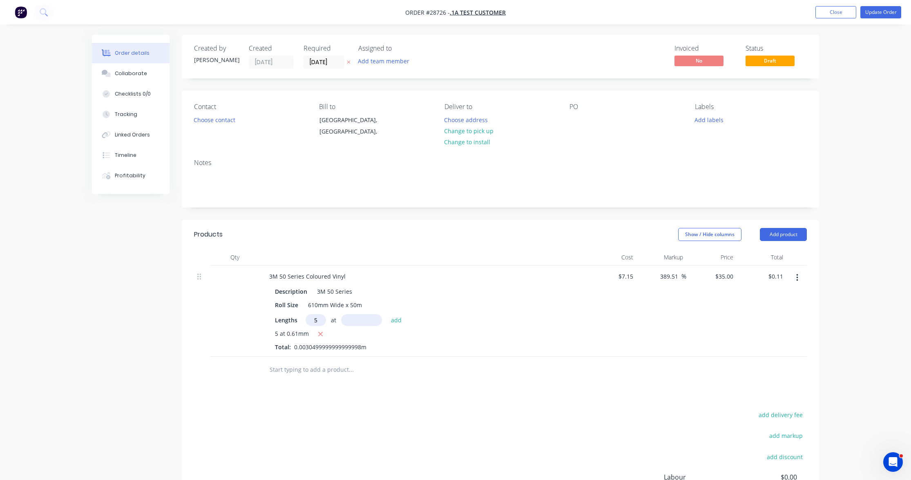
type input "5"
click at [368, 316] on input "text" at bounding box center [361, 320] width 41 height 12
type input "610mm"
click at [394, 319] on button "add" at bounding box center [396, 319] width 19 height 11
click at [321, 332] on icon "button" at bounding box center [320, 333] width 5 height 7
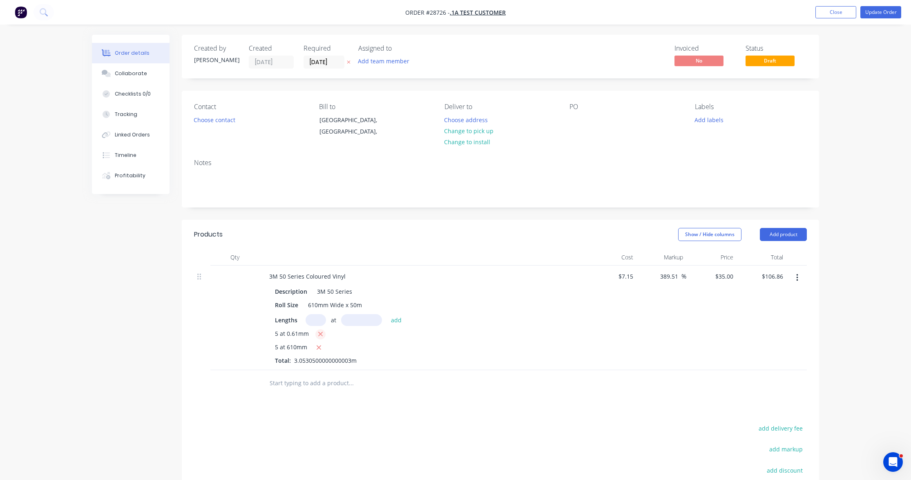
type input "$106.75"
click at [315, 319] on input "text" at bounding box center [316, 320] width 20 height 12
type input "6"
type input ".61"
click at [362, 319] on input "text" at bounding box center [361, 320] width 41 height 12
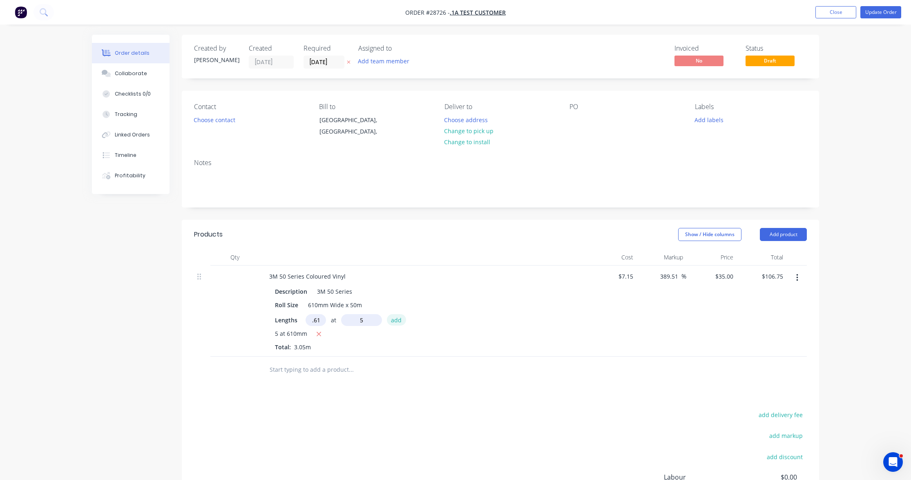
type input "5mm"
click at [393, 319] on button "add" at bounding box center [396, 319] width 19 height 11
click at [319, 331] on icon "button" at bounding box center [318, 333] width 5 height 7
click at [318, 333] on icon "button" at bounding box center [320, 333] width 5 height 7
type input "$0.00"
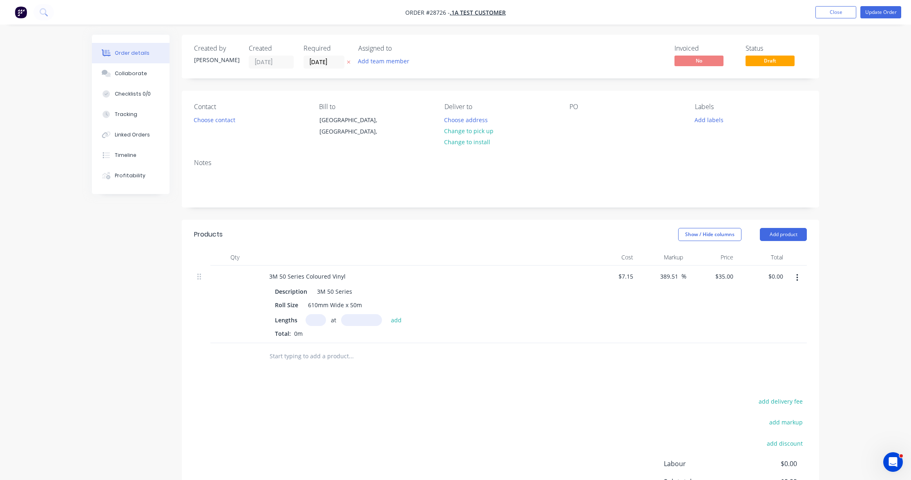
click at [313, 316] on input "text" at bounding box center [316, 320] width 20 height 12
type input "6"
click at [361, 317] on input "text" at bounding box center [361, 320] width 41 height 12
type input "610mm"
click at [395, 319] on button "add" at bounding box center [396, 319] width 19 height 11
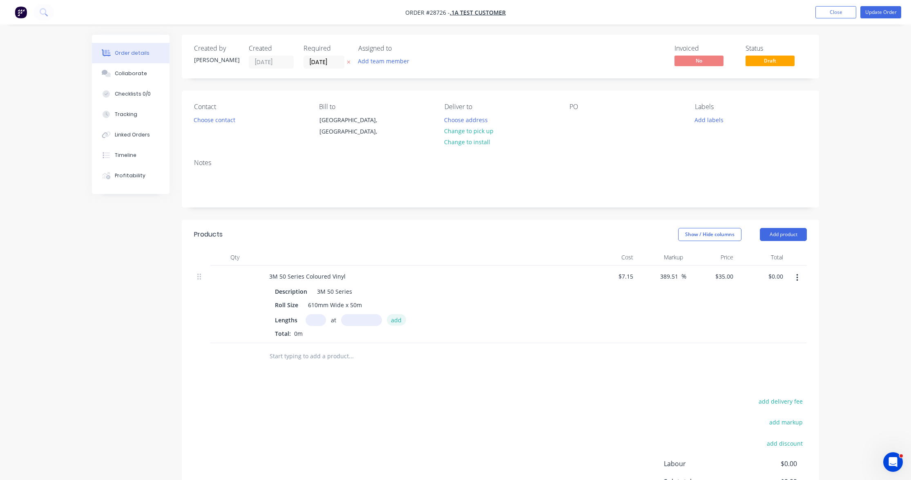
type input "$128.10"
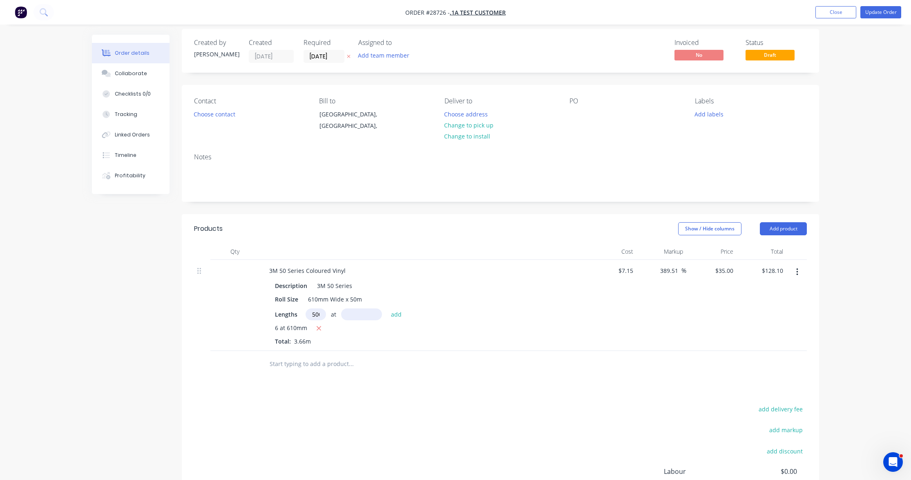
scroll to position [7, 0]
type input "500"
click at [357, 310] on input "text" at bounding box center [361, 314] width 41 height 12
type input "610mm"
click at [395, 313] on button "add" at bounding box center [396, 313] width 19 height 11
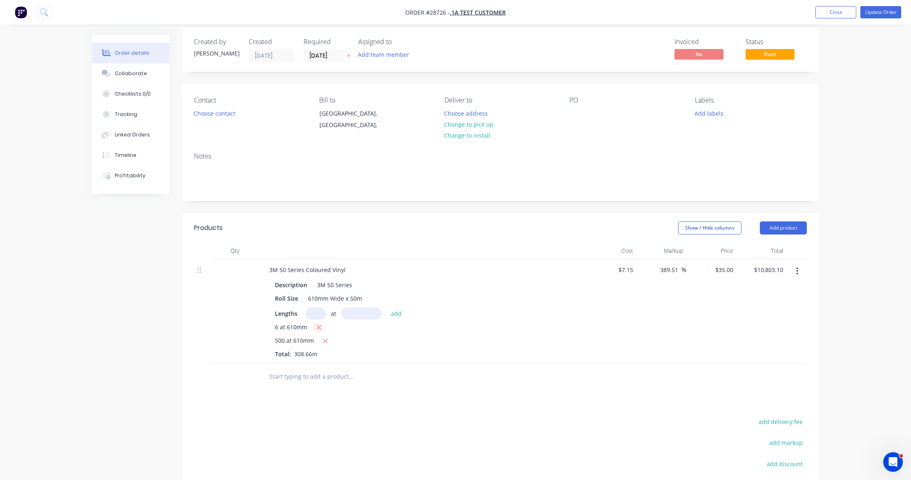
click at [319, 326] on icon "button" at bounding box center [319, 328] width 4 height 4
type input "$10,675.00"
click at [319, 312] on input "text" at bounding box center [316, 314] width 20 height 12
type input "10"
click at [377, 313] on input "text" at bounding box center [361, 314] width 41 height 12
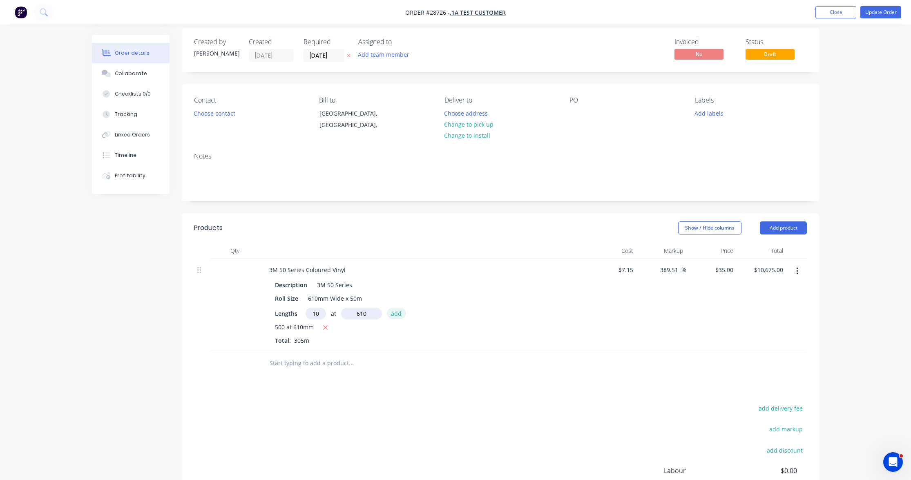
type input "610mm"
click at [393, 310] on button "add" at bounding box center [396, 313] width 19 height 11
click at [324, 326] on icon "button" at bounding box center [325, 327] width 5 height 7
type input "$213.50"
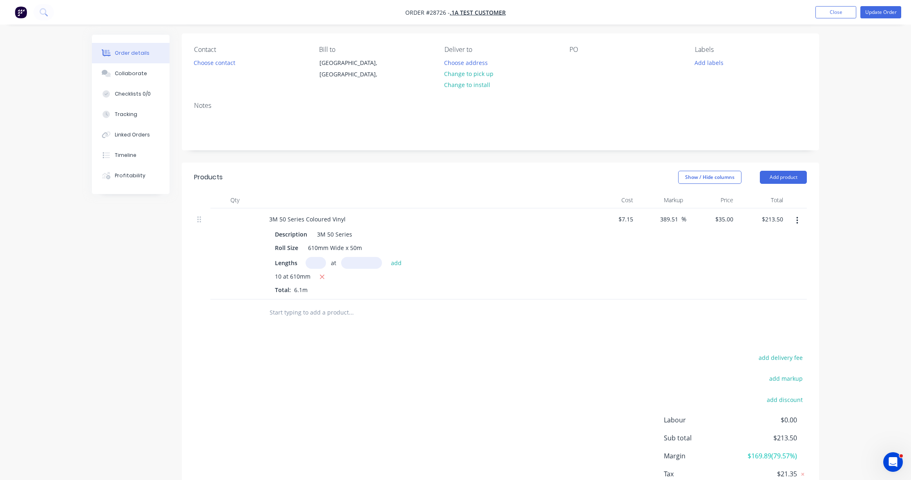
scroll to position [57, 0]
click at [797, 221] on icon "button" at bounding box center [797, 220] width 2 height 7
click at [771, 283] on button "Delete" at bounding box center [768, 291] width 78 height 16
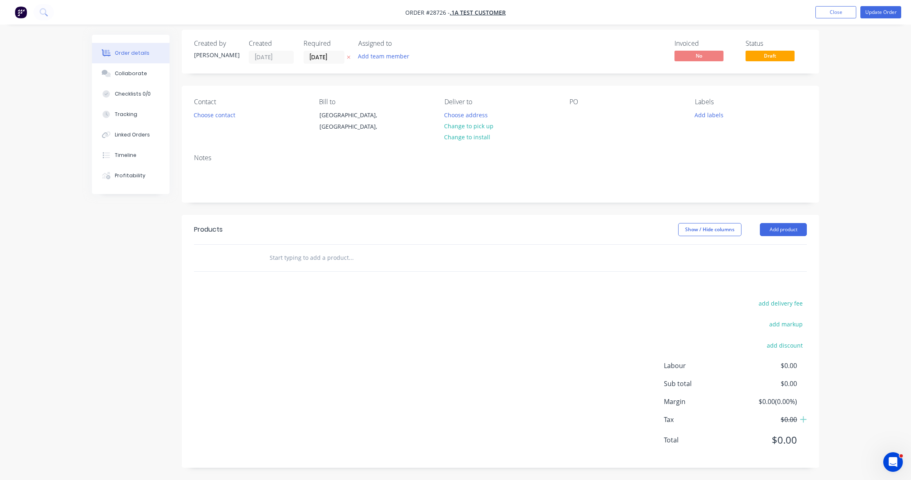
scroll to position [4, 0]
click at [785, 230] on button "Add product" at bounding box center [783, 229] width 47 height 13
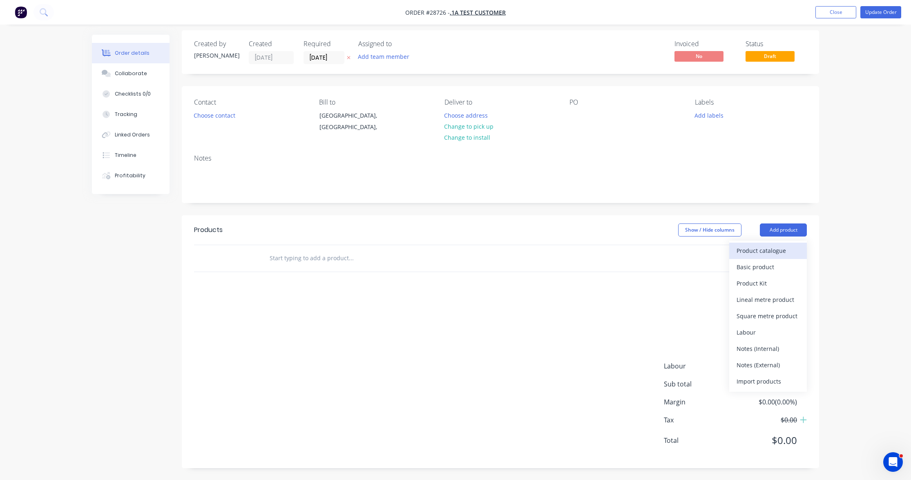
click at [776, 252] on div "Product catalogue" at bounding box center [768, 251] width 63 height 12
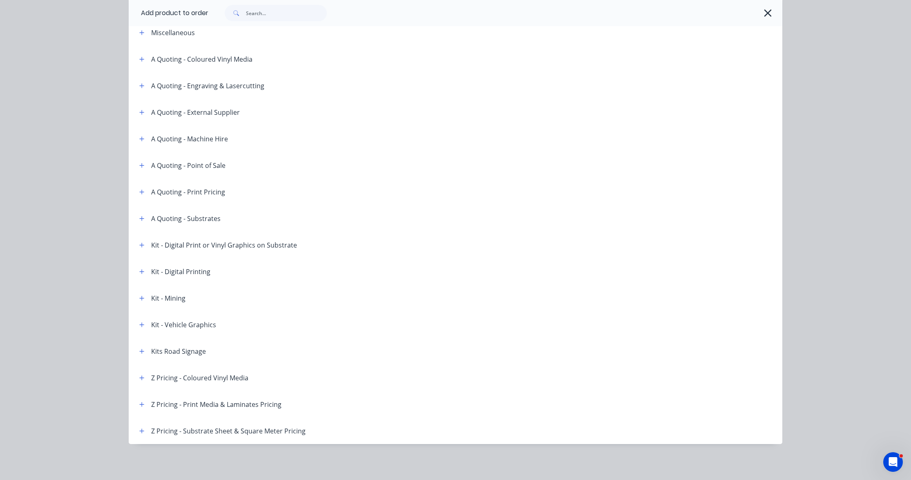
scroll to position [44, 0]
click at [143, 380] on icon "button" at bounding box center [141, 378] width 5 height 6
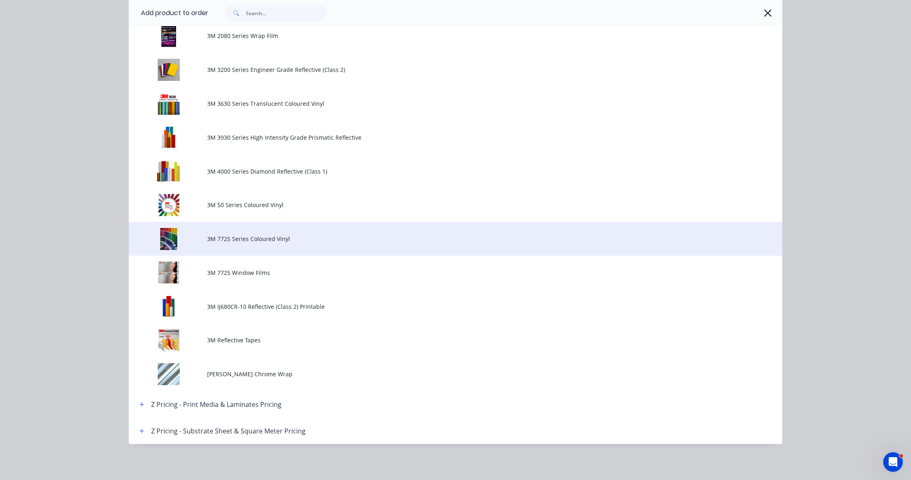
scroll to position [483, 0]
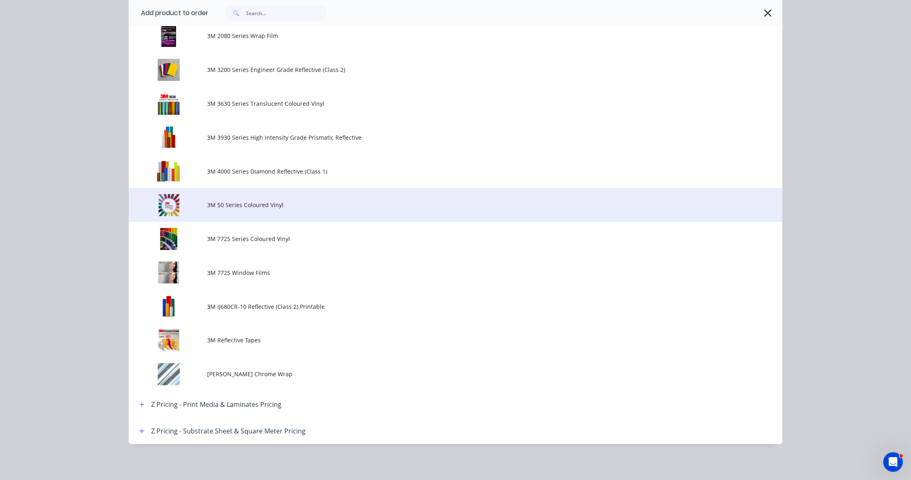
click at [249, 199] on td "3M 50 Series Coloured Vinyl" at bounding box center [494, 205] width 575 height 34
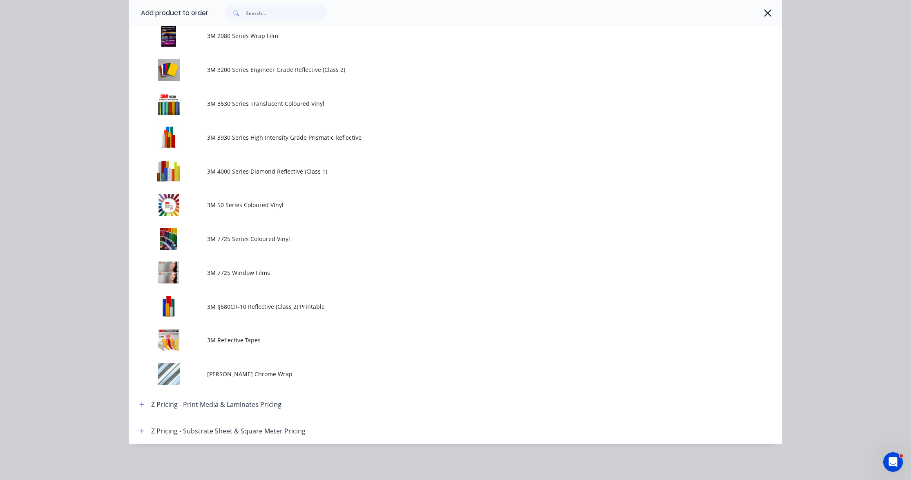
scroll to position [0, 0]
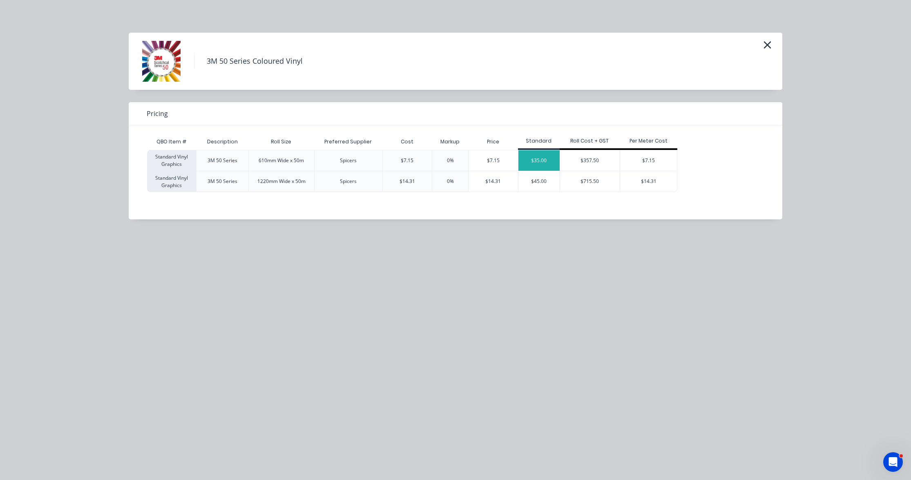
click at [540, 160] on div "$35.00" at bounding box center [538, 160] width 41 height 20
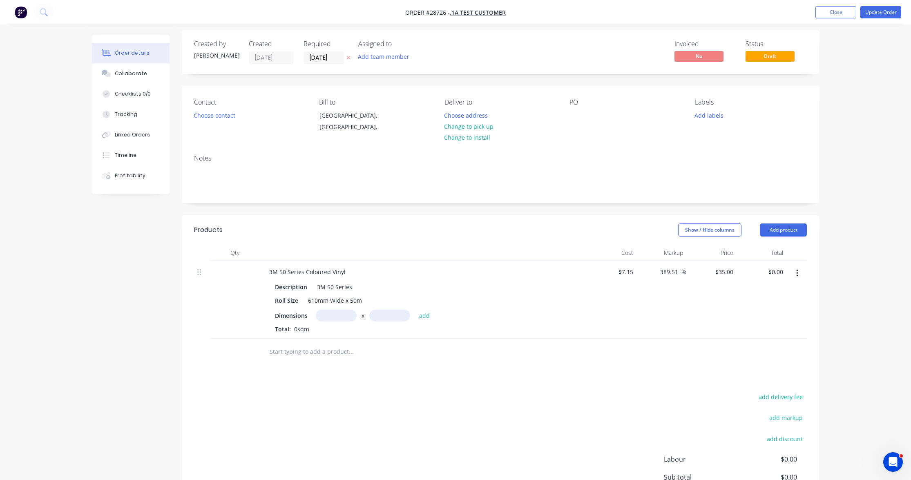
drag, startPoint x: 333, startPoint y: 314, endPoint x: 356, endPoint y: 315, distance: 23.7
click at [333, 314] on input "text" at bounding box center [336, 316] width 41 height 12
type input "610m"
type input "5"
click at [424, 313] on button "add" at bounding box center [424, 315] width 19 height 11
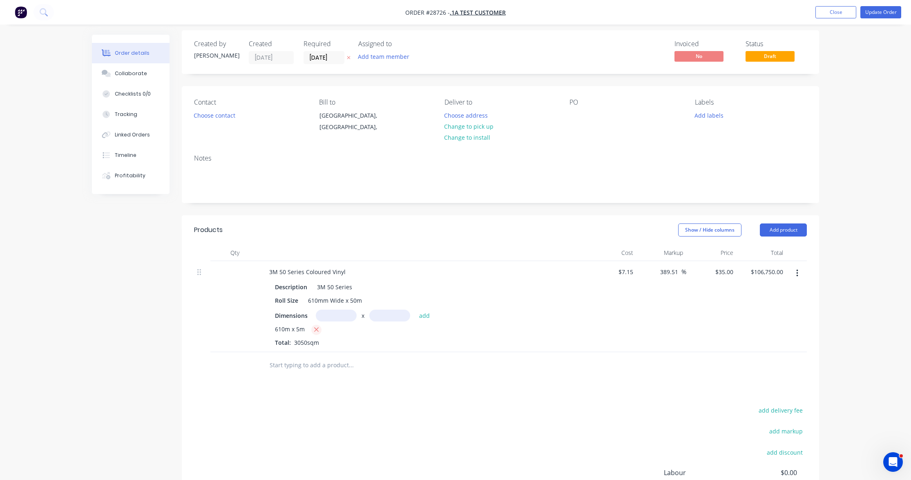
click at [316, 327] on icon "button" at bounding box center [316, 329] width 5 height 7
type input "$0.00"
click at [335, 316] on input "text" at bounding box center [336, 316] width 41 height 12
type input "610m"
type input "35"
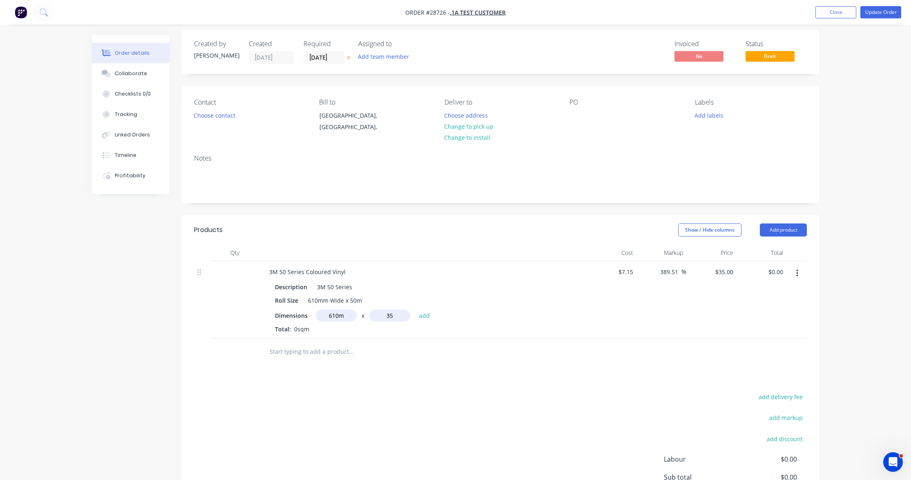
click at [424, 313] on button "add" at bounding box center [424, 315] width 19 height 11
click at [321, 327] on icon "button" at bounding box center [319, 329] width 5 height 7
type input "$0.00"
click at [347, 316] on input "text" at bounding box center [336, 316] width 41 height 12
type input "0.61m"
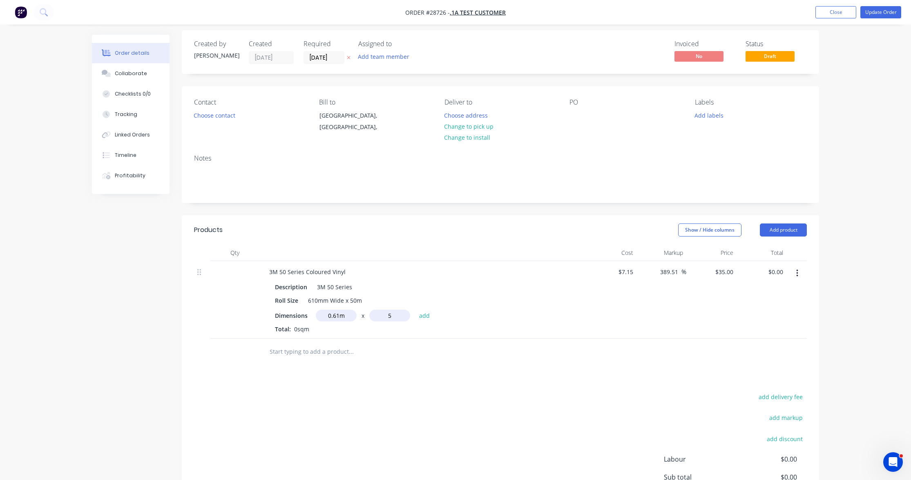
type input "5"
click at [424, 313] on button "add" at bounding box center [424, 315] width 19 height 11
click at [318, 328] on icon "button" at bounding box center [318, 330] width 4 height 4
type input "$0.00"
click at [720, 272] on div "35 35" at bounding box center [711, 300] width 50 height 78
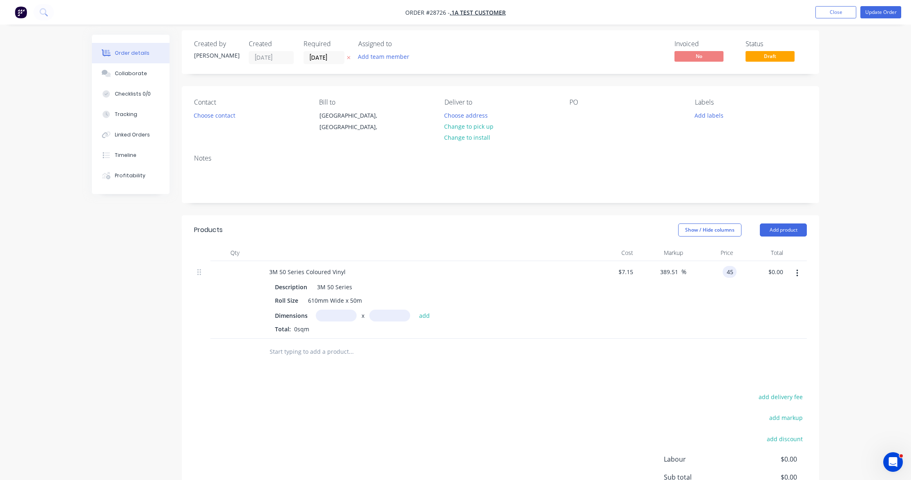
type input "$45.00"
type input "529.37"
click at [661, 308] on div "529.37 389.51 %" at bounding box center [661, 300] width 50 height 78
click at [353, 314] on input "text" at bounding box center [336, 316] width 41 height 12
type input "0.61m"
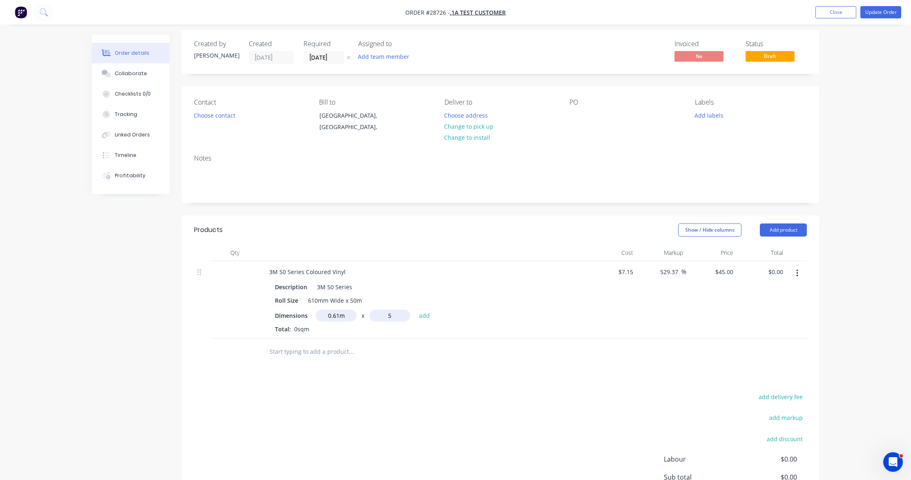
type input "5"
click at [424, 313] on button "add" at bounding box center [424, 315] width 19 height 11
type input "$137.25"
click at [725, 270] on div "45 $45.00" at bounding box center [723, 272] width 25 height 12
type input "$75.00"
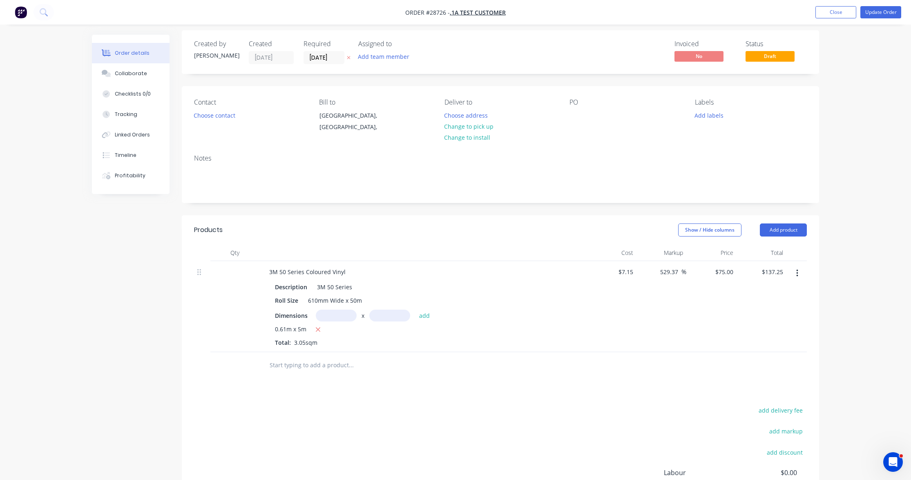
type input "948.95"
type input "$228.75"
click at [707, 292] on div "$75.00 $75.00" at bounding box center [711, 306] width 50 height 91
click at [721, 271] on div "75 $75.00" at bounding box center [711, 306] width 50 height 91
type input "$65.00"
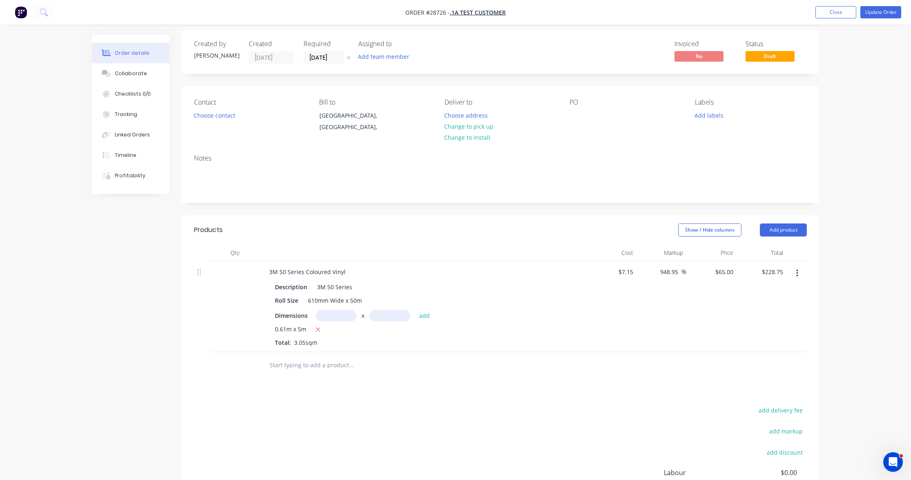
type input "809.09"
type input "$198.25"
click at [724, 295] on div "$65.00 $65.00" at bounding box center [711, 306] width 50 height 91
click at [727, 272] on input "65" at bounding box center [726, 272] width 22 height 12
type input "$50.00"
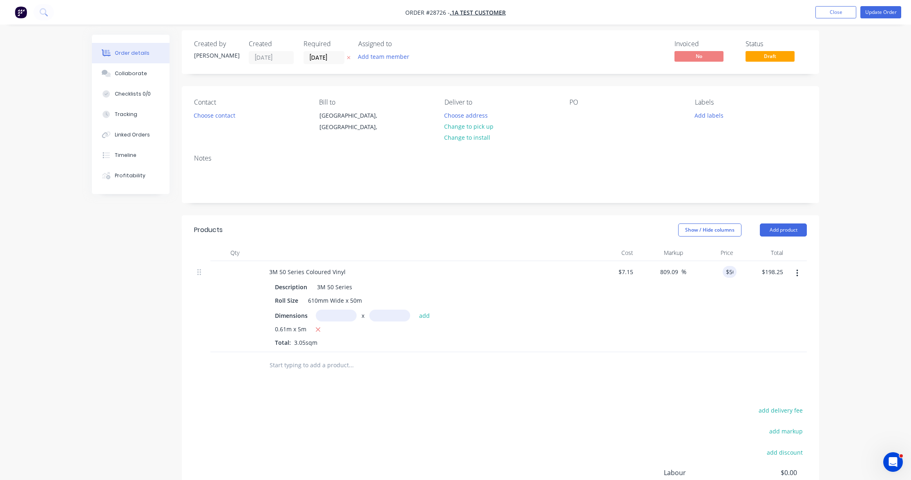
type input "599.3"
type input "$152.50"
click at [730, 288] on div "$50.00 $50.00" at bounding box center [711, 306] width 50 height 91
click at [725, 272] on div "50 50" at bounding box center [730, 272] width 14 height 12
type input "$60.00"
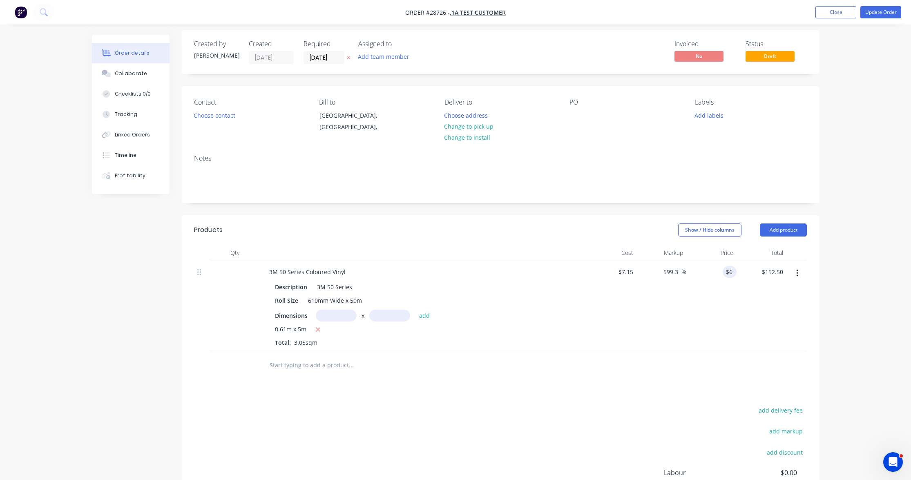
type input "739.16"
type input "$183.00"
click at [723, 288] on div "$60.00 60" at bounding box center [711, 306] width 50 height 91
click at [726, 272] on input "60" at bounding box center [731, 272] width 11 height 12
type input "$58.00"
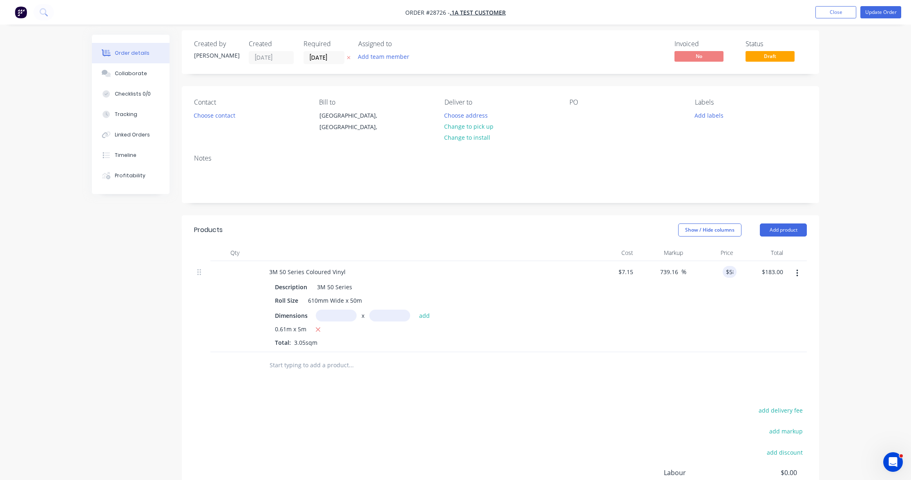
type input "711.19"
type input "$176.90"
click at [704, 313] on div "$58.00 $58.00" at bounding box center [711, 306] width 50 height 91
click at [725, 272] on div "58 $58.00" at bounding box center [723, 272] width 25 height 12
type input "$55.00"
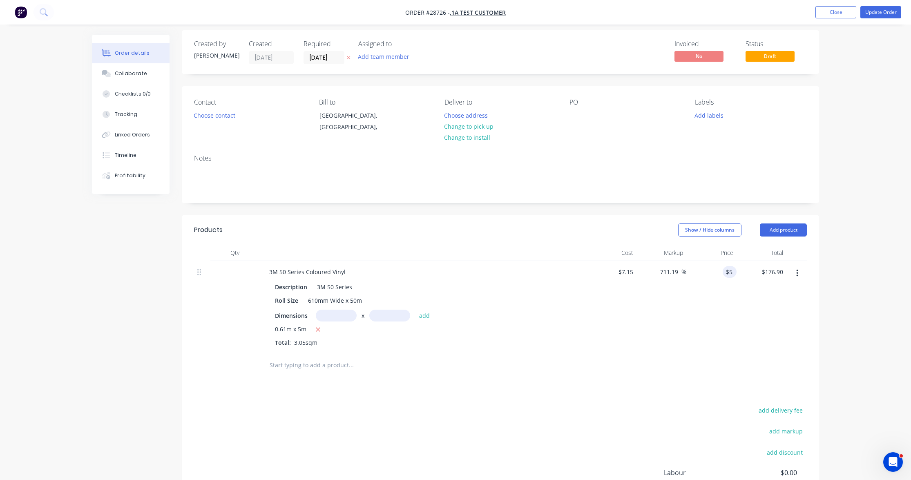
type input "669.23"
type input "$167.75"
click at [718, 302] on div "$55.00 $55.00" at bounding box center [711, 306] width 50 height 91
click at [728, 272] on input "55" at bounding box center [726, 272] width 22 height 12
type input "$56.00"
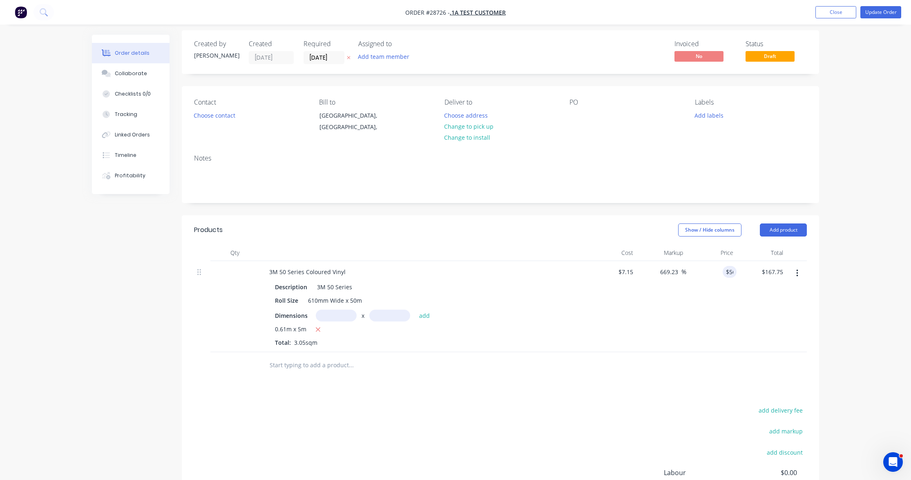
type input "683.22"
type input "$170.80"
click at [720, 307] on div "$56.00 $56.00" at bounding box center [711, 306] width 50 height 91
click at [722, 271] on div "56 $56.00" at bounding box center [711, 306] width 50 height 91
type input "$57.00"
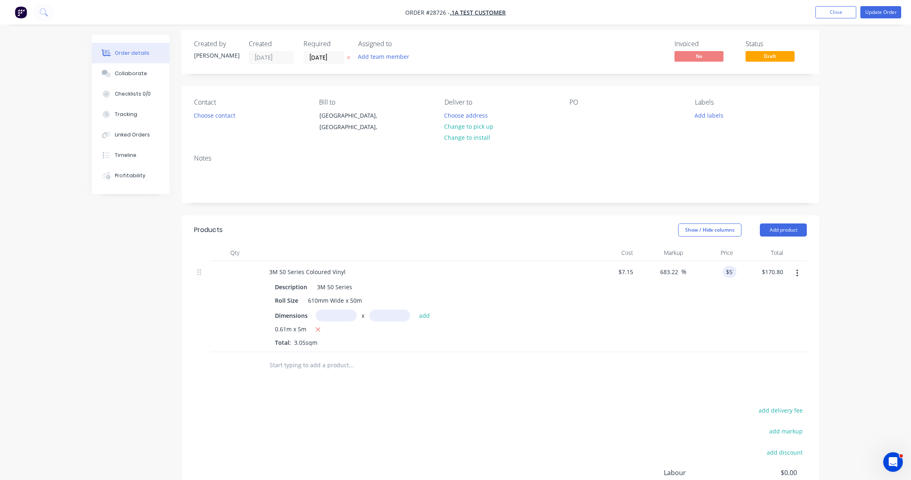
type input "697.2"
type input "$173.85"
click at [724, 295] on div "$57.00 57" at bounding box center [711, 306] width 50 height 91
click at [726, 272] on input "57" at bounding box center [726, 272] width 22 height 12
type input "$58.00"
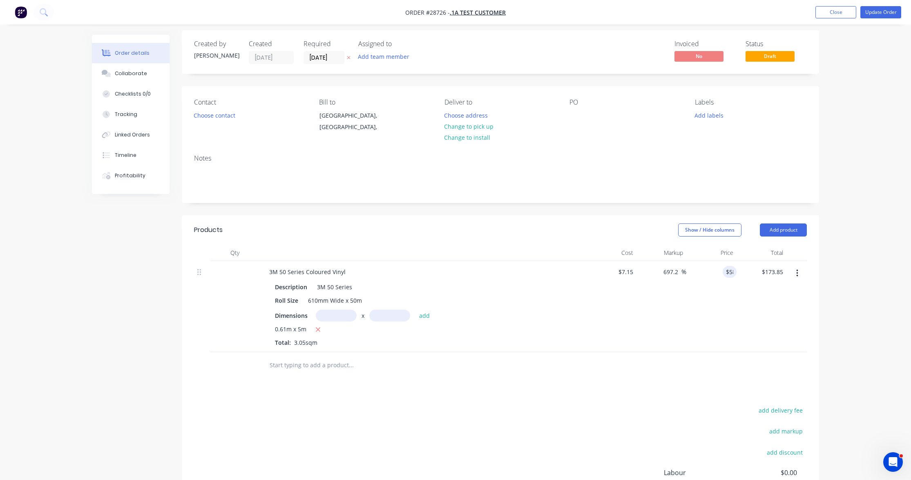
type input "711.19"
type input "$176.90"
click at [719, 307] on div "$58.00 $58.00" at bounding box center [711, 306] width 50 height 91
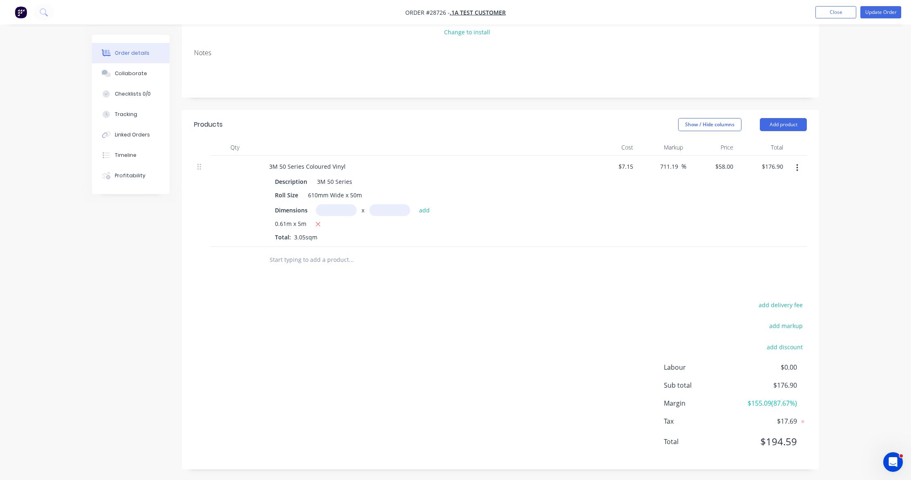
scroll to position [109, 0]
click at [841, 214] on div "Order details Collaborate Checklists 0/0 Tracking Linked Orders Timeline Profit…" at bounding box center [455, 187] width 911 height 592
drag, startPoint x: 848, startPoint y: 450, endPoint x: 724, endPoint y: 165, distance: 310.6
click at [724, 164] on div "58 58" at bounding box center [730, 167] width 14 height 12
type input "$57.37"
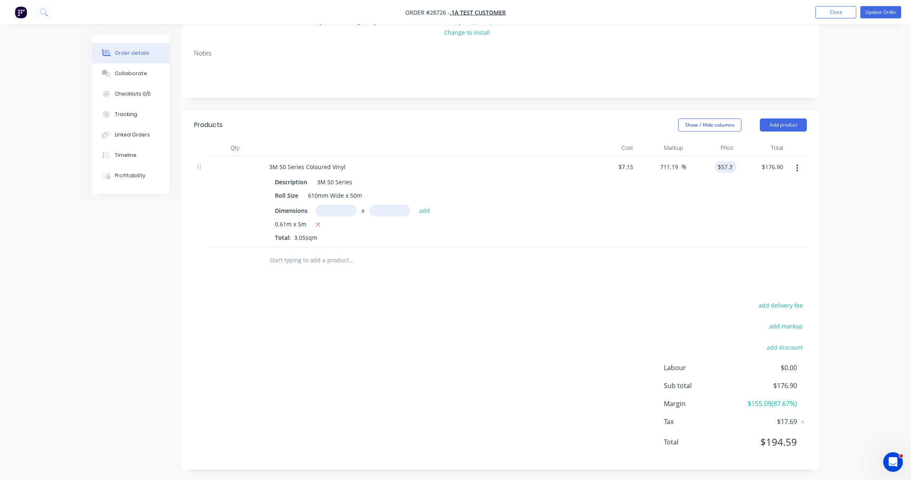
type input "702.38"
type input "$174.98"
click at [645, 220] on div "702.38 711.19 %" at bounding box center [661, 201] width 50 height 91
click at [727, 167] on input "57.37" at bounding box center [726, 167] width 22 height 12
drag, startPoint x: 728, startPoint y: 167, endPoint x: 732, endPoint y: 170, distance: 5.2
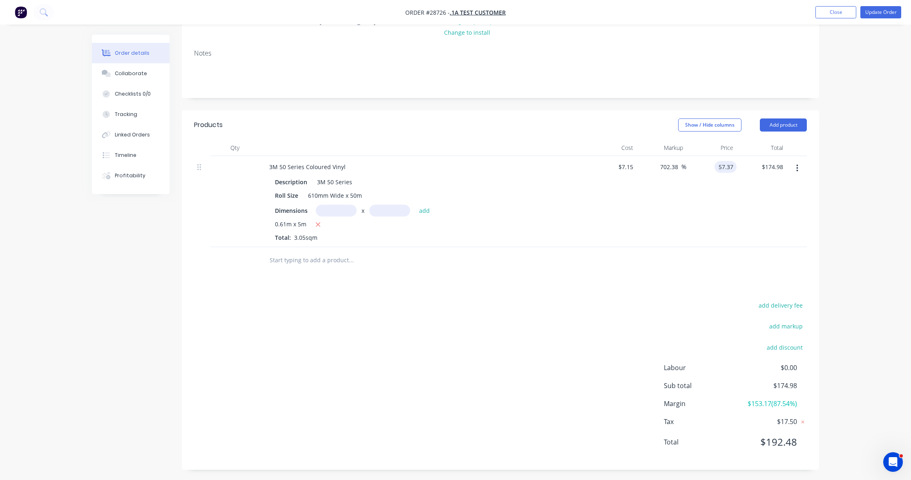
click at [728, 167] on input "57.37" at bounding box center [727, 167] width 19 height 12
click at [730, 166] on input "57.37" at bounding box center [727, 167] width 19 height 12
click at [730, 167] on input "57.37" at bounding box center [727, 167] width 19 height 12
type input "$57.38"
type input "702.52"
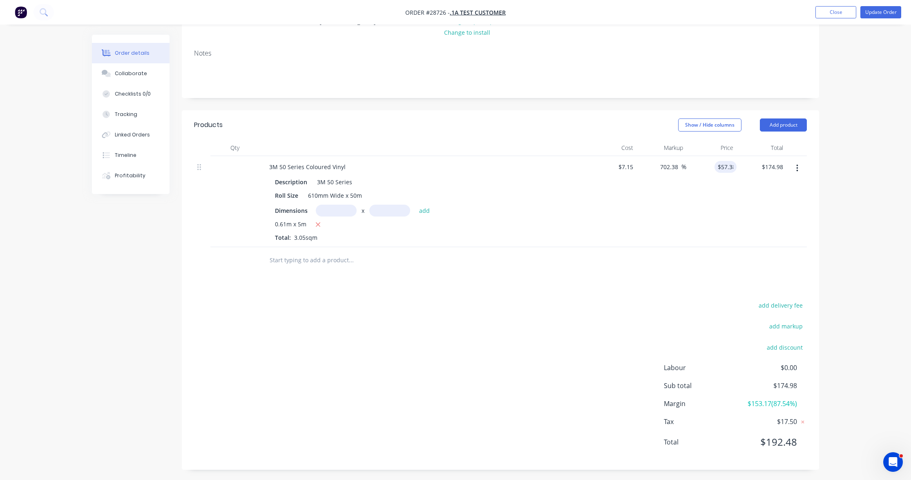
type input "$175.01"
click at [723, 196] on div "$57.38 $57.38" at bounding box center [711, 201] width 50 height 91
click at [730, 167] on input "57.38" at bounding box center [726, 167] width 22 height 12
click at [730, 165] on input "57.38" at bounding box center [727, 167] width 19 height 12
type input "$57.377"
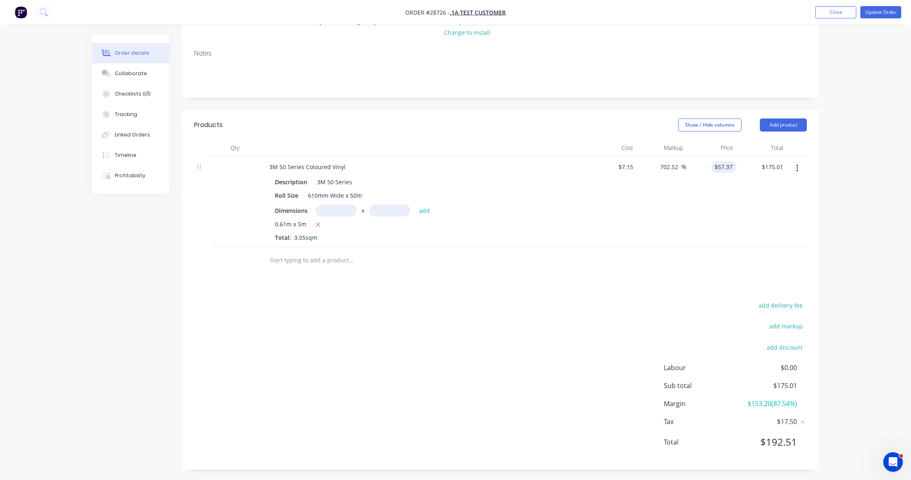
type input "702.48"
type input "$175.00"
click at [708, 195] on div "$57.377 $57.377" at bounding box center [711, 201] width 50 height 91
click at [340, 208] on input "text" at bounding box center [336, 211] width 41 height 12
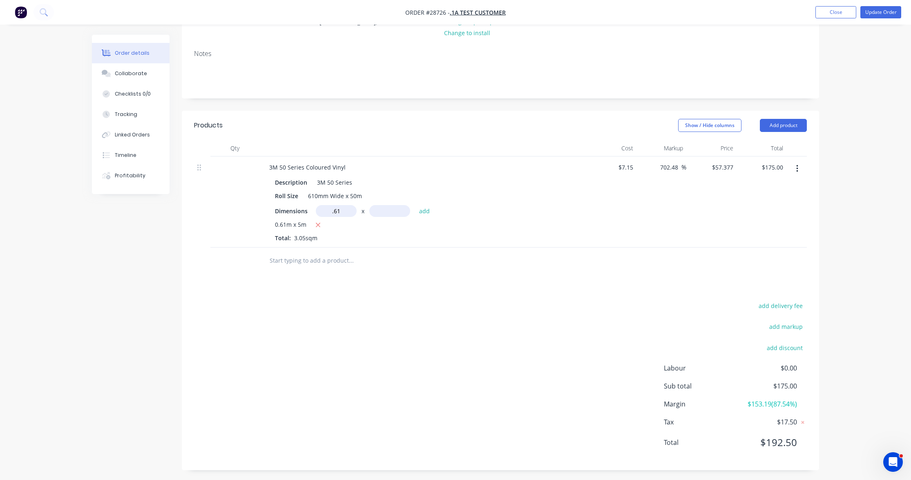
type input "0.61m"
type input "10"
click at [424, 209] on button "add" at bounding box center [424, 210] width 19 height 11
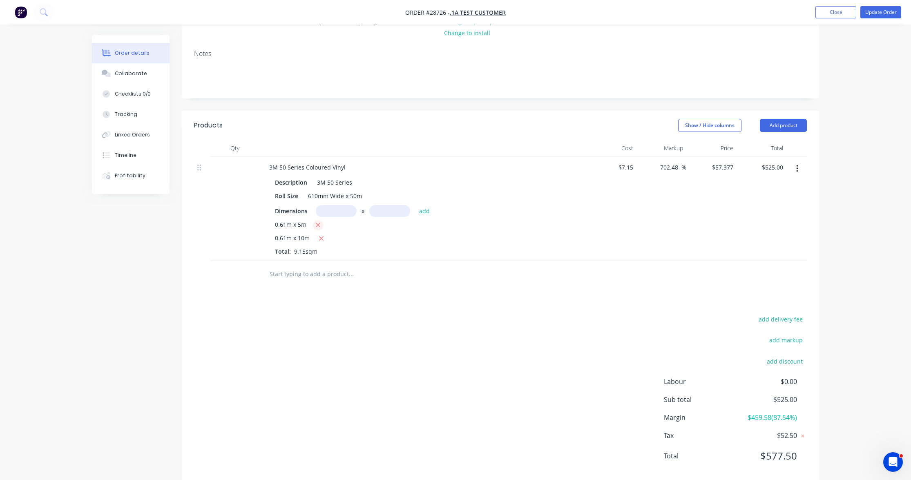
click at [319, 223] on icon "button" at bounding box center [317, 224] width 5 height 7
type input "$350.00"
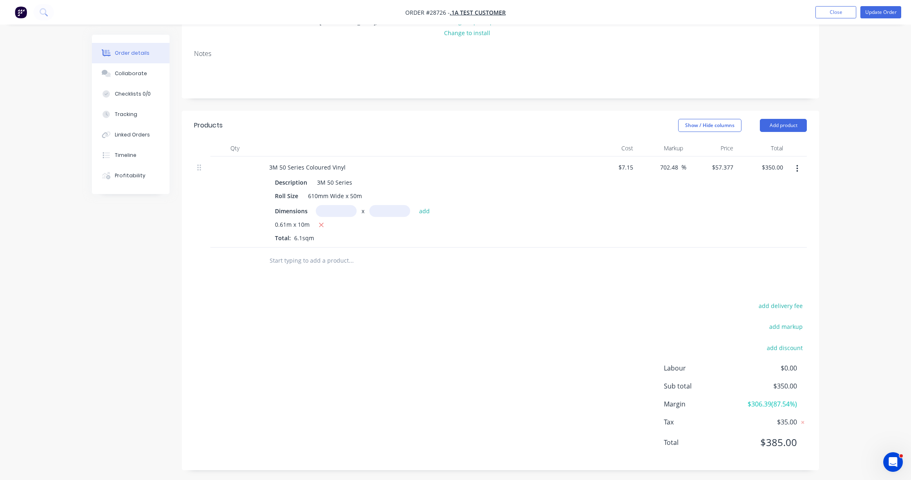
click at [830, 192] on div "Order details Collaborate Checklists 0/0 Tracking Linked Orders Timeline Profit…" at bounding box center [455, 187] width 911 height 592
click at [831, 191] on div "Order details Collaborate Checklists 0/0 Tracking Linked Orders Timeline Profit…" at bounding box center [455, 187] width 911 height 592
click at [788, 131] on button "Add product" at bounding box center [783, 125] width 47 height 13
click at [778, 149] on div "Product catalogue" at bounding box center [768, 146] width 63 height 12
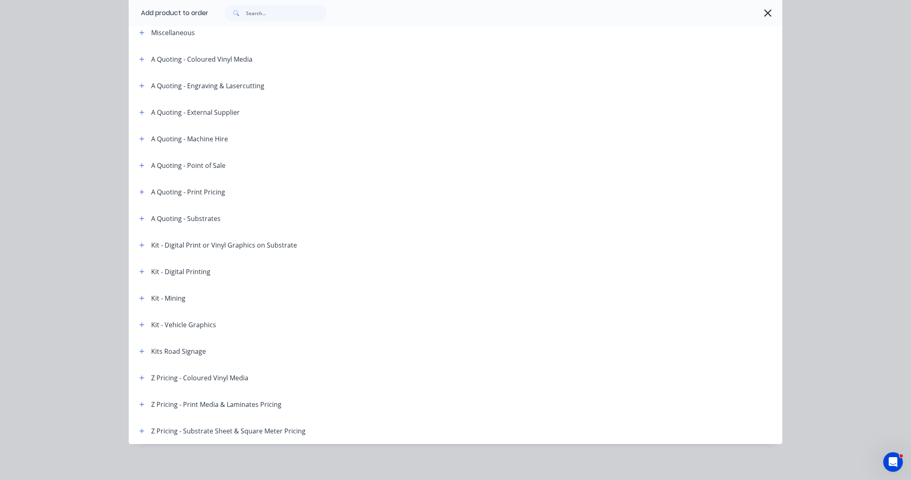
scroll to position [44, 0]
click at [142, 377] on icon "button" at bounding box center [142, 377] width 4 height 4
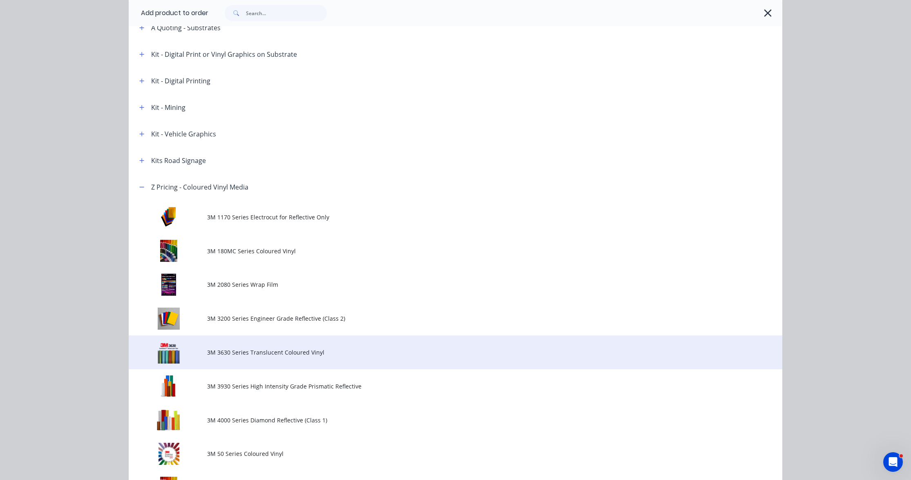
scroll to position [422, 0]
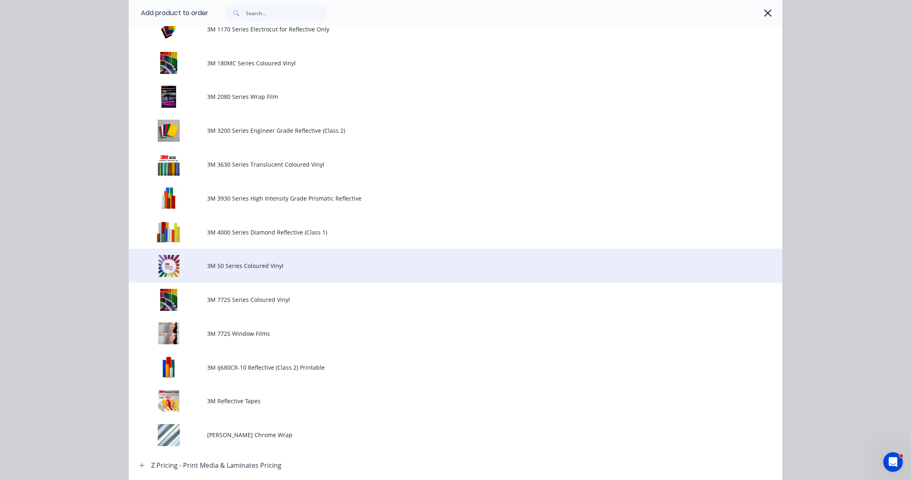
click at [247, 269] on span "3M 50 Series Coloured Vinyl" at bounding box center [437, 265] width 460 height 9
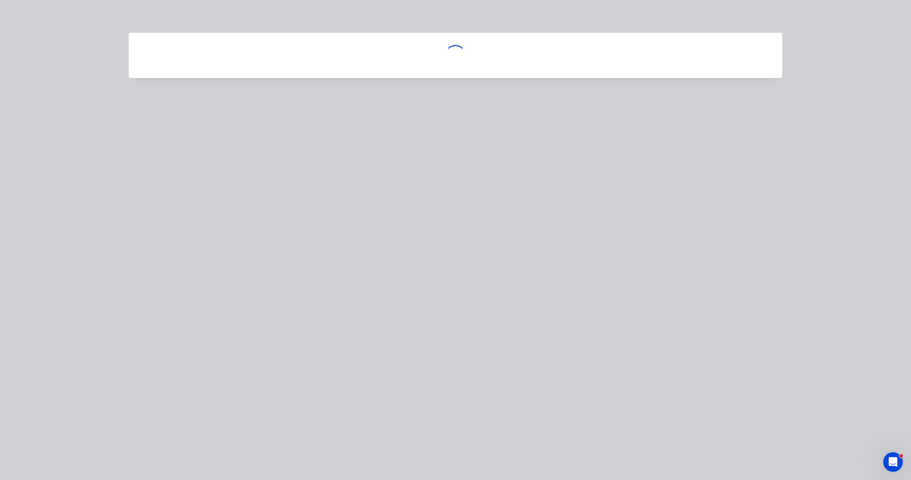
scroll to position [0, 0]
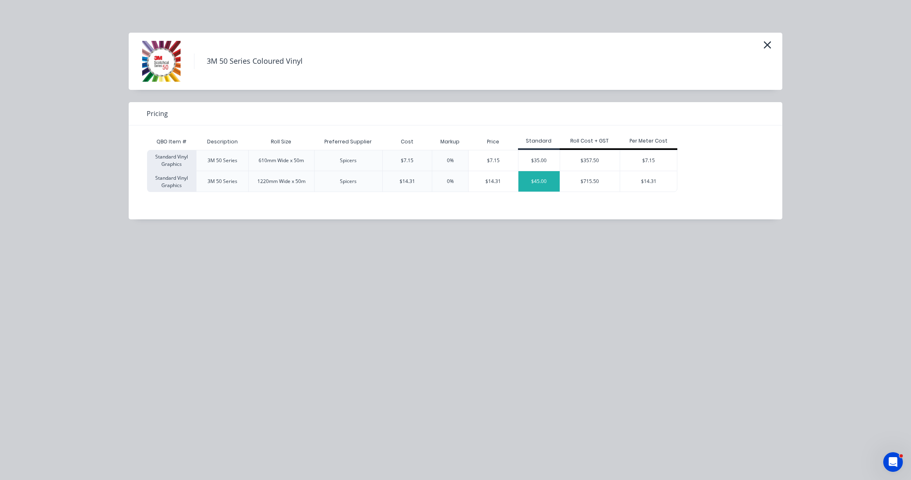
click at [543, 182] on div "$45.00" at bounding box center [538, 181] width 41 height 20
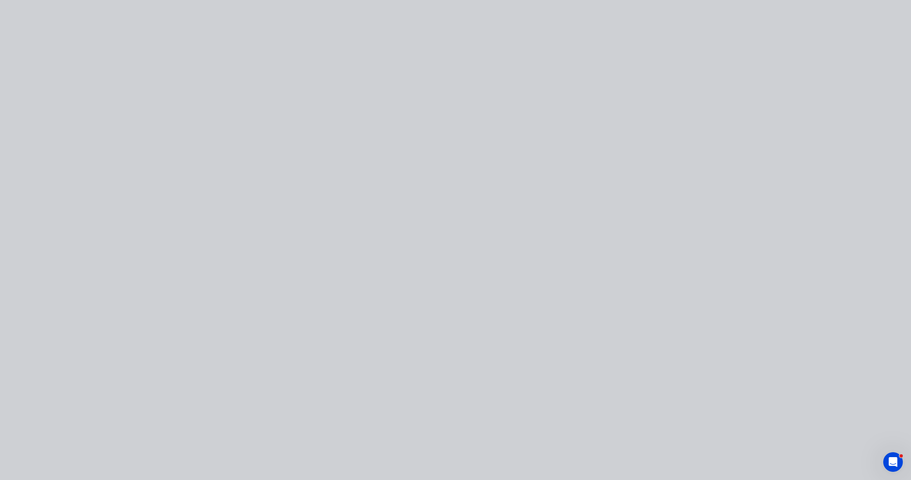
type input "$14.31"
type input "214.47"
type input "$45.00"
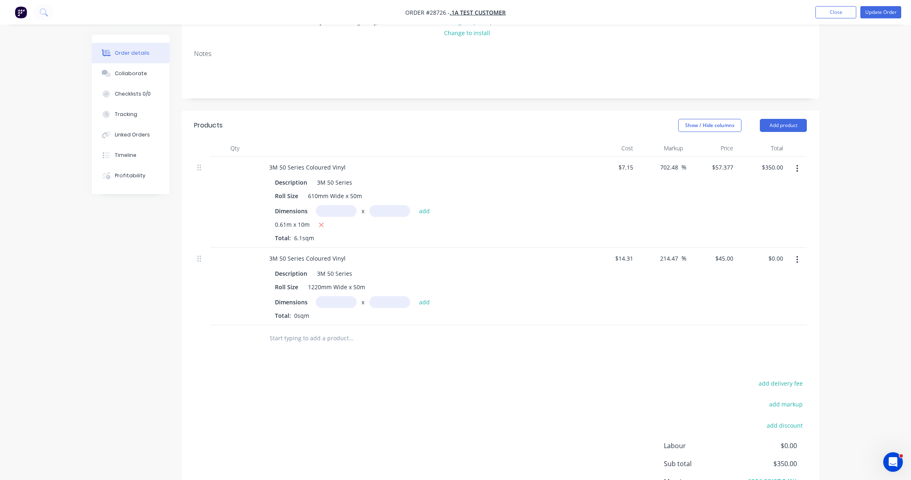
drag, startPoint x: 339, startPoint y: 296, endPoint x: 343, endPoint y: 295, distance: 4.2
click at [339, 296] on input "text" at bounding box center [336, 302] width 41 height 12
type input "1.22m"
click at [394, 299] on input "text" at bounding box center [389, 302] width 41 height 12
type input "10m"
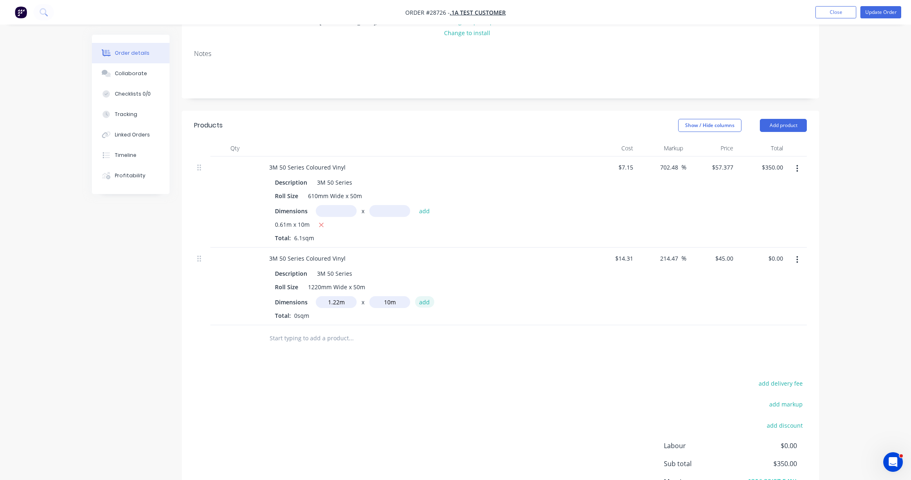
click at [425, 299] on button "add" at bounding box center [424, 301] width 19 height 11
type input "$549.00"
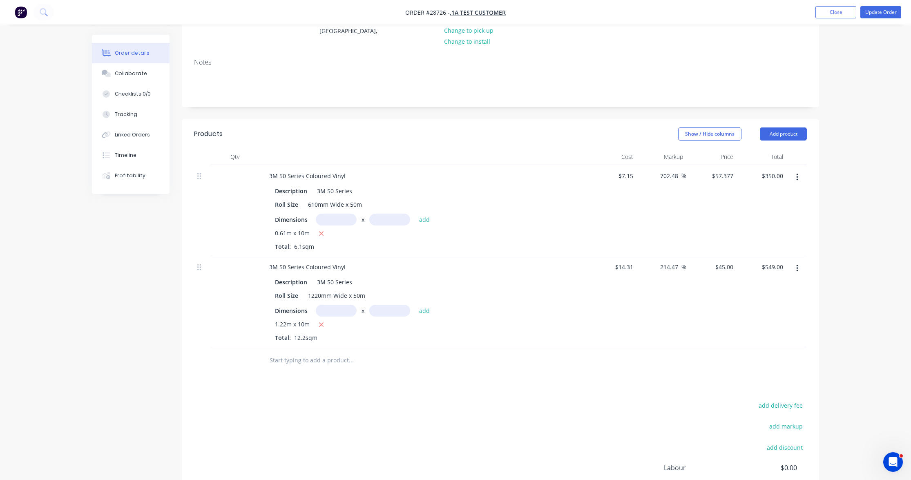
scroll to position [138, 0]
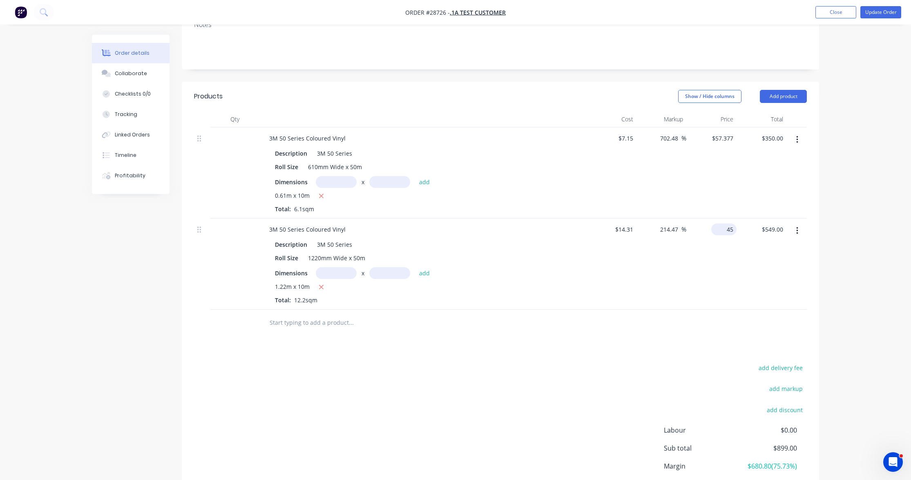
click at [724, 230] on div "45 $45.00" at bounding box center [723, 229] width 25 height 12
type input "$36.88"
type input "157.72"
type input "$449.94"
click at [666, 247] on div "157.72 214.47 %" at bounding box center [661, 264] width 50 height 91
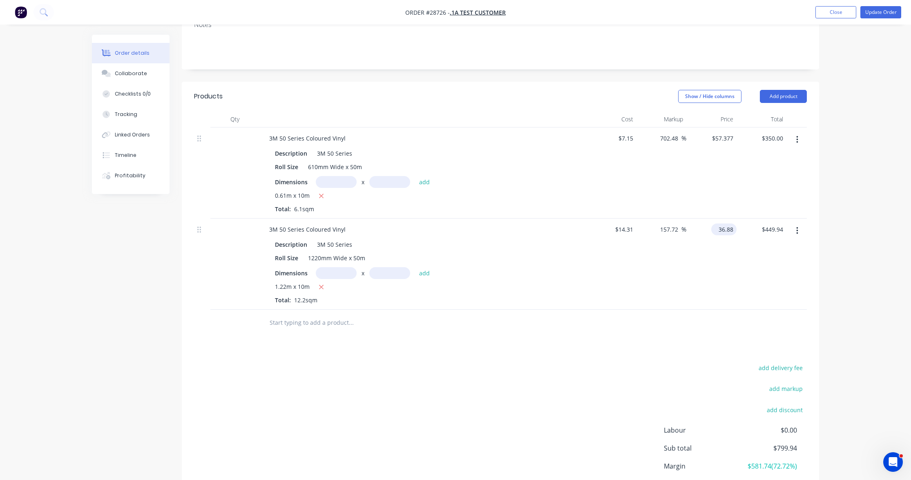
click at [732, 229] on input "36.88" at bounding box center [726, 229] width 22 height 12
click at [730, 229] on input "36.88" at bounding box center [727, 229] width 19 height 12
drag, startPoint x: 730, startPoint y: 228, endPoint x: 735, endPoint y: 229, distance: 4.3
click at [730, 228] on input "36.88" at bounding box center [727, 229] width 19 height 12
type input "$36.89"
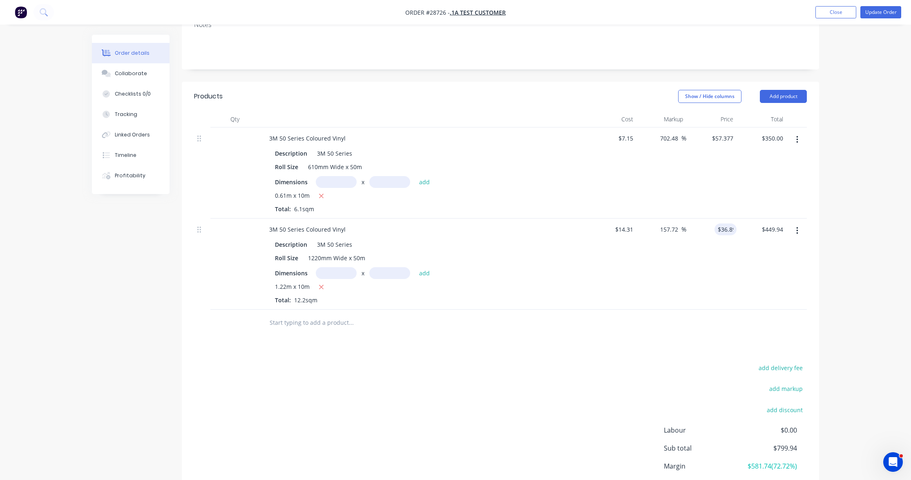
type input "157.79"
type input "$450.06"
click at [693, 257] on div "$36.89 $36.89" at bounding box center [711, 264] width 50 height 91
click at [732, 228] on input "36.89" at bounding box center [726, 229] width 22 height 12
drag, startPoint x: 730, startPoint y: 228, endPoint x: 730, endPoint y: 232, distance: 4.5
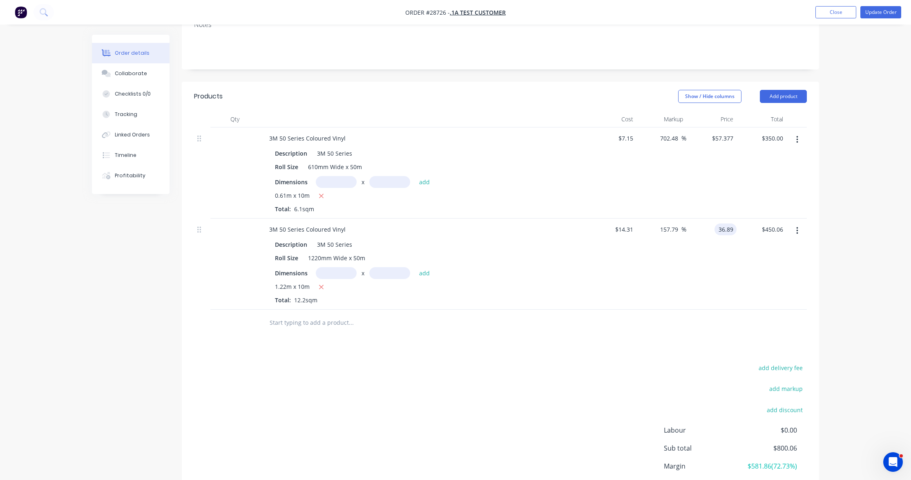
click at [730, 228] on input "36.89" at bounding box center [727, 229] width 19 height 12
drag, startPoint x: 732, startPoint y: 228, endPoint x: 737, endPoint y: 229, distance: 5.0
click at [732, 228] on input "36.89" at bounding box center [727, 229] width 19 height 12
type input "$36.881"
type input "157.73"
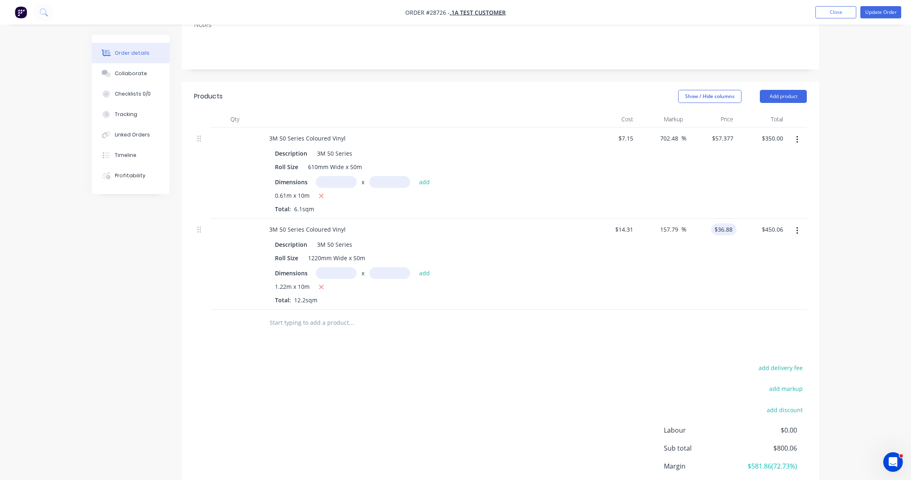
type input "$449.95"
click at [661, 250] on div "157.73 157.73 %" at bounding box center [661, 264] width 50 height 91
click at [723, 226] on input "36.881" at bounding box center [723, 229] width 25 height 12
click at [730, 228] on input "36.881" at bounding box center [726, 229] width 22 height 12
type input "$36.883"
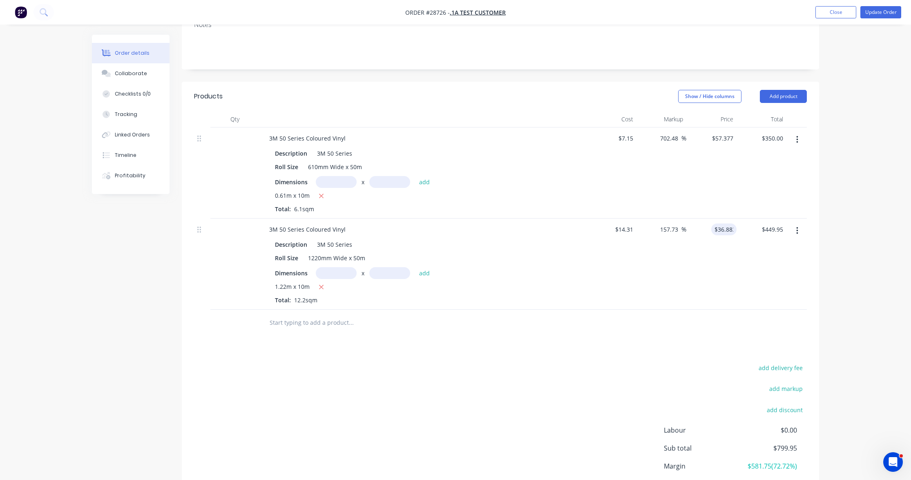
type input "157.74"
type input "$449.97"
click at [677, 250] on div "157.74 157.73 %" at bounding box center [661, 264] width 50 height 91
click at [730, 226] on input "36.883" at bounding box center [723, 229] width 25 height 12
click at [732, 228] on input "36.883" at bounding box center [726, 229] width 22 height 12
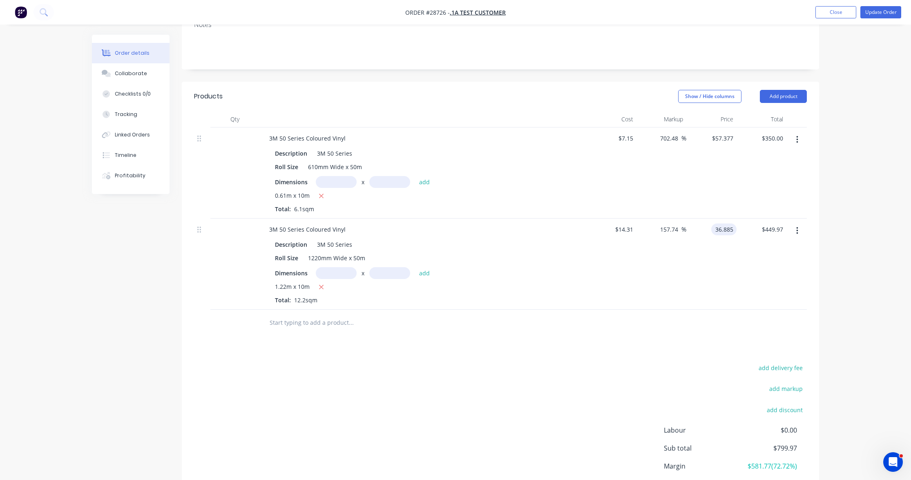
type input "$36.885"
type input "157.76"
type input "$450.00"
click at [692, 256] on div "$36.885 $36.885" at bounding box center [711, 264] width 50 height 91
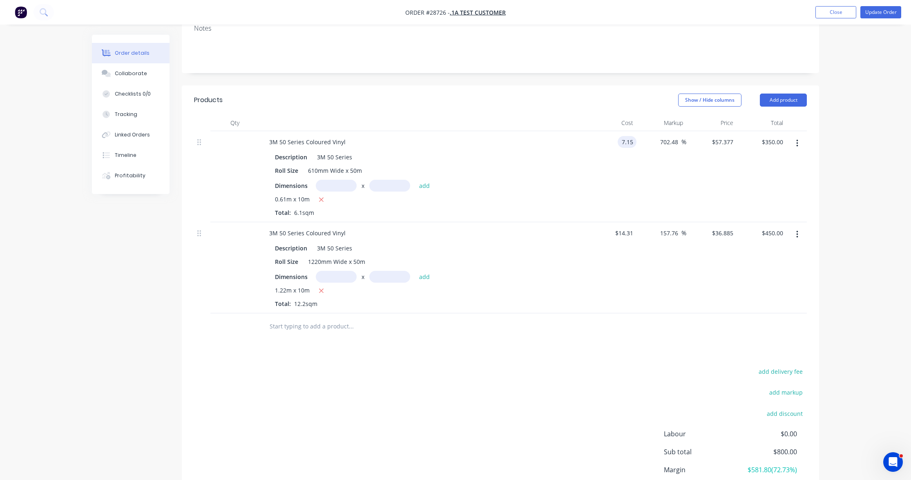
click at [625, 141] on input "7.15" at bounding box center [629, 142] width 16 height 12
type input "$11.72"
type input "$94.0501"
click at [834, 166] on div "Order details Collaborate Checklists 0/0 Tracking Linked Orders Timeline Profit…" at bounding box center [455, 207] width 911 height 683
click at [770, 142] on input "573.71" at bounding box center [773, 142] width 25 height 12
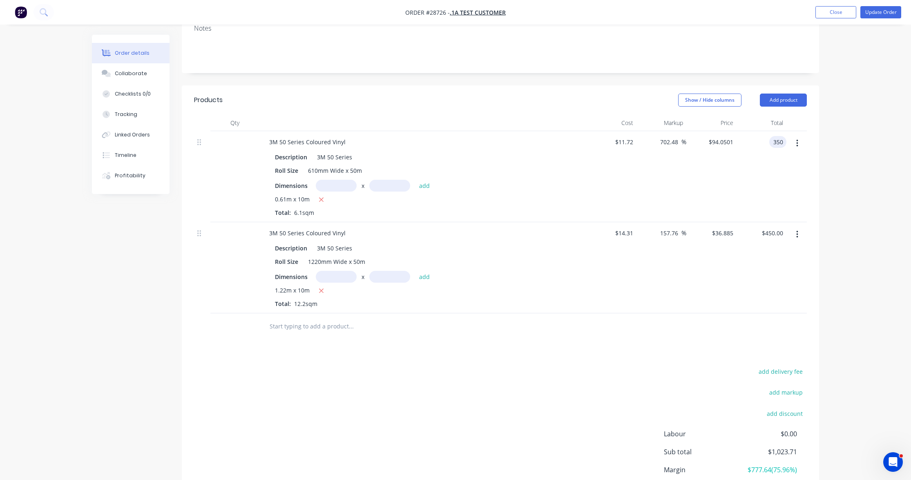
type input "$350.00"
type input "389.56"
type input "$57.377"
click at [842, 170] on div "Order details Collaborate Checklists 0/0 Tracking Linked Orders Timeline Profit…" at bounding box center [455, 207] width 911 height 683
click at [798, 143] on icon "button" at bounding box center [797, 143] width 2 height 9
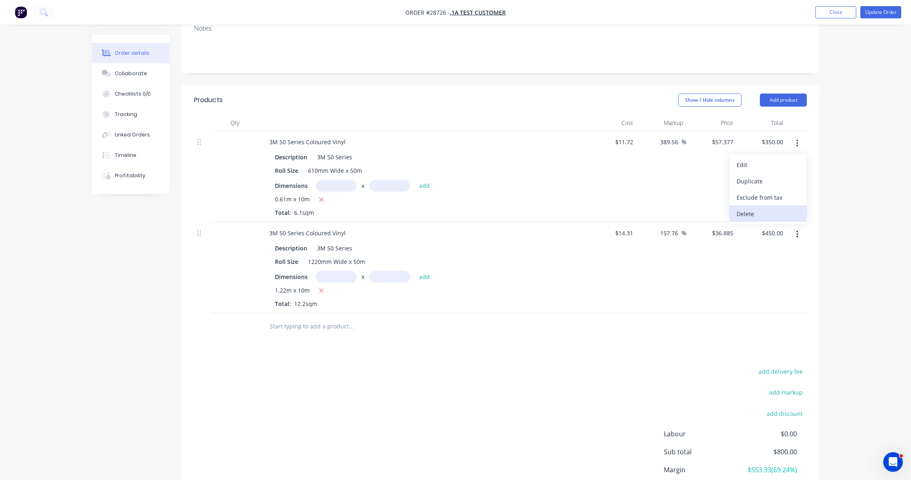
click at [766, 213] on div "Delete" at bounding box center [768, 214] width 63 height 12
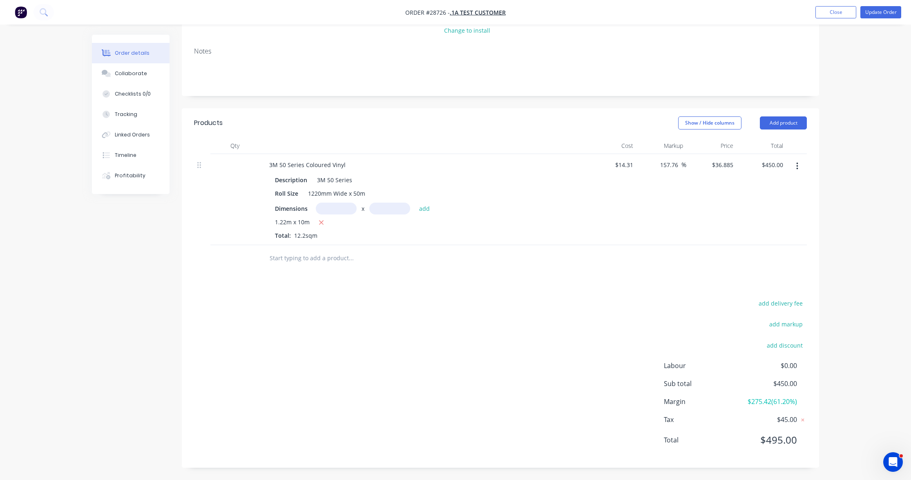
scroll to position [109, 0]
click at [797, 165] on icon "button" at bounding box center [797, 168] width 2 height 7
click at [764, 237] on div "Delete" at bounding box center [768, 239] width 63 height 12
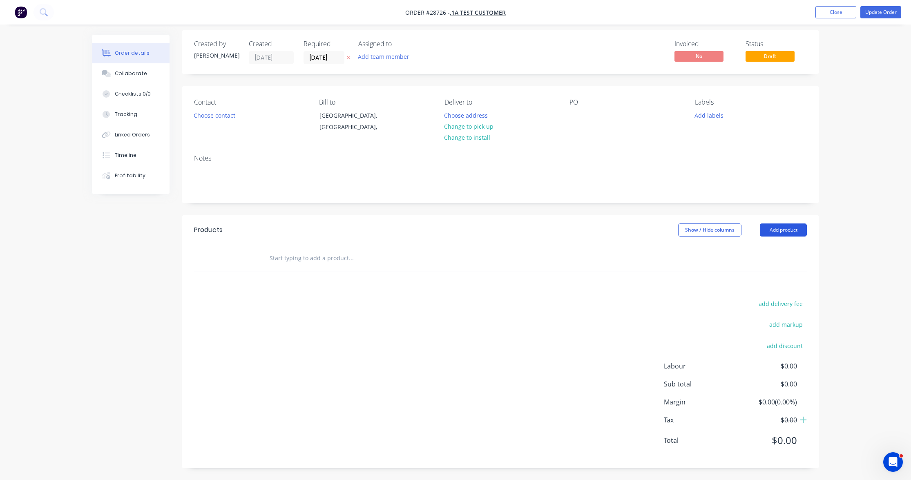
click at [781, 229] on button "Add product" at bounding box center [783, 229] width 47 height 13
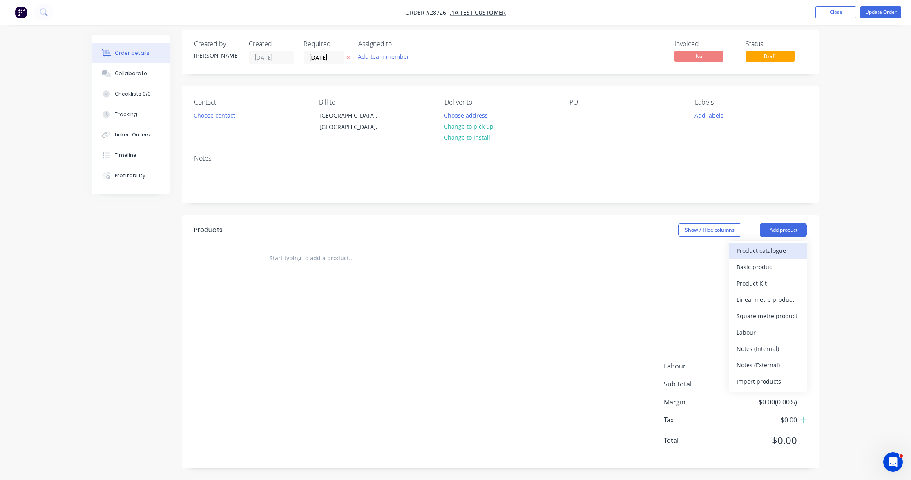
click at [761, 248] on div "Product catalogue" at bounding box center [768, 251] width 63 height 12
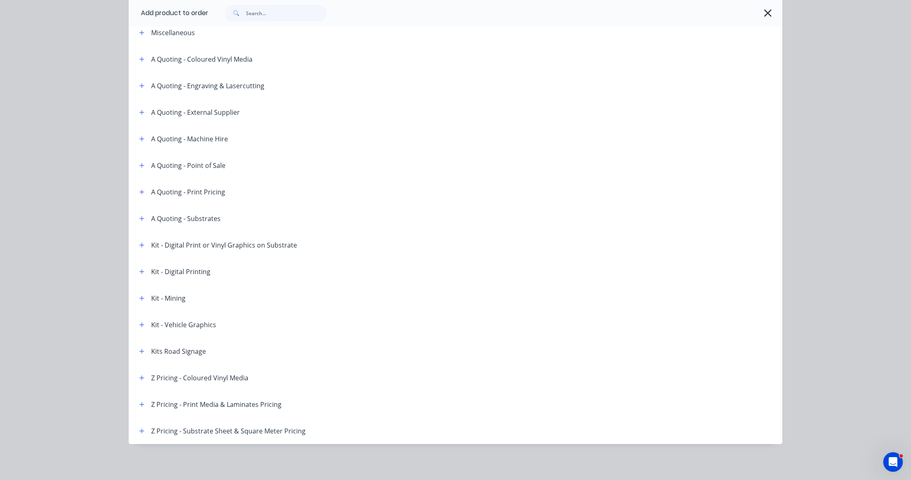
scroll to position [44, 0]
click at [141, 377] on icon "button" at bounding box center [141, 378] width 5 height 6
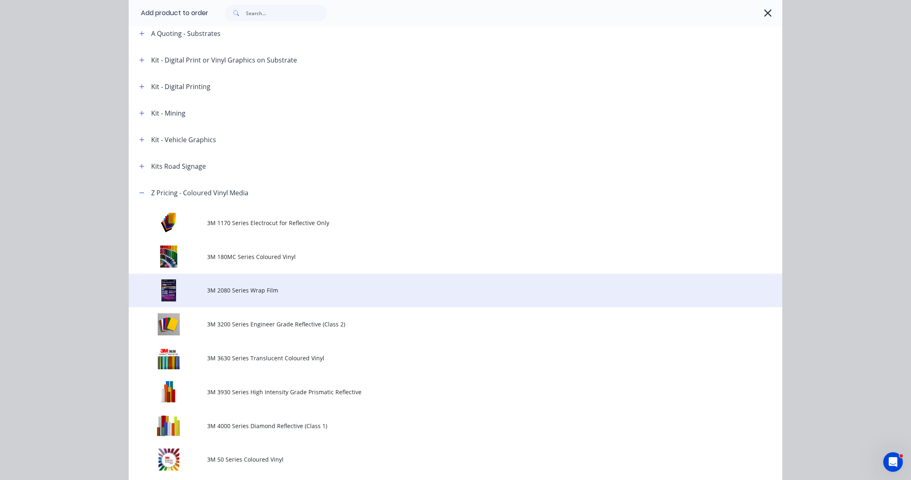
scroll to position [230, 0]
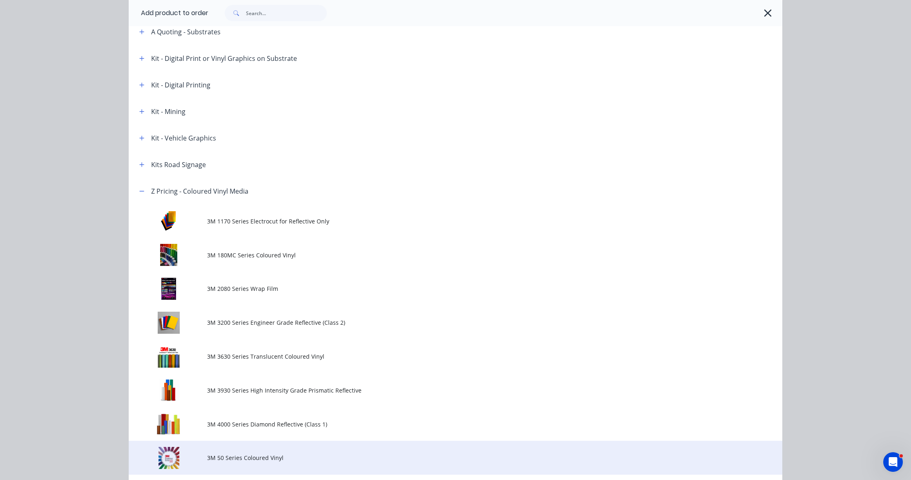
click at [270, 449] on td "3M 50 Series Coloured Vinyl" at bounding box center [494, 458] width 575 height 34
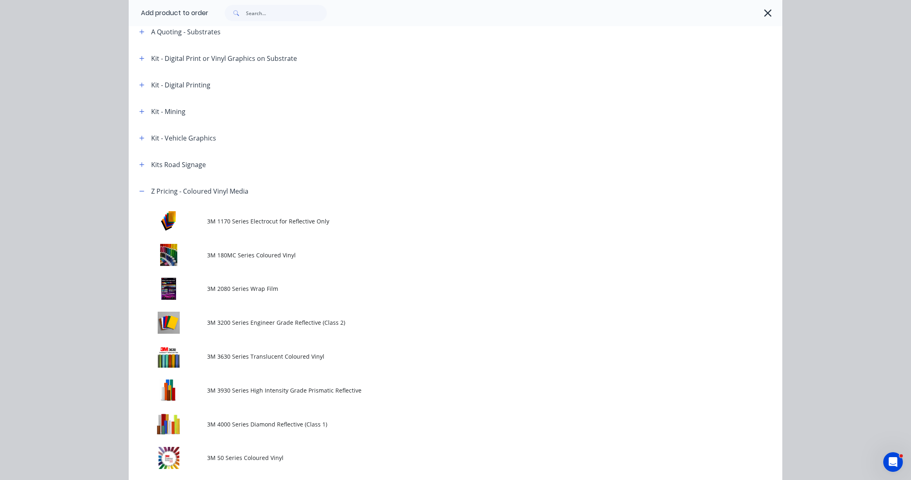
scroll to position [0, 0]
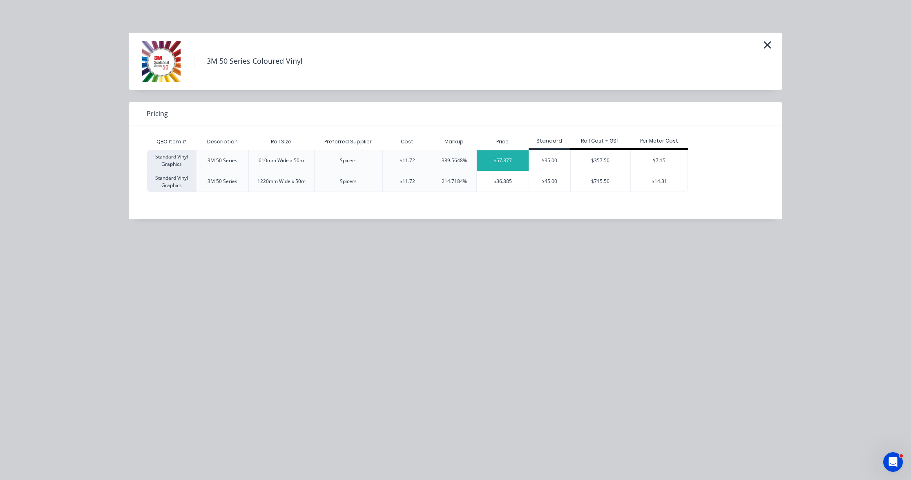
click at [508, 161] on div "$57.377" at bounding box center [503, 160] width 52 height 20
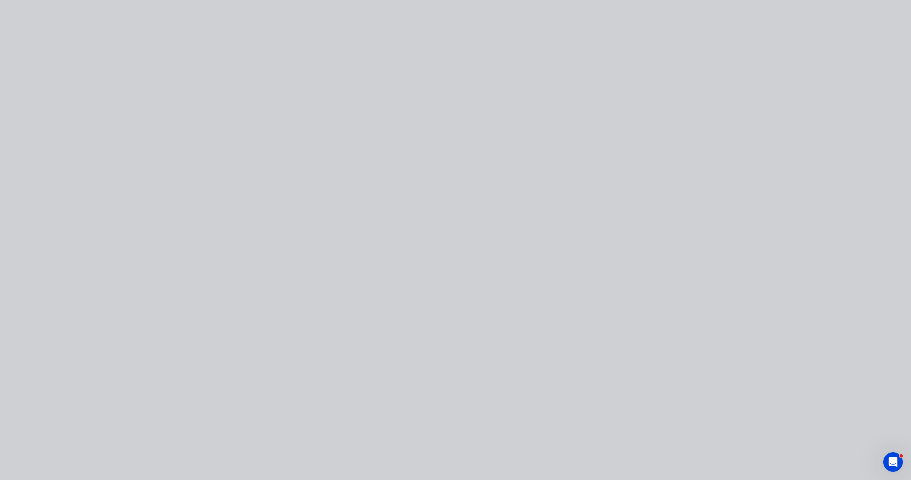
type input "$11.72"
type input "389.56"
type input "$57.377"
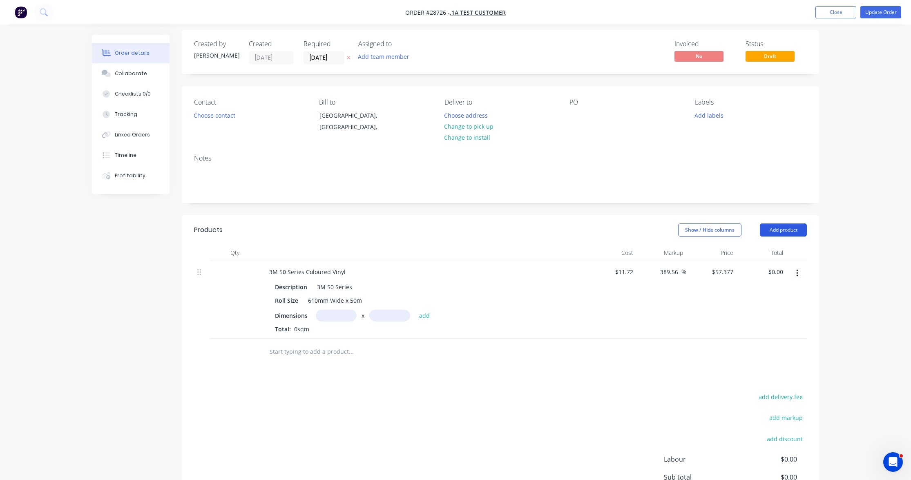
click at [788, 230] on button "Add product" at bounding box center [783, 229] width 47 height 13
click at [776, 250] on div "Product catalogue" at bounding box center [768, 251] width 63 height 12
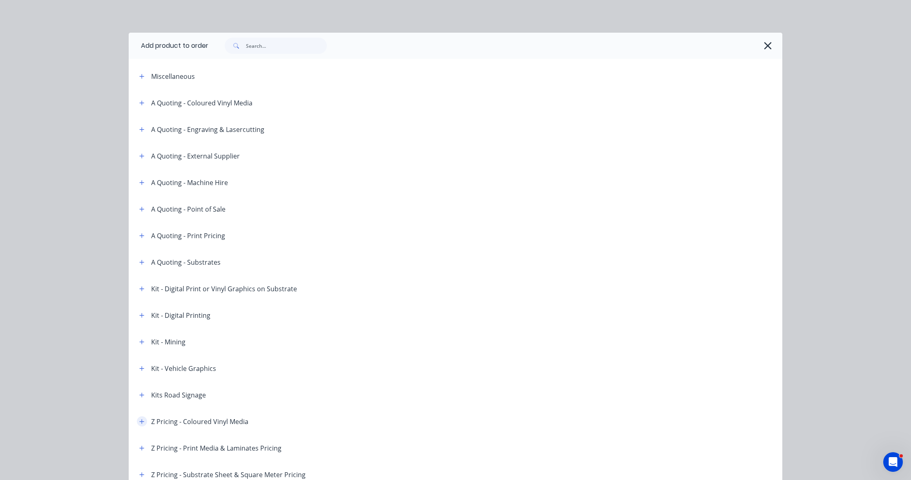
click at [141, 421] on icon "button" at bounding box center [142, 421] width 4 height 4
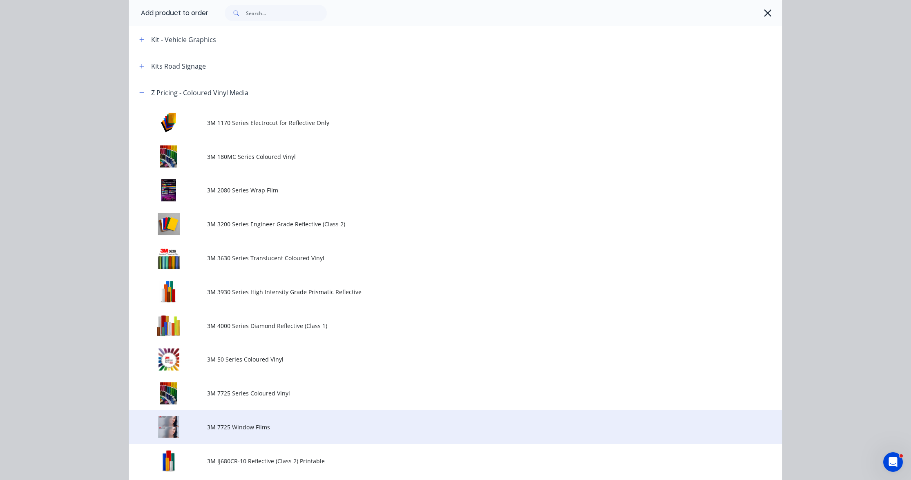
scroll to position [376, 0]
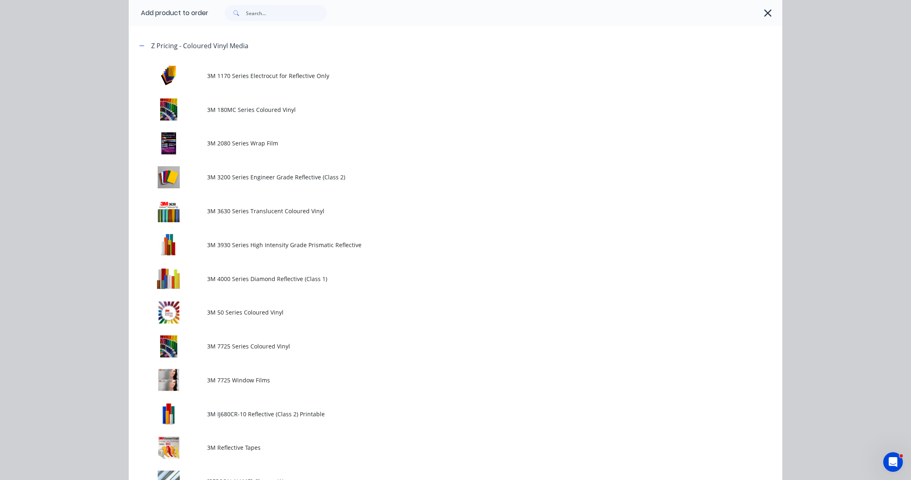
click at [321, 319] on td "3M 50 Series Coloured Vinyl" at bounding box center [494, 312] width 575 height 34
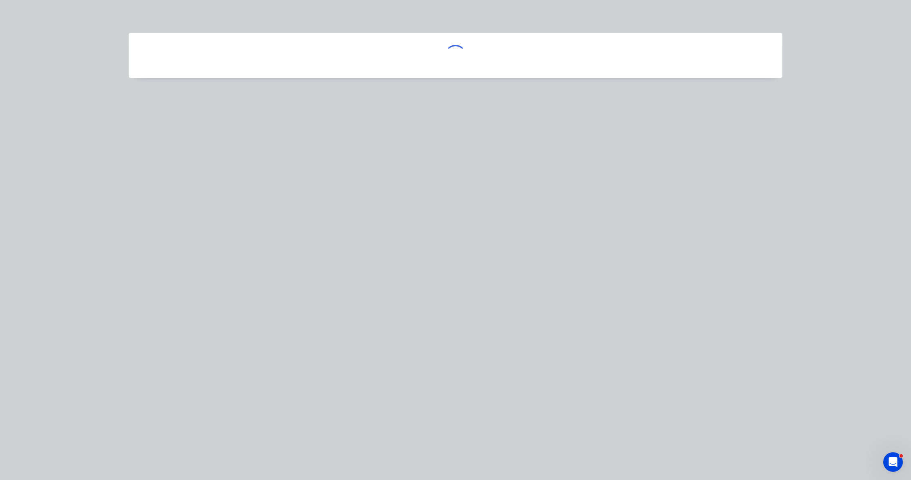
scroll to position [0, 0]
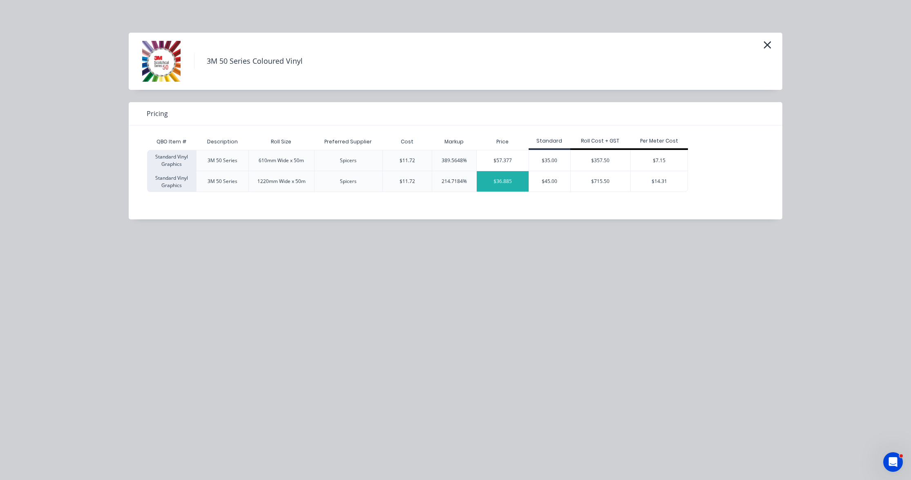
click at [511, 182] on div "$36.885" at bounding box center [503, 181] width 52 height 20
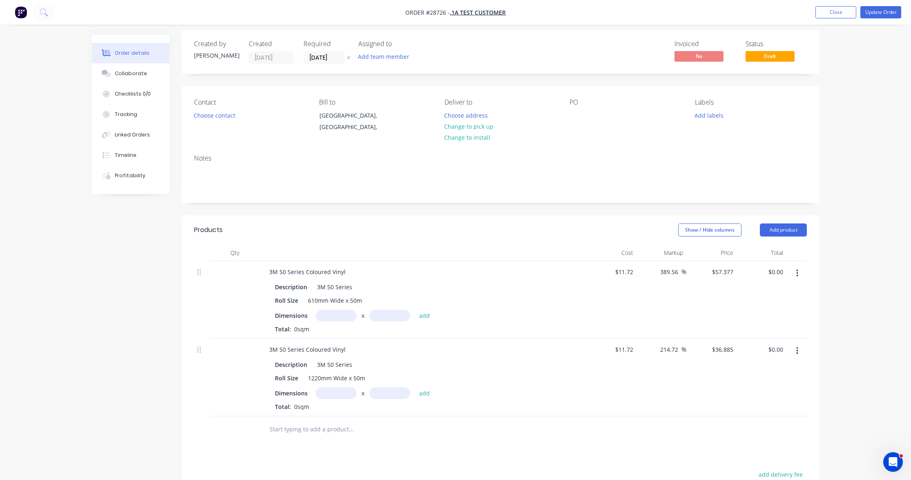
click at [347, 315] on input "text" at bounding box center [336, 316] width 41 height 12
type input "10m"
click at [404, 313] on input "text" at bounding box center [389, 316] width 41 height 12
type input "0.61m"
click at [425, 310] on button "add" at bounding box center [424, 315] width 19 height 11
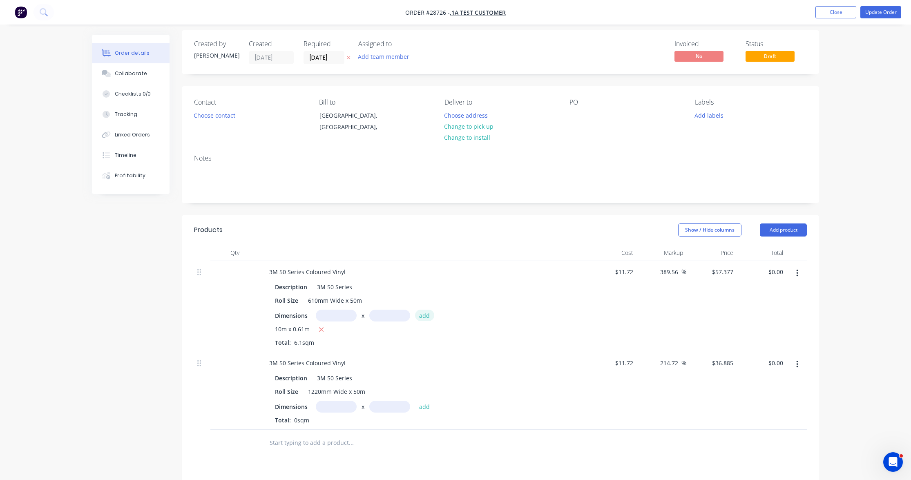
type input "$350.00"
click at [340, 405] on input "text" at bounding box center [336, 407] width 41 height 12
type input "10m"
click at [386, 402] on input "text" at bounding box center [389, 407] width 41 height 12
type input "1.22m"
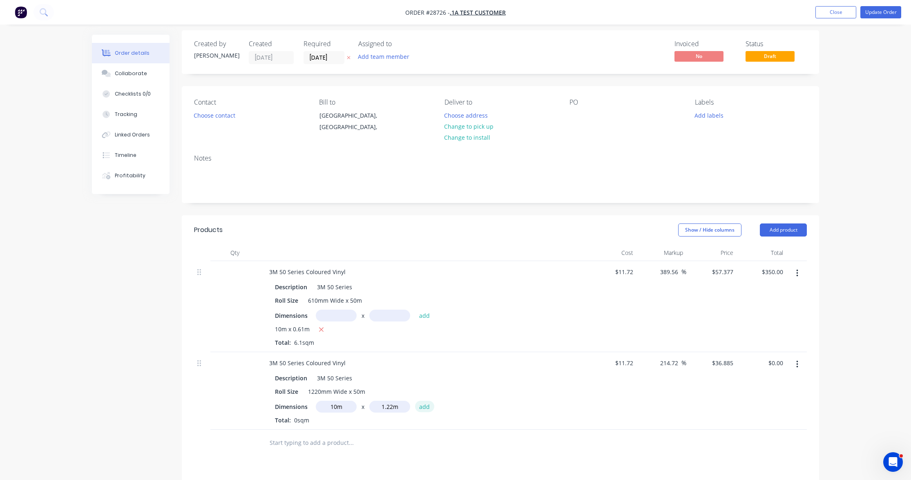
click at [426, 403] on button "add" at bounding box center [424, 406] width 19 height 11
type input "$450.00"
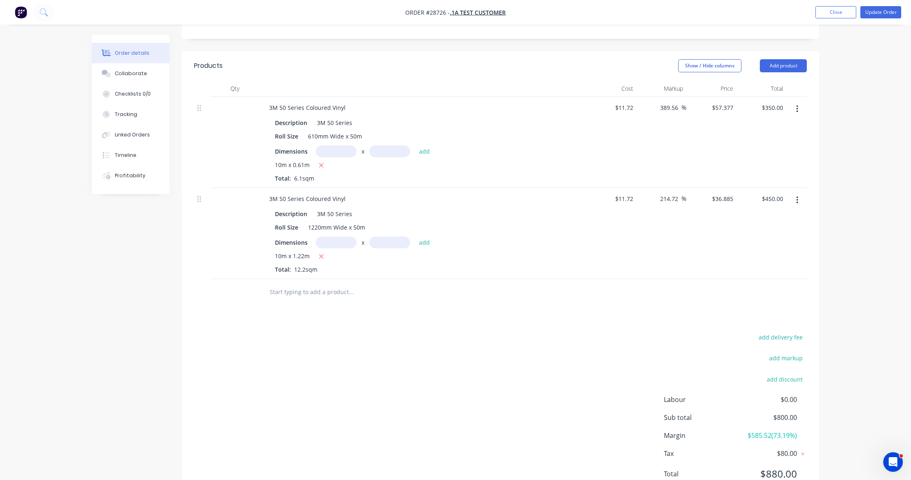
scroll to position [167, 0]
click at [797, 198] on icon "button" at bounding box center [797, 201] width 2 height 7
click at [769, 240] on div "Duplicate" at bounding box center [768, 239] width 63 height 12
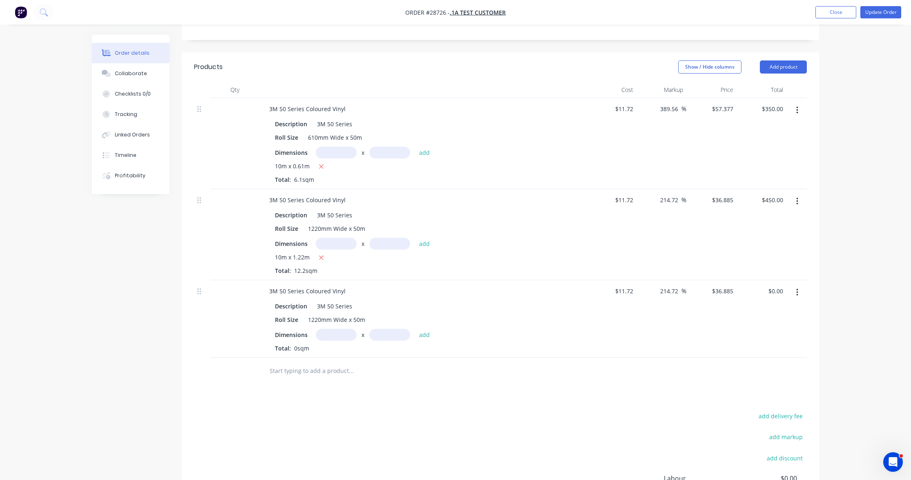
click at [795, 289] on button "button" at bounding box center [797, 292] width 19 height 15
click at [775, 357] on div "Delete" at bounding box center [768, 363] width 63 height 12
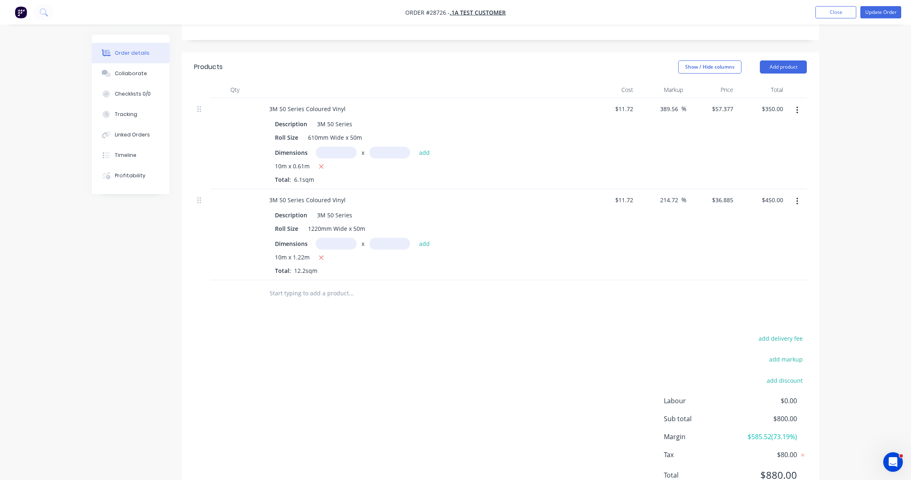
click at [796, 200] on icon "button" at bounding box center [797, 201] width 2 height 9
click at [777, 267] on div "Delete" at bounding box center [768, 272] width 63 height 12
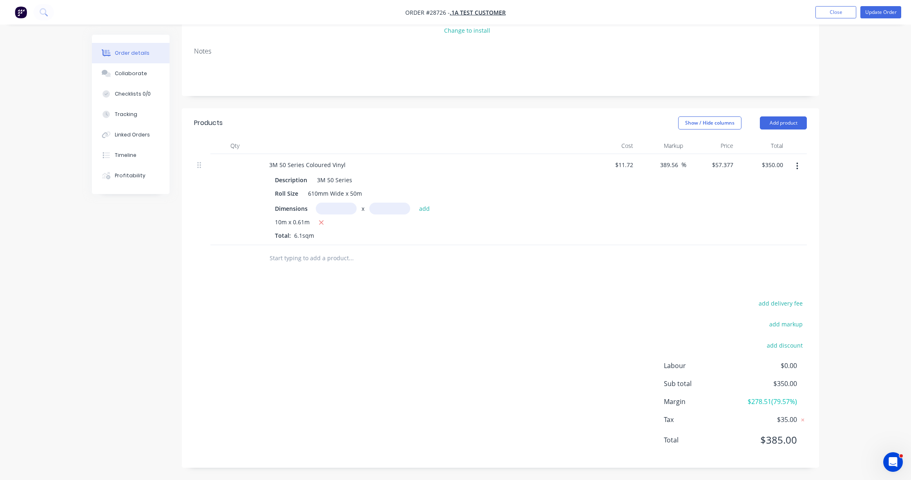
scroll to position [109, 0]
click at [842, 243] on div "Order details Collaborate Checklists 0/0 Tracking Linked Orders Timeline Profit…" at bounding box center [455, 187] width 911 height 592
click at [833, 154] on div "Order details Collaborate Checklists 0/0 Tracking Linked Orders Timeline Profit…" at bounding box center [455, 187] width 911 height 592
click at [783, 129] on button "Add product" at bounding box center [783, 124] width 47 height 13
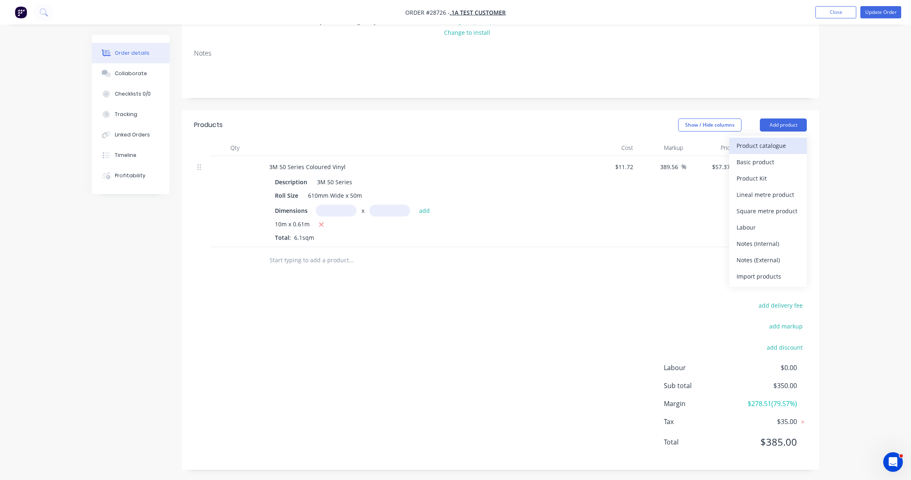
click at [761, 145] on div "Product catalogue" at bounding box center [768, 146] width 63 height 12
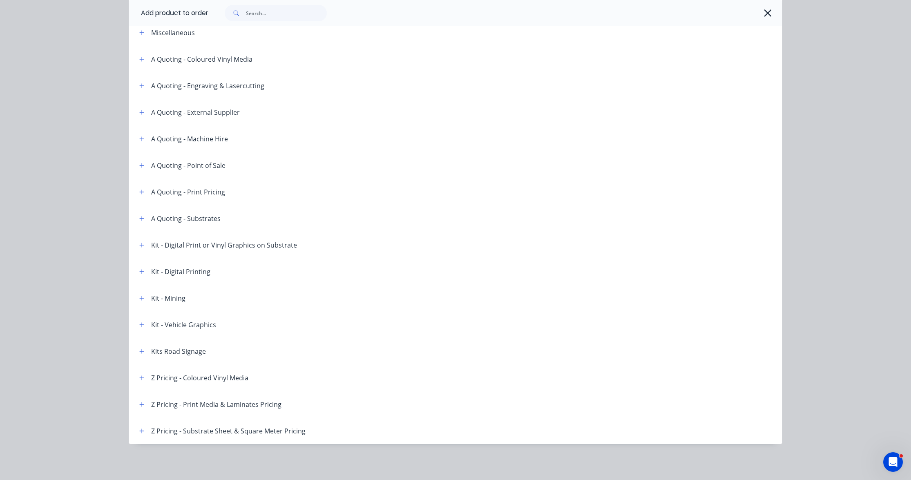
scroll to position [44, 0]
click at [139, 376] on icon "button" at bounding box center [141, 378] width 5 height 6
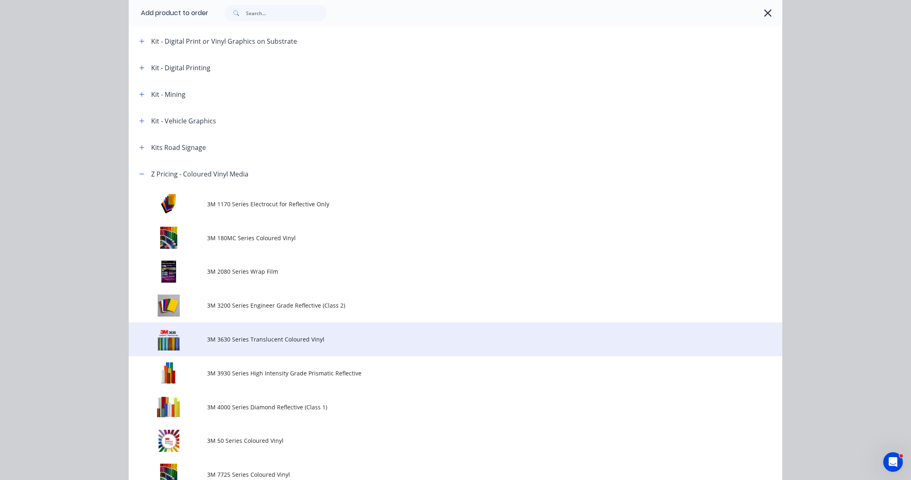
scroll to position [249, 0]
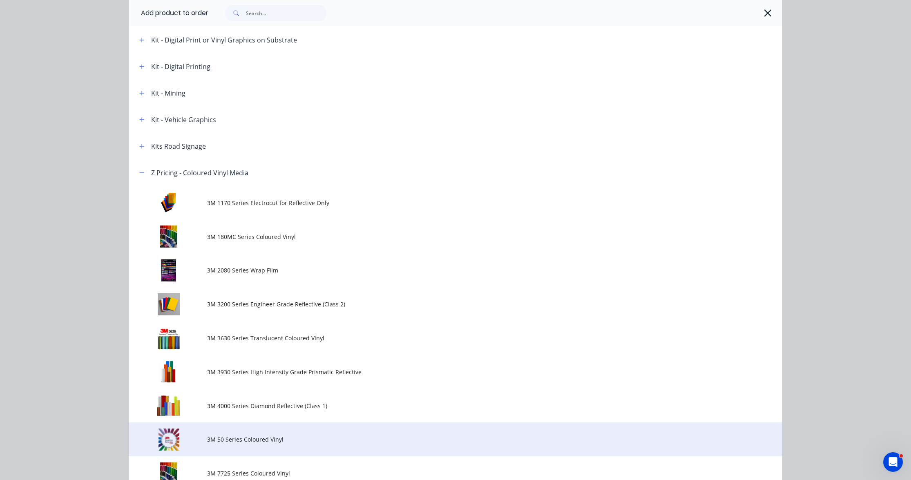
click at [269, 440] on span "3M 50 Series Coloured Vinyl" at bounding box center [437, 439] width 460 height 9
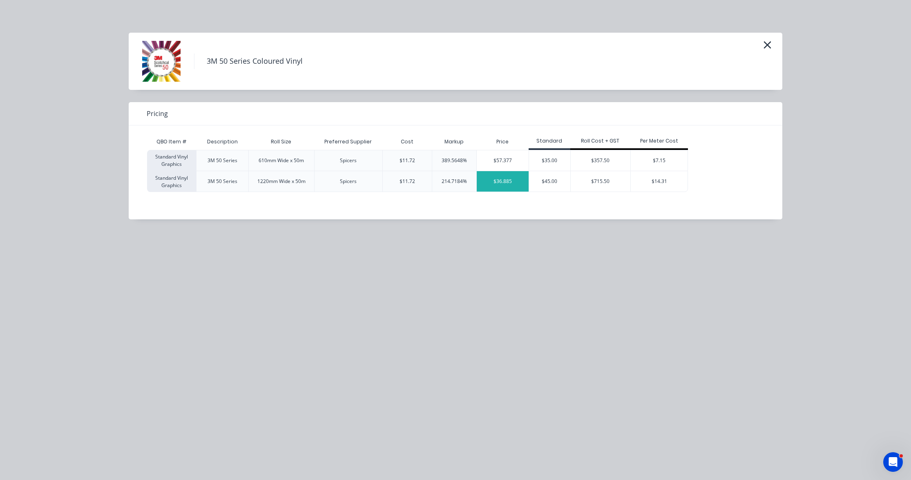
scroll to position [109, 0]
click at [506, 181] on div "$36.885" at bounding box center [503, 181] width 52 height 20
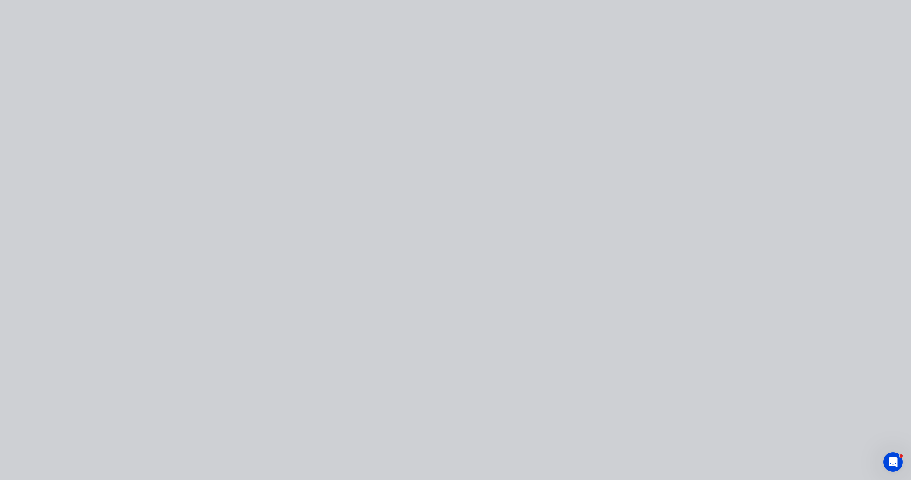
type input "$11.72"
type input "214.72"
type input "$36.885"
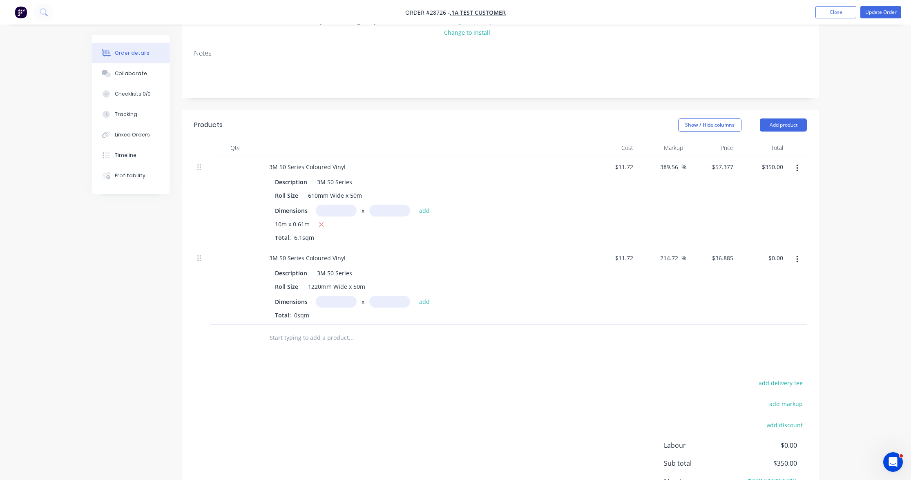
click at [336, 301] on input "text" at bounding box center [336, 302] width 41 height 12
type input "10m"
click at [388, 299] on input "text" at bounding box center [389, 302] width 41 height 12
type input "1.22m"
click at [421, 299] on button "add" at bounding box center [424, 301] width 19 height 11
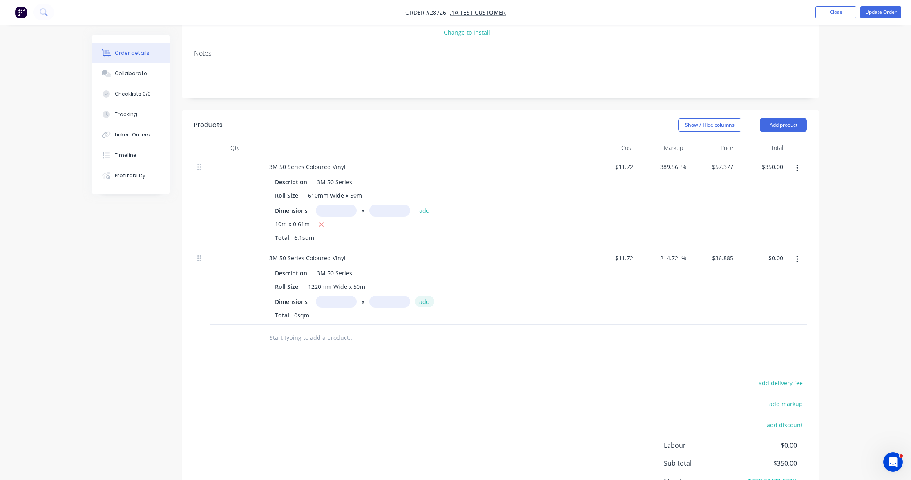
type input "$450.00"
click at [797, 165] on icon "button" at bounding box center [797, 168] width 2 height 7
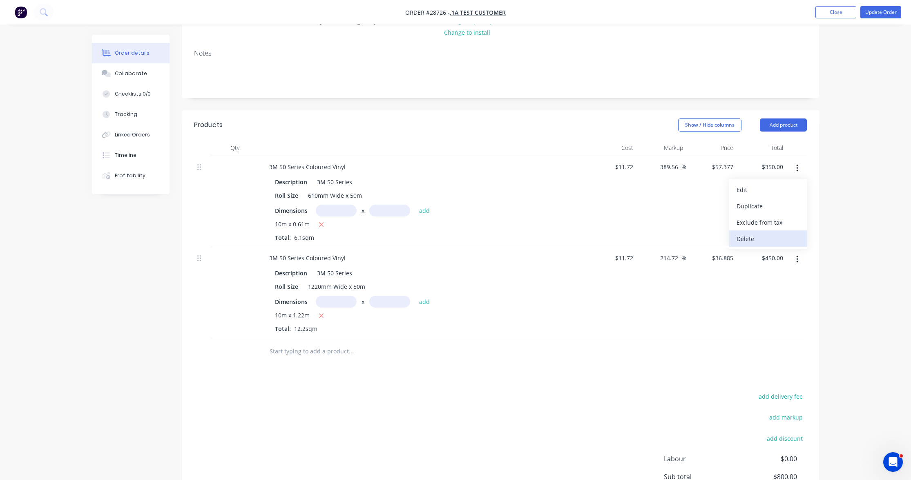
click at [772, 243] on div "Delete" at bounding box center [768, 239] width 63 height 12
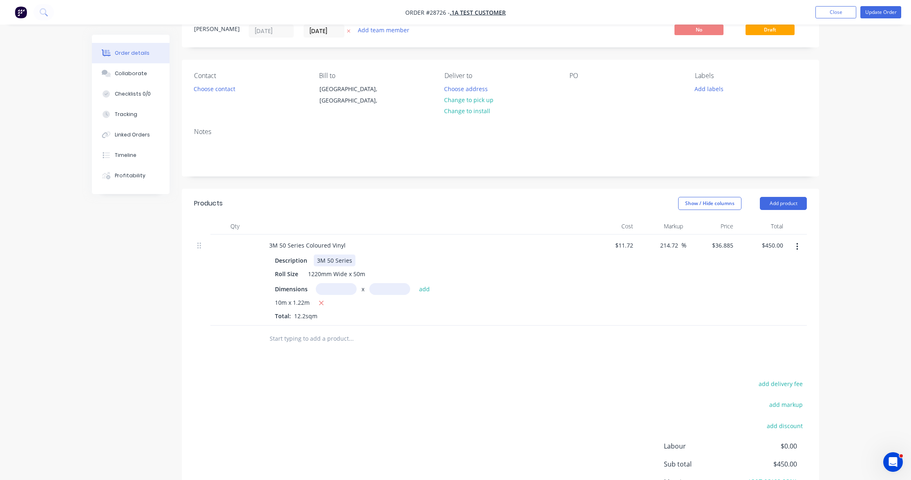
click at [333, 208] on div "Products Show / Hide columns Add product Qty Cost Markup Price Total 3M 50 Seri…" at bounding box center [500, 270] width 637 height 163
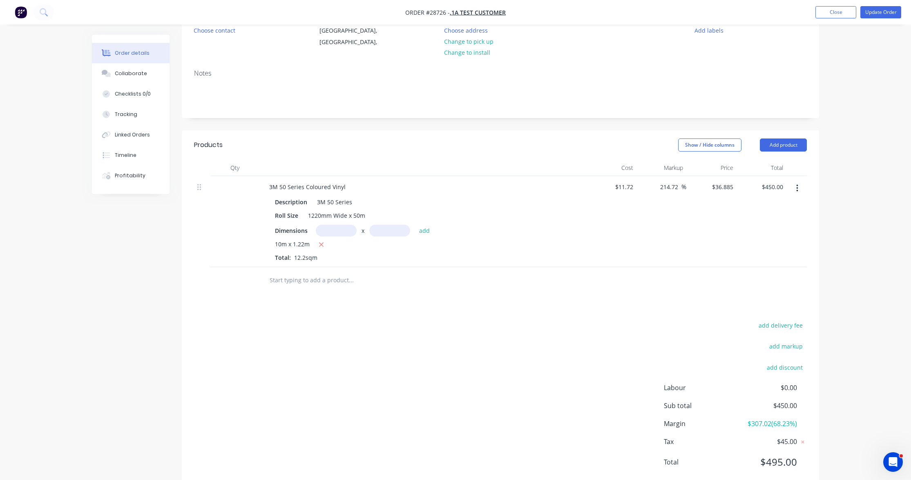
scroll to position [90, 0]
click at [334, 227] on input "text" at bounding box center [336, 230] width 41 height 12
type input "5m"
click at [409, 232] on div "5m x add" at bounding box center [375, 230] width 118 height 12
click at [399, 228] on input "text" at bounding box center [389, 230] width 41 height 12
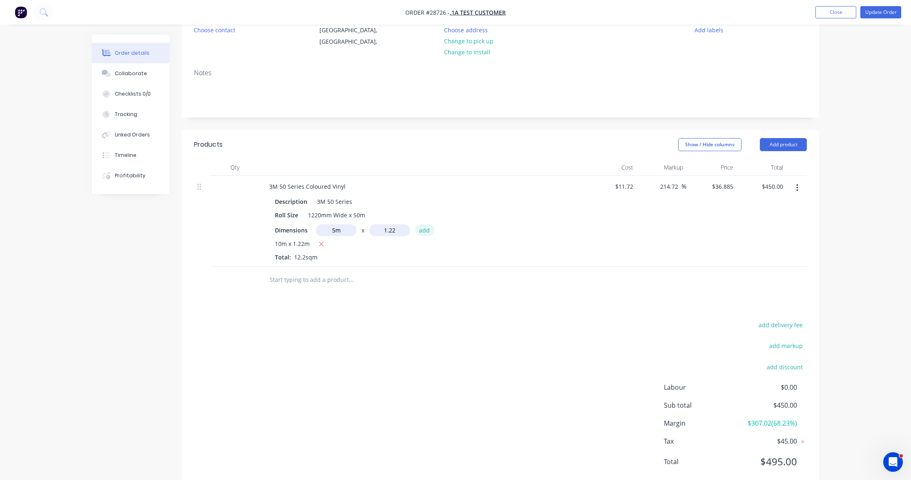
type input "1.22m"
click at [420, 228] on button "add" at bounding box center [424, 229] width 19 height 11
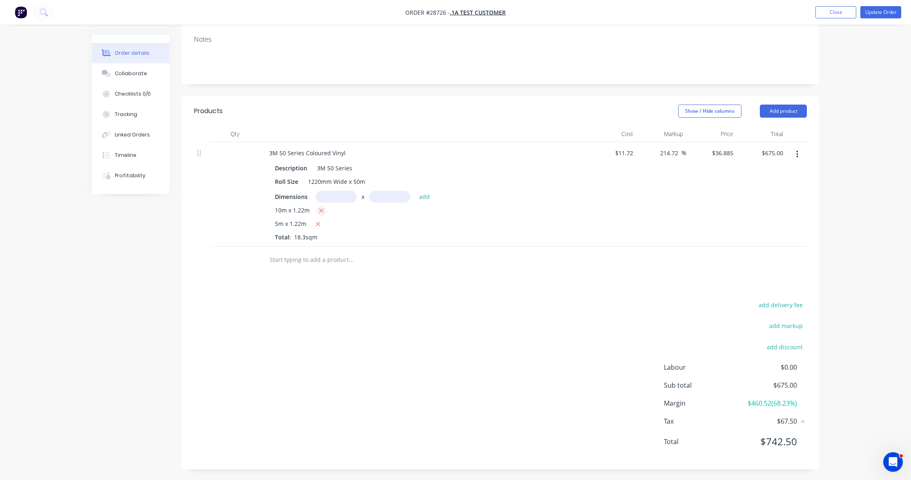
scroll to position [123, 0]
click at [320, 210] on icon "button" at bounding box center [321, 211] width 5 height 7
type input "$225.00"
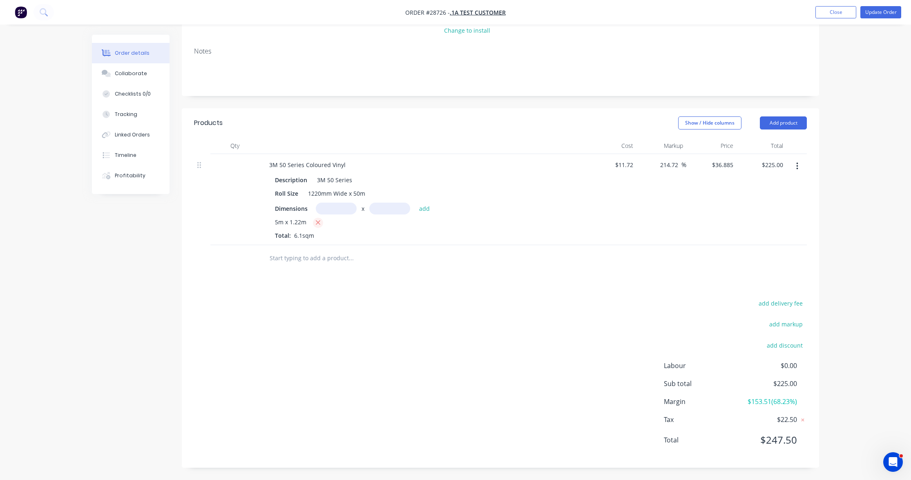
scroll to position [109, 0]
click at [348, 205] on input "text" at bounding box center [336, 211] width 41 height 12
type input "1m"
click at [399, 207] on input "text" at bounding box center [389, 211] width 41 height 12
type input "1.22m"
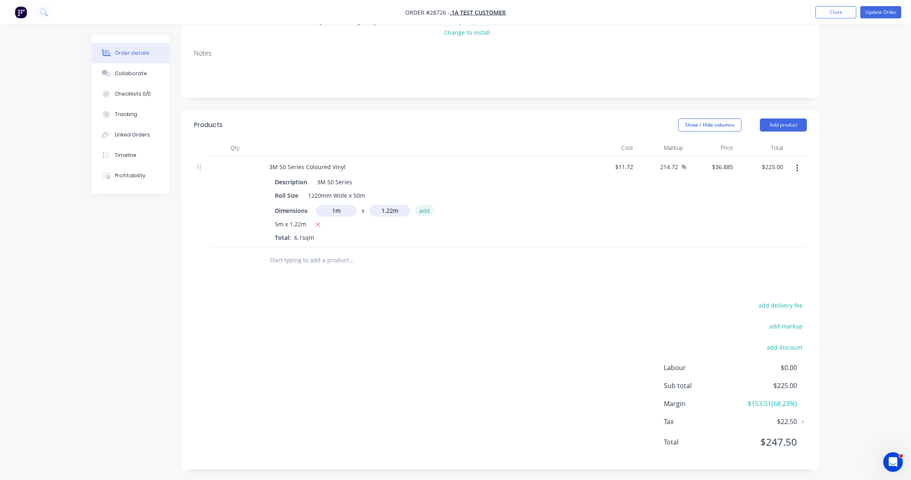
click at [422, 206] on button "add" at bounding box center [424, 210] width 19 height 11
click at [319, 222] on icon "button" at bounding box center [317, 224] width 5 height 7
type input "$45.00"
drag, startPoint x: 678, startPoint y: 166, endPoint x: 652, endPoint y: 162, distance: 26.0
click at [650, 162] on div "214.72 214.72 %" at bounding box center [661, 201] width 50 height 91
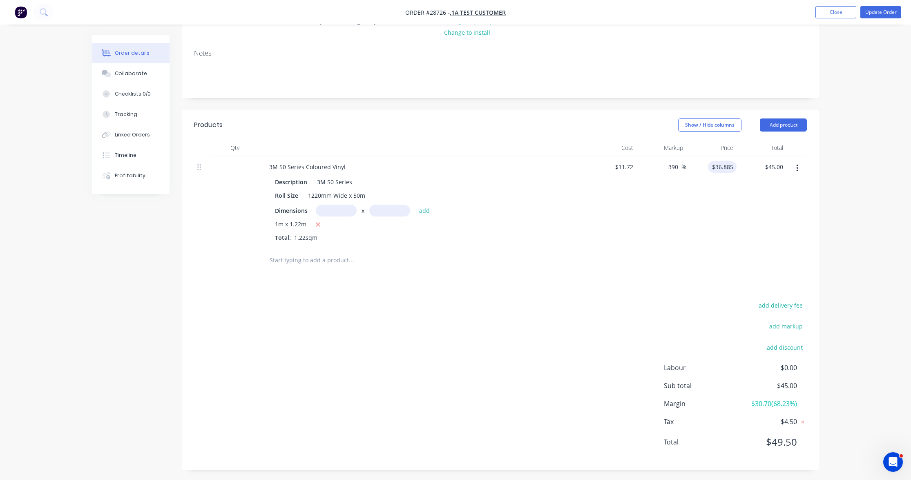
type input "390"
type input "$57.428"
type input "$70.06"
click at [846, 190] on div "Order details Collaborate Checklists 0/0 Tracking Linked Orders Timeline Profit…" at bounding box center [455, 187] width 911 height 592
click at [344, 208] on input "text" at bounding box center [336, 211] width 41 height 12
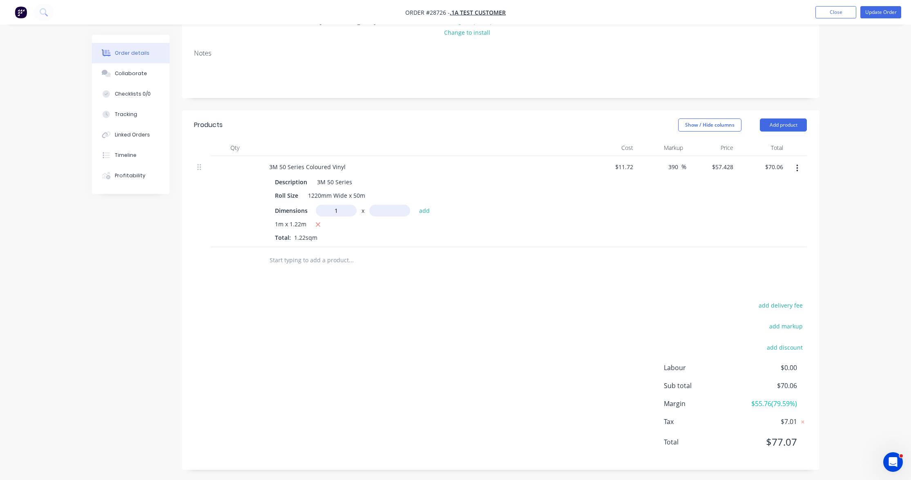
type input "1m"
click at [393, 208] on input "text" at bounding box center [389, 211] width 41 height 12
type input "1m"
click at [423, 210] on button "add" at bounding box center [424, 210] width 19 height 11
click at [317, 223] on icon "button" at bounding box center [318, 225] width 4 height 4
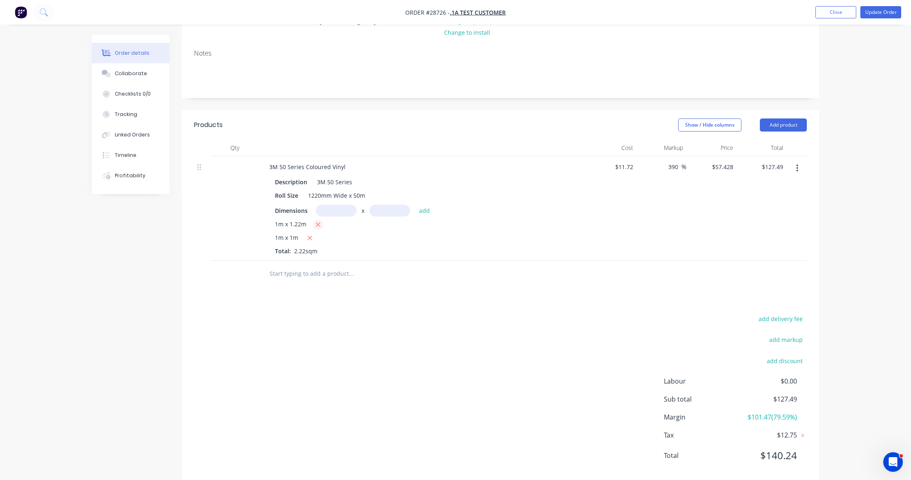
type input "$57.43"
click at [799, 167] on button "button" at bounding box center [797, 168] width 19 height 15
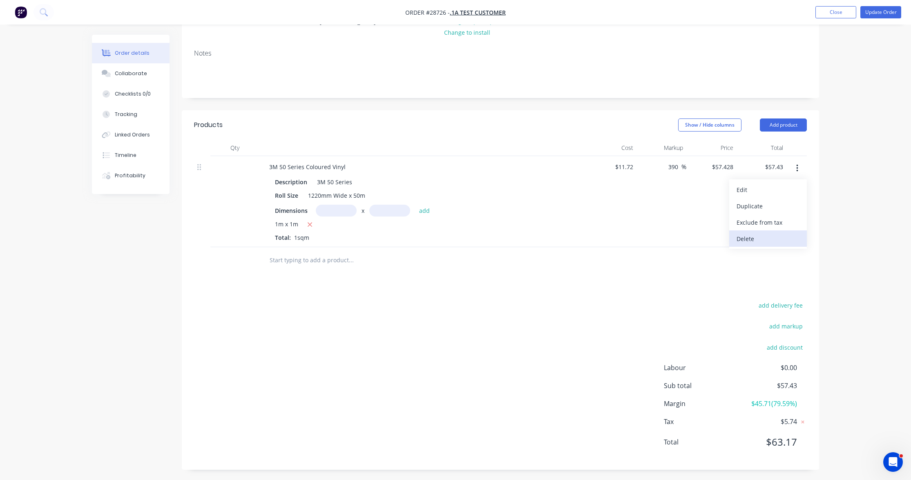
click at [768, 241] on div "Delete" at bounding box center [768, 239] width 63 height 12
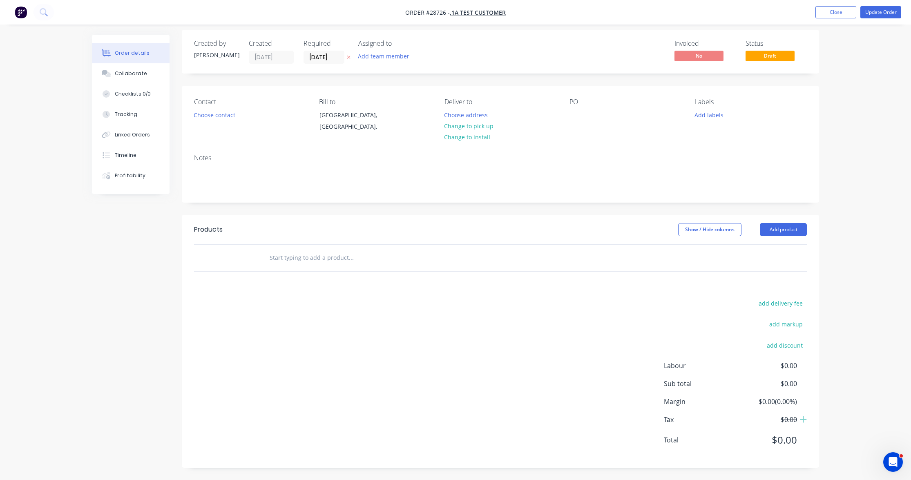
scroll to position [4, 0]
click at [786, 228] on button "Add product" at bounding box center [783, 229] width 47 height 13
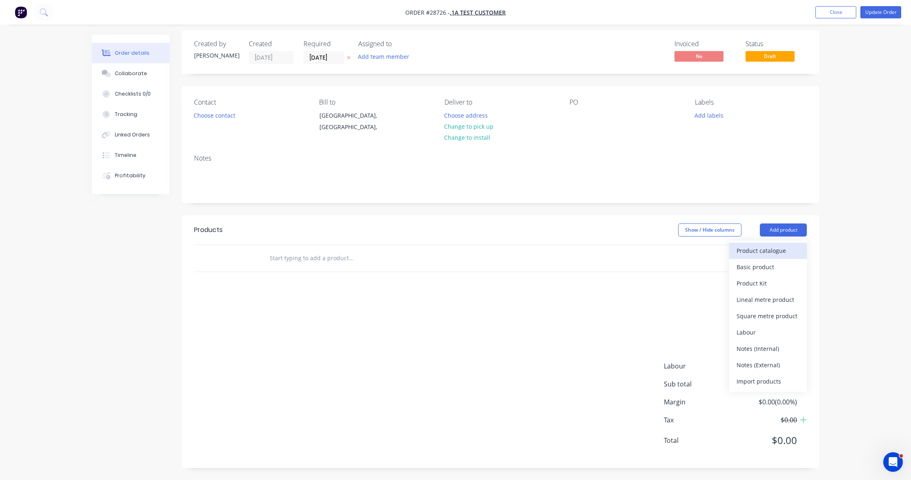
click at [771, 251] on div "Product catalogue" at bounding box center [768, 251] width 63 height 12
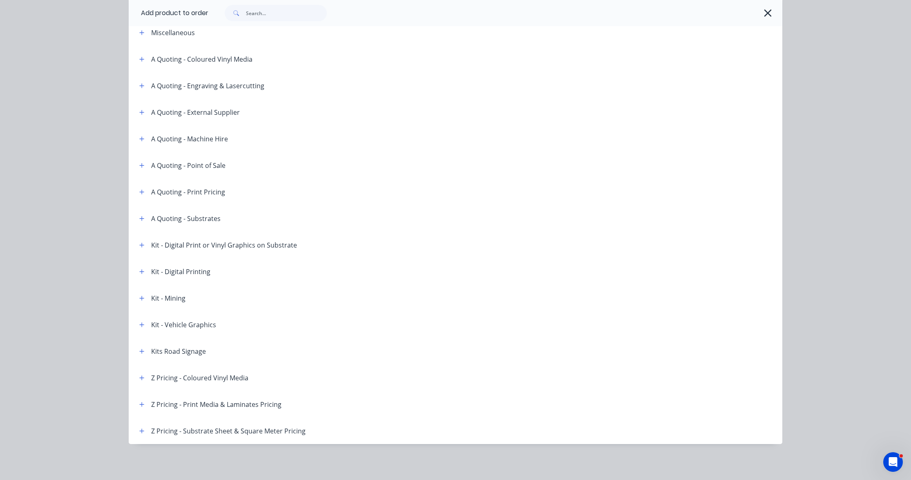
scroll to position [44, 0]
click at [141, 377] on icon "button" at bounding box center [141, 378] width 5 height 6
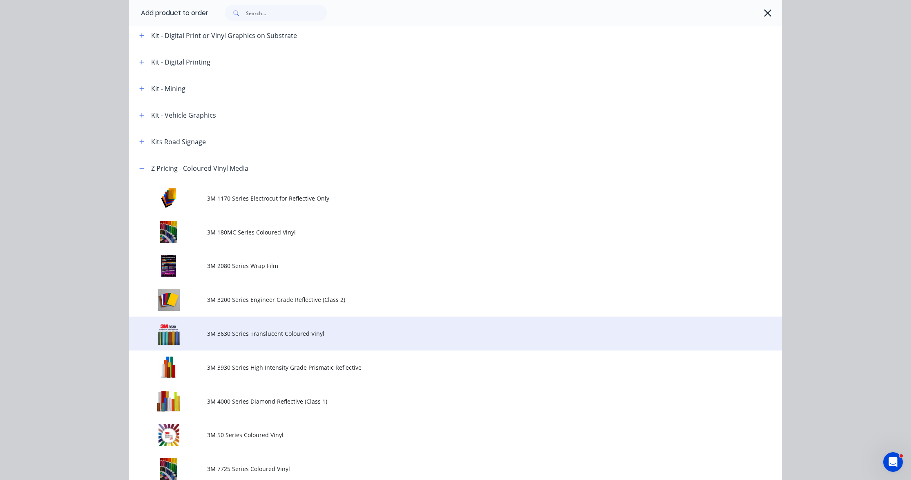
scroll to position [254, 0]
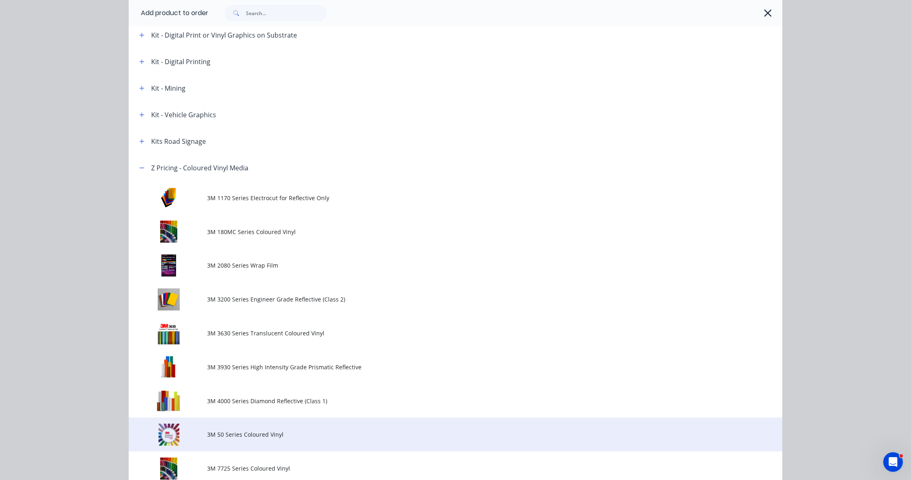
click at [264, 429] on td "3M 50 Series Coloured Vinyl" at bounding box center [494, 435] width 575 height 34
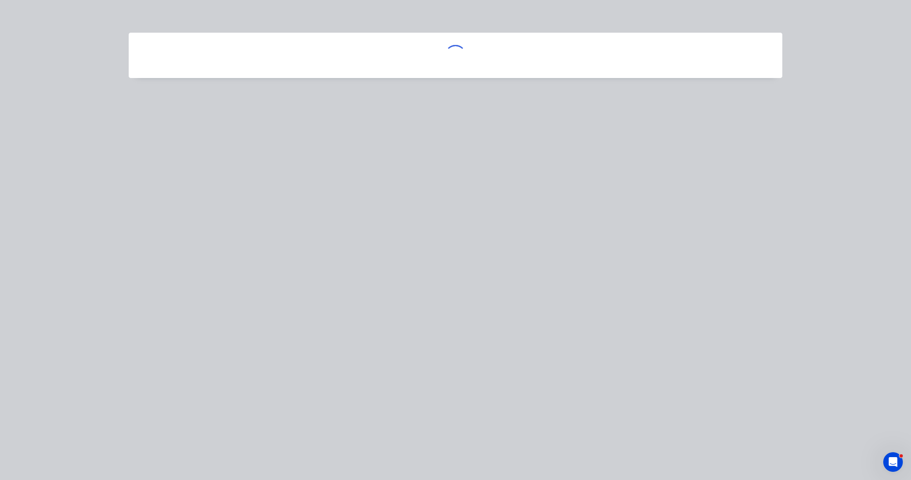
scroll to position [0, 0]
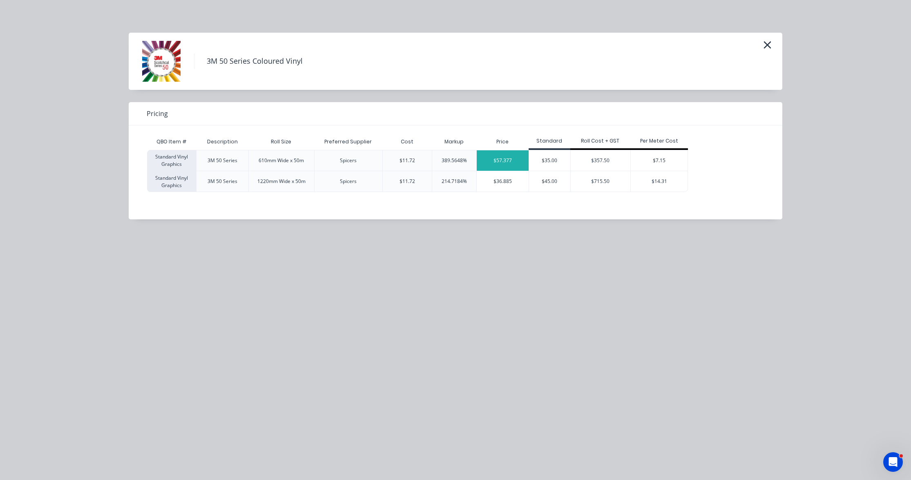
click at [502, 161] on div "$57.377" at bounding box center [503, 160] width 52 height 20
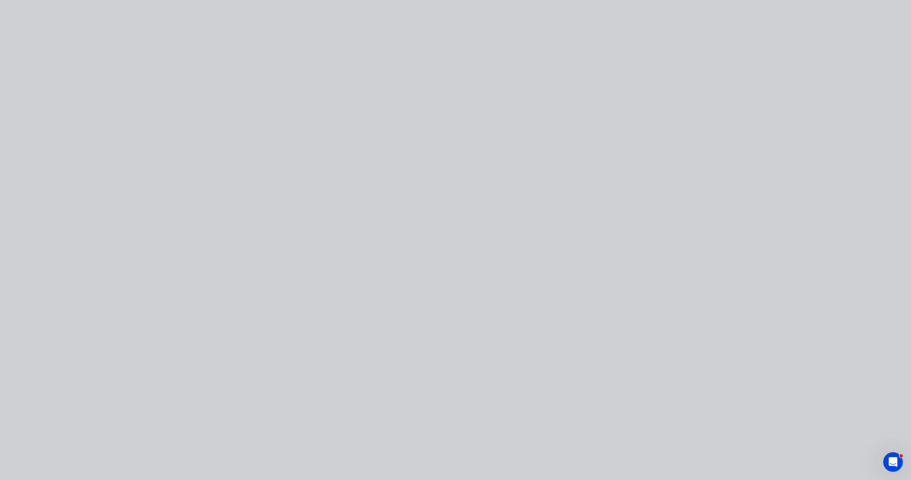
type input "$11.72"
type input "389.56"
type input "$57.377"
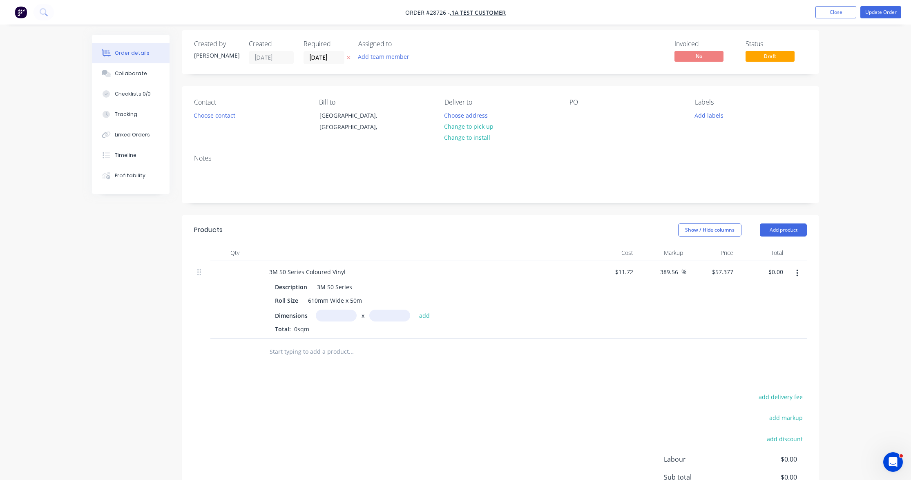
click at [336, 315] on input "text" at bounding box center [336, 316] width 41 height 12
type input "0.61m"
click at [389, 310] on input "text" at bounding box center [389, 316] width 41 height 12
type input "0.61m"
click at [422, 315] on button "add" at bounding box center [424, 315] width 19 height 11
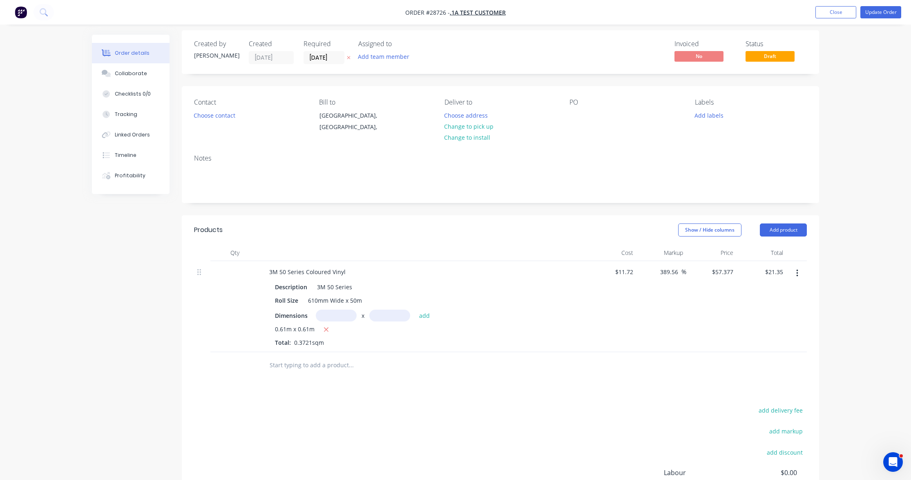
drag, startPoint x: 326, startPoint y: 327, endPoint x: 332, endPoint y: 320, distance: 8.7
click at [327, 328] on icon "button" at bounding box center [326, 330] width 4 height 4
type input "$0.00"
drag, startPoint x: 340, startPoint y: 314, endPoint x: 344, endPoint y: 315, distance: 4.2
click at [340, 314] on input "text" at bounding box center [336, 316] width 41 height 12
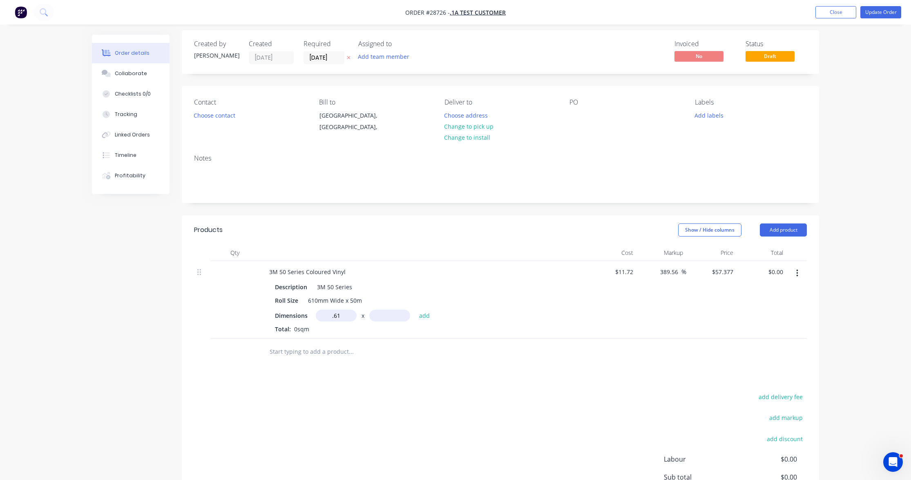
type input "0.61m"
click at [393, 315] on input "text" at bounding box center [389, 316] width 41 height 12
type input "1m"
click at [424, 315] on button "add" at bounding box center [424, 315] width 19 height 11
type input "$35.00"
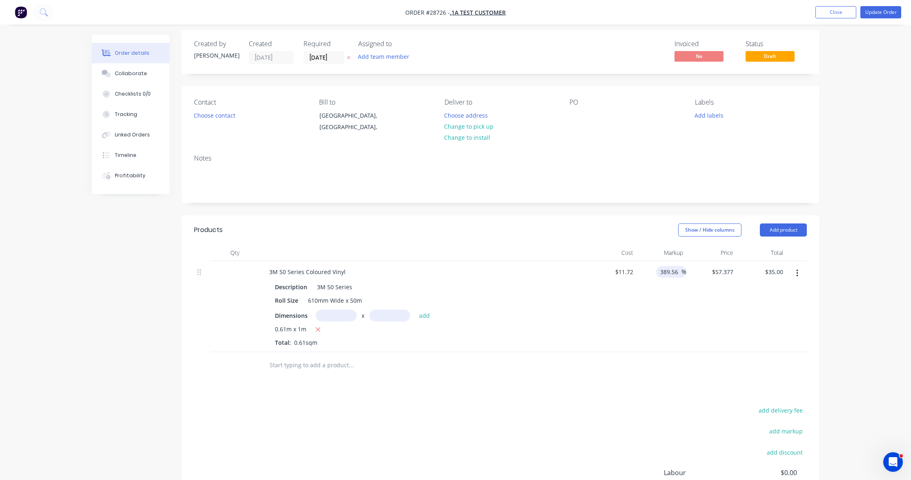
click at [674, 271] on input "389.56" at bounding box center [670, 272] width 22 height 12
drag, startPoint x: 678, startPoint y: 271, endPoint x: 652, endPoint y: 265, distance: 26.8
click at [642, 264] on div "389.56 389.56 %" at bounding box center [661, 306] width 50 height 91
type input "390"
type input "$57.428"
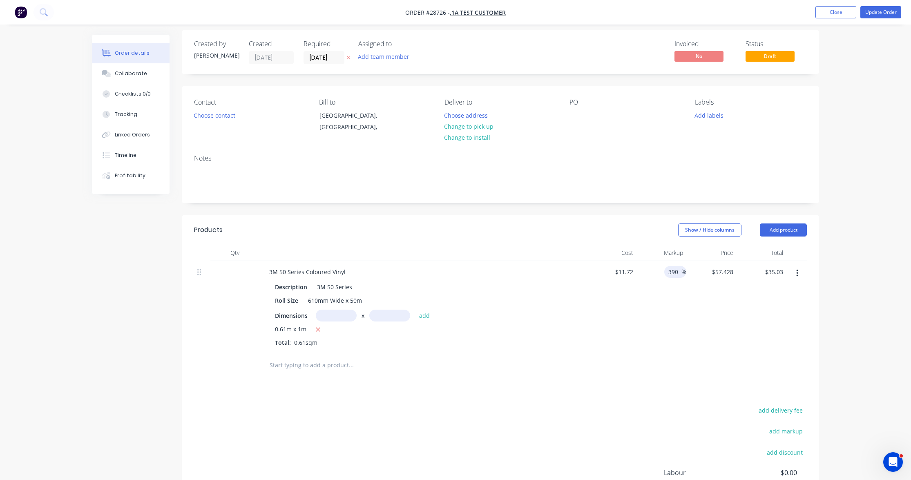
click at [679, 293] on div "390 390 %" at bounding box center [661, 306] width 50 height 91
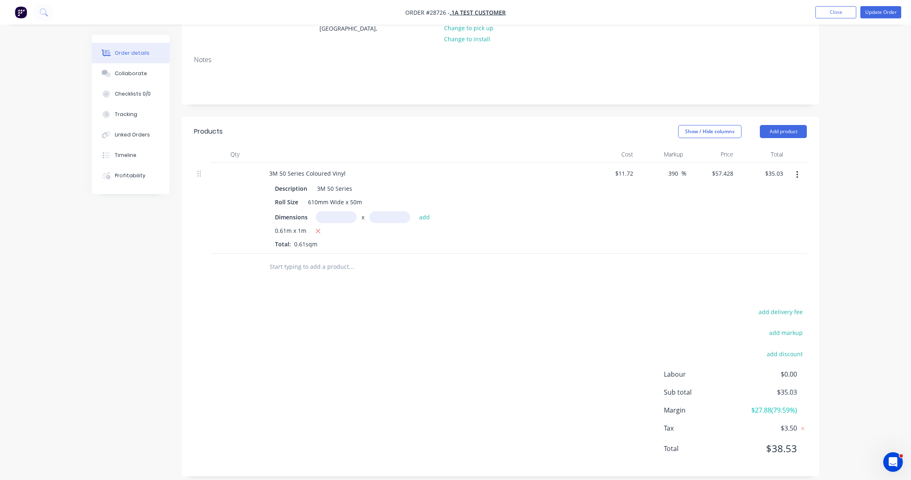
scroll to position [101, 0]
click at [315, 230] on button "button" at bounding box center [318, 233] width 10 height 10
type input "$0.00"
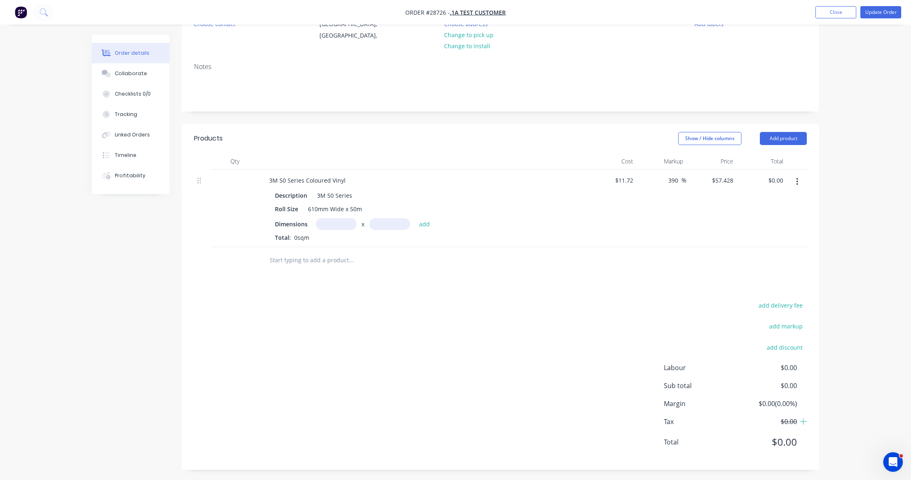
click at [340, 221] on input "text" at bounding box center [336, 224] width 41 height 12
type input "50m"
click at [400, 222] on input "text" at bounding box center [389, 224] width 41 height 12
type input "0.61m"
click at [427, 221] on button "add" at bounding box center [424, 223] width 19 height 11
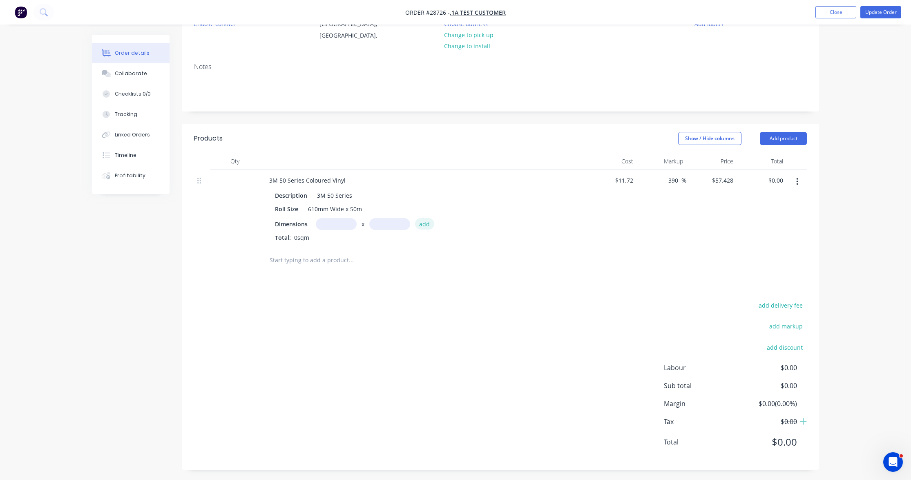
type input "$1,751.55"
click at [797, 181] on icon "button" at bounding box center [797, 181] width 2 height 7
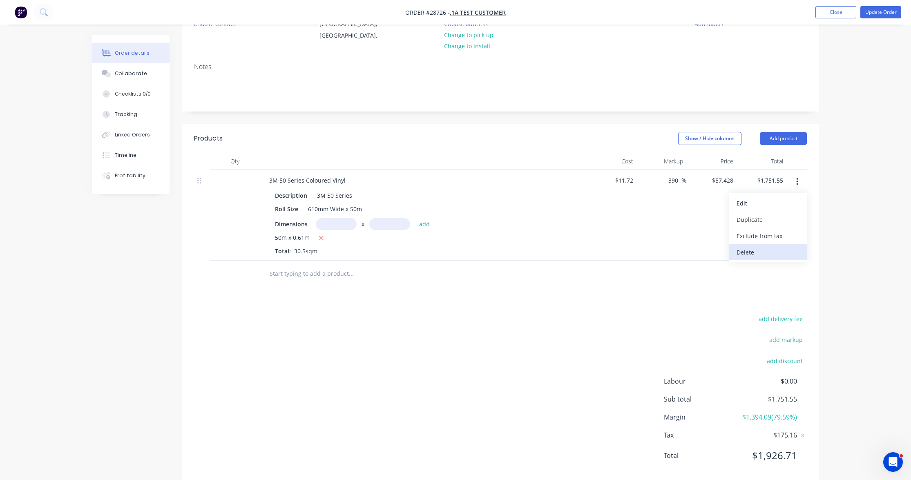
click at [763, 252] on div "Delete" at bounding box center [768, 252] width 63 height 12
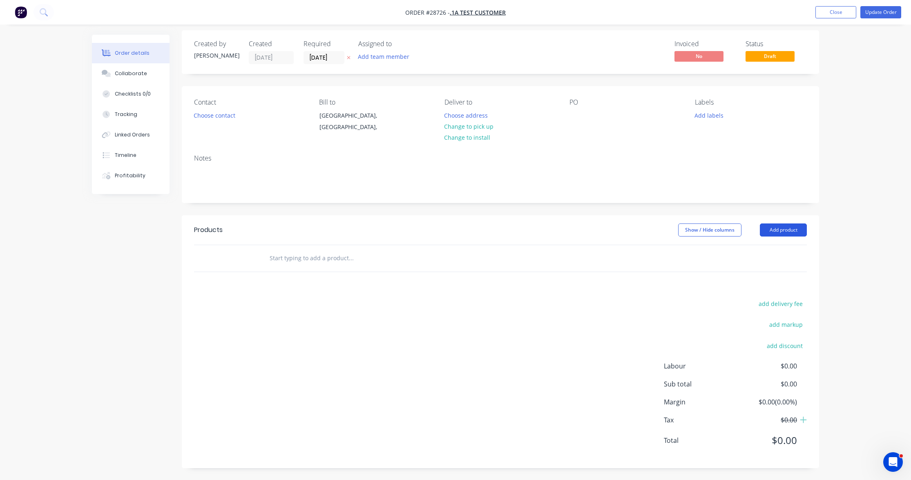
click at [784, 228] on button "Add product" at bounding box center [783, 229] width 47 height 13
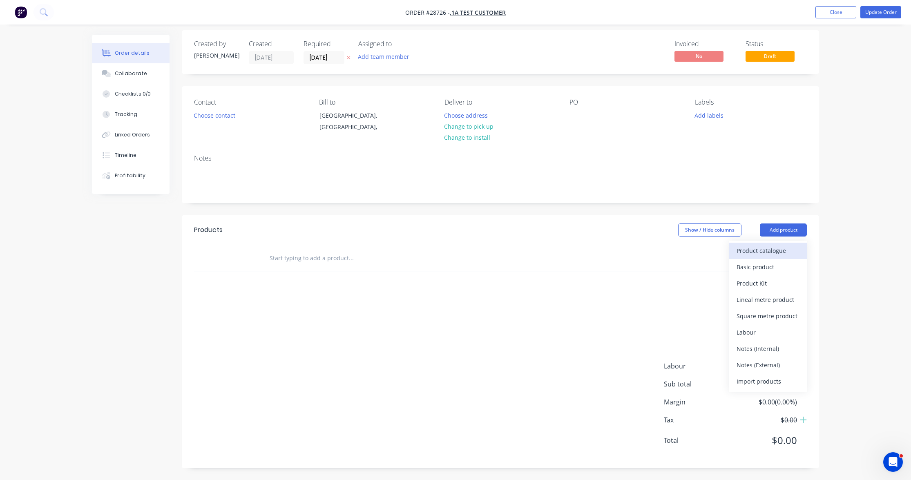
click at [771, 255] on div "Product catalogue" at bounding box center [768, 251] width 63 height 12
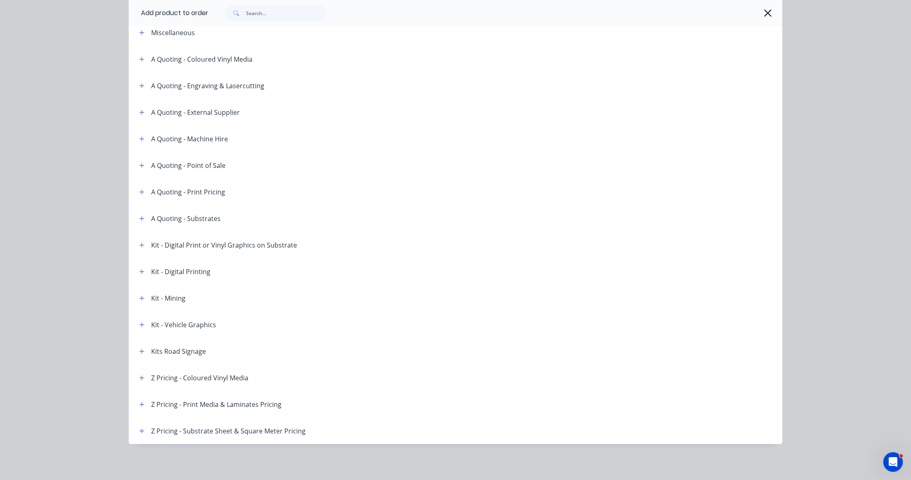
scroll to position [44, 0]
click at [140, 403] on icon "button" at bounding box center [141, 405] width 5 height 6
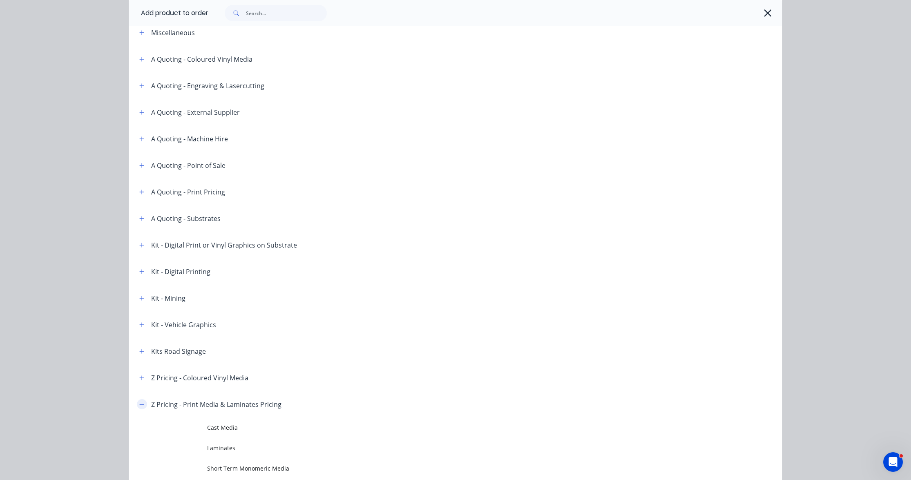
click at [140, 403] on icon "button" at bounding box center [141, 405] width 5 height 6
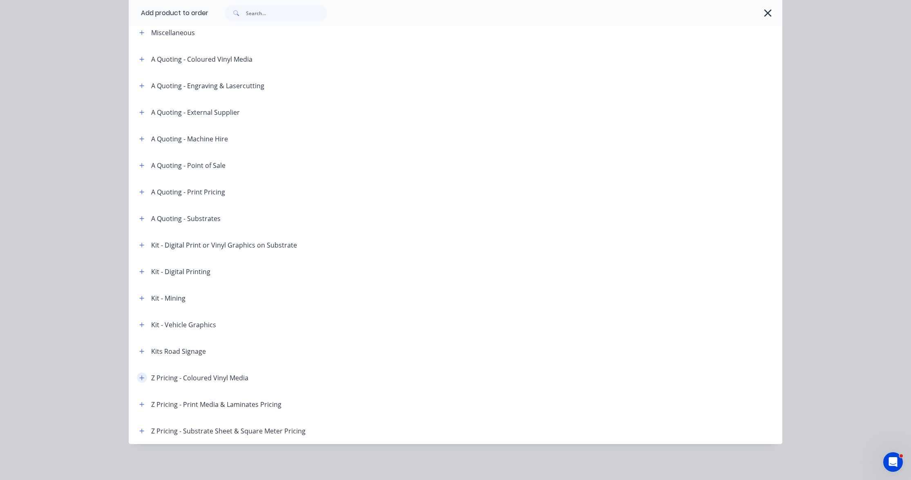
click at [140, 378] on icon "button" at bounding box center [141, 378] width 5 height 6
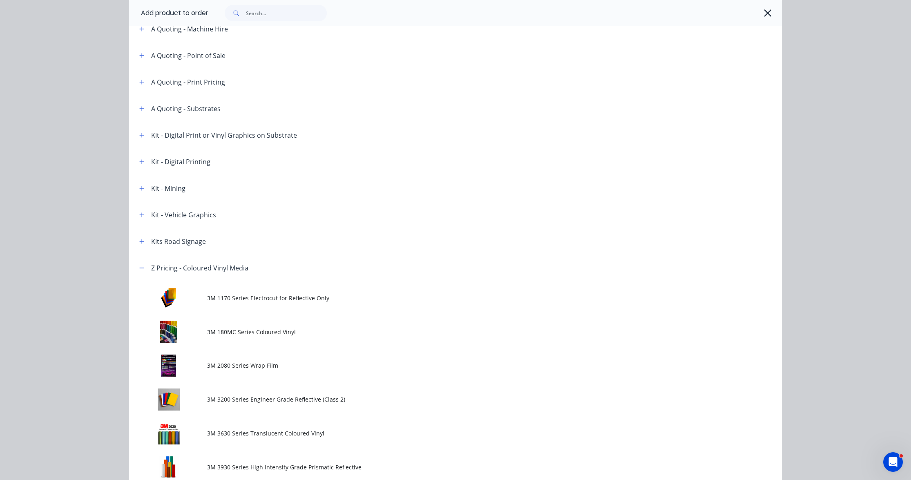
scroll to position [232, 0]
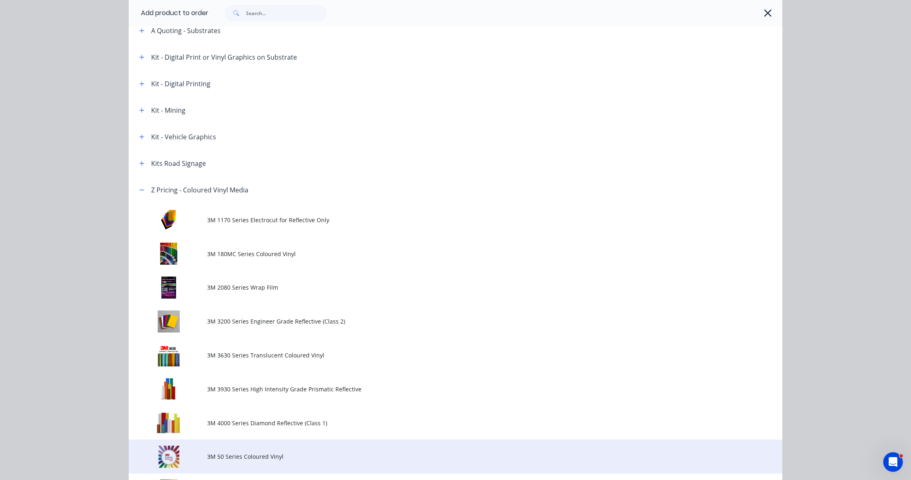
click at [271, 455] on span "3M 50 Series Coloured Vinyl" at bounding box center [437, 456] width 460 height 9
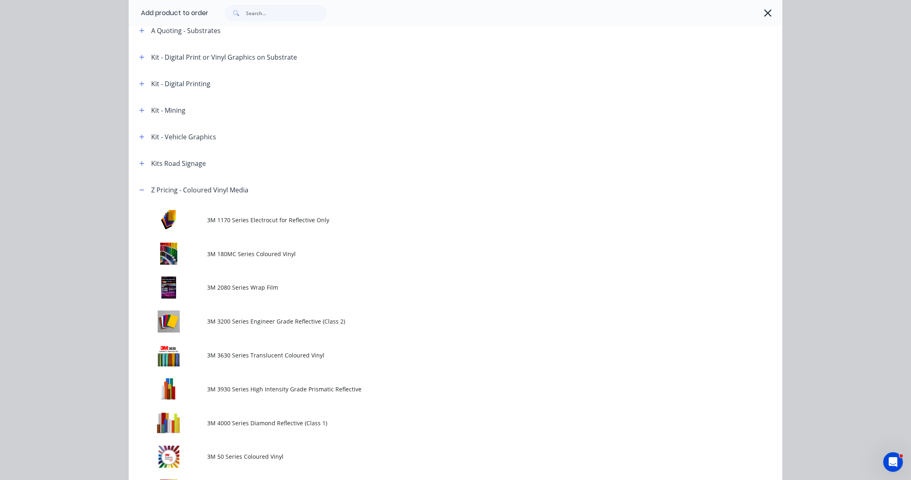
scroll to position [0, 0]
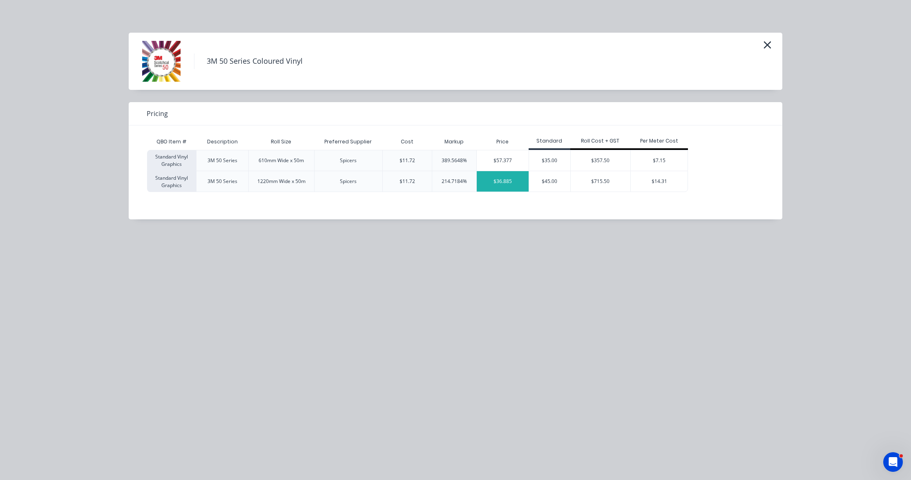
click at [504, 178] on div "$36.885" at bounding box center [503, 181] width 52 height 20
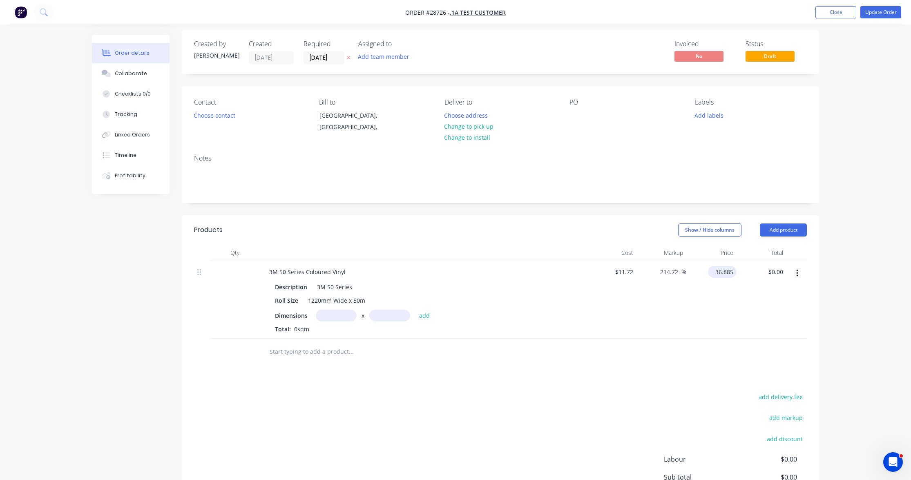
click at [725, 271] on input "36.885" at bounding box center [723, 272] width 25 height 12
type input "$36.885"
click at [668, 270] on input "214.72" at bounding box center [670, 272] width 22 height 12
drag, startPoint x: 678, startPoint y: 271, endPoint x: 653, endPoint y: 269, distance: 25.0
click at [647, 269] on div "214.72 214.72 %" at bounding box center [661, 300] width 50 height 78
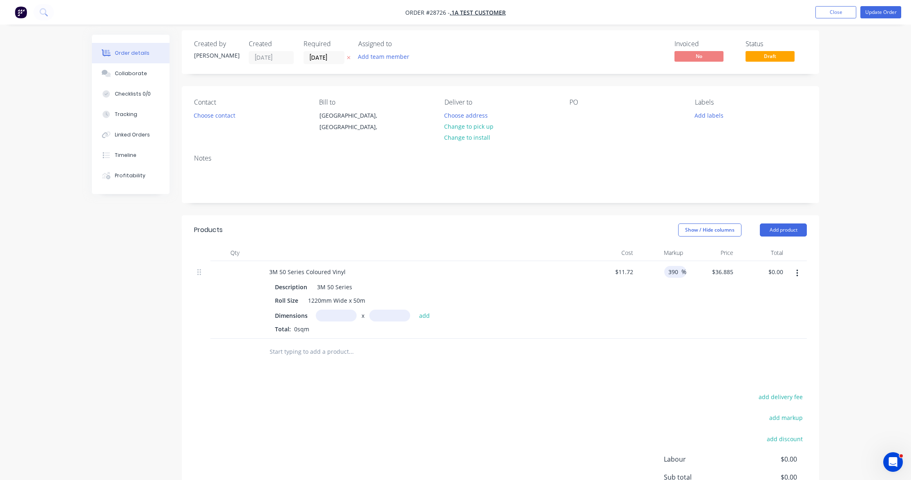
type input "390"
type input "$57.428"
click at [706, 291] on div "$57.428 $36.885" at bounding box center [711, 300] width 50 height 78
click at [342, 313] on input "text" at bounding box center [336, 316] width 41 height 12
type input "1.22m"
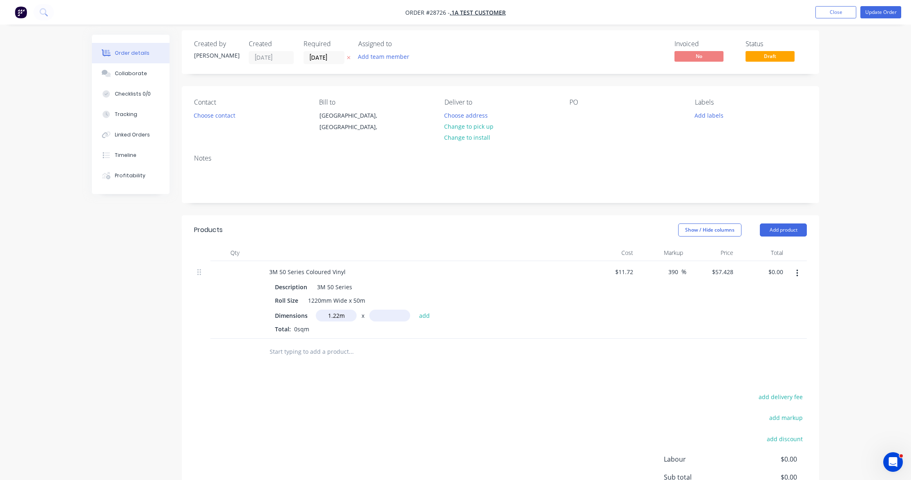
click at [399, 314] on input "text" at bounding box center [389, 316] width 41 height 12
drag, startPoint x: 317, startPoint y: 311, endPoint x: 309, endPoint y: 310, distance: 7.8
click at [312, 310] on div "Dimensions 1.22m x add" at bounding box center [423, 316] width 296 height 12
click at [390, 314] on input "text" at bounding box center [389, 316] width 41 height 12
type input "50m"
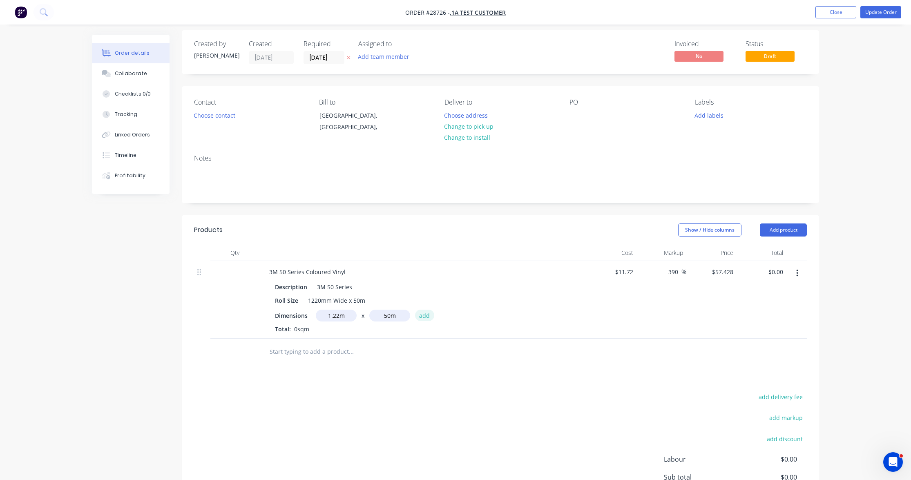
click at [424, 313] on button "add" at bounding box center [424, 315] width 19 height 11
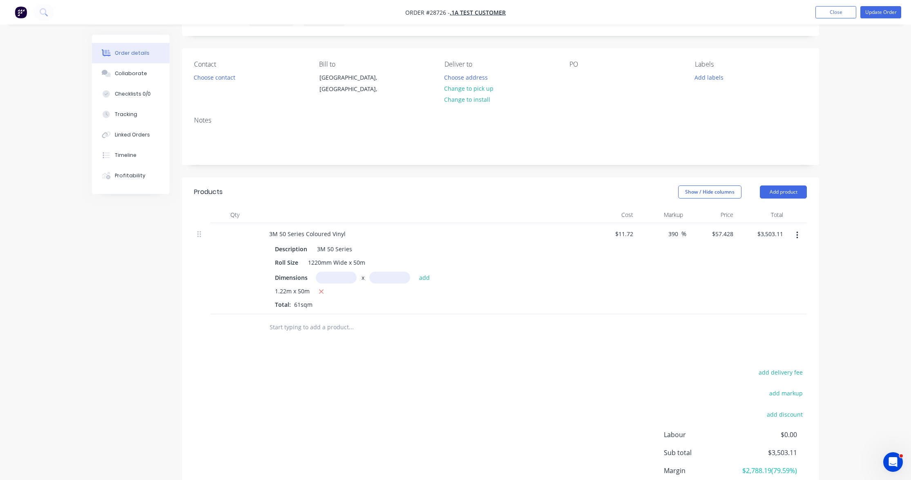
scroll to position [42, 0]
drag, startPoint x: 340, startPoint y: 272, endPoint x: 350, endPoint y: 272, distance: 10.2
click at [340, 272] on input "text" at bounding box center [336, 278] width 41 height 12
click at [405, 274] on input "text" at bounding box center [389, 278] width 41 height 12
click at [424, 274] on button "add" at bounding box center [424, 277] width 19 height 11
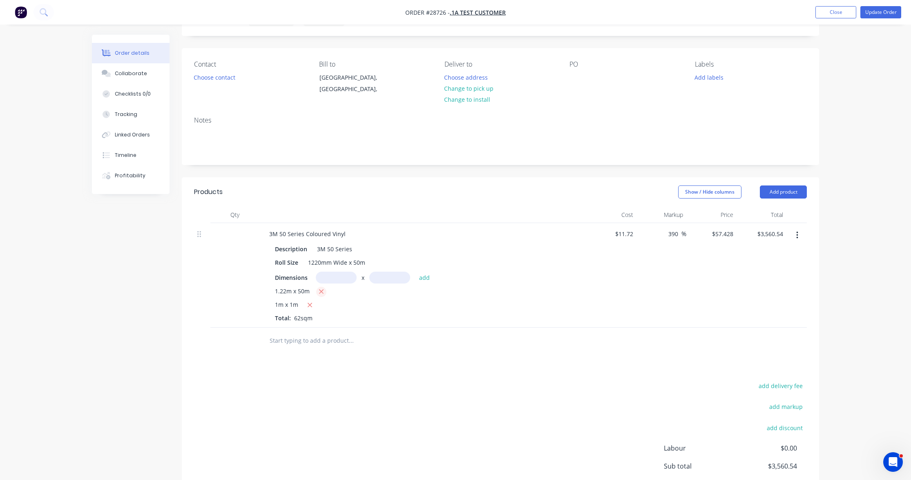
click at [323, 289] on icon "button" at bounding box center [321, 291] width 5 height 7
drag, startPoint x: 339, startPoint y: 277, endPoint x: 344, endPoint y: 278, distance: 5.0
click at [339, 277] on input "text" at bounding box center [336, 278] width 41 height 12
click at [395, 275] on input "text" at bounding box center [389, 278] width 41 height 12
click at [419, 276] on button "add" at bounding box center [424, 277] width 19 height 11
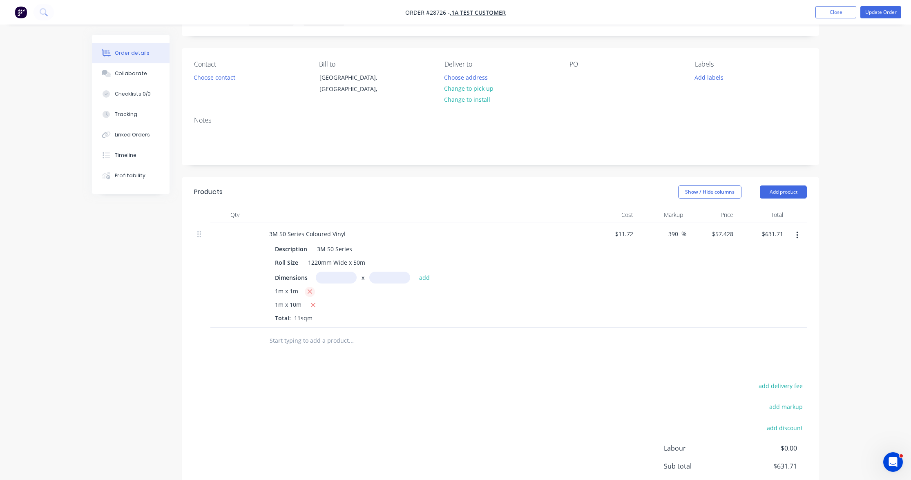
click at [312, 290] on icon "button" at bounding box center [309, 291] width 5 height 7
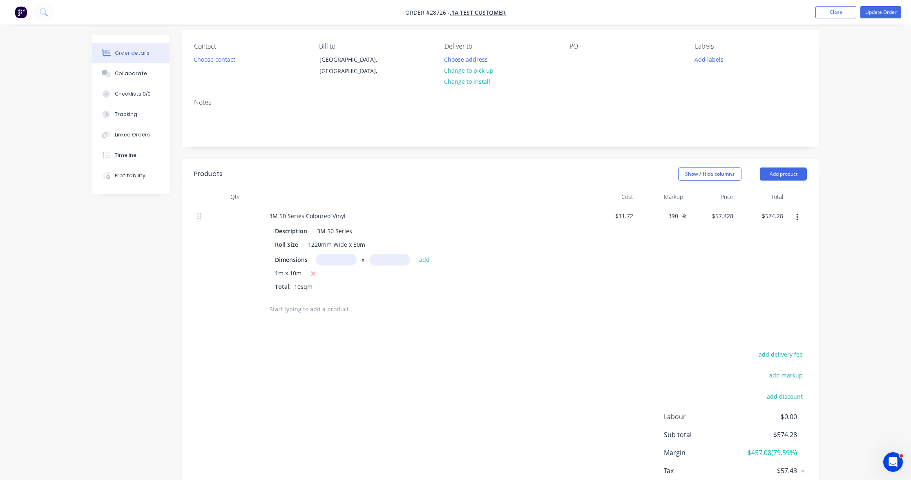
scroll to position [60, 0]
click at [899, 114] on div "Order details Collaborate Checklists 0/0 Tracking Linked Orders Timeline Profit…" at bounding box center [455, 236] width 911 height 592
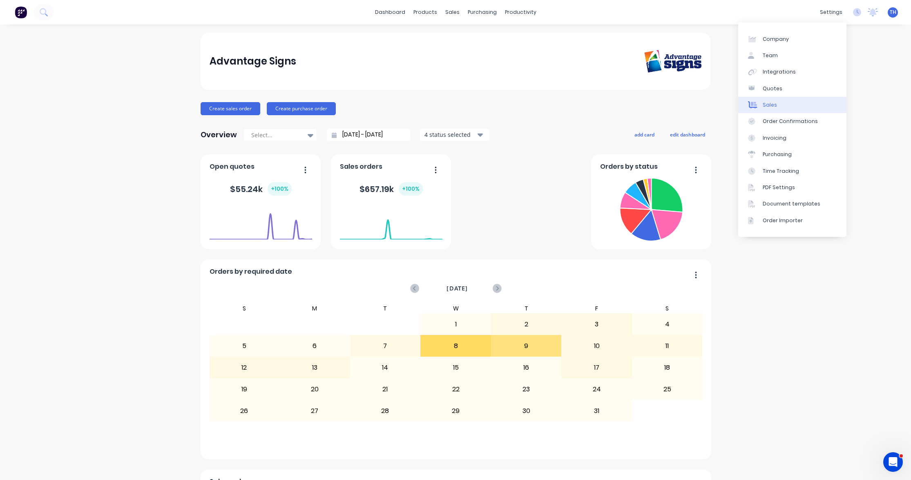
click at [784, 109] on link "Sales" at bounding box center [792, 105] width 108 height 16
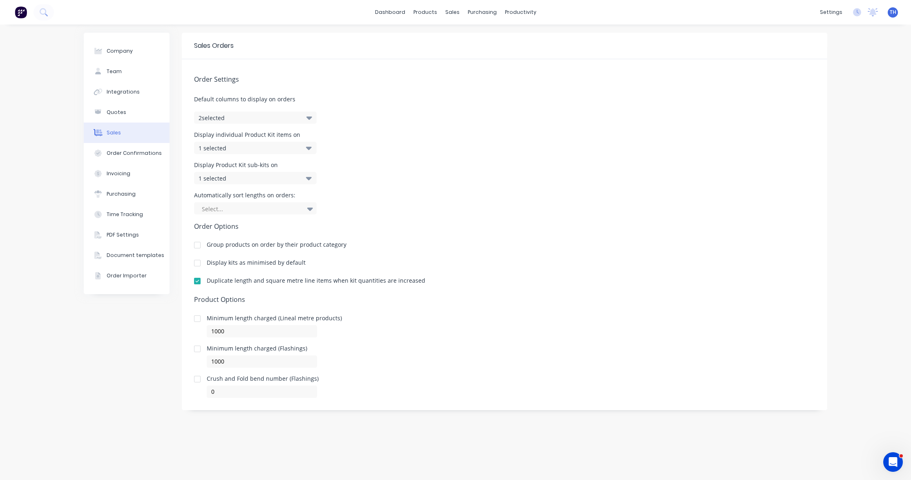
click at [287, 206] on div at bounding box center [251, 209] width 100 height 10
click at [360, 210] on div "Automatically sort lengths on orders: Smallest to Largest, 1 of 2. 2 results av…" at bounding box center [504, 203] width 621 height 22
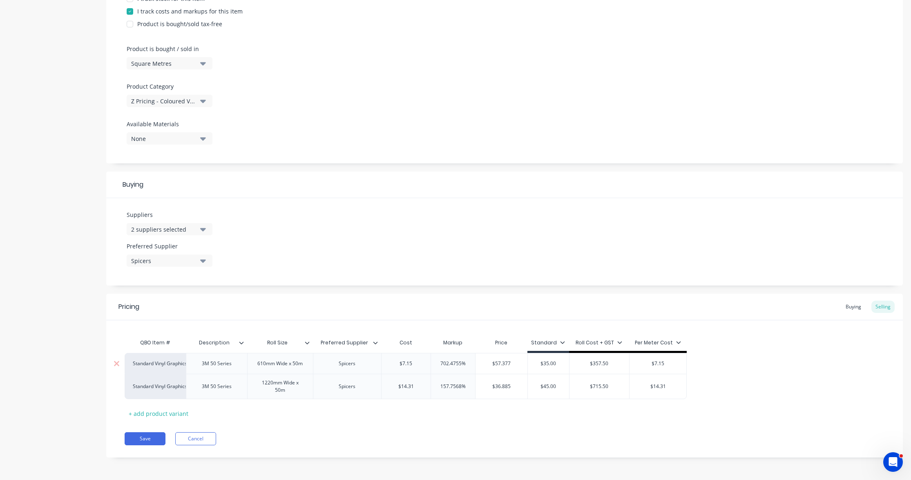
scroll to position [216, 0]
click at [407, 361] on input "$7.15" at bounding box center [406, 363] width 49 height 7
drag, startPoint x: 415, startPoint y: 362, endPoint x: 379, endPoint y: 360, distance: 36.0
click at [388, 360] on input "$7.15" at bounding box center [406, 363] width 49 height 7
type input "1"
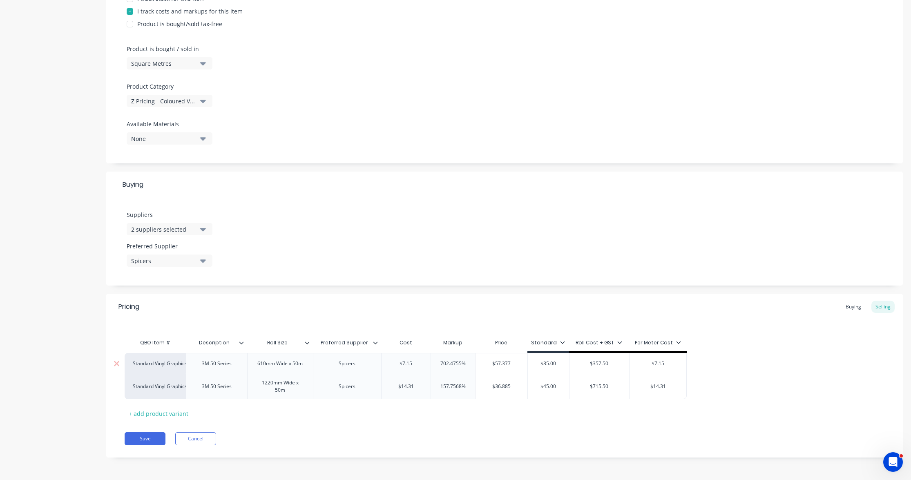
type textarea "x"
type input "11"
type textarea "x"
type input "11.7"
type textarea "x"
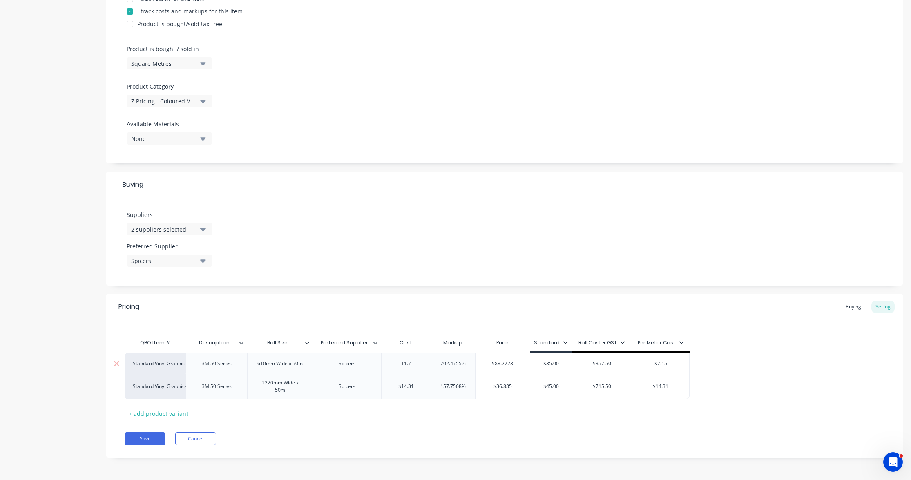
type input "11.75"
type textarea "x"
type input "11.7"
type textarea "x"
type input "11.72"
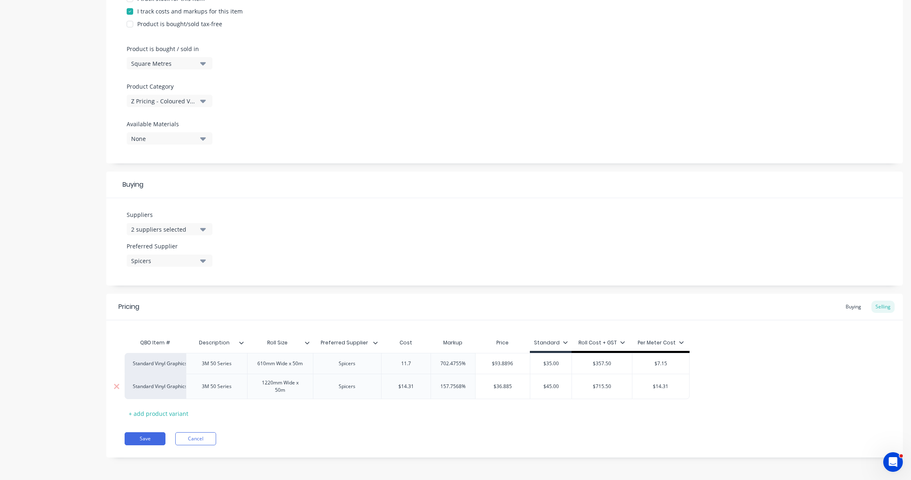
type textarea "x"
click at [419, 391] on div "$14.31" at bounding box center [406, 386] width 49 height 20
type input "11.72"
drag, startPoint x: 418, startPoint y: 388, endPoint x: 383, endPoint y: 384, distance: 35.0
click at [380, 383] on div "Standard Vinyl Graphics 3M 50 Series 1220mm Wide x 50m Spicers $14.31 $14.31 15…" at bounding box center [407, 386] width 565 height 25
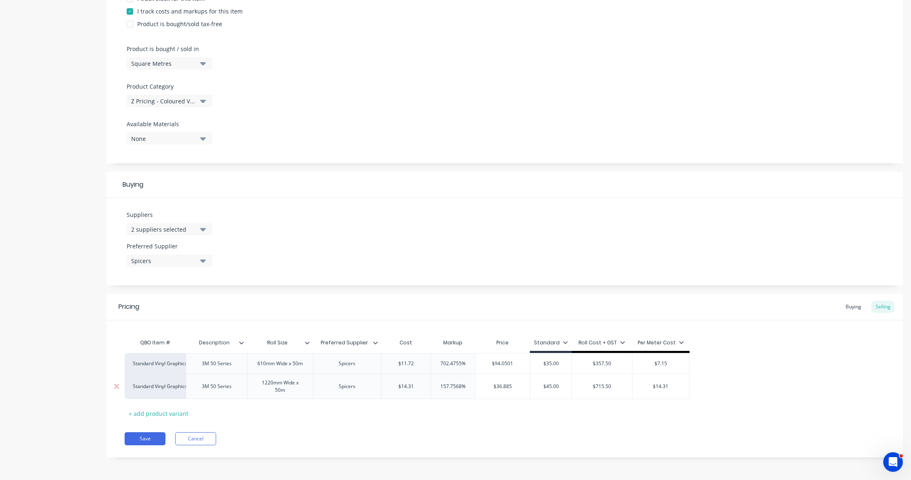
type input "1"
type textarea "x"
type input "14"
type textarea "x"
type input "14.3"
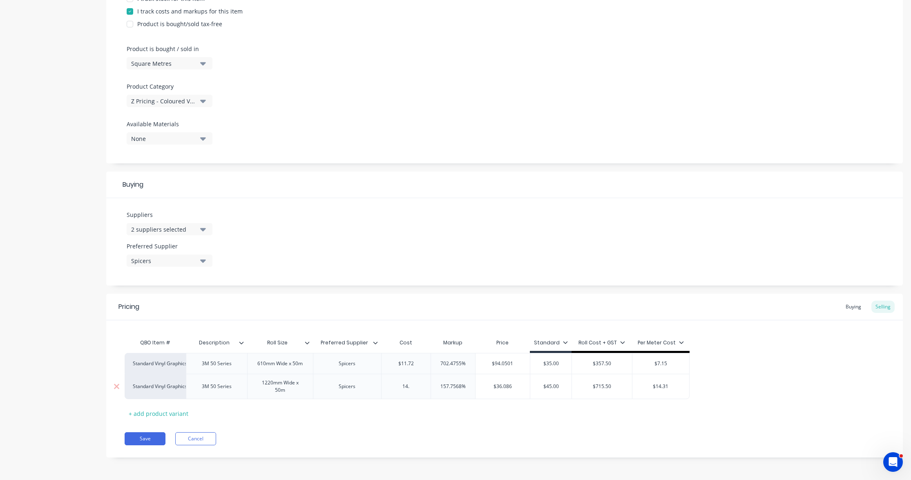
type textarea "x"
type input "14.31"
type textarea "x"
drag, startPoint x: 415, startPoint y: 387, endPoint x: 382, endPoint y: 381, distance: 32.9
click at [386, 382] on div "$14.31 14.31" at bounding box center [406, 386] width 49 height 20
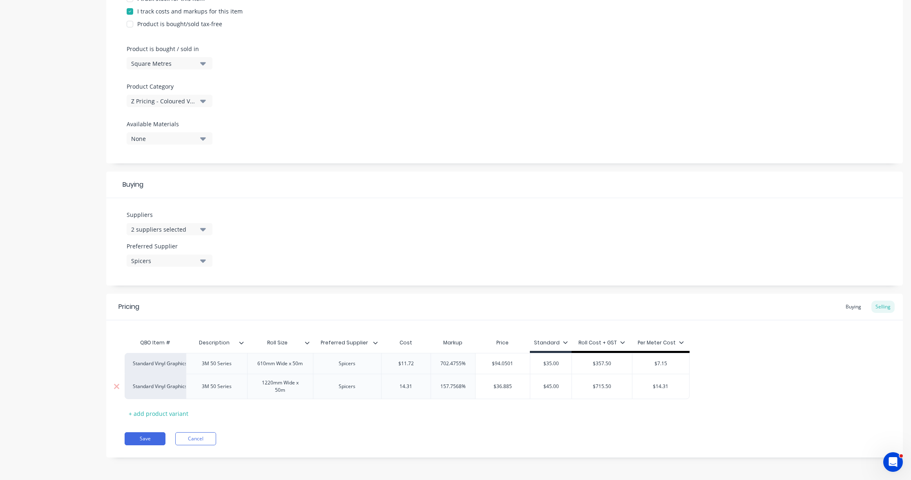
type input "1"
type textarea "x"
type input "11"
type textarea "x"
type input "11.7"
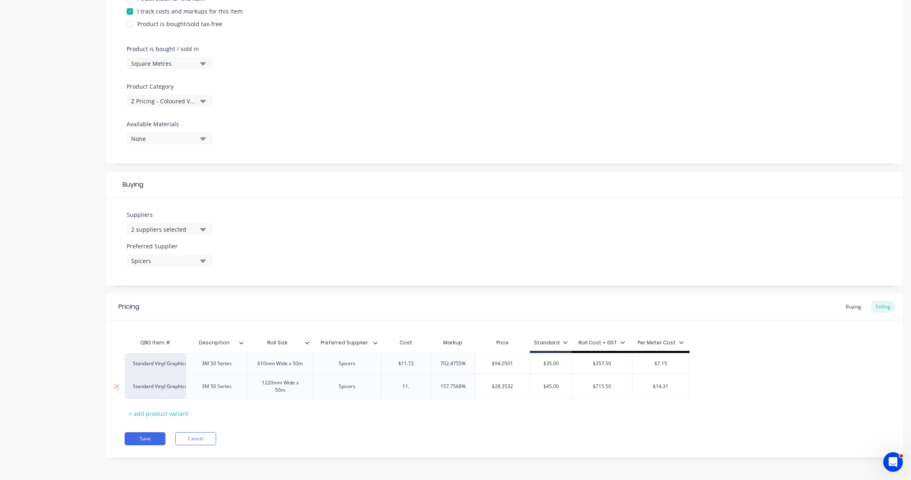
type textarea "x"
type input "11.72"
type textarea "x"
type input "11.72"
click at [500, 388] on input "$30.2091" at bounding box center [503, 386] width 55 height 7
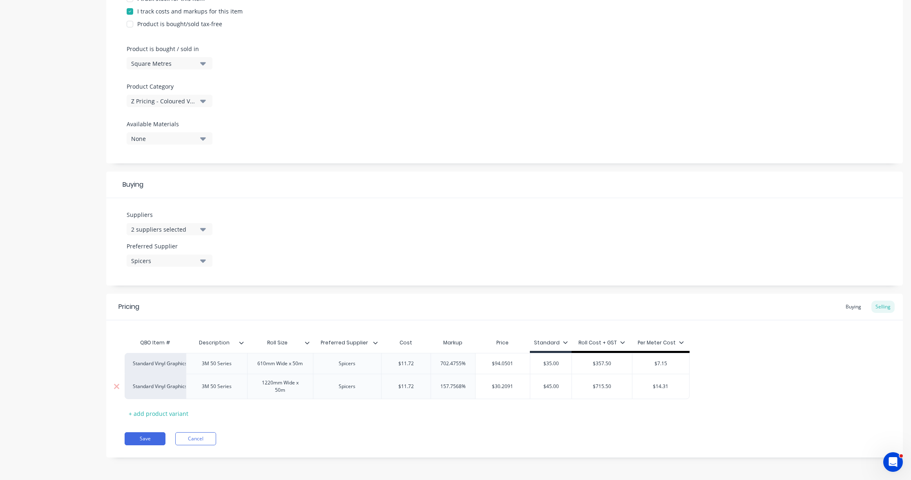
drag, startPoint x: 517, startPoint y: 389, endPoint x: 477, endPoint y: 389, distance: 39.6
click at [476, 385] on input "$30.2091" at bounding box center [503, 386] width 55 height 7
click at [508, 389] on input "$30.2091" at bounding box center [503, 386] width 55 height 7
type input "3"
type textarea "x"
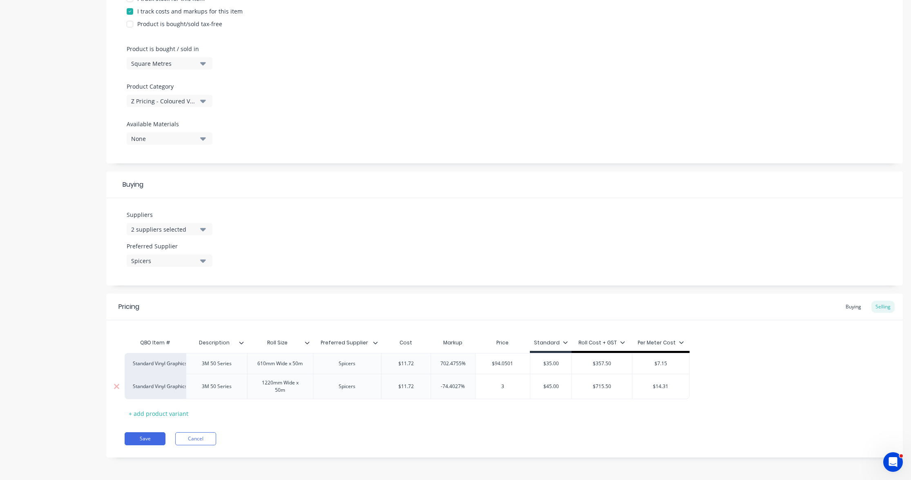
type input "36"
type textarea "x"
type input "36.8"
type textarea "x"
type input "36.88"
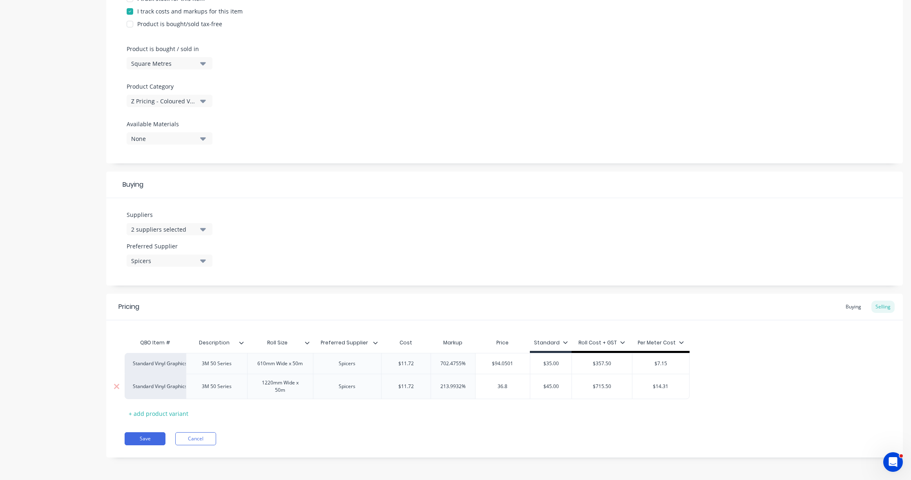
type textarea "x"
type input "36.885"
type textarea "x"
click at [509, 366] on div "$94.0501" at bounding box center [503, 363] width 55 height 20
type input "36.885"
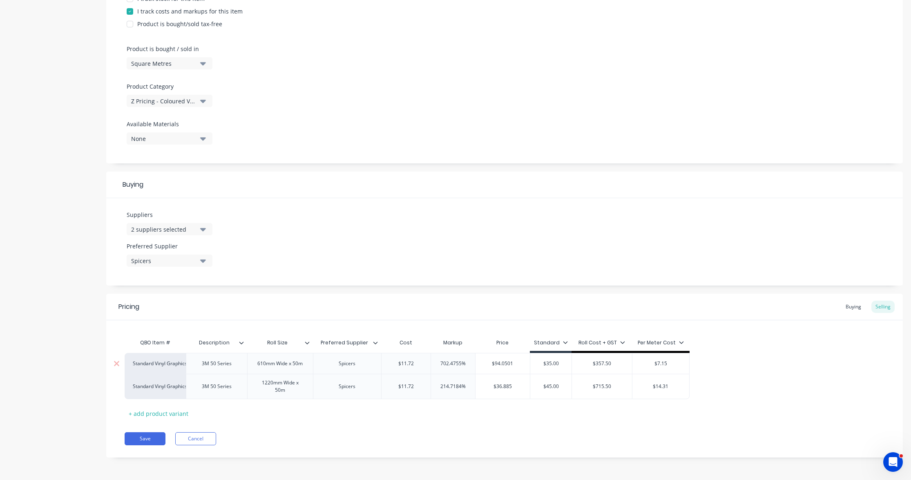
drag, startPoint x: 514, startPoint y: 362, endPoint x: 471, endPoint y: 362, distance: 43.7
click at [481, 361] on input "$94.0501" at bounding box center [503, 363] width 55 height 7
type input "5"
type textarea "x"
type input "57"
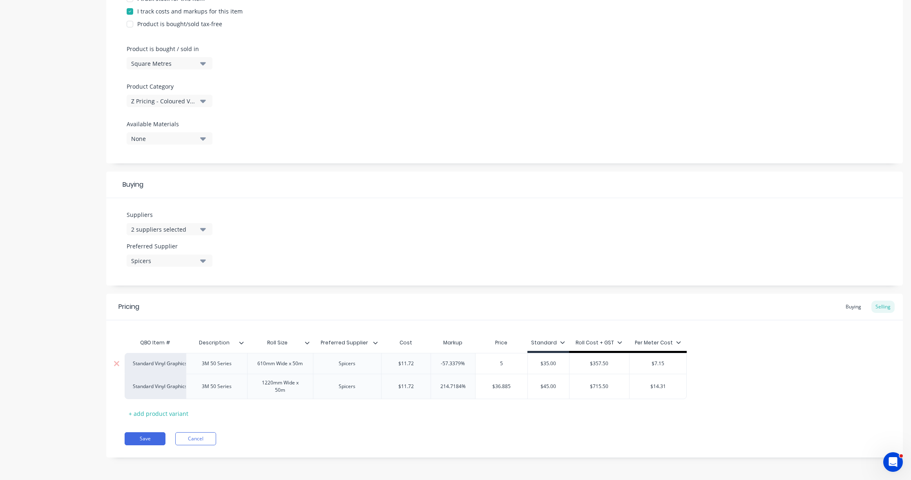
type textarea "x"
type input "57.3"
type textarea "x"
type input "57.37"
type textarea "x"
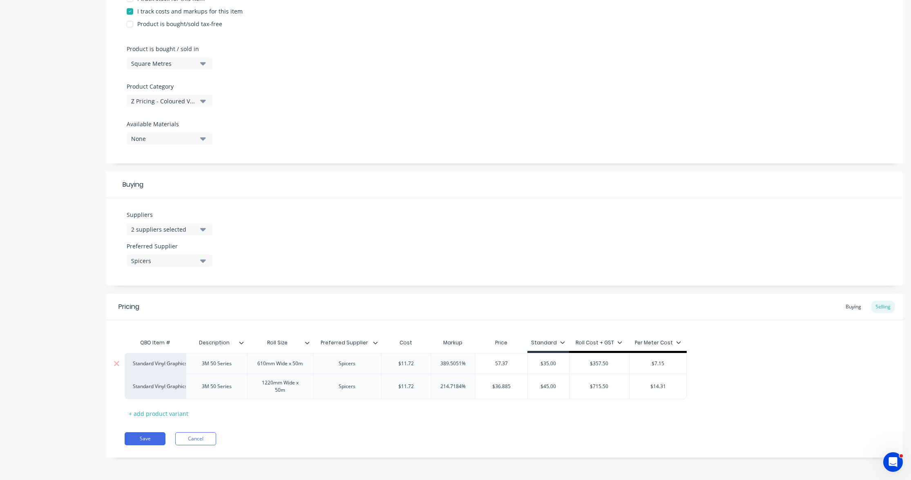
type input "57.377"
type textarea "x"
type input "57.377"
click at [155, 437] on button "Save" at bounding box center [145, 438] width 41 height 13
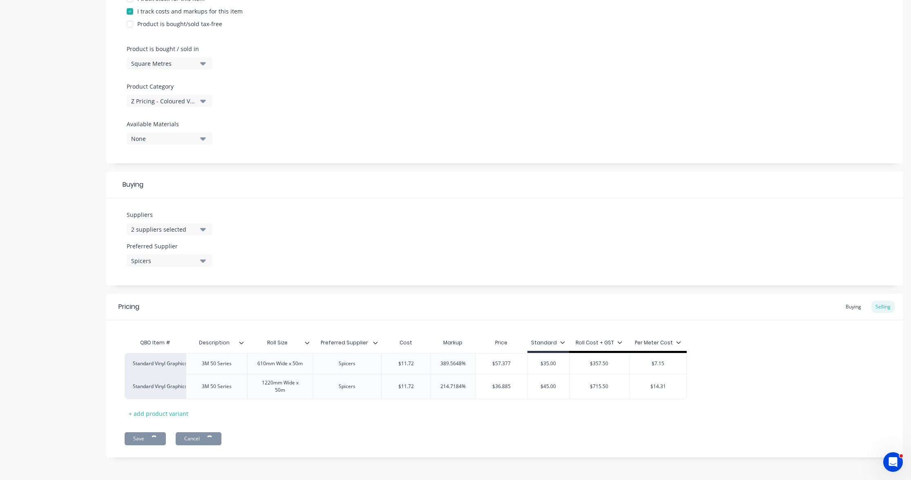
scroll to position [214, 0]
type textarea "x"
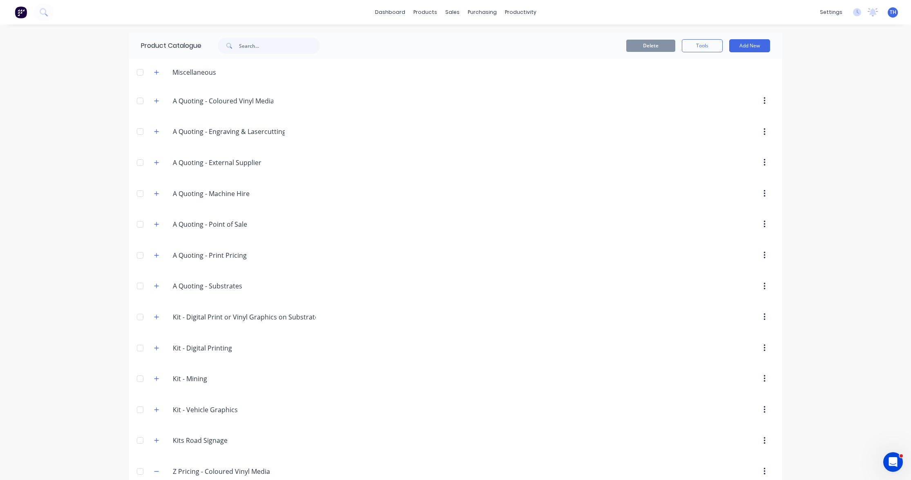
scroll to position [361, 0]
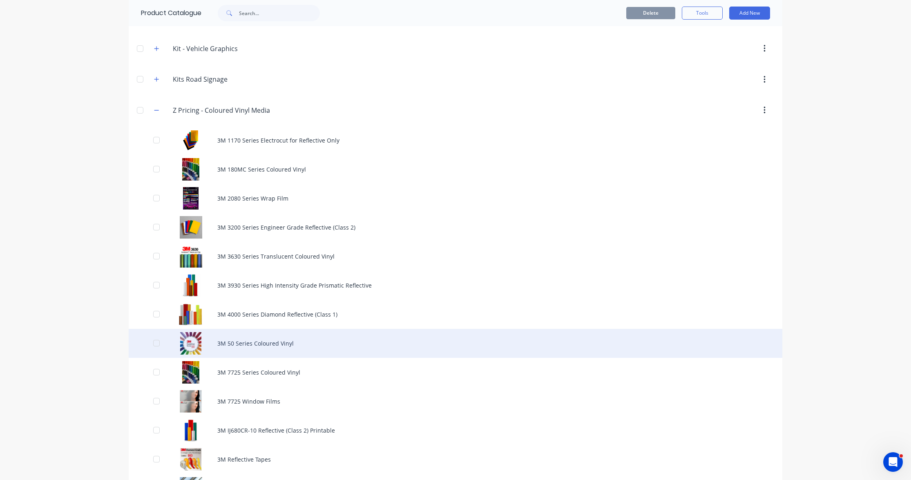
click at [259, 346] on div "3M 50 Series Coloured Vinyl" at bounding box center [456, 343] width 654 height 29
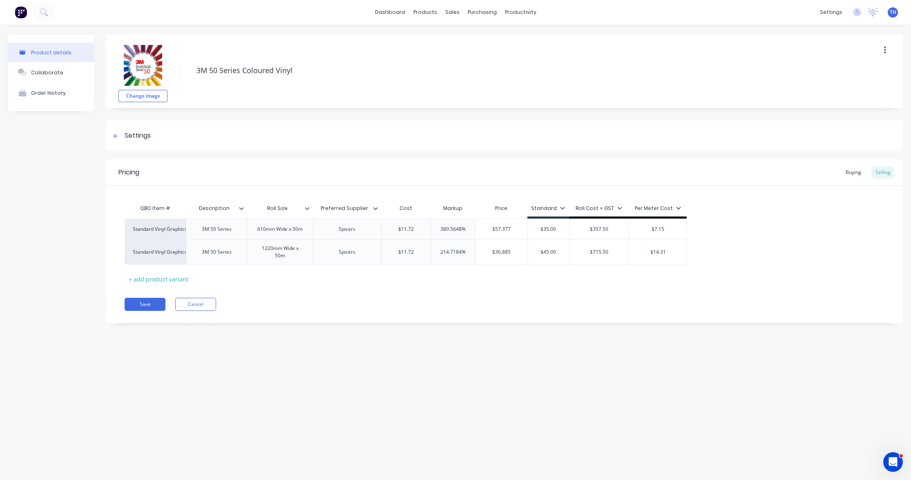
click at [678, 208] on icon at bounding box center [679, 208] width 4 height 2
click at [737, 234] on div "Standard Vinyl Graphics 3M 50 Series 610mm Wide x 50m Spicers $11.72 389.5648% …" at bounding box center [505, 242] width 760 height 46
click at [560, 208] on icon at bounding box center [562, 208] width 4 height 2
click at [493, 248] on div at bounding box center [492, 248] width 16 height 16
click at [797, 264] on div "Standard Vinyl Graphics 3M 50 Series 610mm Wide x 50m Spicers $11.72 389.5648% …" at bounding box center [505, 242] width 760 height 46
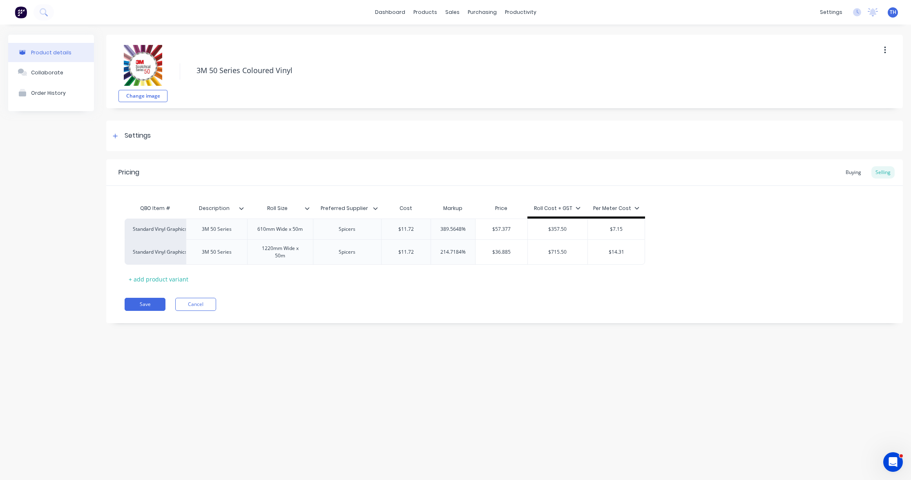
click at [577, 208] on icon at bounding box center [578, 208] width 4 height 2
click at [506, 248] on div at bounding box center [508, 248] width 16 height 16
click at [692, 258] on div "Standard Vinyl Graphics 3M 50 Series 610mm Wide x 50m Spicers $11.72 389.5648% …" at bounding box center [505, 242] width 760 height 46
click at [561, 208] on icon at bounding box center [562, 207] width 5 height 5
click at [493, 231] on div at bounding box center [492, 231] width 16 height 16
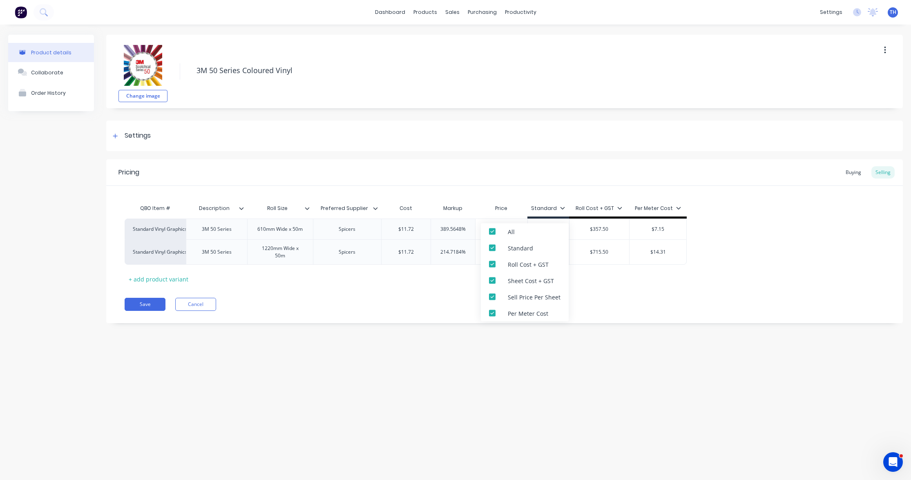
click at [716, 252] on div "Standard Vinyl Graphics 3M 50 Series 610mm Wide x 50m Spicers $11.72 389.5648% …" at bounding box center [505, 242] width 760 height 46
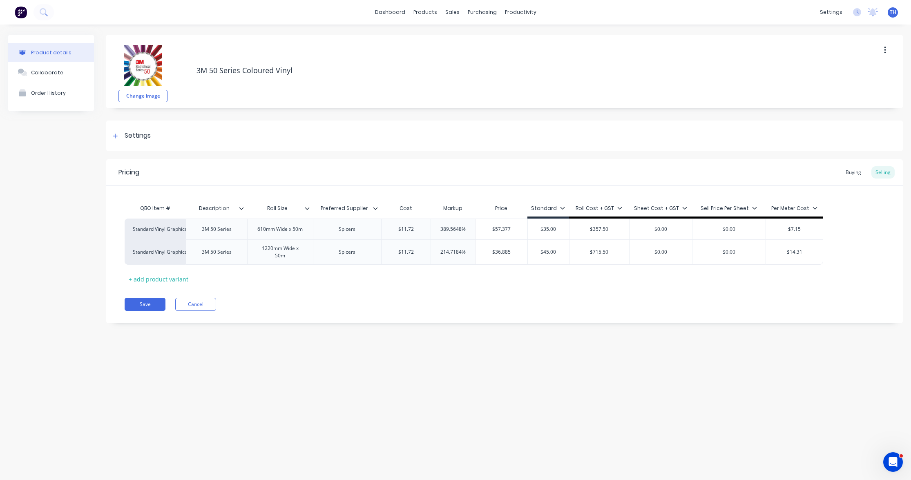
click at [563, 208] on icon at bounding box center [562, 207] width 5 height 5
click at [492, 231] on div at bounding box center [492, 231] width 16 height 16
drag, startPoint x: 493, startPoint y: 248, endPoint x: 505, endPoint y: 255, distance: 14.2
click at [493, 248] on div at bounding box center [492, 248] width 16 height 16
click at [627, 300] on div "Pricing Buying Selling QBO Item # Description Roll Size Preferred Supplier Cost…" at bounding box center [504, 241] width 797 height 164
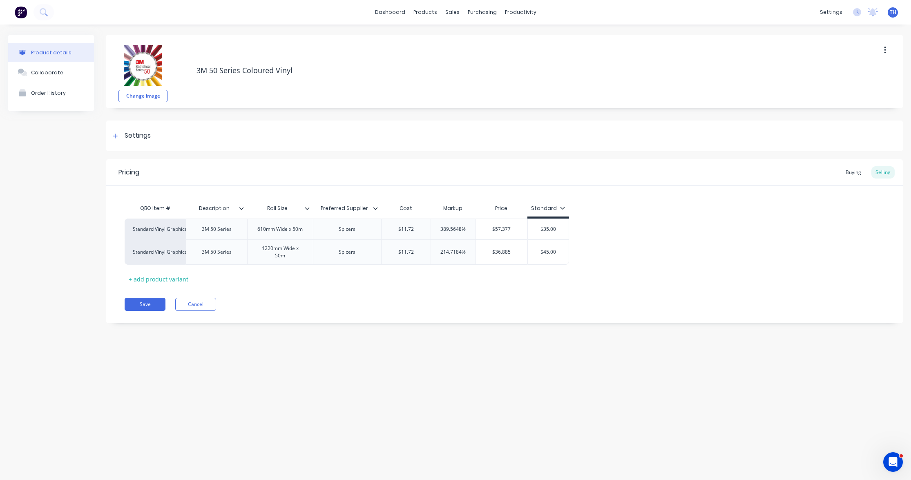
click at [554, 206] on div "Standard" at bounding box center [548, 208] width 34 height 7
click at [492, 248] on div at bounding box center [492, 248] width 16 height 16
click at [491, 264] on div at bounding box center [492, 264] width 16 height 16
click at [492, 248] on div at bounding box center [492, 248] width 16 height 16
click at [657, 284] on div "QBO Item # Description Roll Size Preferred Supplier Cost Markup Price Standard …" at bounding box center [505, 242] width 760 height 85
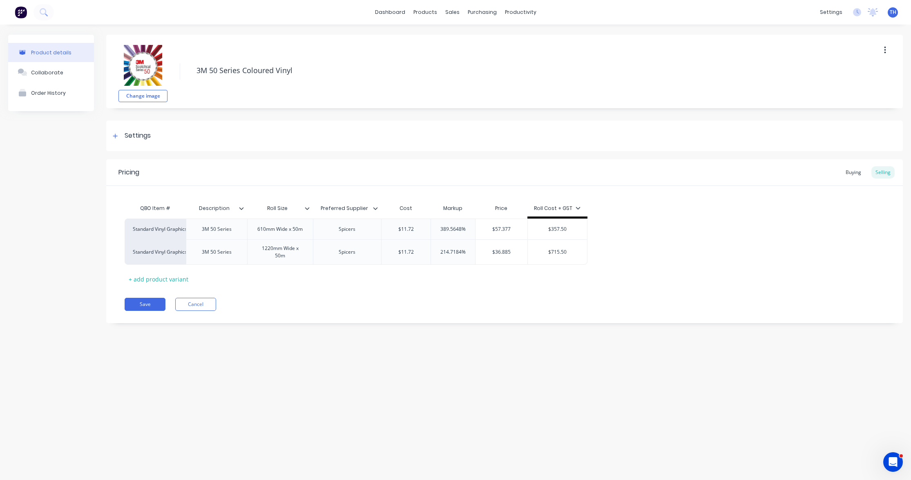
click at [576, 209] on icon at bounding box center [578, 207] width 5 height 5
click at [508, 262] on div at bounding box center [508, 264] width 16 height 16
click at [508, 313] on div at bounding box center [508, 313] width 16 height 16
click at [638, 295] on div "Pricing Buying Selling QBO Item # Description Roll Size Preferred Supplier Cost…" at bounding box center [504, 241] width 797 height 164
click at [635, 207] on icon at bounding box center [637, 208] width 4 height 2
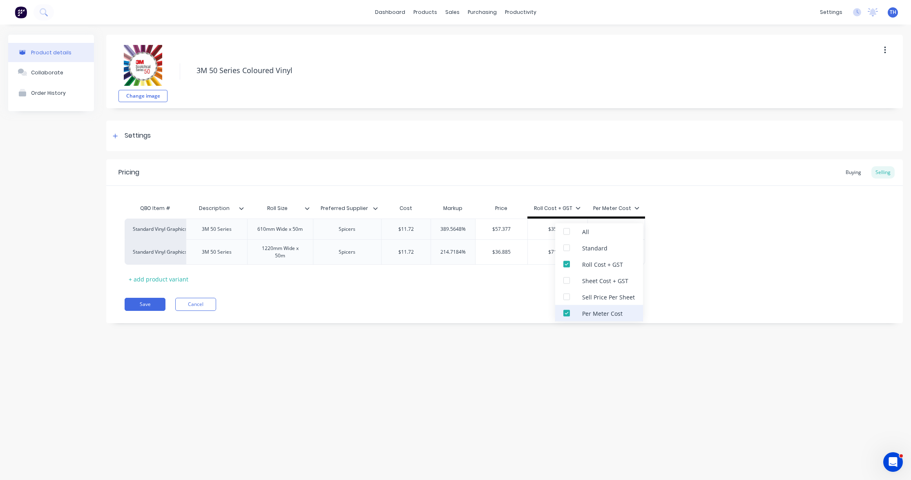
click at [566, 313] on div at bounding box center [566, 313] width 16 height 16
type textarea "x"
click at [523, 305] on div "Save Cancel" at bounding box center [514, 304] width 778 height 13
type input "389.5648%"
drag, startPoint x: 469, startPoint y: 231, endPoint x: 416, endPoint y: 227, distance: 52.8
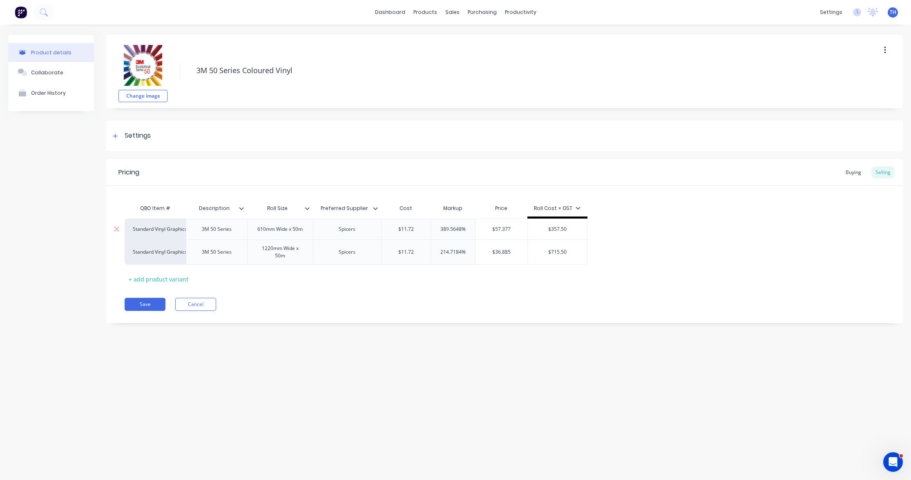
click at [422, 227] on div "Standard Vinyl Graphics 3M 50 Series 610mm Wide x 50m Spicers $11.72 389.5648% …" at bounding box center [356, 229] width 463 height 21
type textarea "x"
type input "3"
type textarea "x"
type input "39"
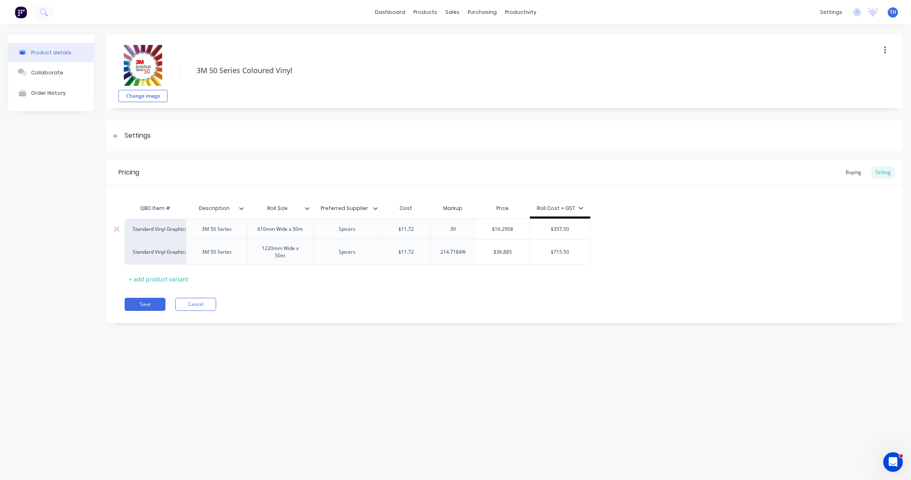
type textarea "x"
type input "390"
type input "214.7184%"
drag, startPoint x: 460, startPoint y: 258, endPoint x: 464, endPoint y: 259, distance: 4.1
click at [460, 256] on input "214.7184%" at bounding box center [453, 251] width 44 height 7
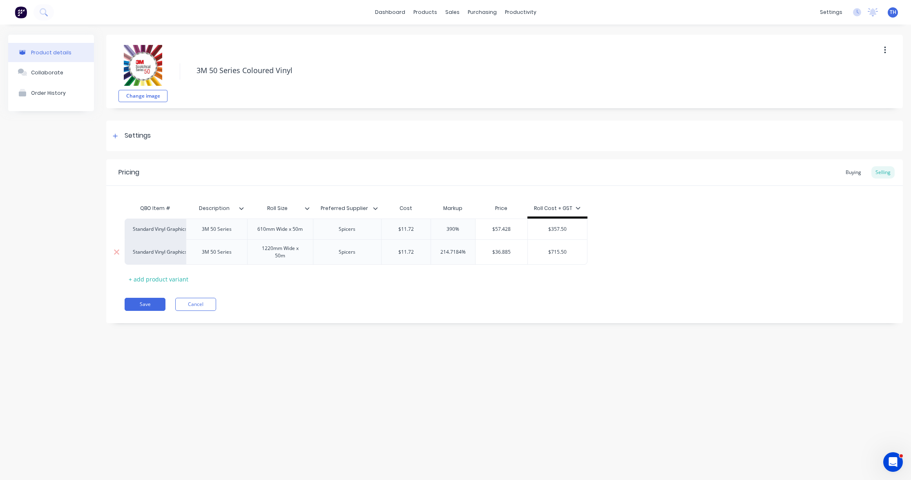
drag, startPoint x: 468, startPoint y: 257, endPoint x: 440, endPoint y: 253, distance: 28.8
click at [427, 252] on div "Standard Vinyl Graphics 3M 50 Series 1220mm Wide x 50m Spicers $11.72 214.7184%…" at bounding box center [356, 251] width 463 height 25
type textarea "x"
type input "3"
type textarea "x"
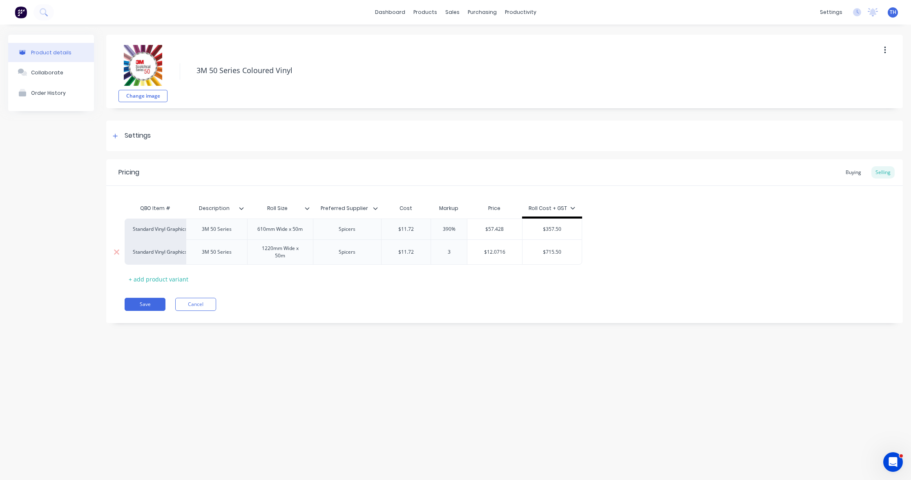
type input "39"
type textarea "x"
type input "390"
type input "390%"
click at [462, 230] on input "390%" at bounding box center [449, 229] width 41 height 7
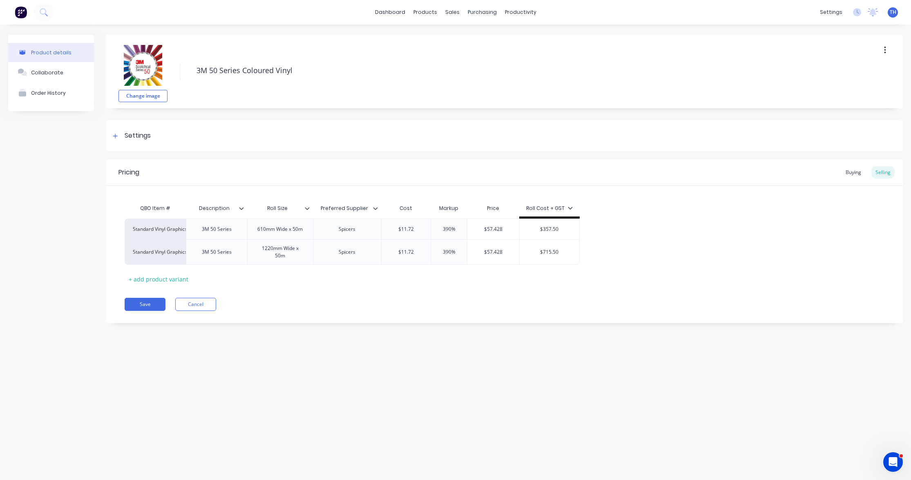
click at [515, 285] on div "QBO Item # Description Roll Size Preferred Supplier Cost Markup Price Roll Cost…" at bounding box center [505, 242] width 760 height 85
click at [569, 208] on icon at bounding box center [570, 207] width 5 height 5
click at [616, 226] on div "Standard Vinyl Graphics 3M 50 Series 610mm Wide x 50m Spicers $11.72 390% 390% …" at bounding box center [505, 242] width 760 height 46
click at [375, 210] on icon at bounding box center [375, 208] width 5 height 5
click at [357, 187] on div "QBO Item # Description Roll Size Preferred Supplier Cost Markup Price Roll Cost…" at bounding box center [504, 236] width 797 height 100
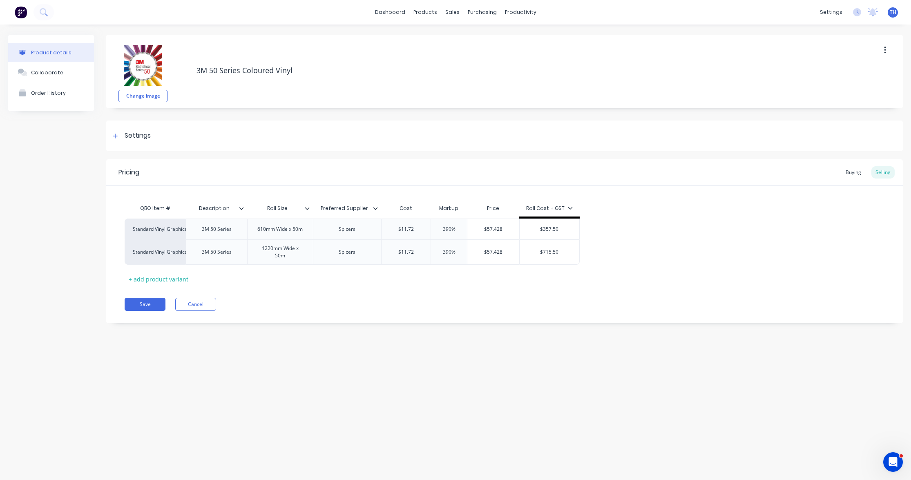
click at [306, 209] on icon at bounding box center [307, 208] width 4 height 2
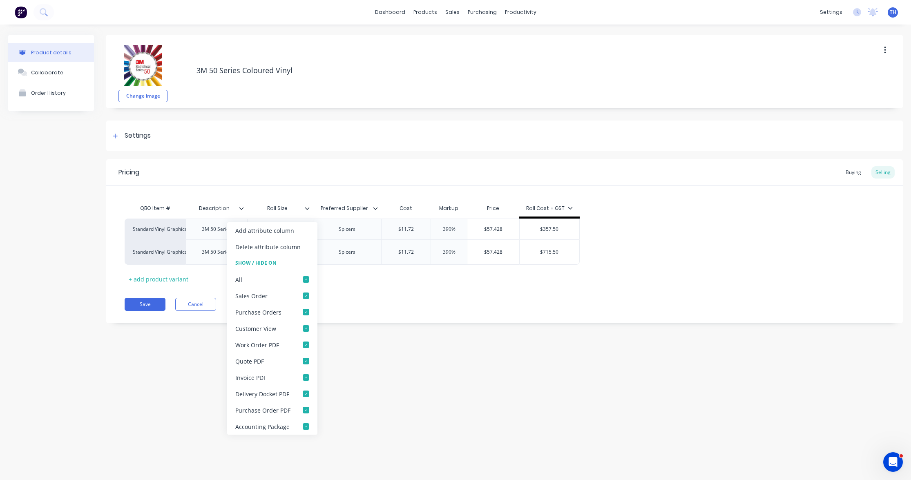
click at [302, 195] on div "QBO Item # Description Roll Size Preferred Supplier Cost Markup Price Roll Cost…" at bounding box center [504, 236] width 797 height 100
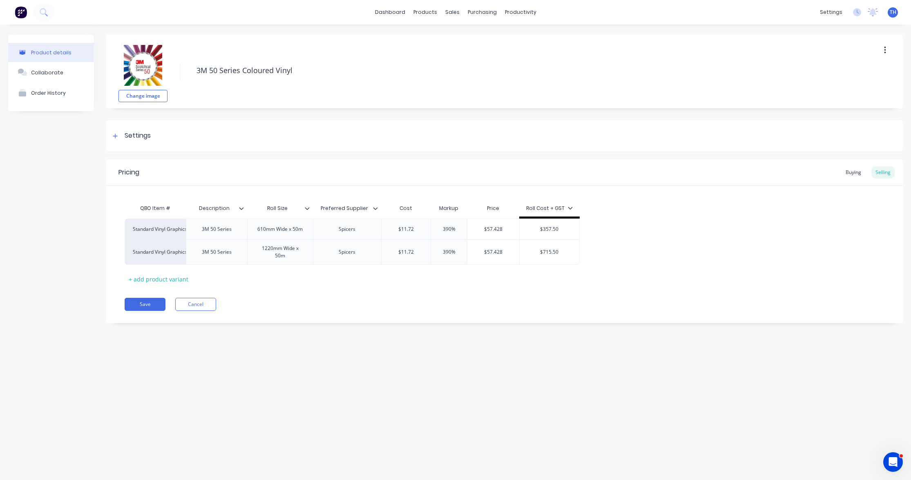
click at [308, 207] on icon at bounding box center [307, 208] width 5 height 5
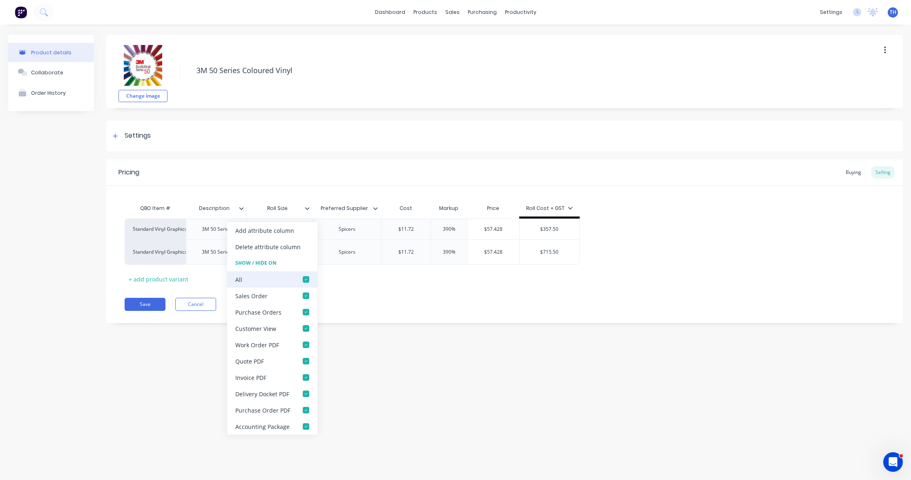
click at [304, 279] on div at bounding box center [306, 279] width 16 height 16
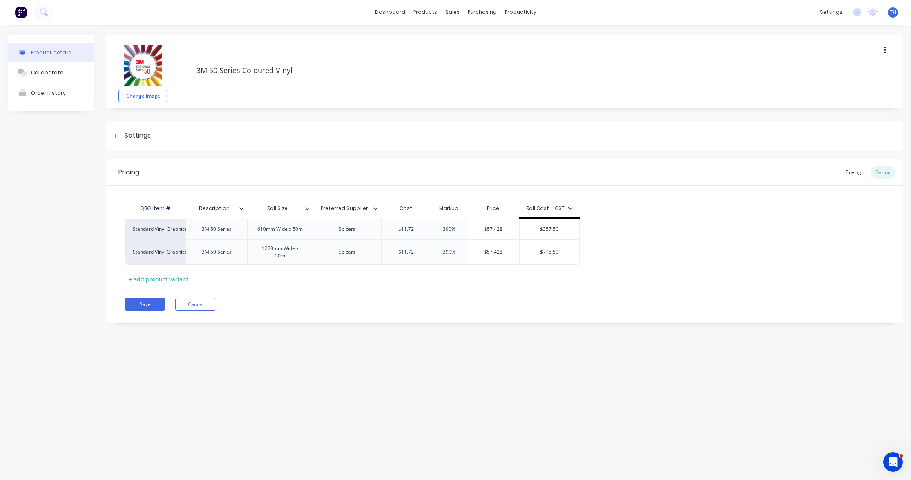
click at [366, 293] on div "Pricing Buying Selling QBO Item # Description Roll Size Preferred Supplier Cost…" at bounding box center [504, 241] width 797 height 164
click at [117, 136] on icon at bounding box center [115, 136] width 4 height 4
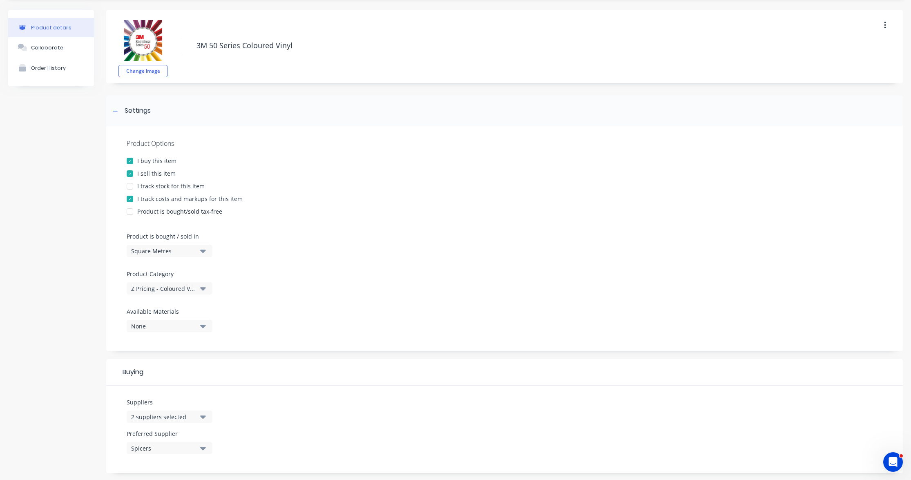
scroll to position [24, 0]
click at [118, 112] on div at bounding box center [115, 112] width 10 height 10
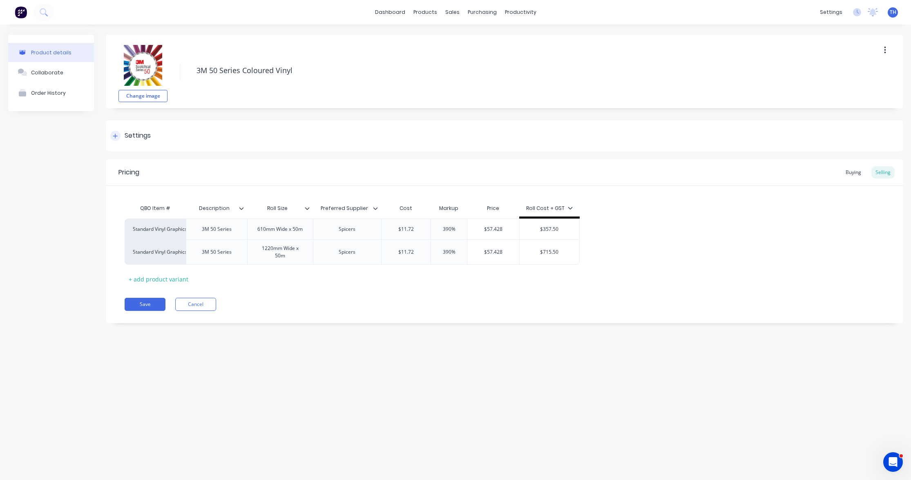
scroll to position [0, 0]
click at [147, 309] on button "Save" at bounding box center [145, 304] width 41 height 13
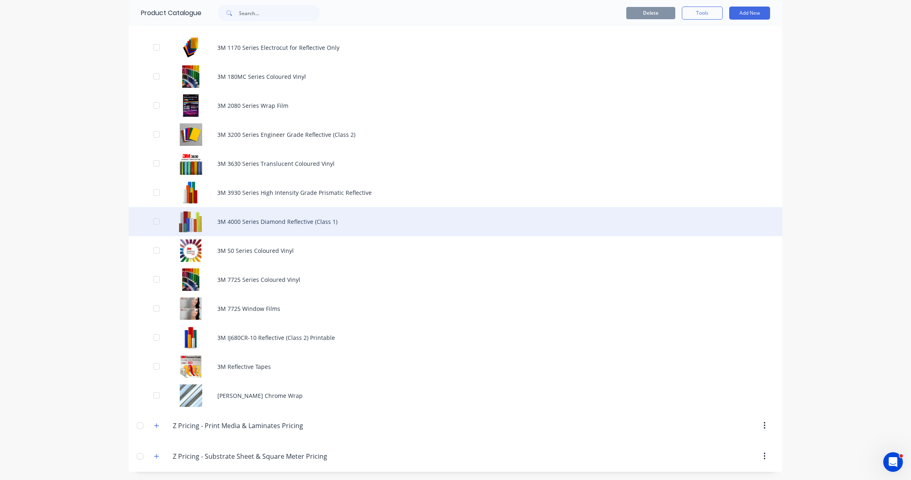
scroll to position [454, 0]
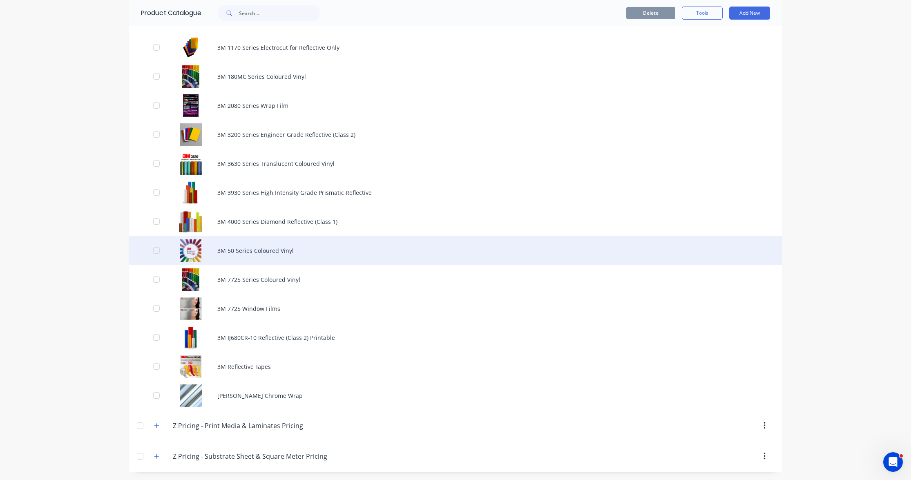
click at [266, 253] on div "3M 50 Series Coloured Vinyl" at bounding box center [456, 250] width 654 height 29
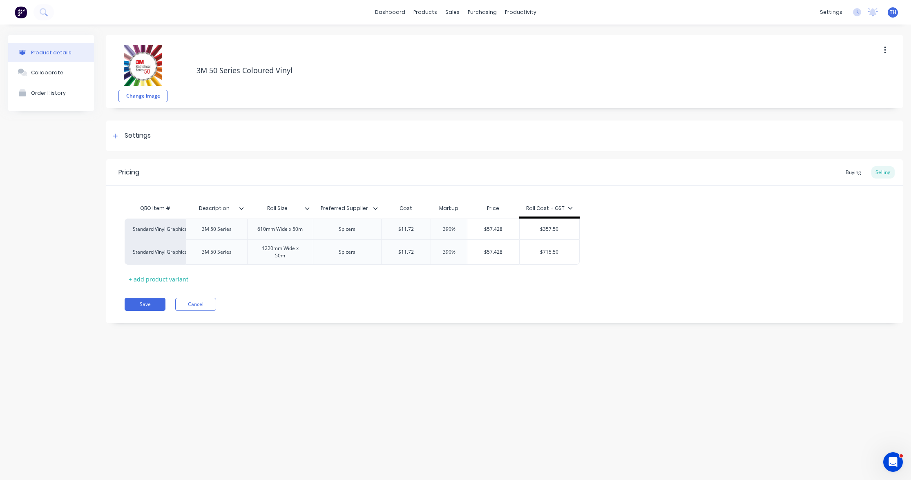
click at [572, 207] on div "Roll Cost + GST" at bounding box center [549, 209] width 60 height 7
click at [569, 208] on icon at bounding box center [570, 207] width 5 height 5
click at [498, 247] on div at bounding box center [499, 248] width 16 height 16
click at [455, 278] on div "QBO Item # Description Roll Size Preferred Supplier Cost Markup Price Roll Cost…" at bounding box center [505, 242] width 760 height 85
click at [553, 208] on icon at bounding box center [554, 207] width 5 height 5
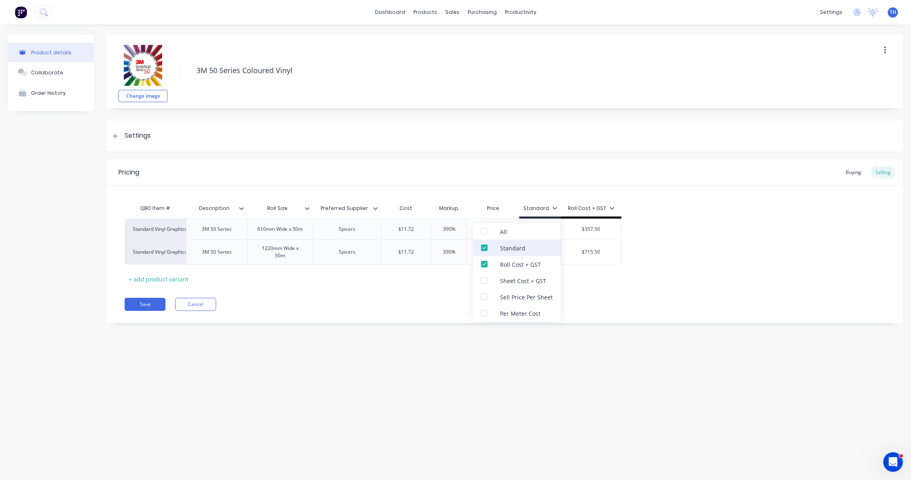
click at [482, 248] on div at bounding box center [484, 248] width 16 height 16
click at [426, 308] on div "Save Cancel" at bounding box center [514, 304] width 778 height 13
click at [145, 309] on button "Save" at bounding box center [145, 304] width 41 height 13
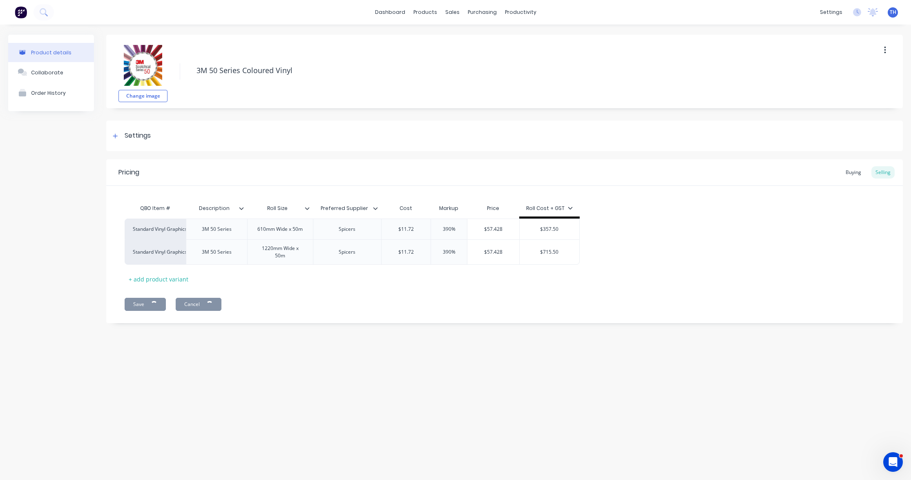
type textarea "x"
